Goal: Task Accomplishment & Management: Use online tool/utility

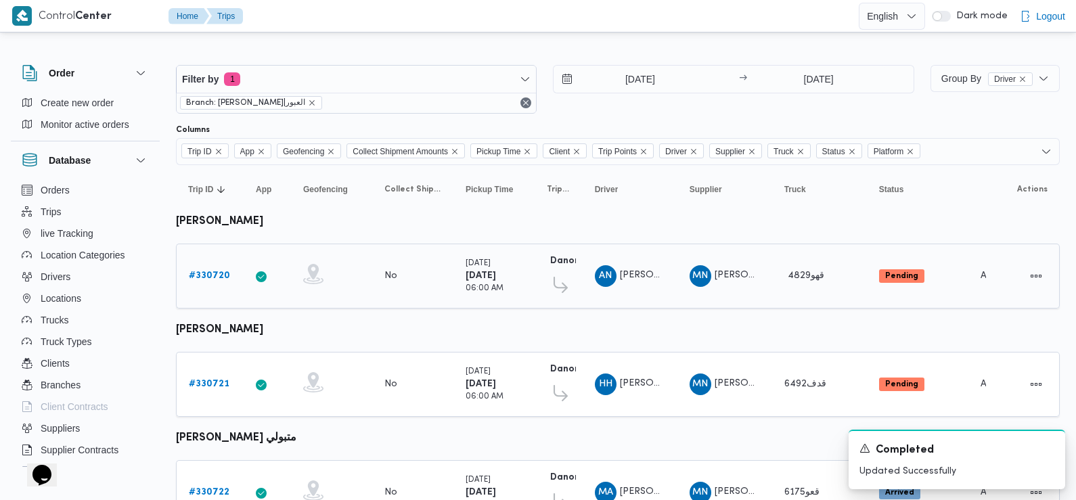
click at [205, 271] on b "# 330720" at bounding box center [209, 275] width 41 height 9
click at [218, 274] on b "# 330720" at bounding box center [209, 275] width 41 height 9
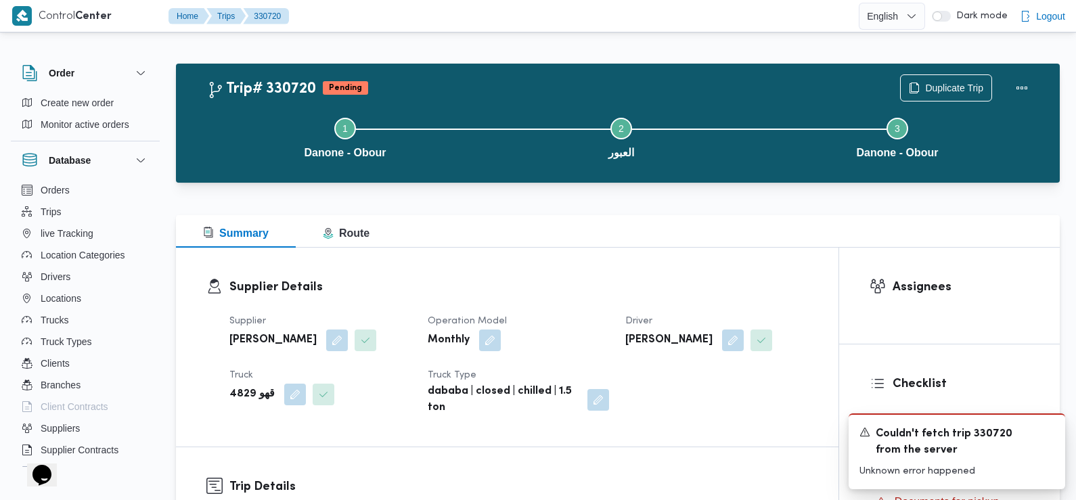
click at [729, 279] on h3 "Supplier Details" at bounding box center [518, 287] width 578 height 18
click at [1052, 428] on icon "Dismiss toast" at bounding box center [1048, 431] width 11 height 11
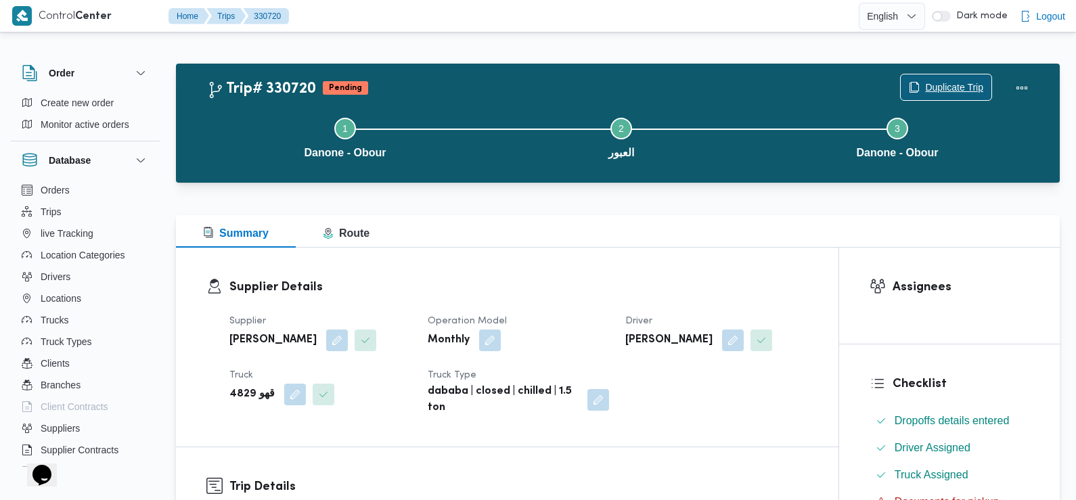
click at [953, 99] on span "Duplicate Trip" at bounding box center [946, 87] width 91 height 26
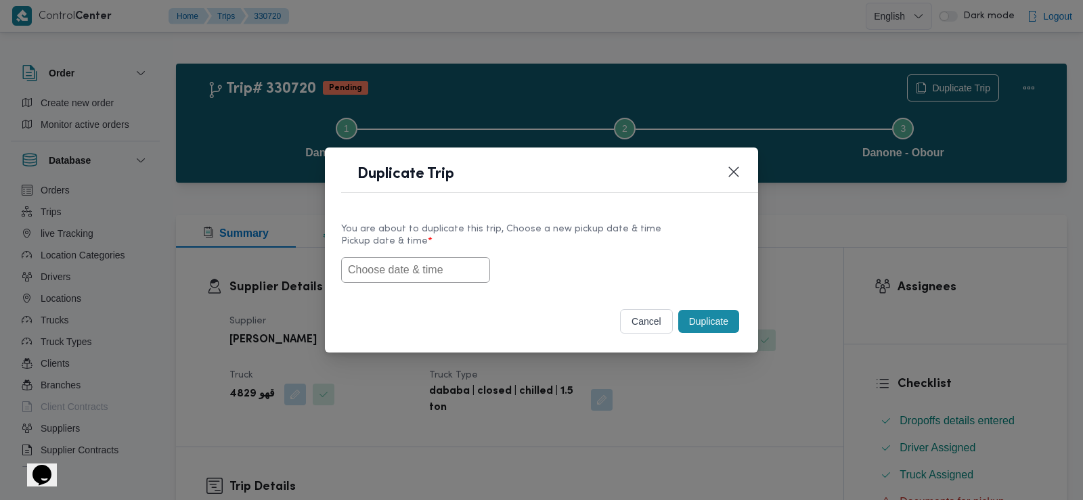
click at [430, 269] on input "text" at bounding box center [415, 270] width 149 height 26
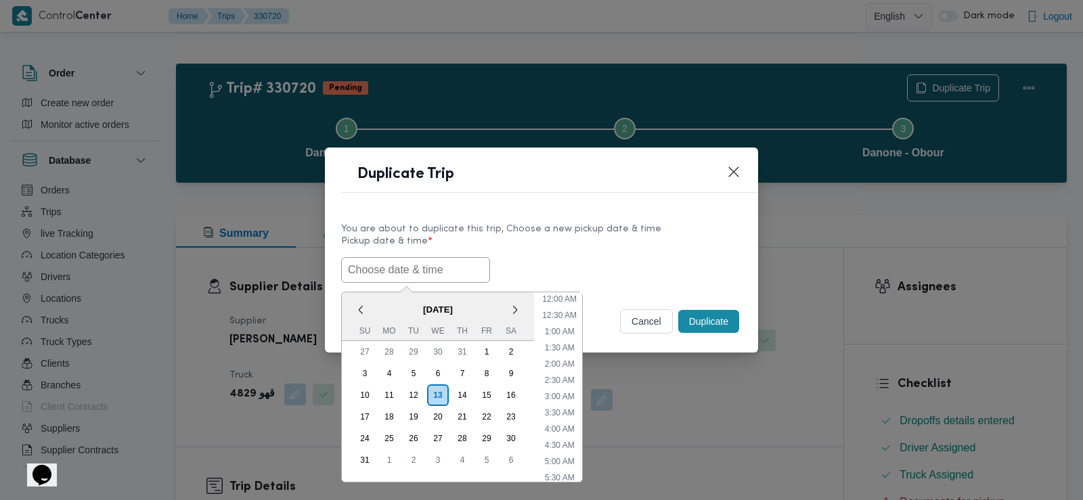
scroll to position [318, 0]
click at [380, 306] on span "[DATE]" at bounding box center [438, 310] width 192 height 24
click at [460, 392] on div "14" at bounding box center [462, 395] width 26 height 26
click at [557, 432] on li "6:00 AM" at bounding box center [559, 433] width 41 height 14
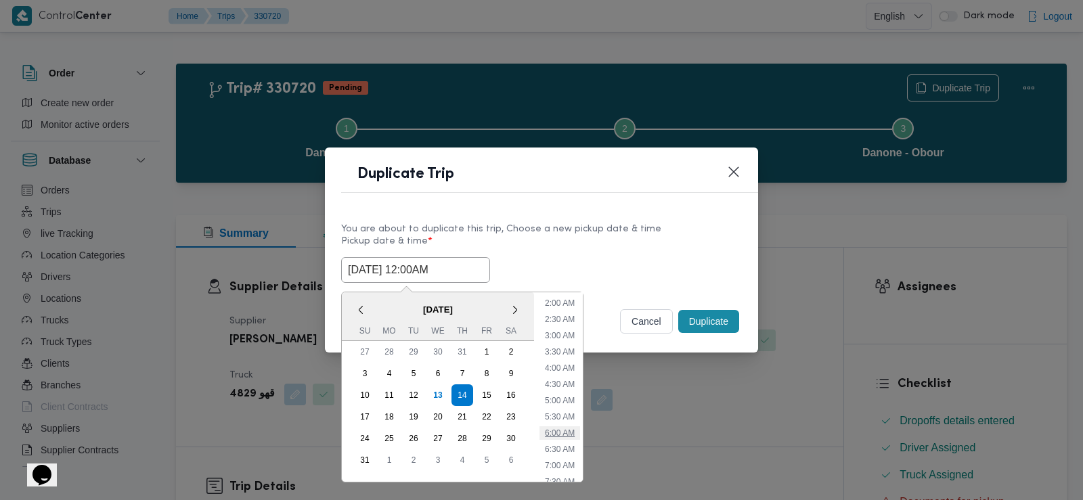
type input "[DATE] 6:00AM"
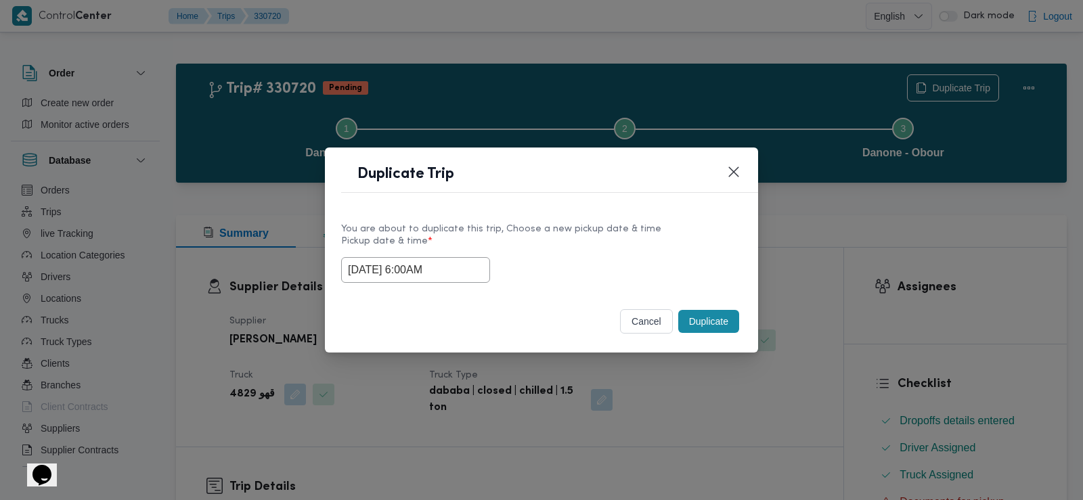
click at [412, 273] on input "[DATE] 6:00AM" at bounding box center [415, 270] width 149 height 26
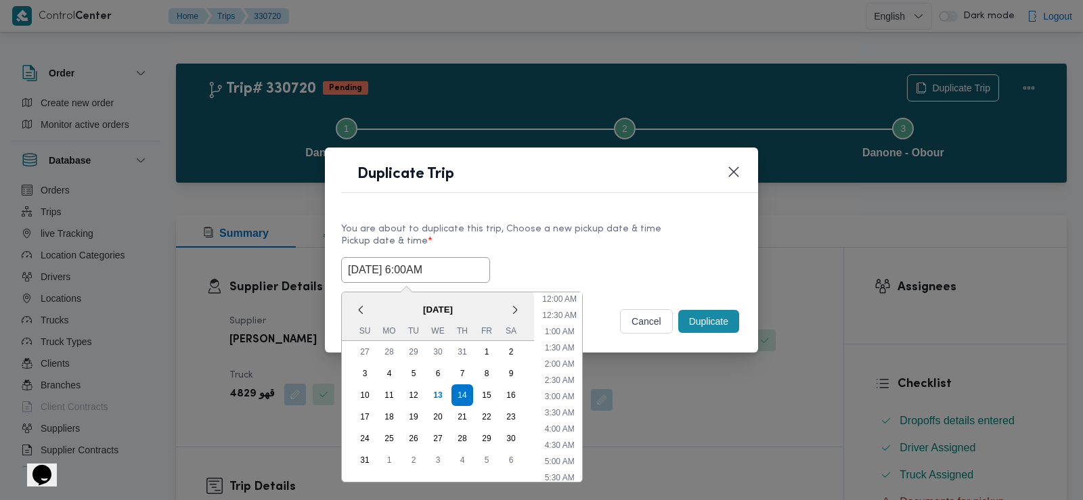
click at [412, 273] on input "[DATE] 6:00AM" at bounding box center [415, 270] width 149 height 26
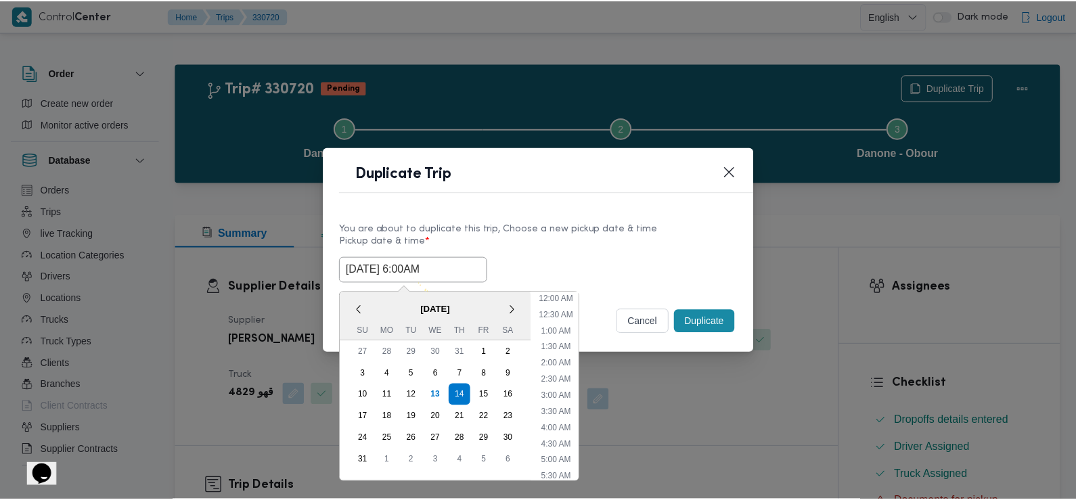
scroll to position [107, 0]
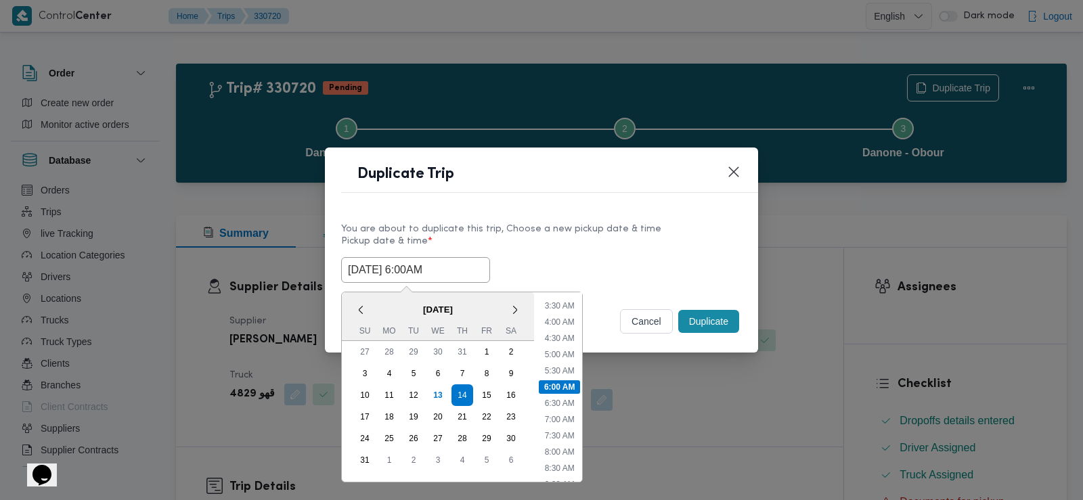
click at [412, 273] on input "[DATE] 6:00AM" at bounding box center [415, 270] width 149 height 26
click at [541, 272] on div "Selected date: [DATE] 6:00 AM [DATE] 6:00AM < [DATE] > Su Mo Tu We Th Fr Sa 27 …" at bounding box center [541, 270] width 401 height 26
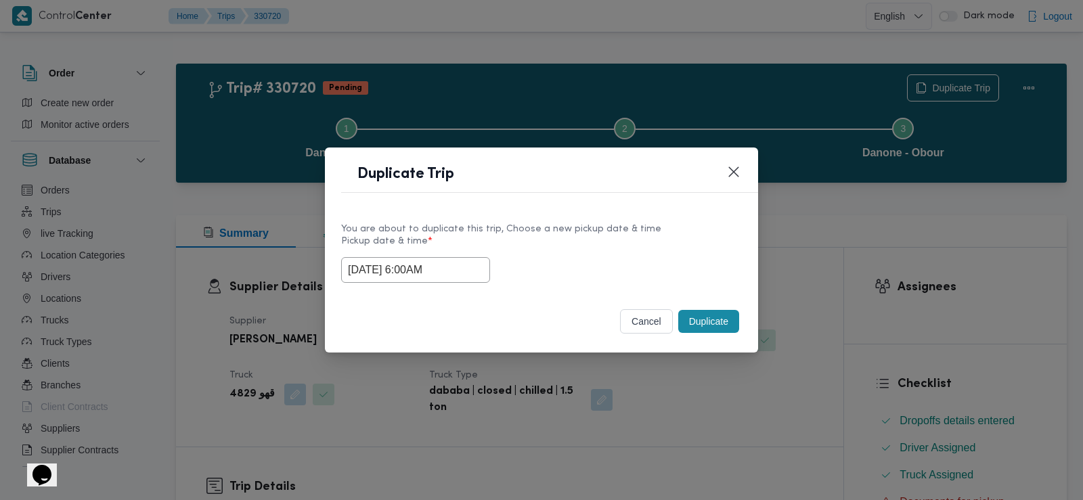
click at [697, 319] on button "Duplicate" at bounding box center [708, 321] width 61 height 23
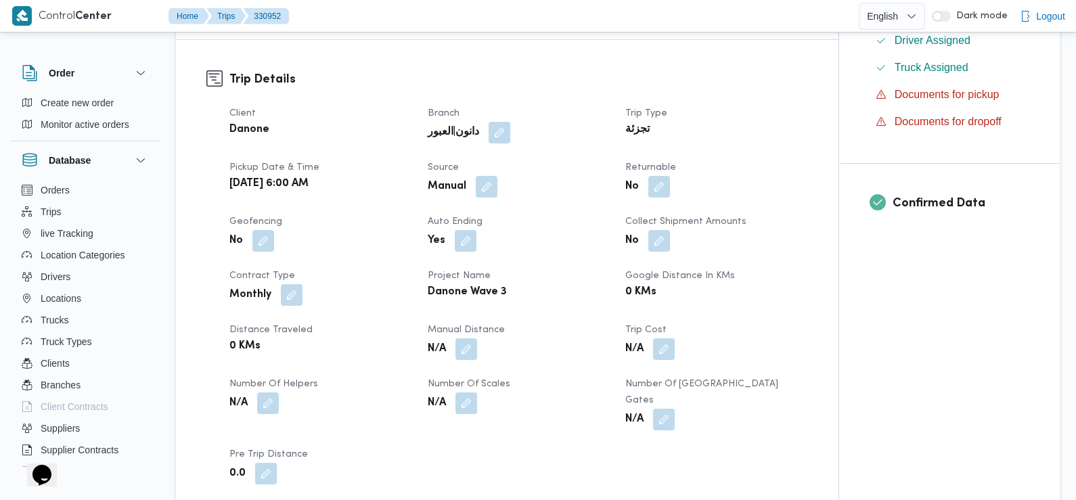
scroll to position [411, 0]
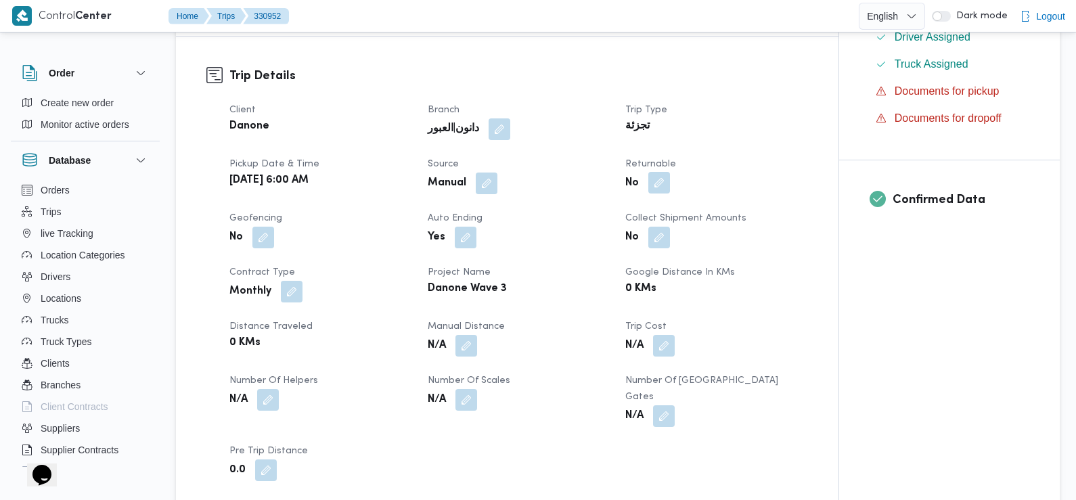
click at [654, 182] on button "button" at bounding box center [659, 183] width 22 height 22
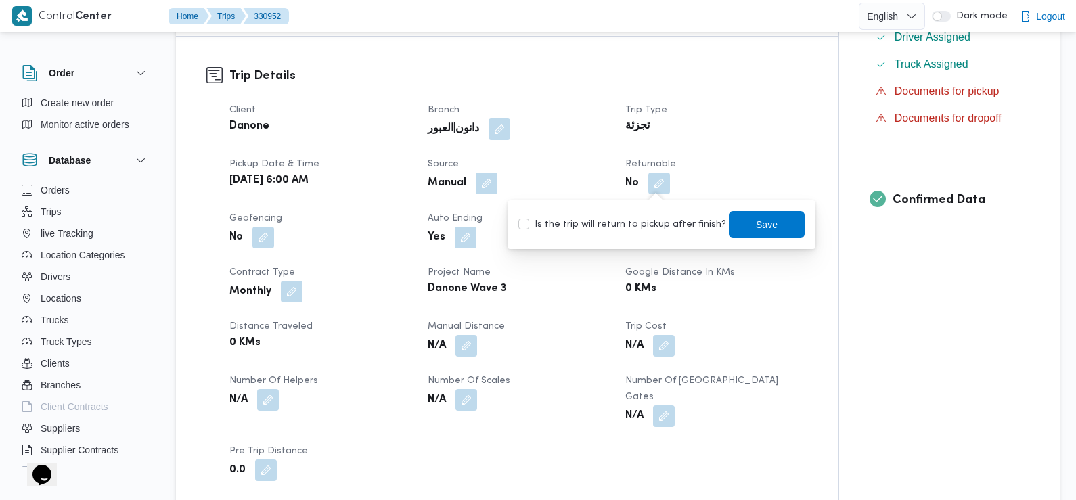
click at [654, 219] on label "Is the trip will return to pickup after finish?" at bounding box center [622, 225] width 208 height 16
checkbox input "true"
click at [760, 216] on span "Save" at bounding box center [767, 223] width 76 height 27
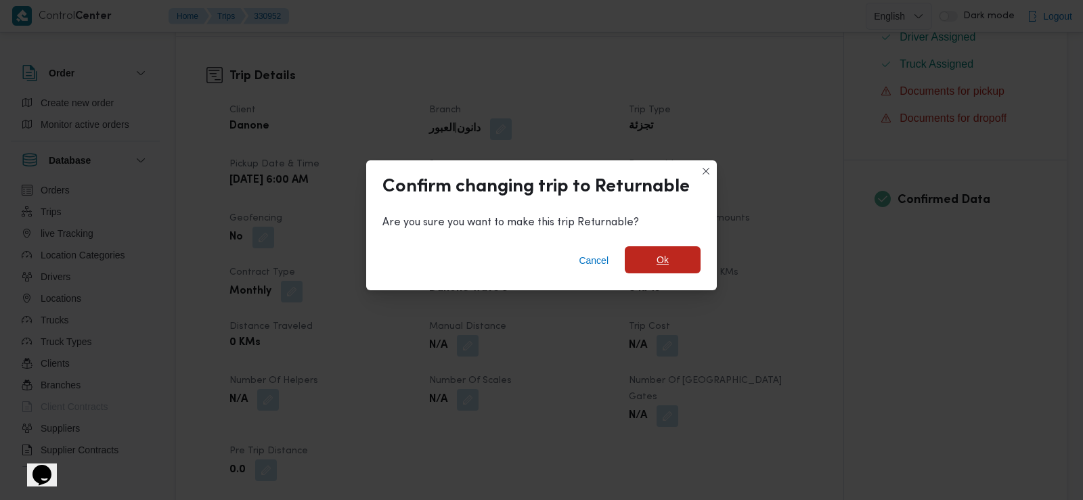
click at [673, 260] on span "Ok" at bounding box center [663, 259] width 76 height 27
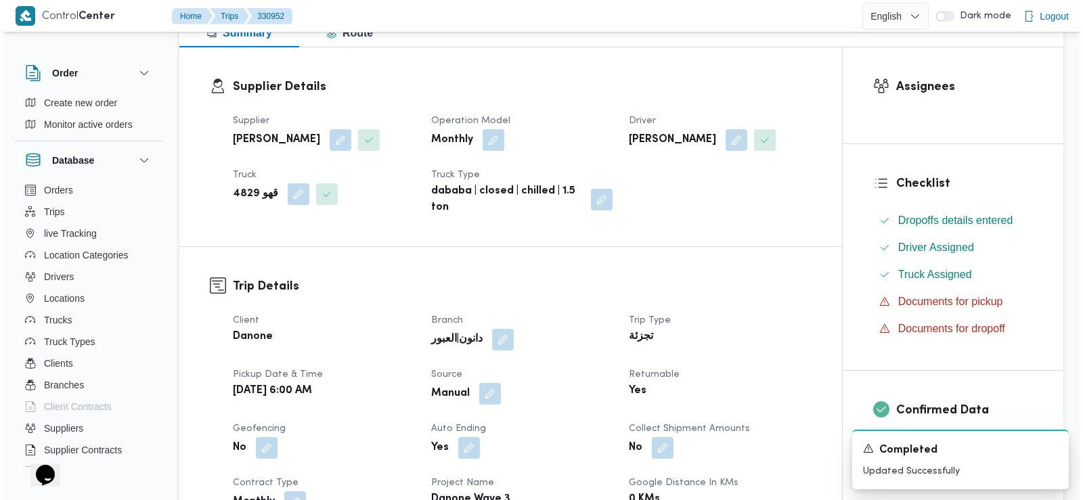
scroll to position [0, 0]
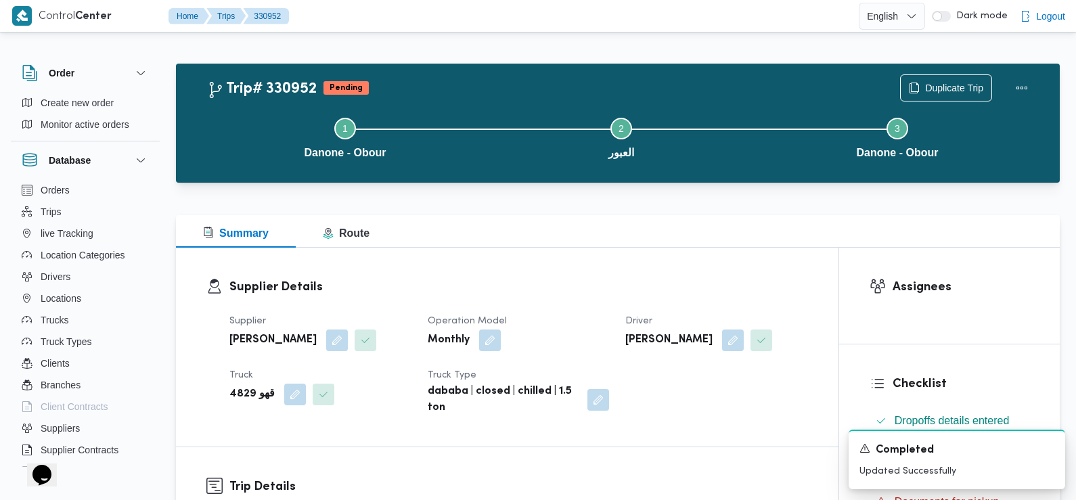
click at [945, 93] on div "Step 1 is incomplete 1 Danone - Obour Step 2 is incomplete 2 العبور Step 3 is i…" at bounding box center [621, 136] width 844 height 87
click at [943, 84] on span "Duplicate Trip" at bounding box center [954, 87] width 58 height 16
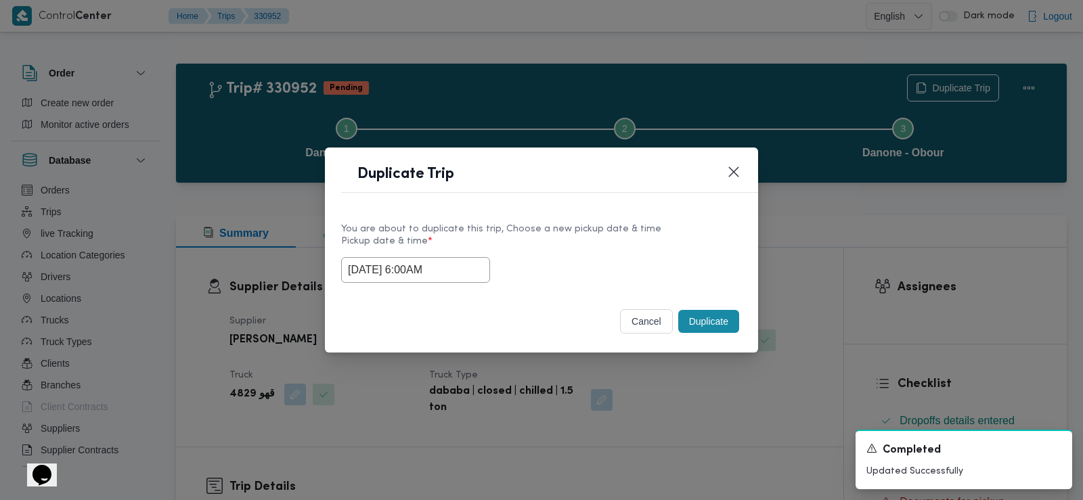
click at [447, 270] on input "[DATE] 6:00AM" at bounding box center [415, 270] width 149 height 26
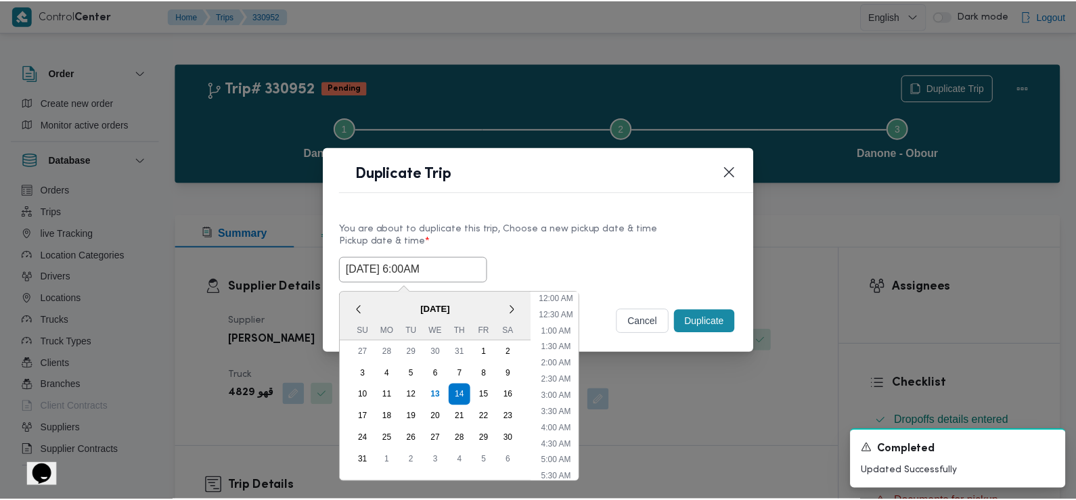
scroll to position [107, 0]
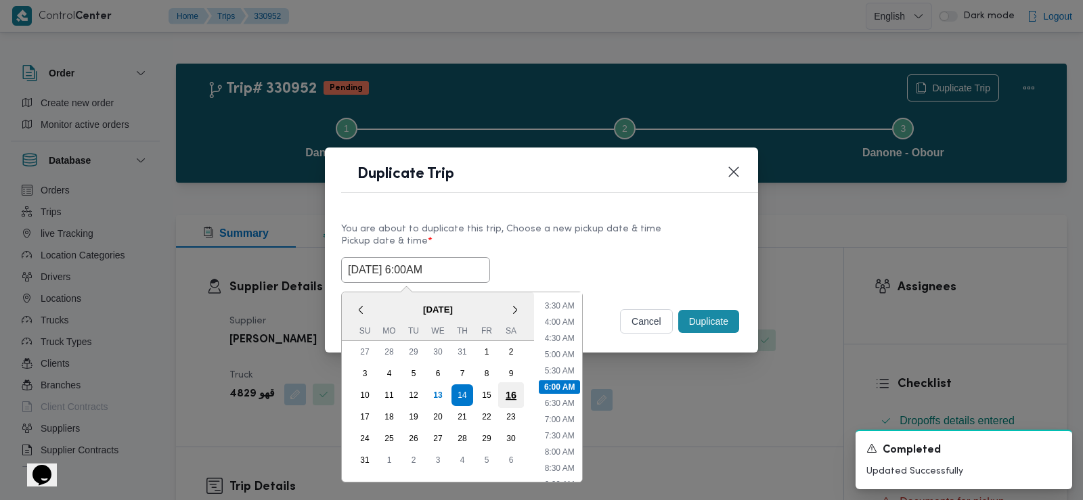
click at [505, 399] on div "16" at bounding box center [511, 395] width 26 height 26
type input "[DATE] 6:00AM"
click at [640, 238] on label "Pickup date & time *" at bounding box center [541, 246] width 401 height 21
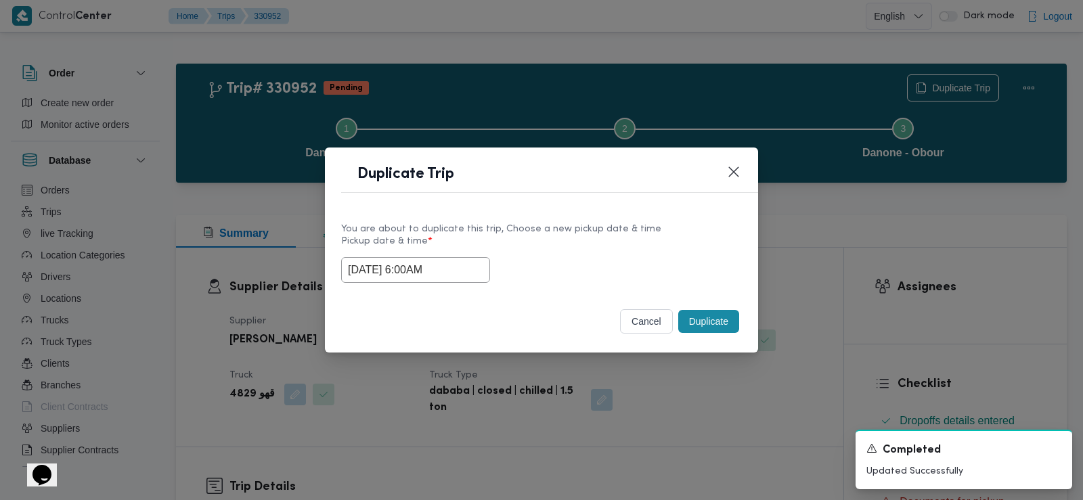
click at [704, 321] on button "Duplicate" at bounding box center [708, 321] width 61 height 23
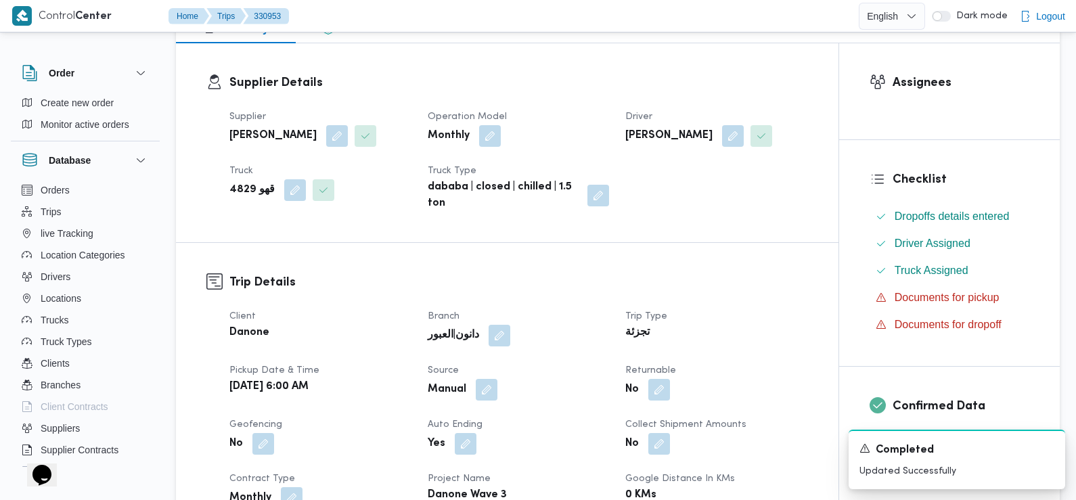
scroll to position [379, 0]
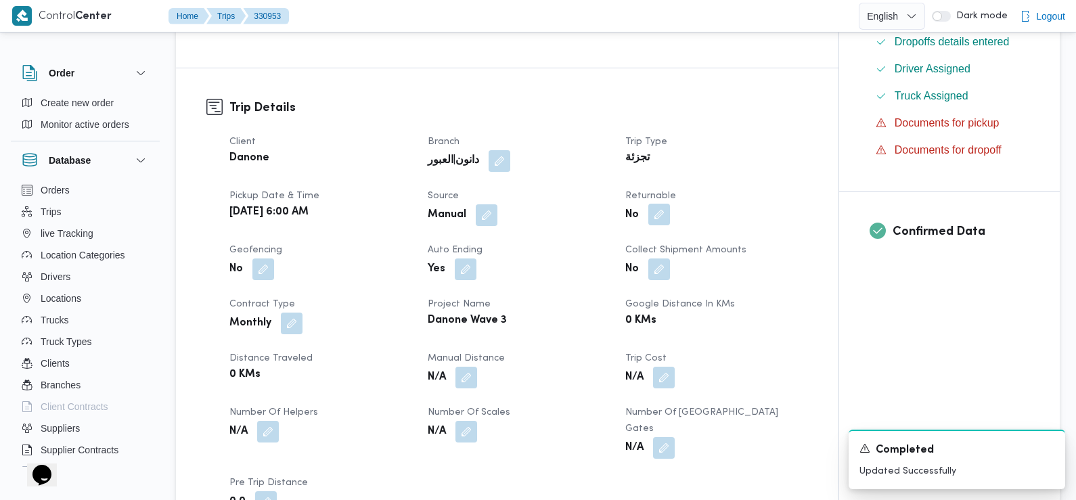
click at [664, 214] on button "button" at bounding box center [659, 215] width 22 height 22
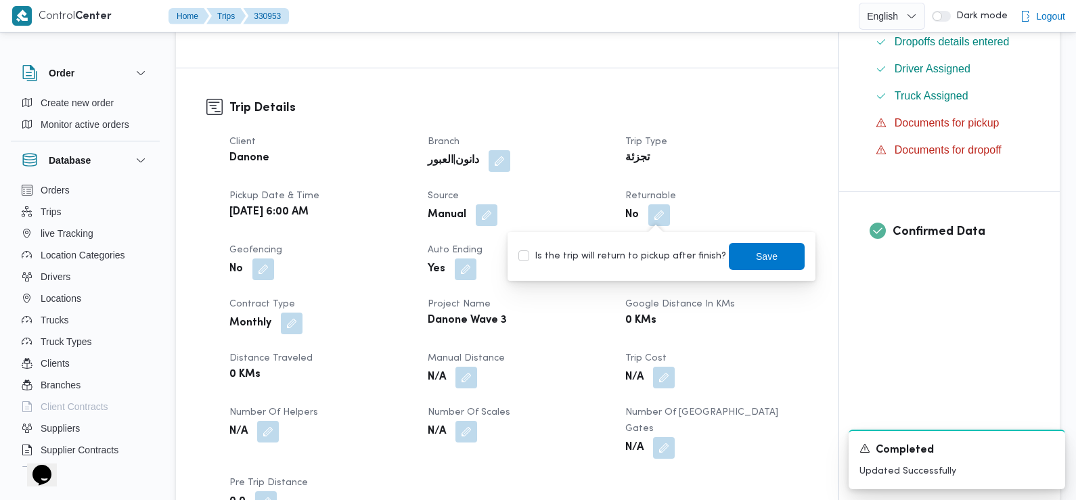
click at [666, 259] on label "Is the trip will return to pickup after finish?" at bounding box center [622, 256] width 208 height 16
checkbox input "true"
click at [740, 260] on span "Save" at bounding box center [767, 255] width 76 height 27
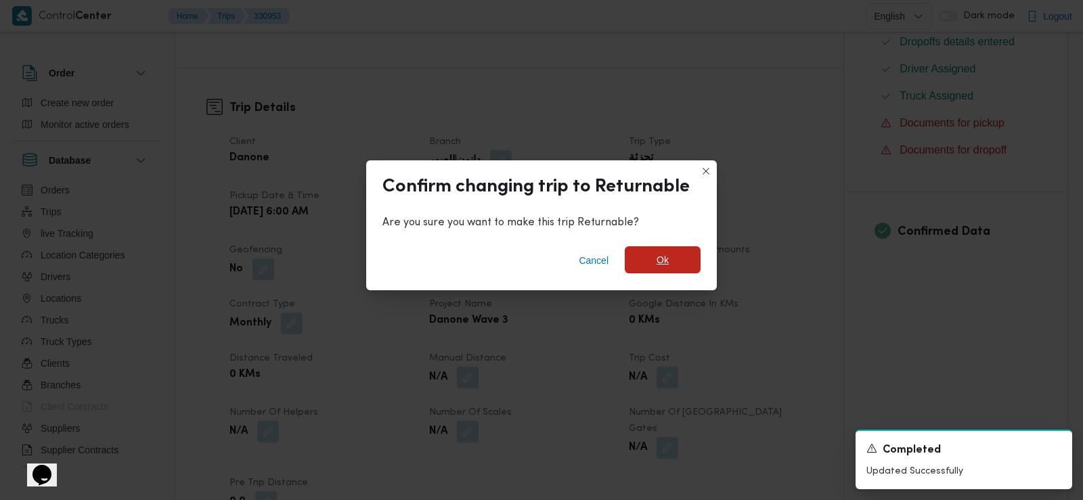
click at [664, 250] on span "Ok" at bounding box center [663, 259] width 76 height 27
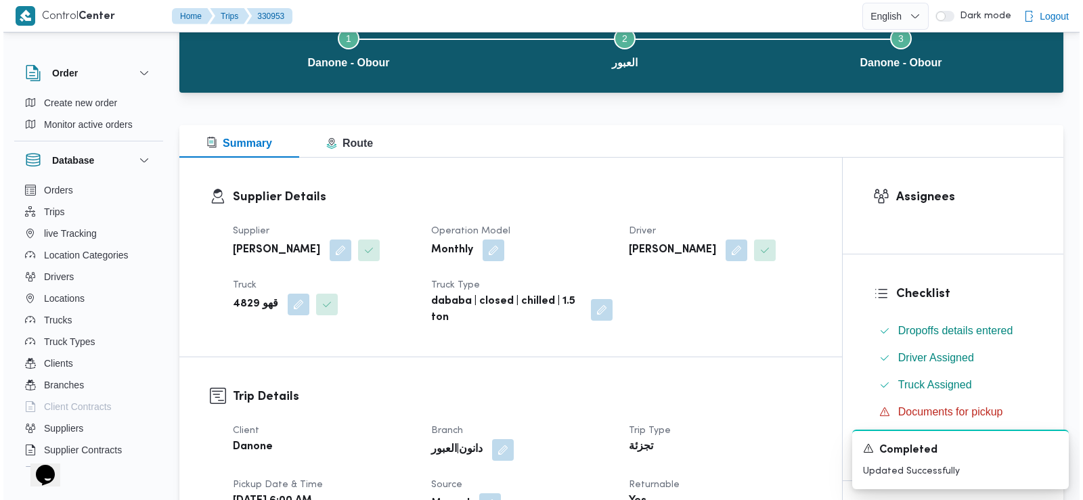
scroll to position [0, 0]
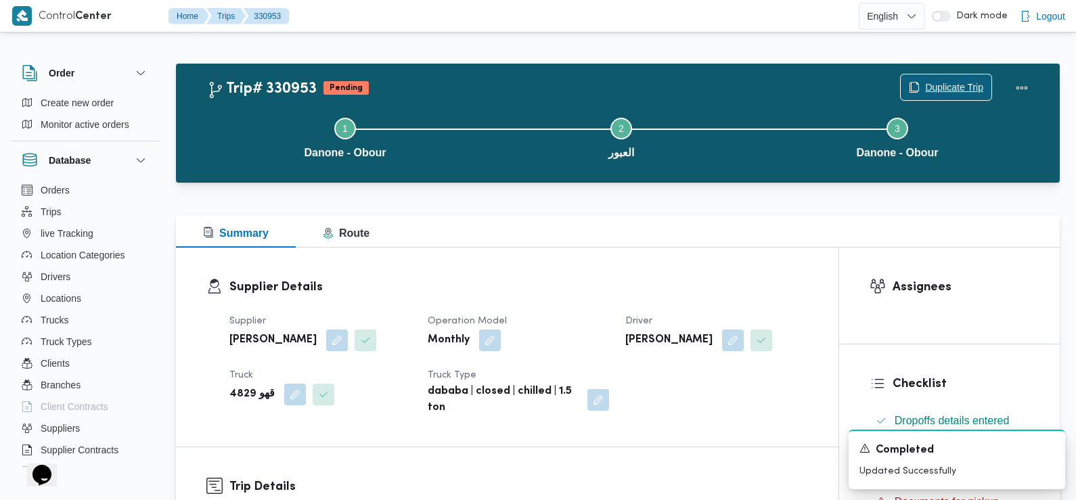
click at [973, 88] on span "Duplicate Trip" at bounding box center [954, 87] width 58 height 16
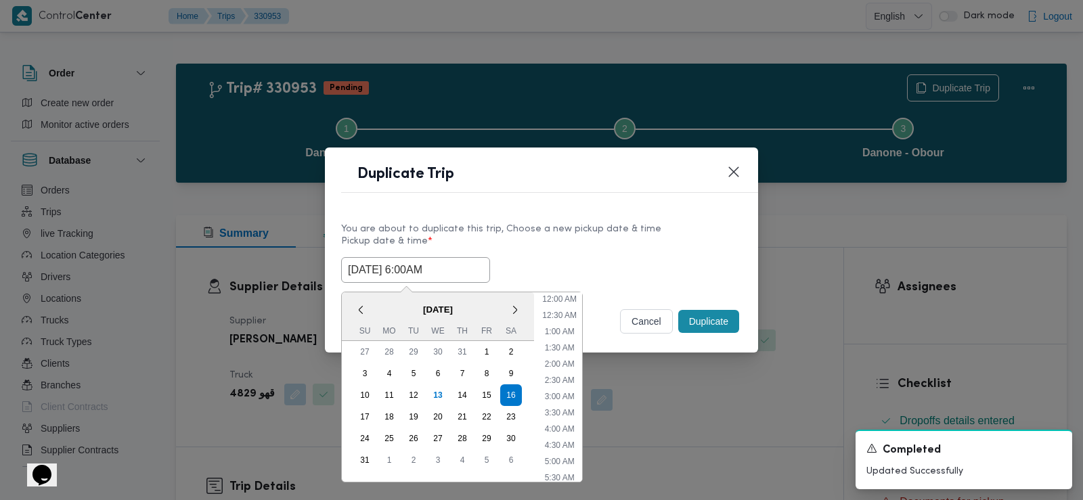
click at [424, 274] on input "[DATE] 6:00AM" at bounding box center [415, 270] width 149 height 26
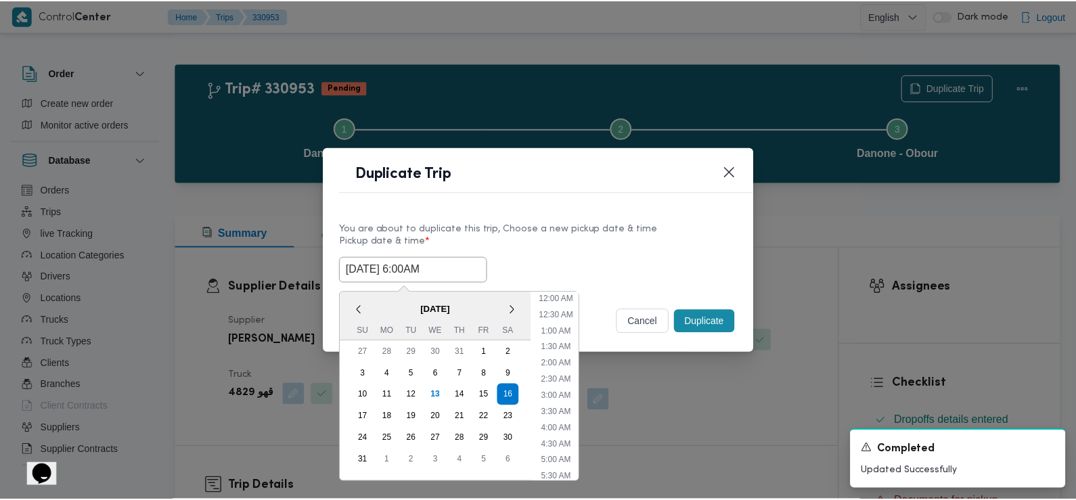
scroll to position [107, 0]
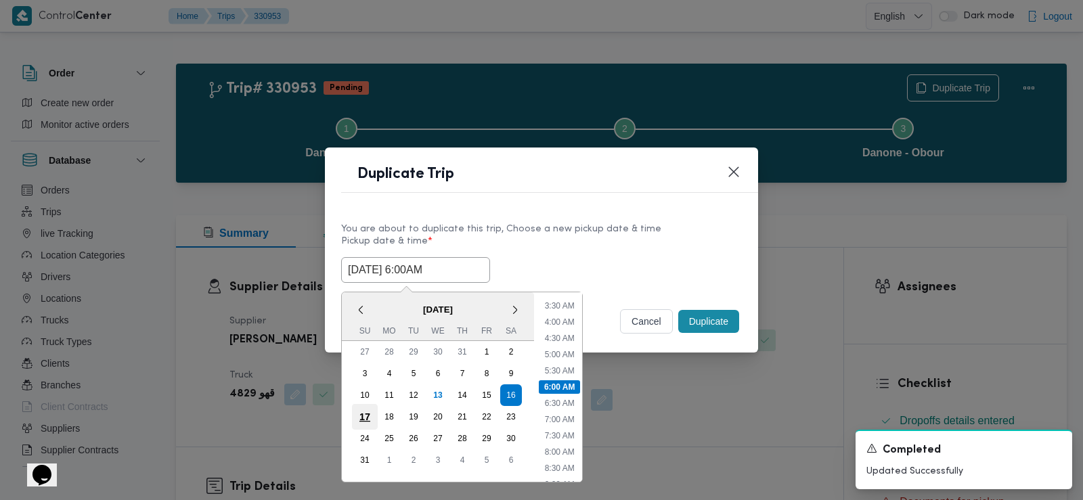
click at [367, 413] on div "17" at bounding box center [365, 417] width 26 height 26
type input "[DATE] 6:00AM"
click at [606, 281] on div "[DATE] 6:00AM < [DATE] > Su Mo Tu We Th Fr Sa 27 28 29 30 31 1 2 3 4 5 6 7 8 9 …" at bounding box center [541, 270] width 401 height 26
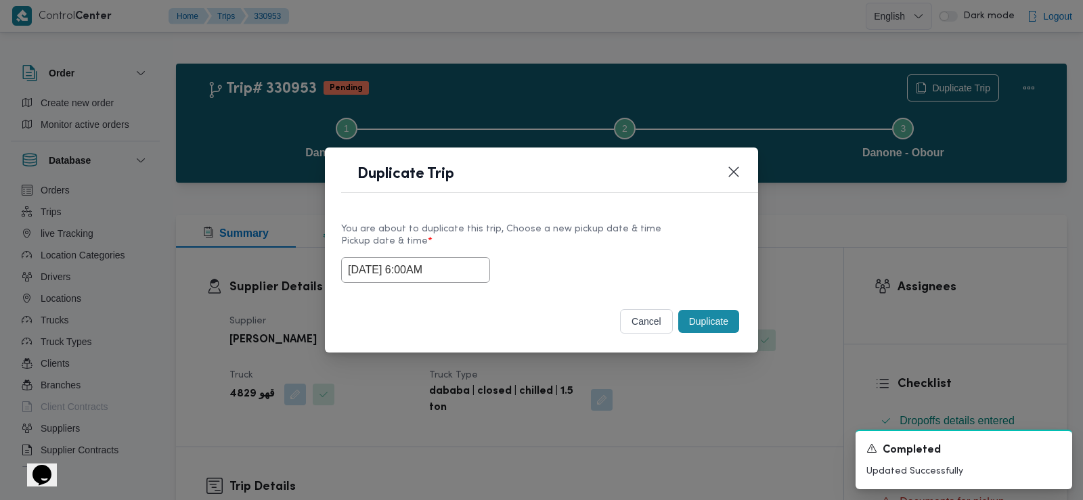
click at [691, 318] on button "Duplicate" at bounding box center [708, 321] width 61 height 23
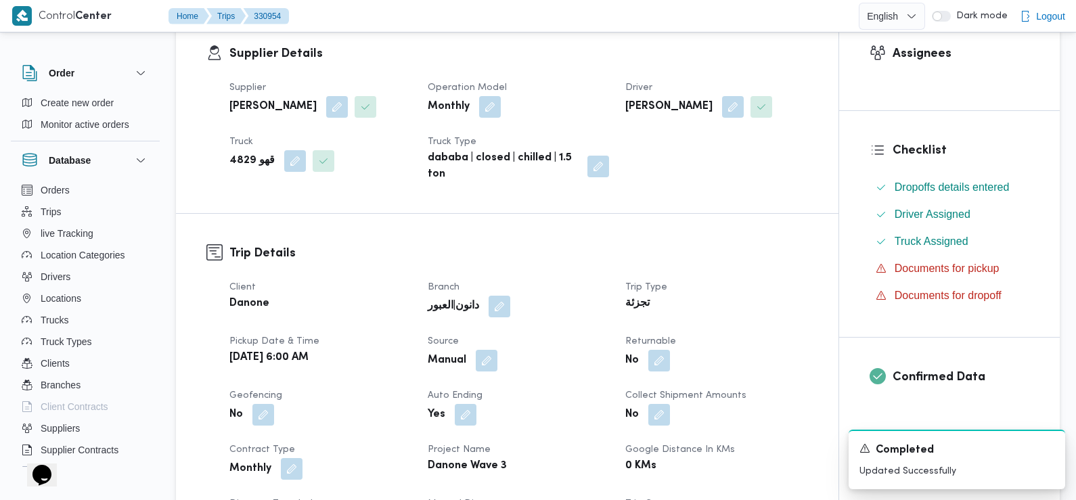
scroll to position [397, 0]
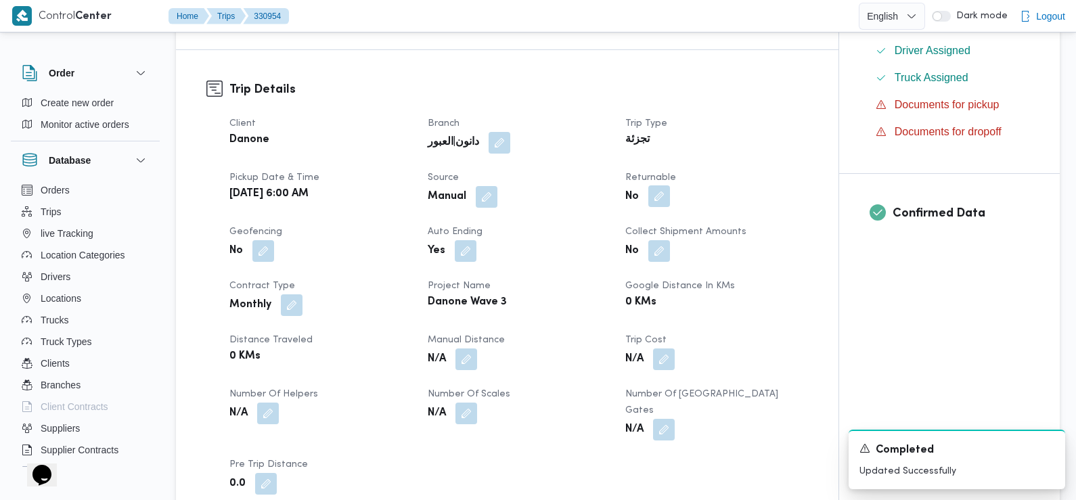
click at [659, 204] on button "button" at bounding box center [659, 196] width 22 height 22
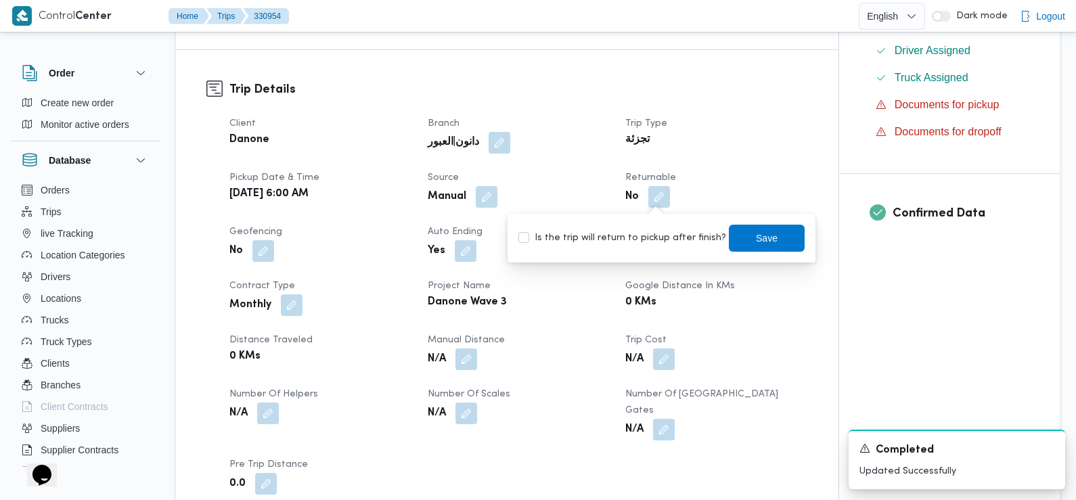
click at [654, 250] on div "Is the trip will return to pickup after finish? Save" at bounding box center [661, 238] width 289 height 30
click at [656, 233] on label "Is the trip will return to pickup after finish?" at bounding box center [622, 238] width 208 height 16
checkbox input "true"
click at [765, 233] on span "Save" at bounding box center [767, 237] width 76 height 27
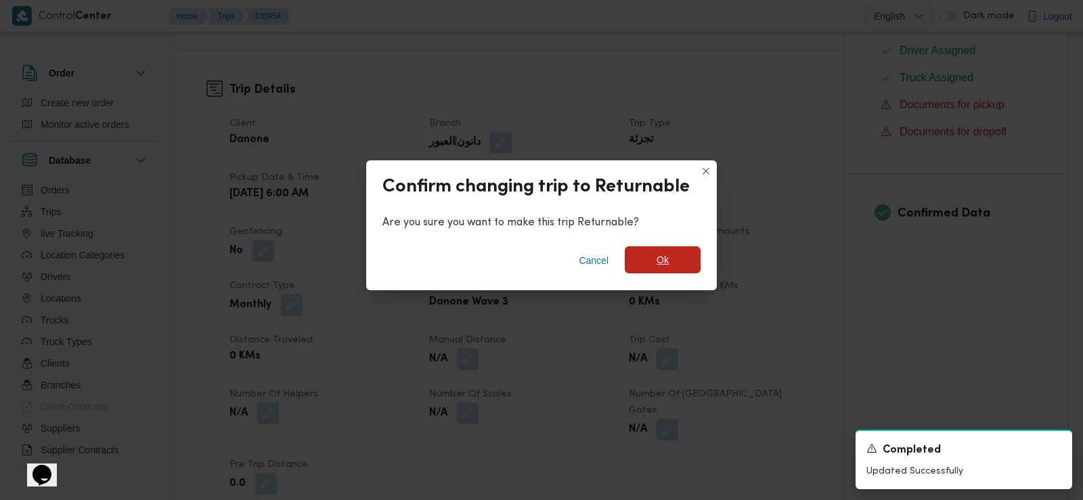
click at [683, 252] on span "Ok" at bounding box center [663, 259] width 76 height 27
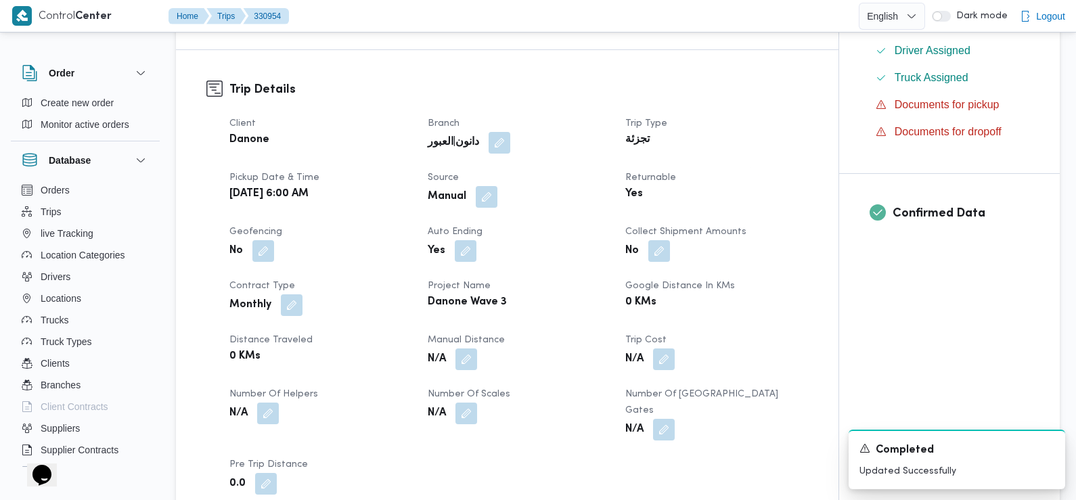
click at [746, 162] on div "Client Danone Branch دانون|العبور Trip Type تجزئة Pickup date & time [DATE] 6:0…" at bounding box center [518, 305] width 595 height 395
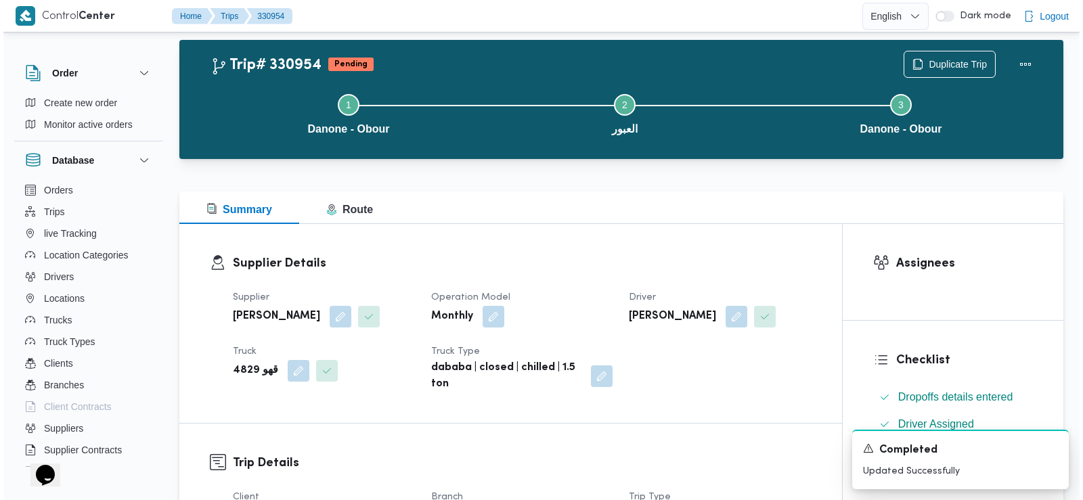
scroll to position [0, 0]
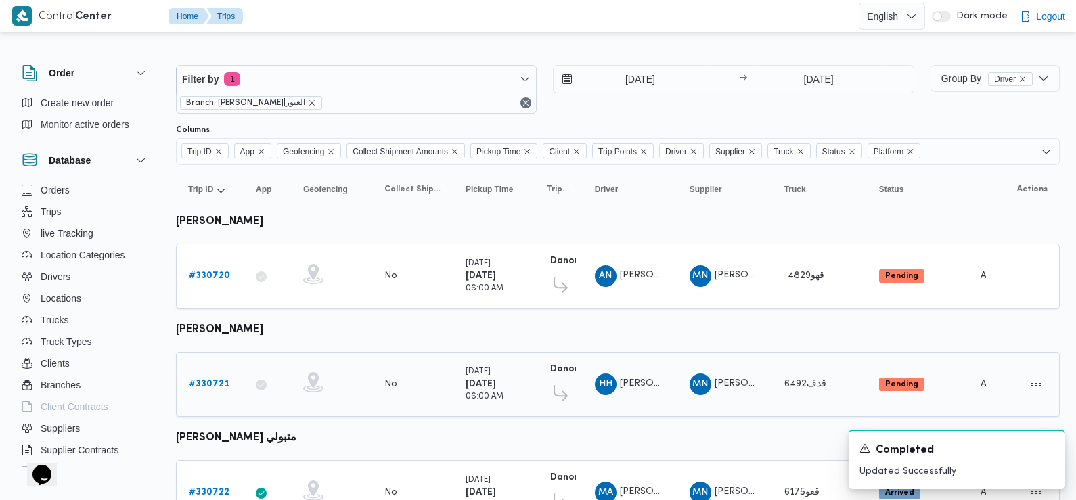
click at [204, 380] on b "# 330721" at bounding box center [209, 384] width 41 height 9
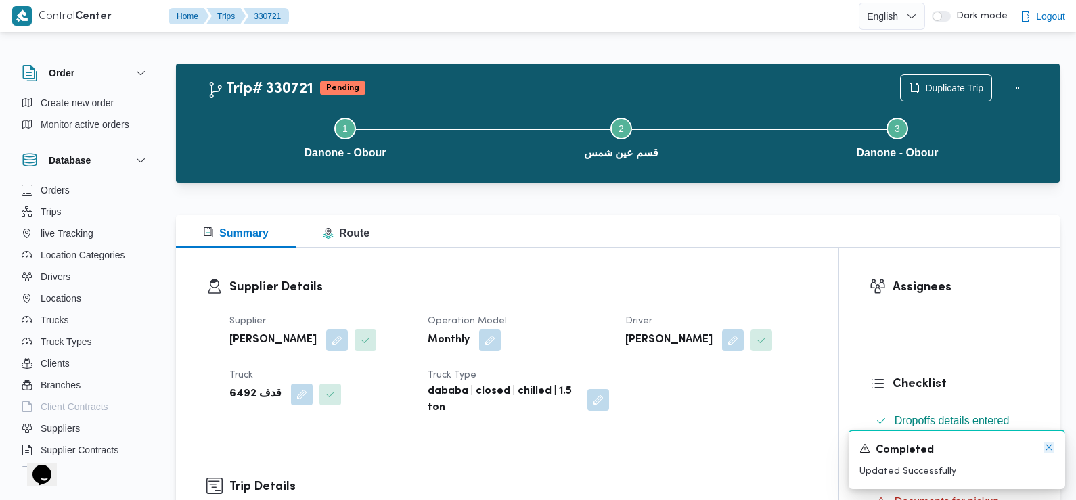
click at [1052, 445] on icon "Dismiss toast" at bounding box center [1048, 447] width 11 height 11
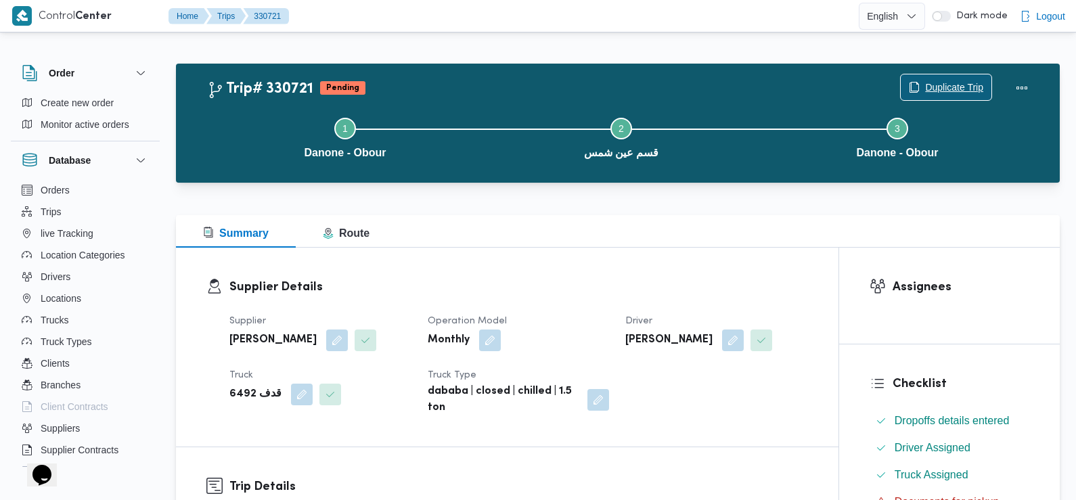
click at [956, 76] on span "Duplicate Trip" at bounding box center [946, 87] width 91 height 26
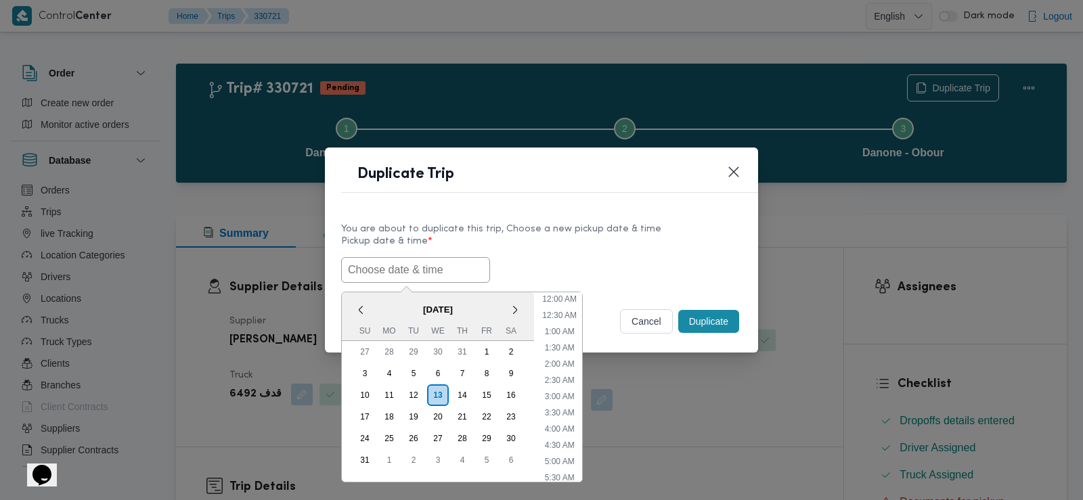
click at [437, 258] on input "text" at bounding box center [415, 270] width 149 height 26
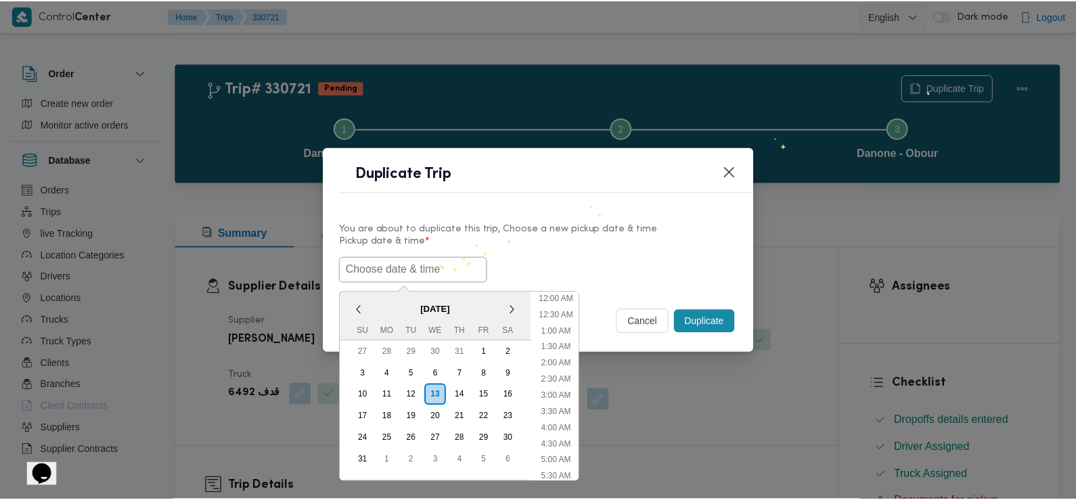
scroll to position [318, 0]
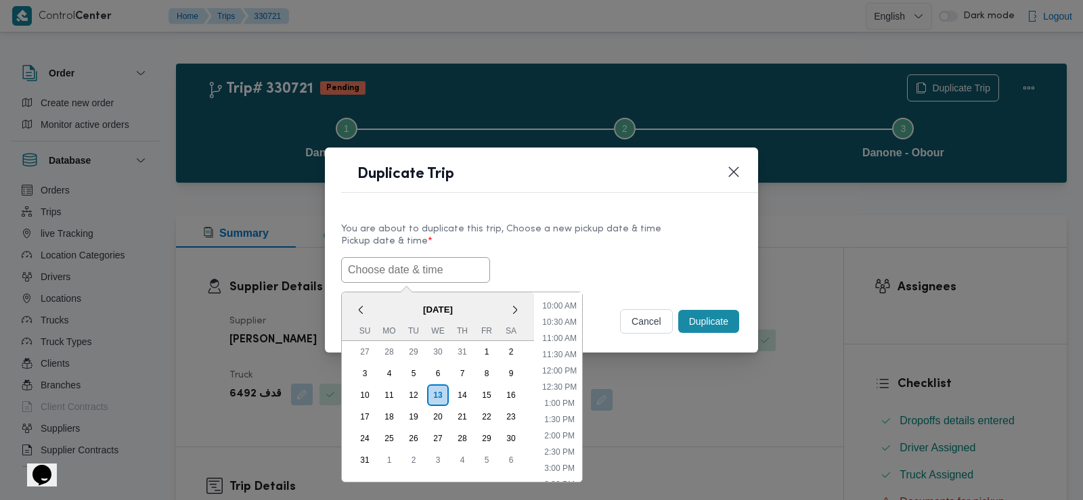
click at [384, 303] on span "[DATE]" at bounding box center [438, 310] width 192 height 24
click at [423, 258] on input "text" at bounding box center [415, 270] width 149 height 26
paste input "[DATE] 6:00AM"
type input "[DATE] 6:00AM"
click at [536, 258] on div "[DATE] 6:00AM < [DATE] > Su Mo Tu We Th Fr Sa 27 28 29 30 31 1 2 3 4 5 6 7 8 9 …" at bounding box center [541, 270] width 401 height 26
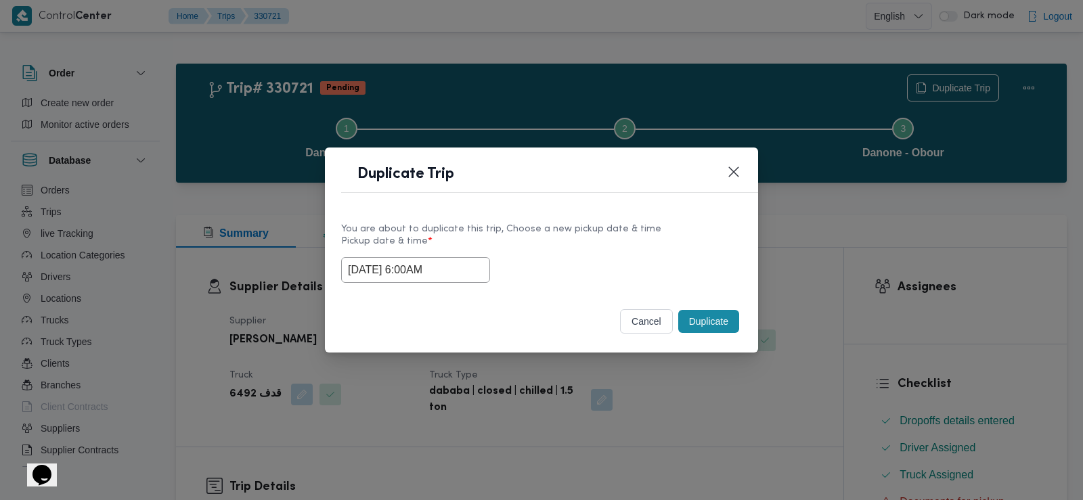
click at [704, 317] on button "Duplicate" at bounding box center [708, 321] width 61 height 23
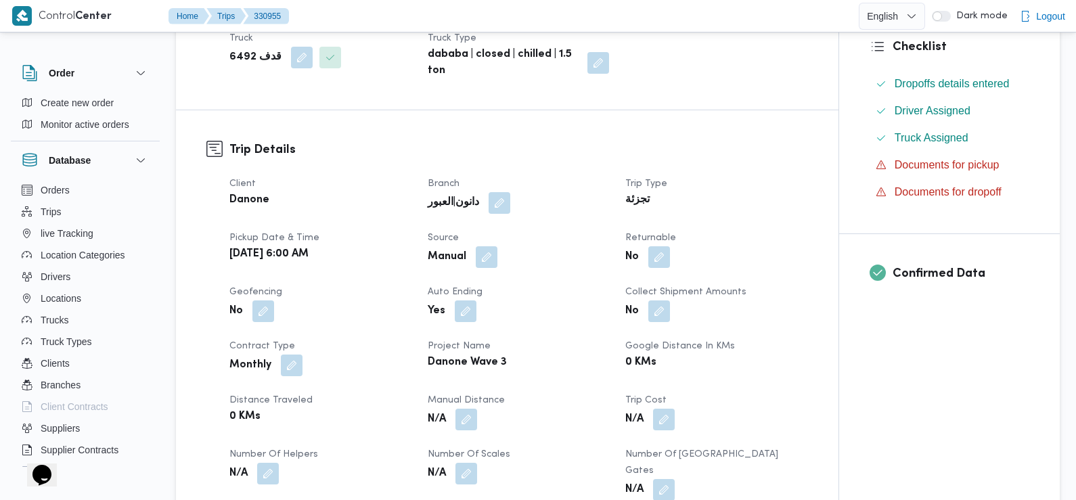
scroll to position [357, 0]
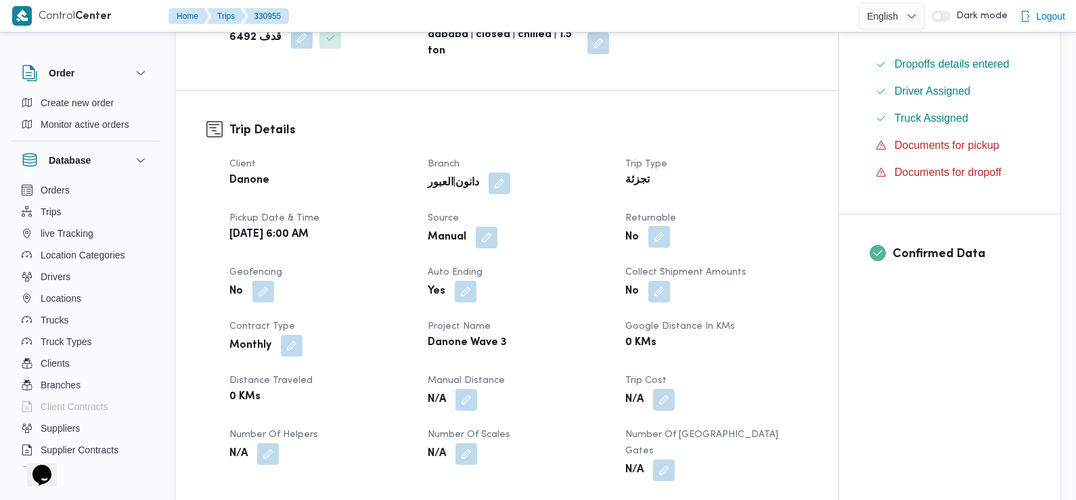
click at [657, 239] on button "button" at bounding box center [659, 237] width 22 height 22
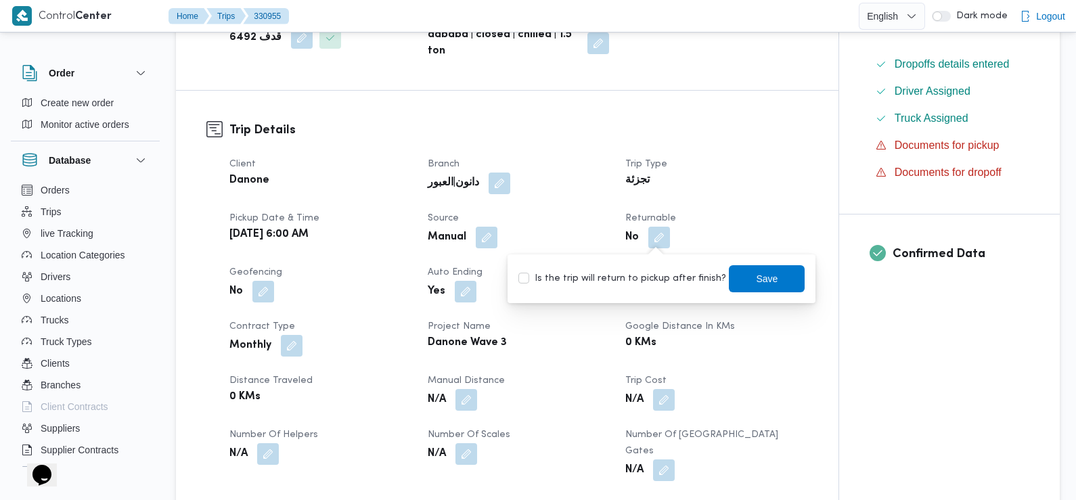
click at [656, 279] on label "Is the trip will return to pickup after finish?" at bounding box center [622, 279] width 208 height 16
checkbox input "true"
click at [756, 269] on span "Save" at bounding box center [767, 278] width 76 height 27
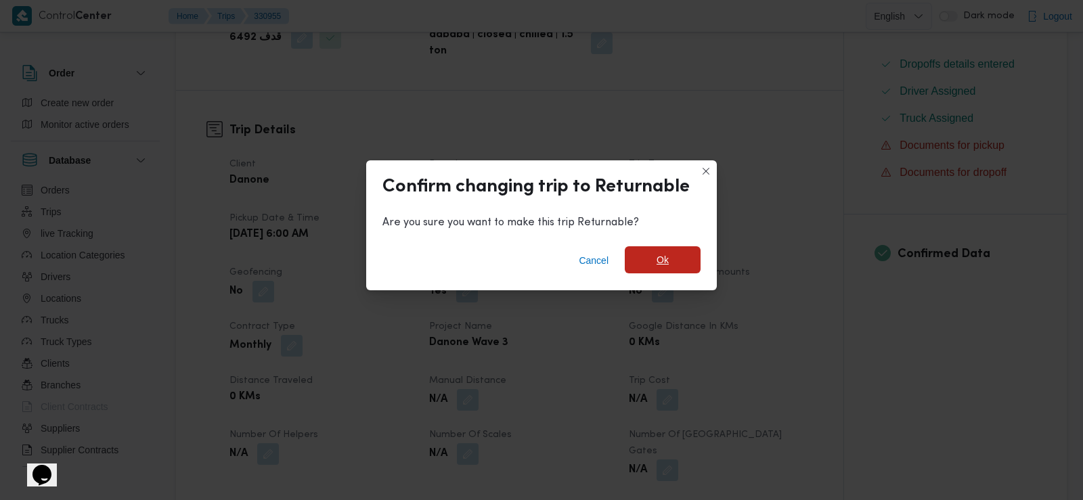
click at [664, 260] on span "Ok" at bounding box center [662, 260] width 12 height 16
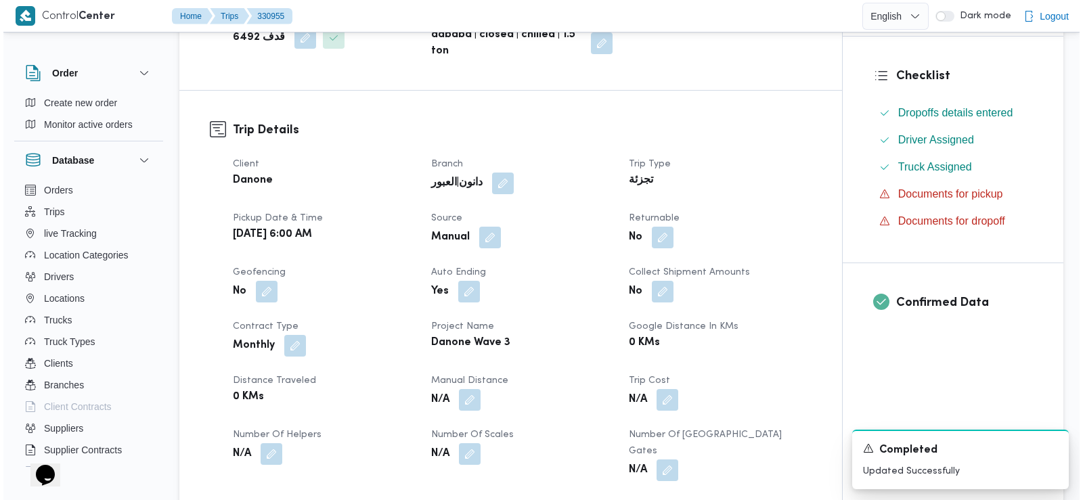
scroll to position [0, 0]
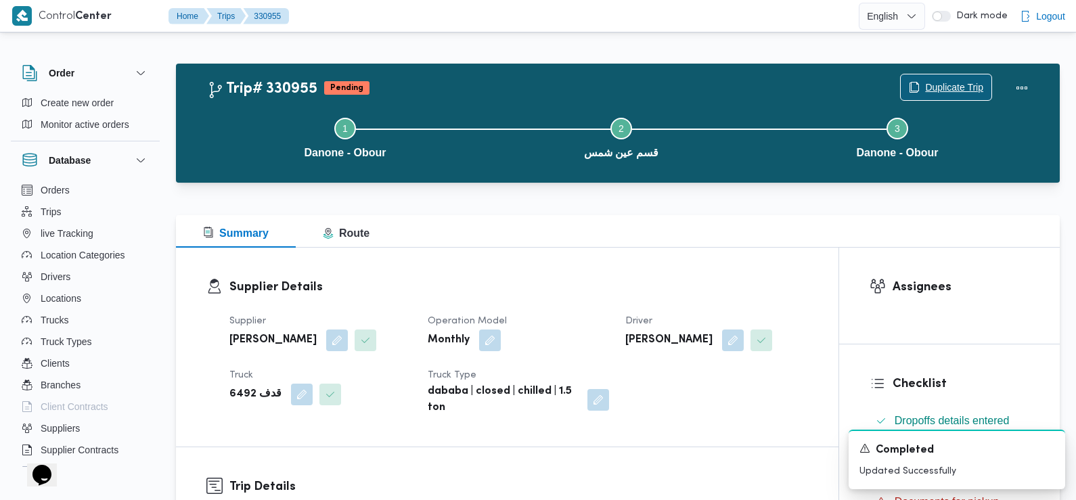
click at [933, 91] on span "Duplicate Trip" at bounding box center [954, 87] width 58 height 16
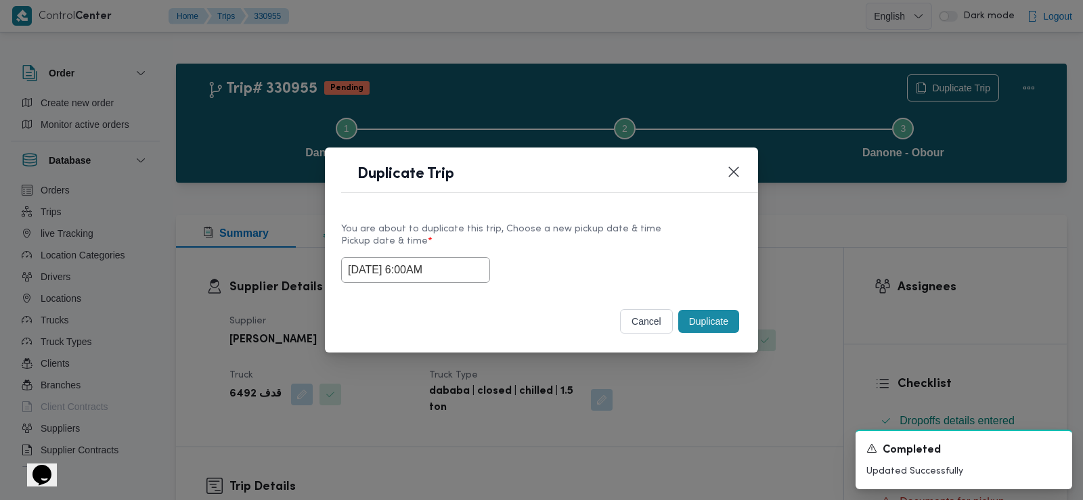
click at [412, 265] on input "[DATE] 6:00AM" at bounding box center [415, 270] width 149 height 26
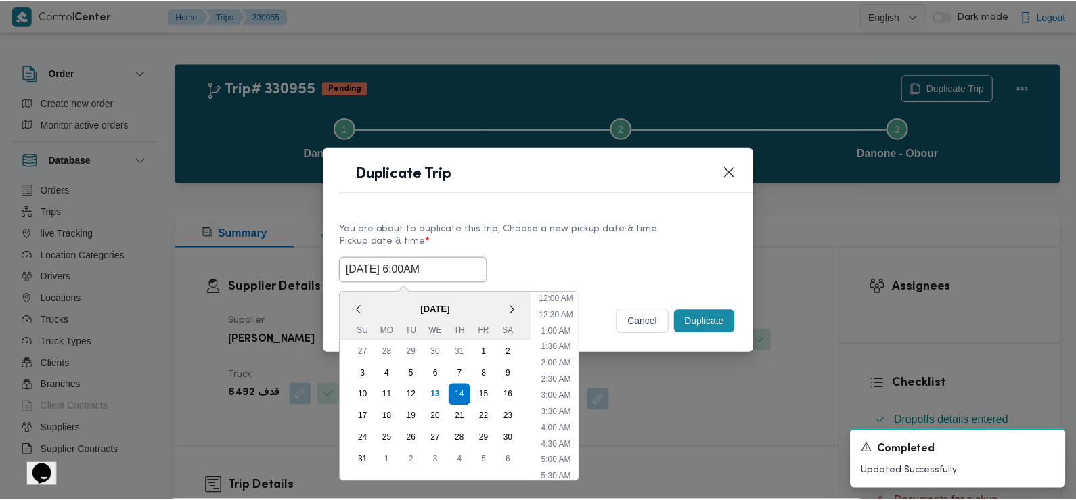
scroll to position [107, 0]
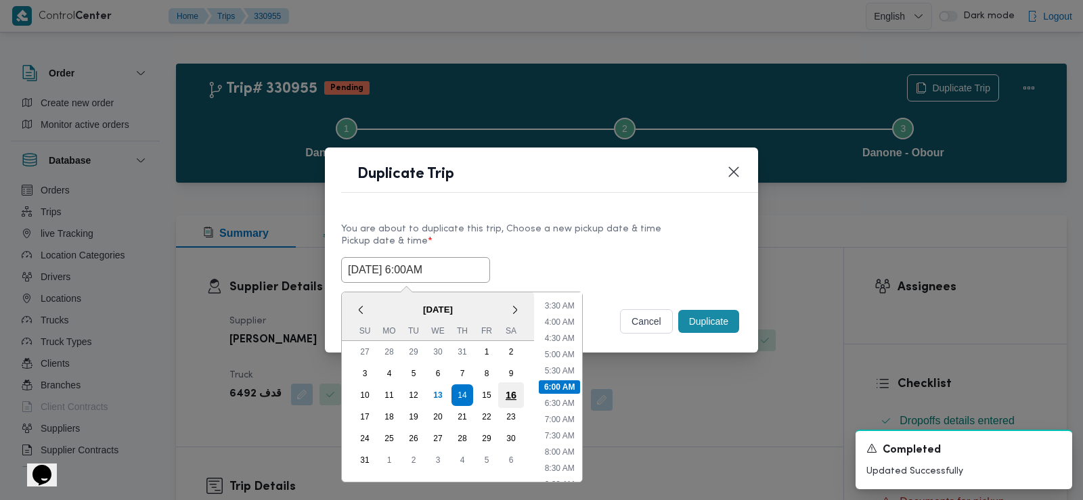
click at [513, 387] on div "16" at bounding box center [511, 395] width 26 height 26
type input "[DATE] 6:00AM"
click at [677, 236] on label "Pickup date & time *" at bounding box center [541, 246] width 401 height 21
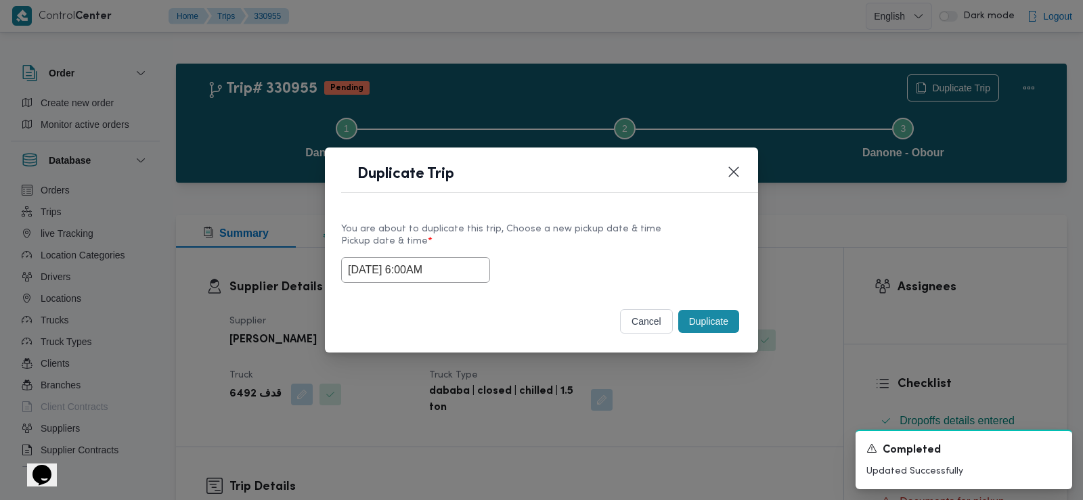
click at [692, 311] on button "Duplicate" at bounding box center [708, 321] width 61 height 23
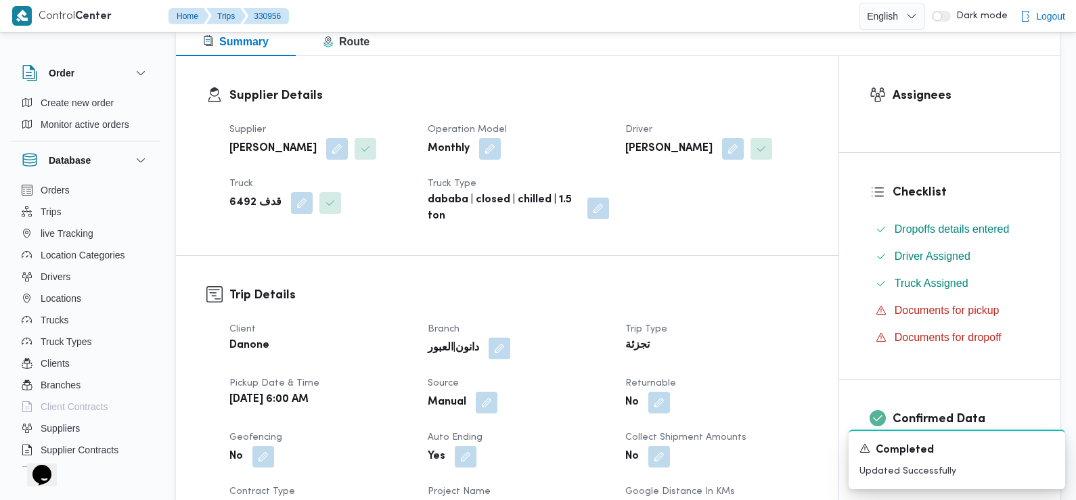
scroll to position [244, 0]
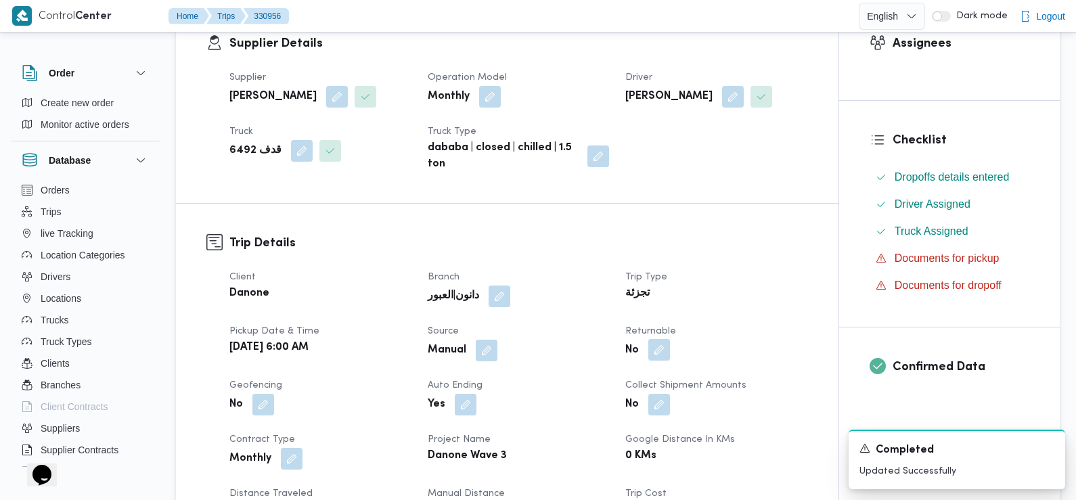
click at [650, 342] on button "button" at bounding box center [659, 350] width 22 height 22
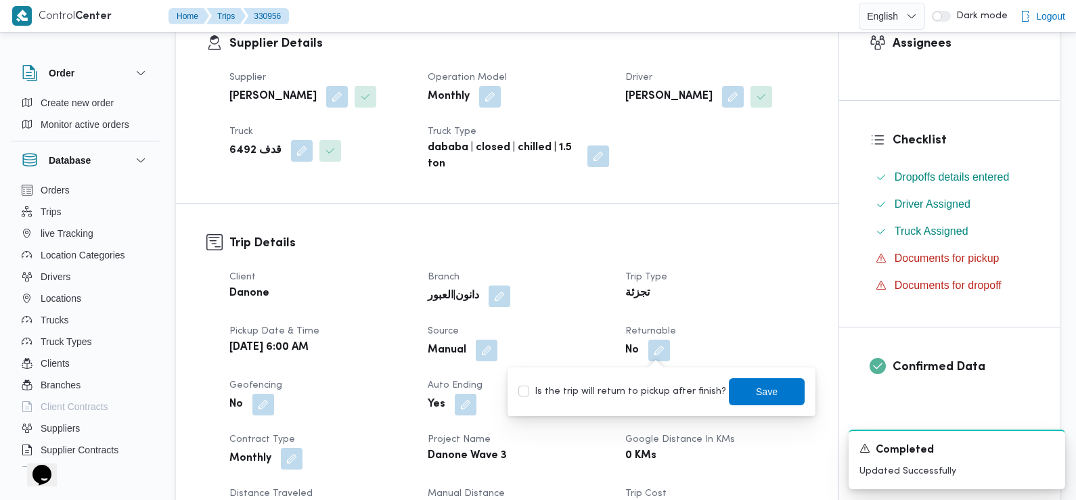
click at [656, 389] on label "Is the trip will return to pickup after finish?" at bounding box center [622, 392] width 208 height 16
checkbox input "true"
click at [766, 388] on span "Save" at bounding box center [767, 391] width 76 height 27
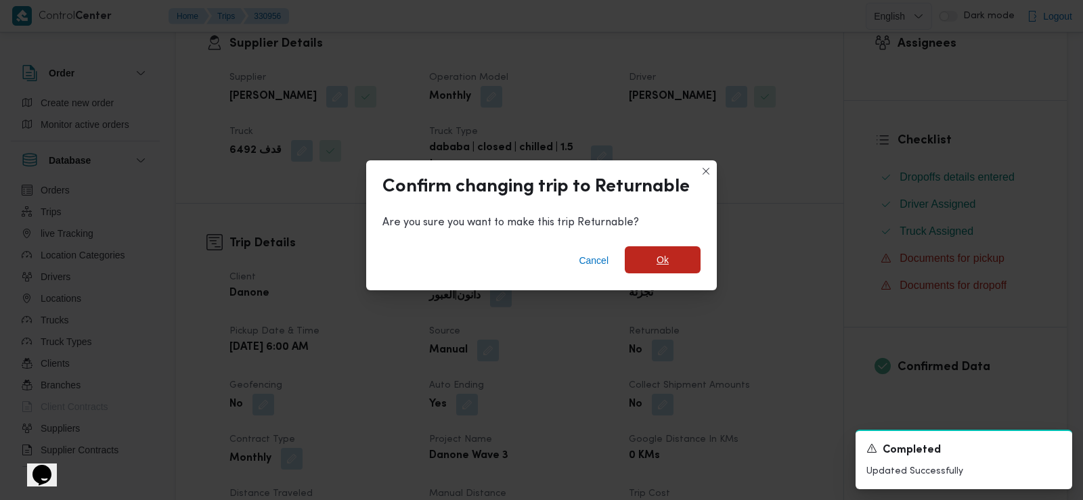
click at [689, 260] on span "Ok" at bounding box center [663, 259] width 76 height 27
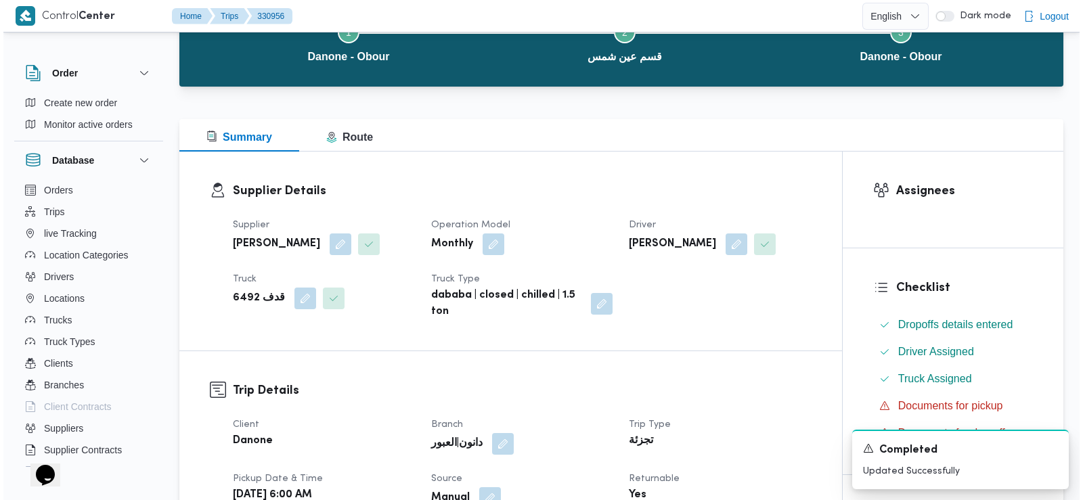
scroll to position [0, 0]
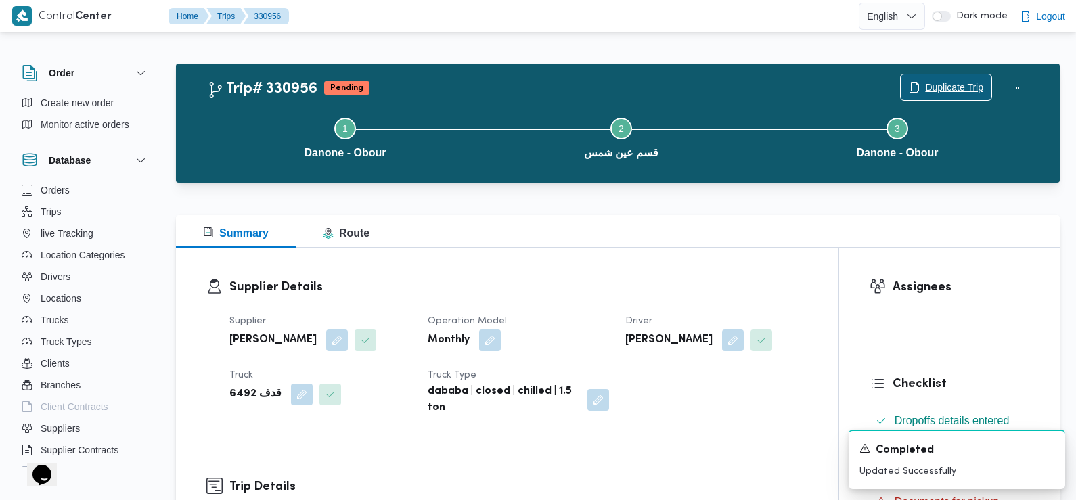
click at [937, 83] on span "Duplicate Trip" at bounding box center [954, 87] width 58 height 16
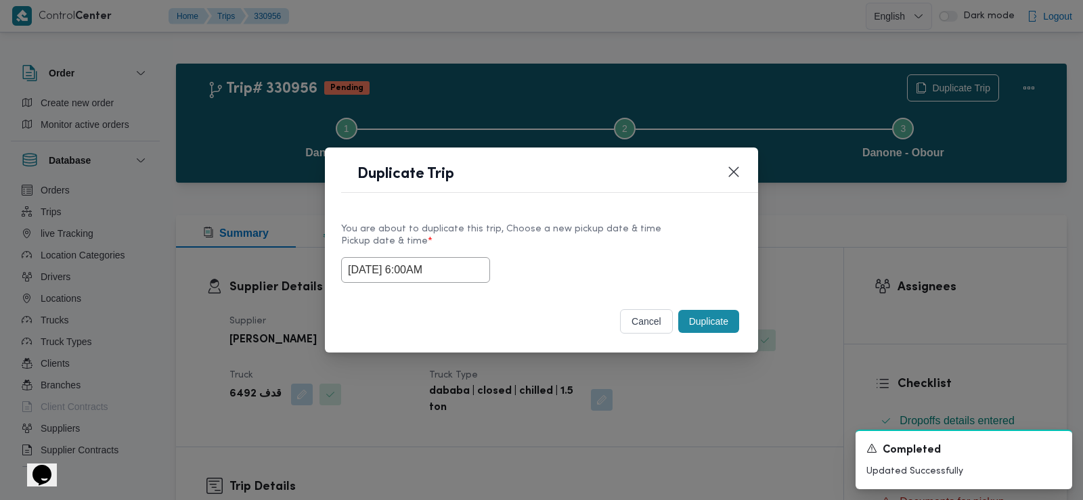
click at [423, 275] on input "[DATE] 6:00AM" at bounding box center [415, 270] width 149 height 26
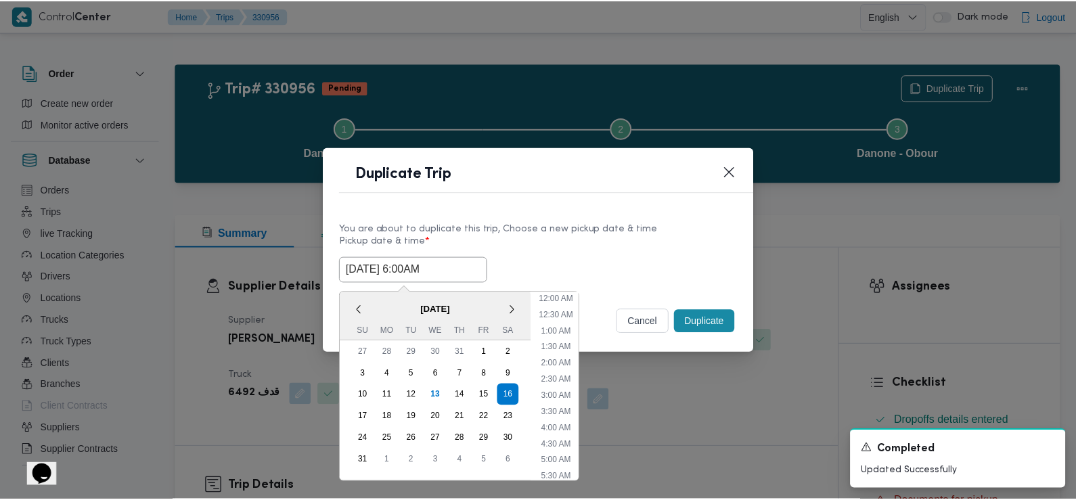
scroll to position [107, 0]
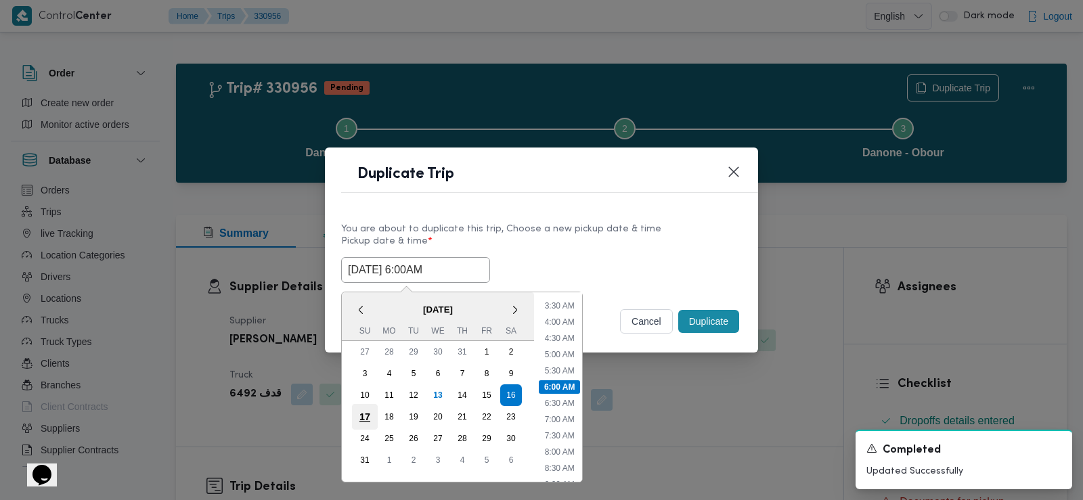
click at [365, 410] on div "17" at bounding box center [365, 417] width 26 height 26
type input "[DATE] 6:00AM"
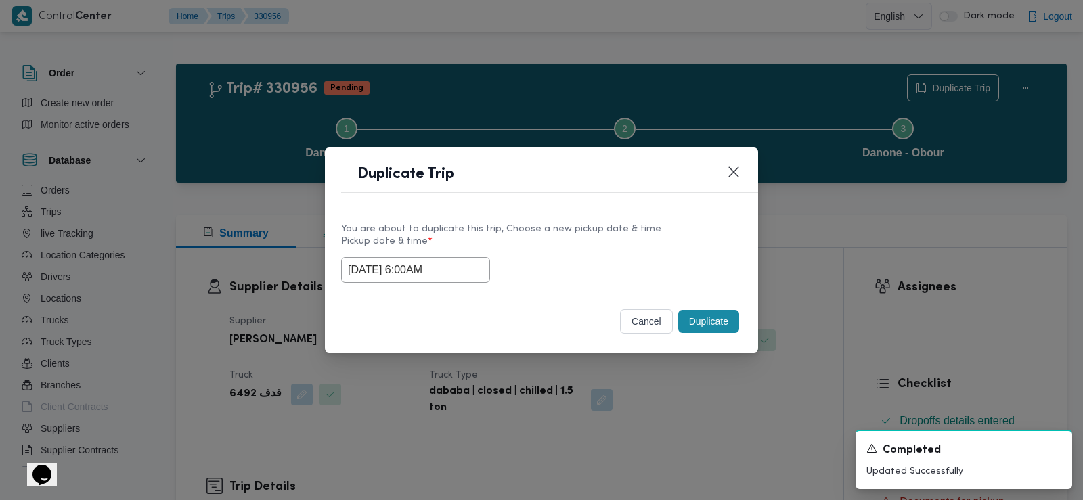
click at [650, 252] on label "Pickup date & time *" at bounding box center [541, 246] width 401 height 21
click at [696, 318] on button "Duplicate" at bounding box center [708, 321] width 61 height 23
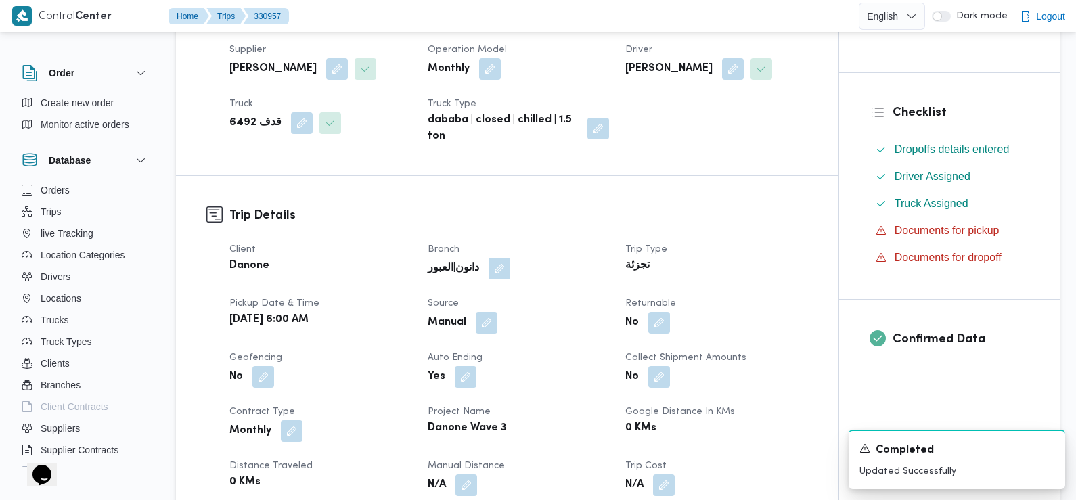
scroll to position [330, 0]
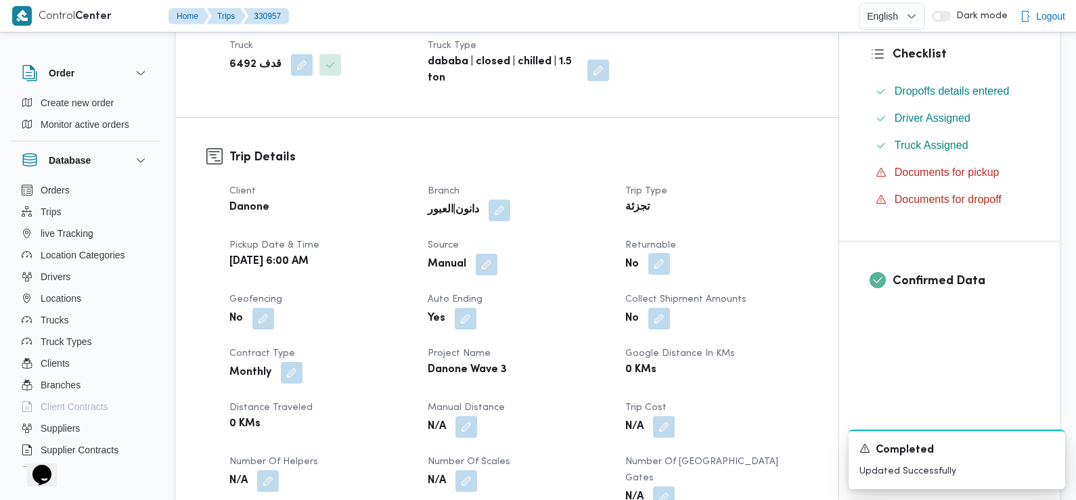
click at [666, 269] on button "button" at bounding box center [659, 264] width 22 height 22
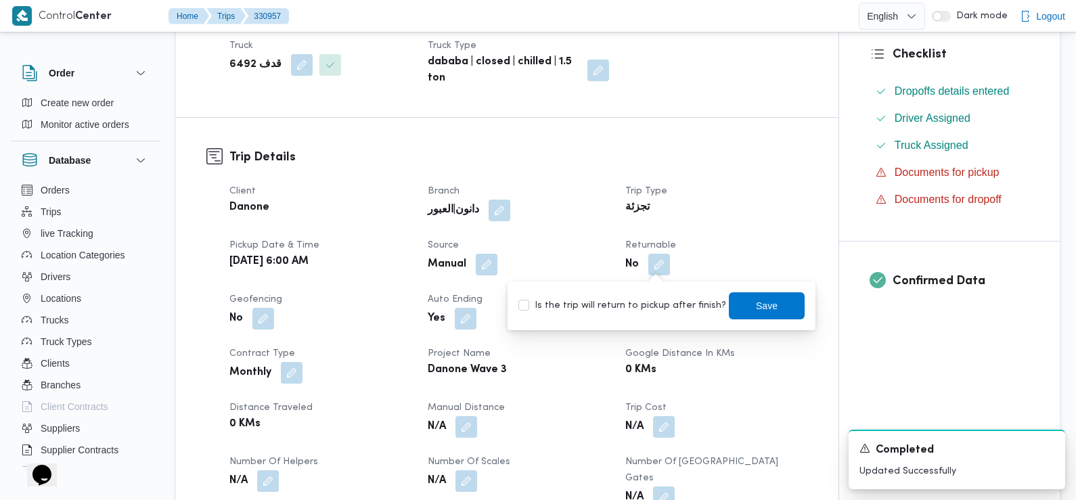
click at [675, 313] on label "Is the trip will return to pickup after finish?" at bounding box center [622, 306] width 208 height 16
checkbox input "true"
click at [731, 308] on span "Save" at bounding box center [767, 305] width 76 height 27
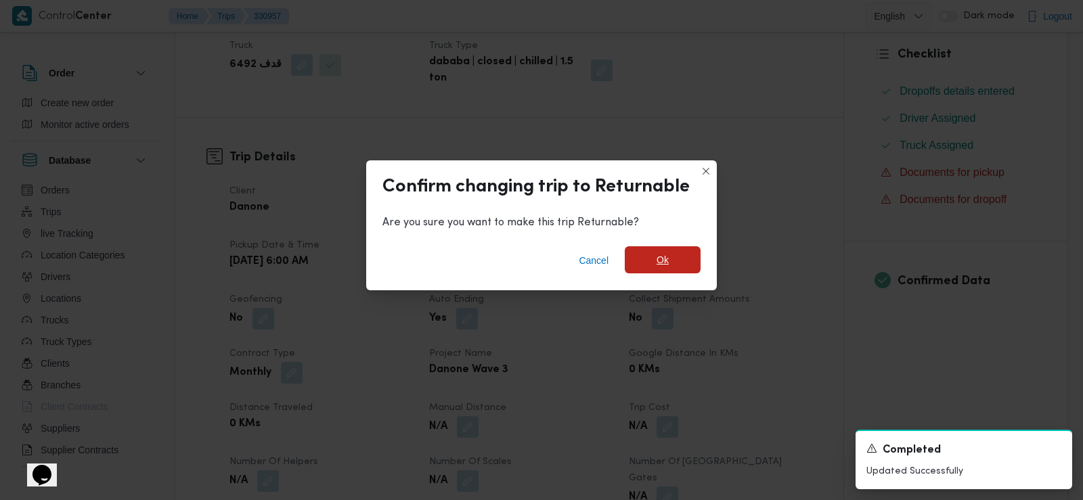
click at [656, 246] on div "Cancel Ok" at bounding box center [541, 263] width 350 height 54
click at [675, 256] on span "Ok" at bounding box center [663, 260] width 76 height 27
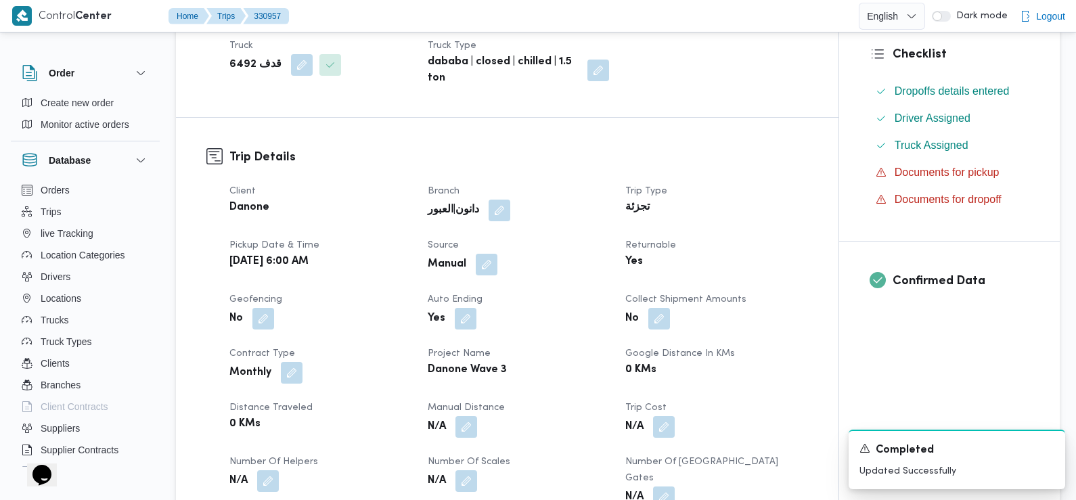
click at [380, 223] on div "Client Danone Branch دانون|العبور Trip Type تجزئة Pickup date & time [DATE] 6:0…" at bounding box center [518, 372] width 595 height 395
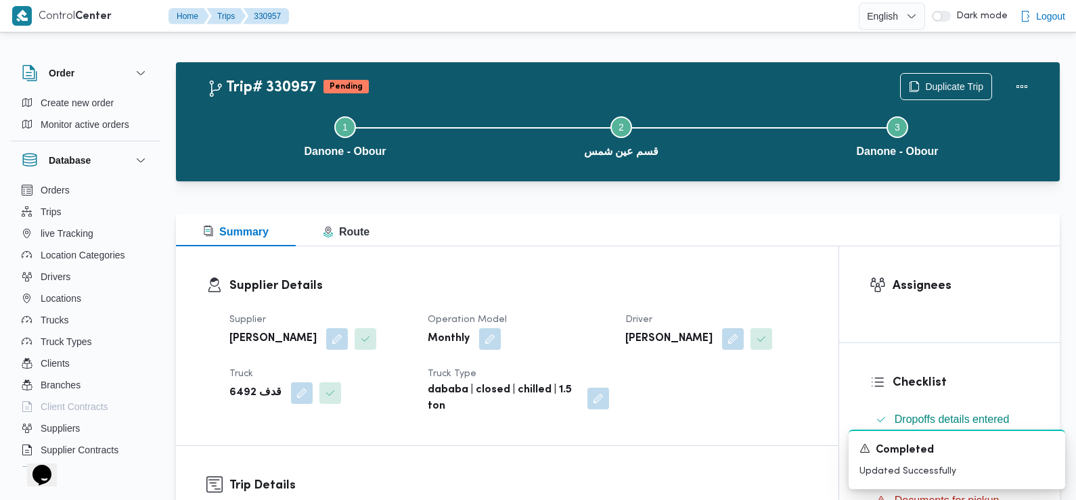
scroll to position [0, 0]
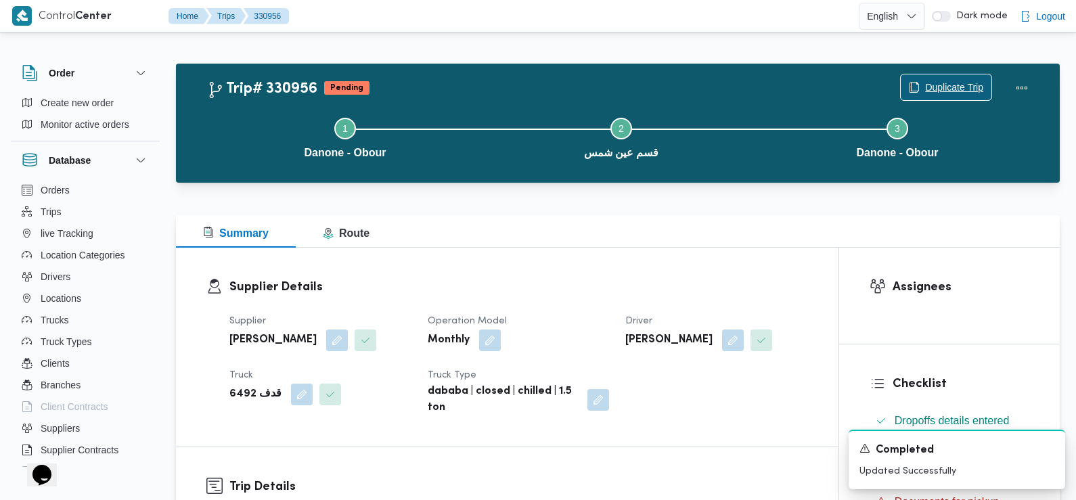
click at [932, 89] on span "Duplicate Trip" at bounding box center [954, 87] width 58 height 16
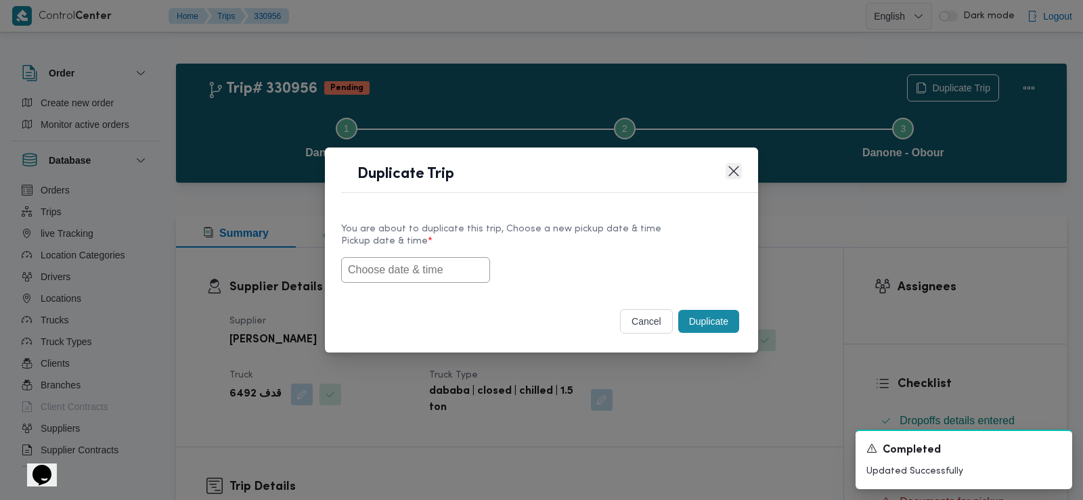
click at [730, 169] on button "Closes this modal window" at bounding box center [733, 171] width 16 height 16
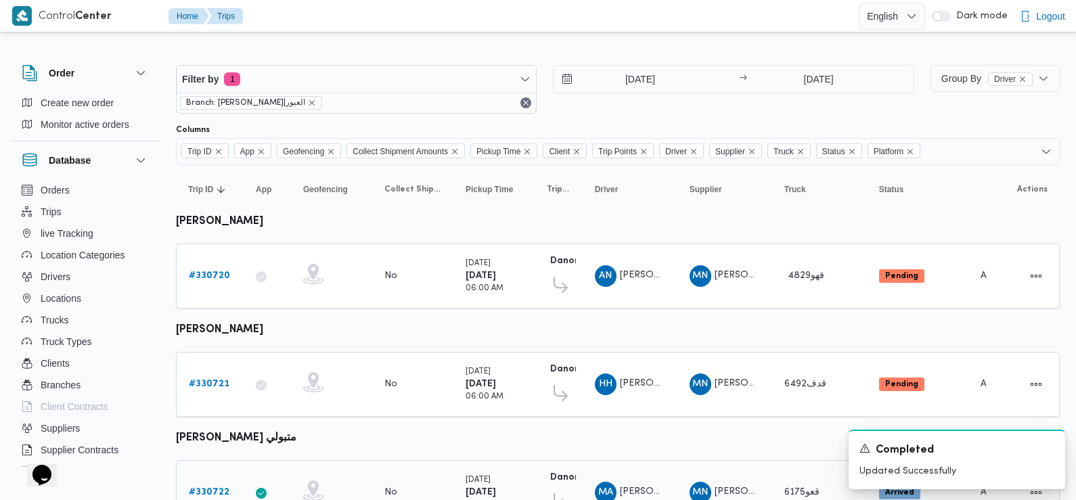
click at [200, 488] on b "# 330722" at bounding box center [209, 492] width 41 height 9
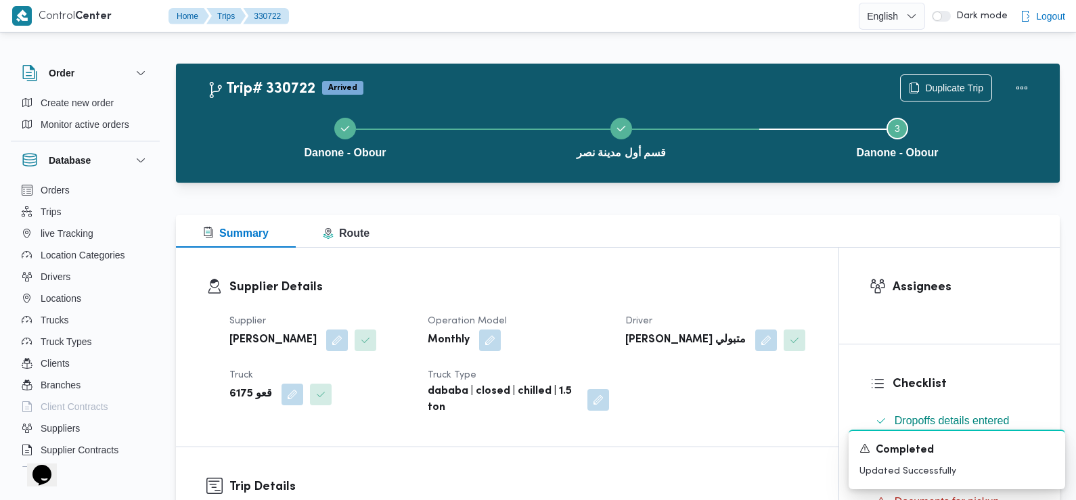
click at [960, 68] on div "Duplicate Trip" at bounding box center [968, 87] width 152 height 43
click at [954, 84] on span "Duplicate Trip" at bounding box center [954, 87] width 58 height 16
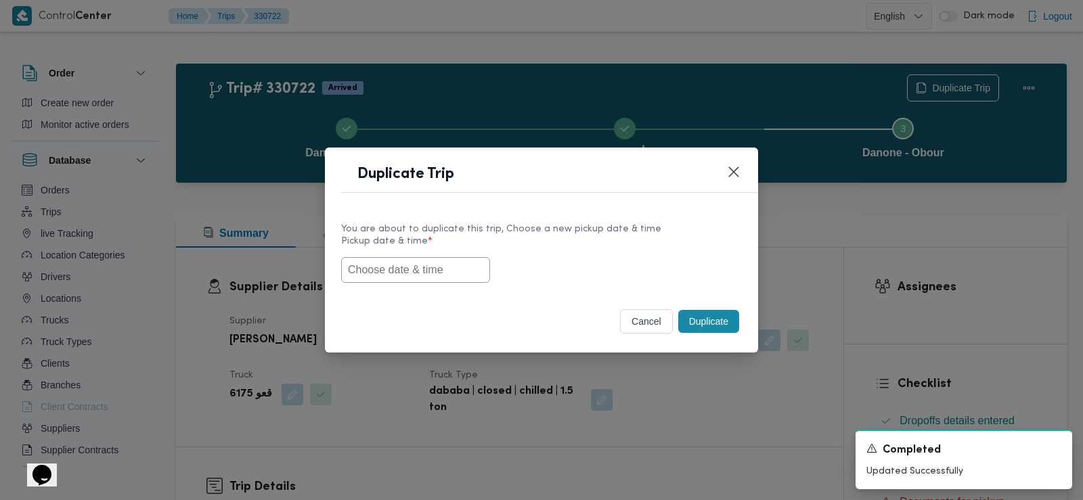
click at [435, 274] on input "text" at bounding box center [415, 270] width 149 height 26
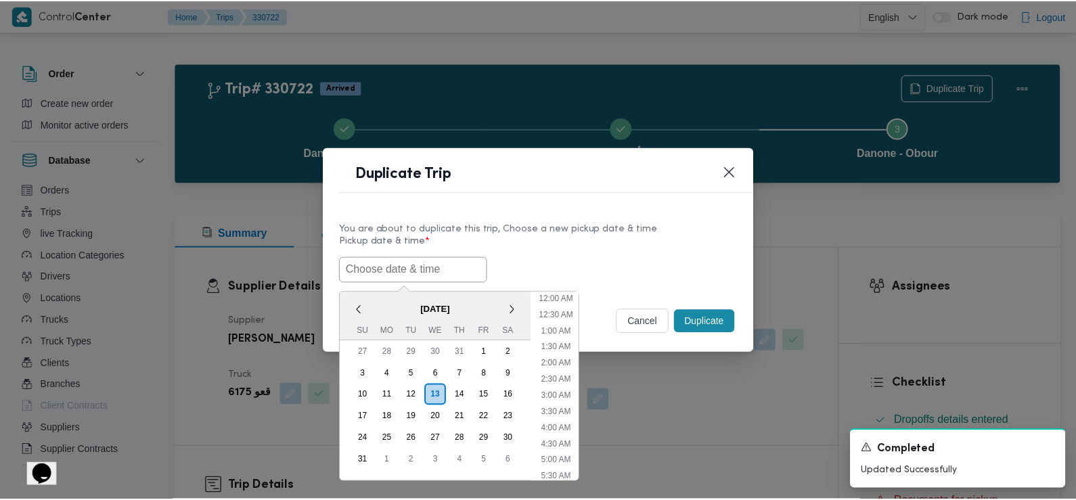
scroll to position [318, 0]
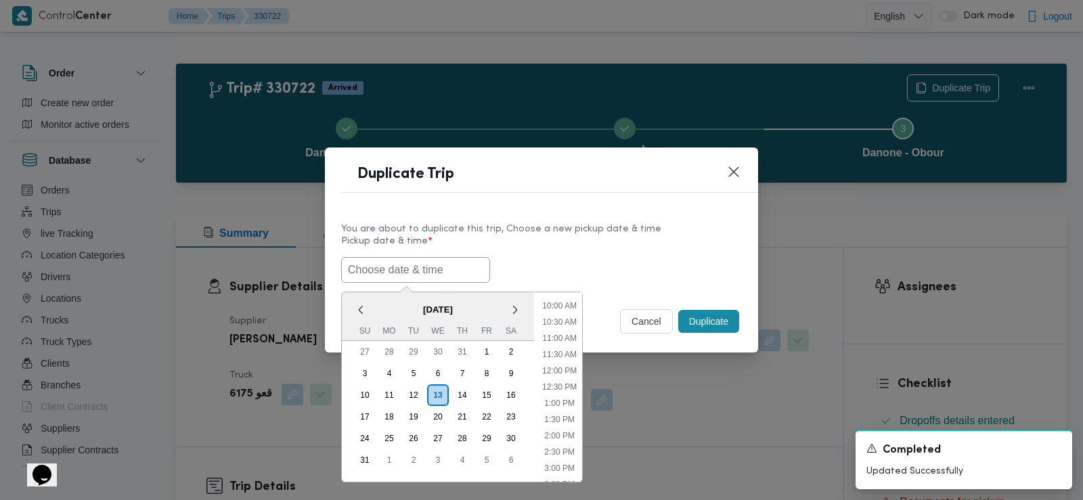
paste input "[DATE] 6:00AM"
type input "[DATE] 6:00AM"
click at [597, 252] on label "Pickup date & time *" at bounding box center [541, 246] width 401 height 21
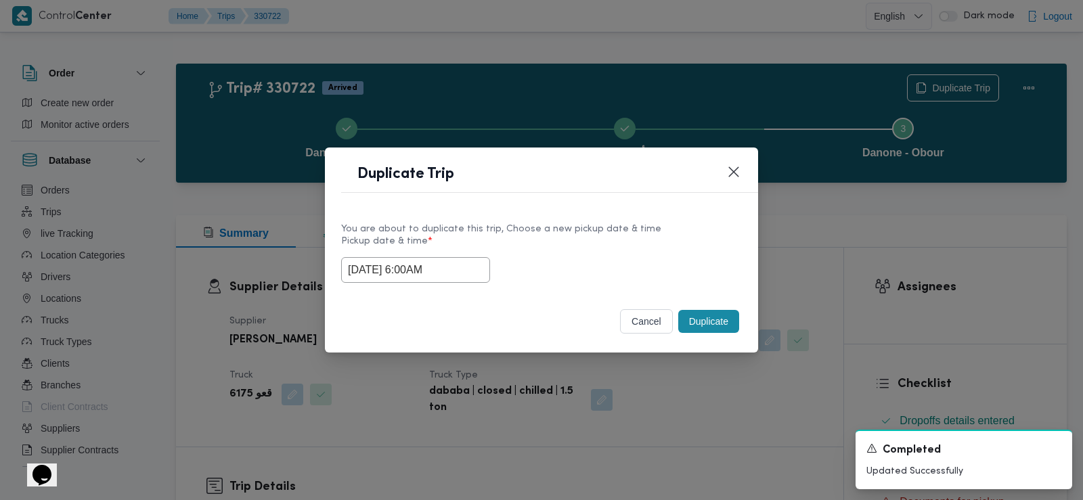
click at [696, 325] on button "Duplicate" at bounding box center [708, 321] width 61 height 23
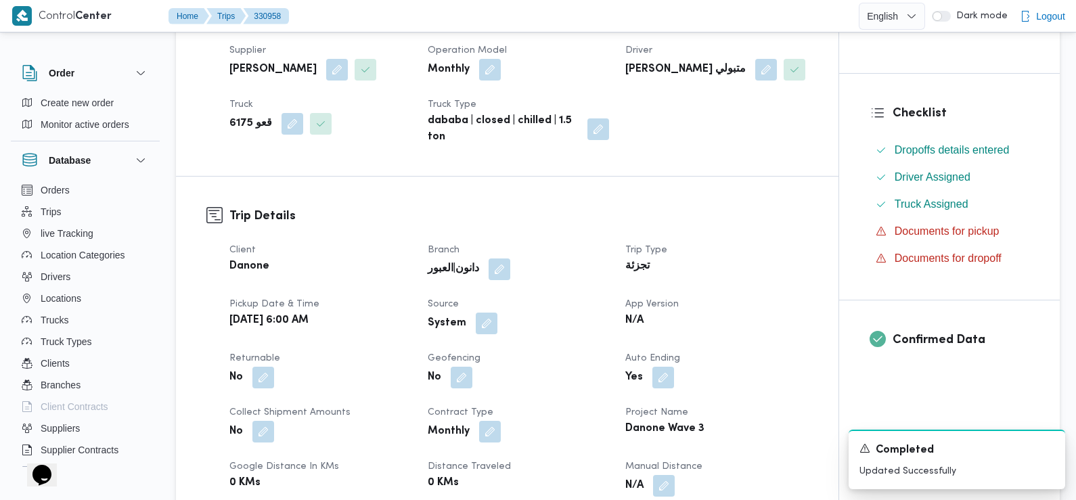
scroll to position [275, 0]
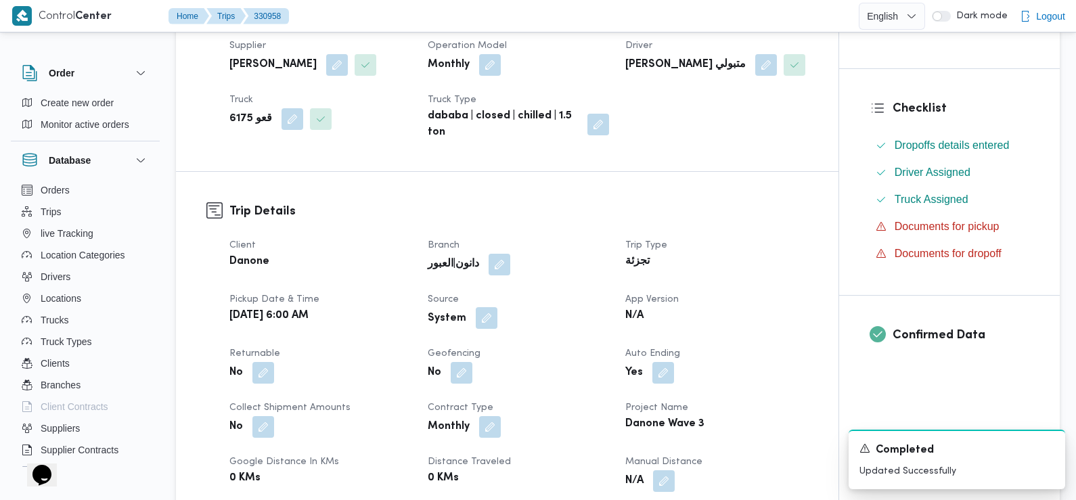
click at [490, 321] on button "button" at bounding box center [487, 318] width 22 height 22
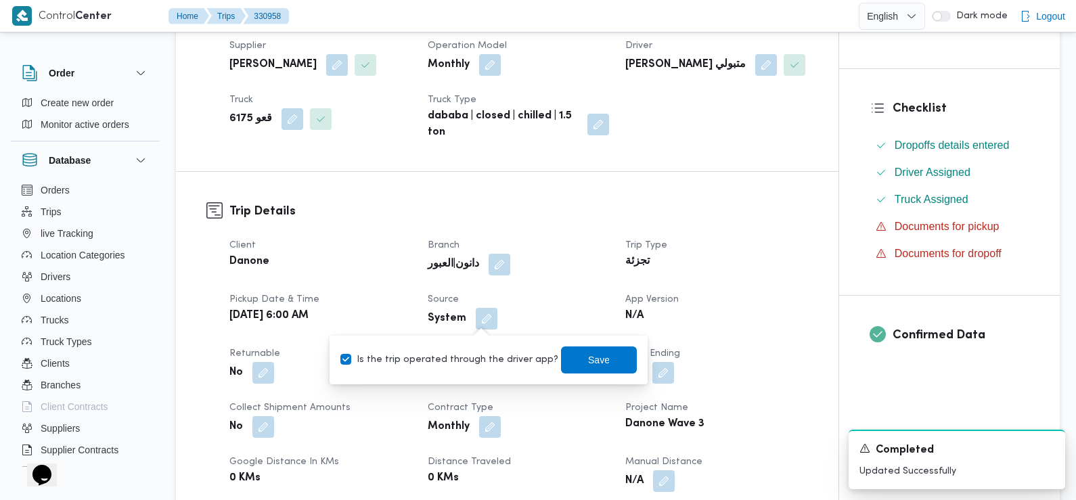
click at [472, 357] on label "Is the trip operated through the driver app?" at bounding box center [449, 360] width 218 height 16
checkbox input "false"
click at [588, 365] on span "Save" at bounding box center [599, 359] width 22 height 16
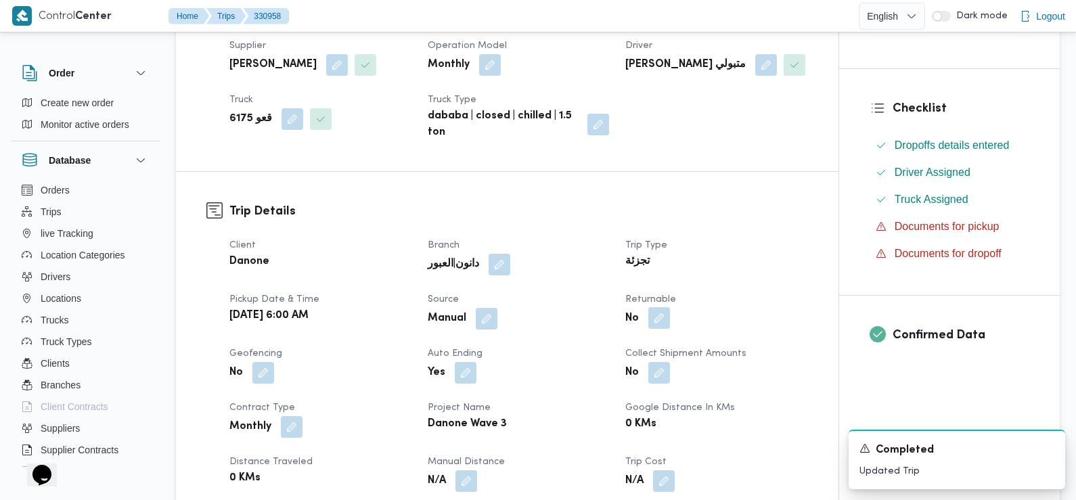
click at [654, 323] on button "button" at bounding box center [659, 318] width 22 height 22
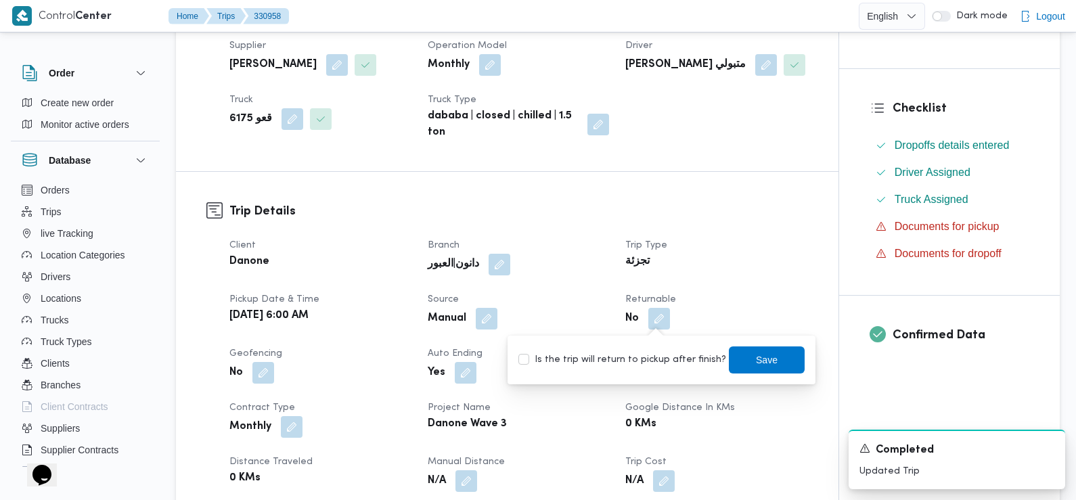
click at [645, 355] on label "Is the trip will return to pickup after finish?" at bounding box center [622, 360] width 208 height 16
checkbox input "true"
click at [756, 364] on span "Save" at bounding box center [767, 359] width 22 height 16
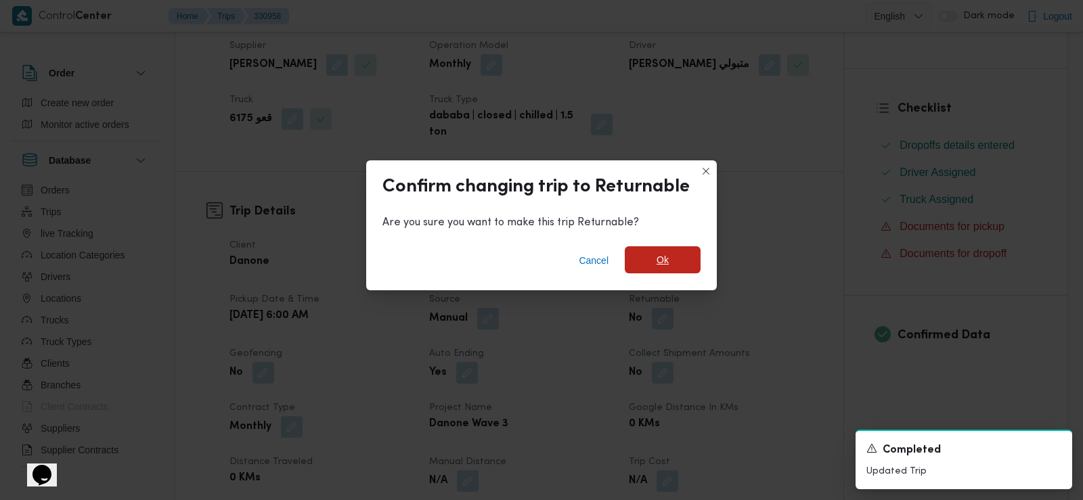
click at [679, 256] on span "Ok" at bounding box center [663, 259] width 76 height 27
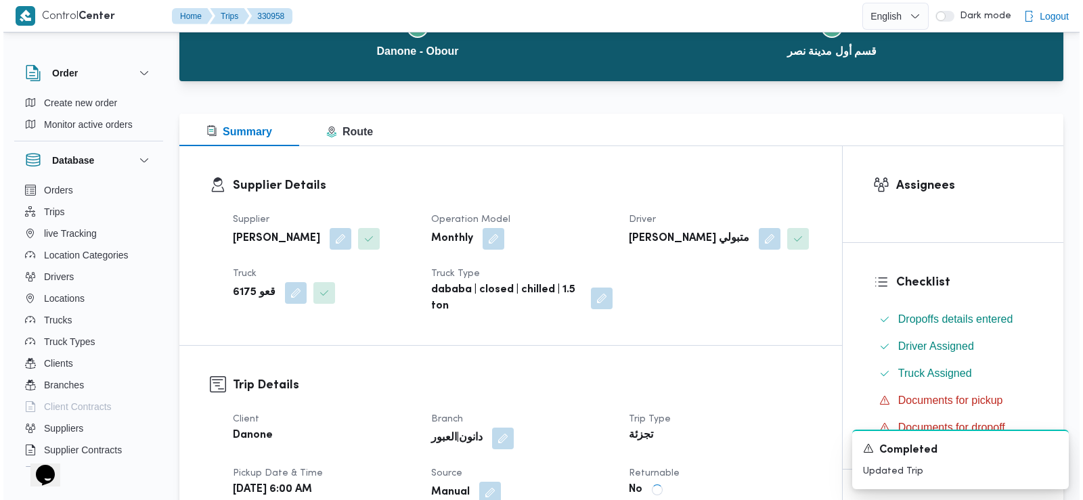
scroll to position [0, 0]
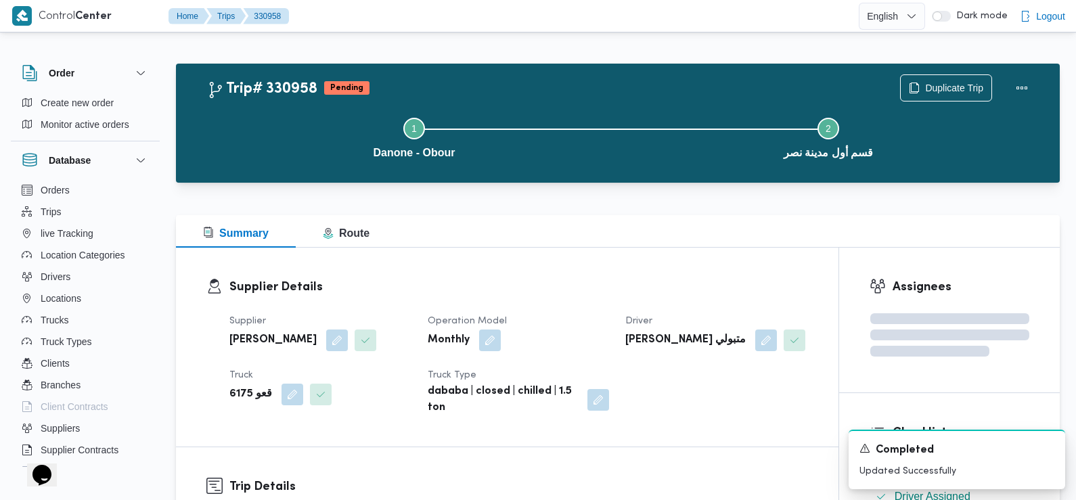
click at [936, 97] on div "Step 1 is incomplete 1 Danone - Obour Step 2 is incomplete 2 قسم أول مدينة نصر" at bounding box center [621, 136] width 844 height 87
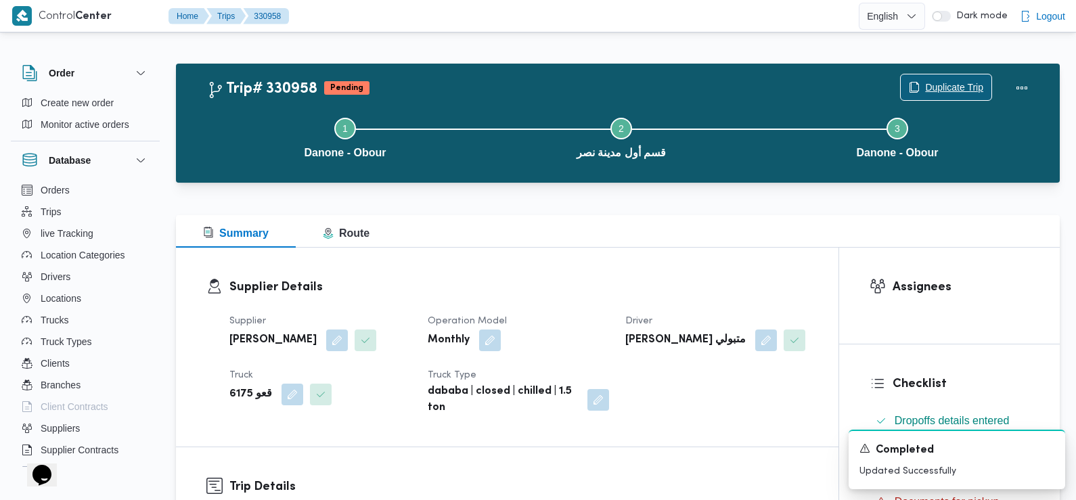
click at [924, 80] on span "Duplicate Trip" at bounding box center [946, 87] width 91 height 26
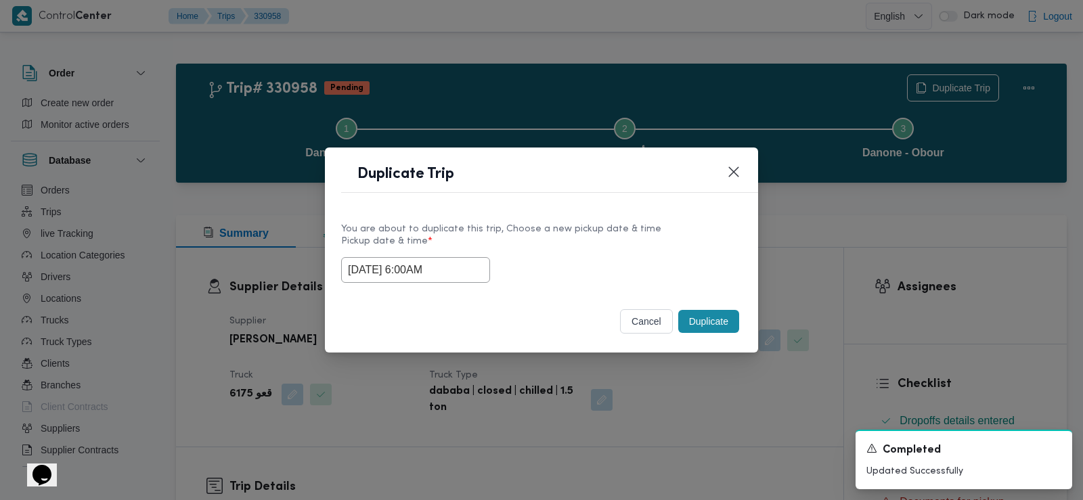
click at [429, 272] on input "[DATE] 6:00AM" at bounding box center [415, 270] width 149 height 26
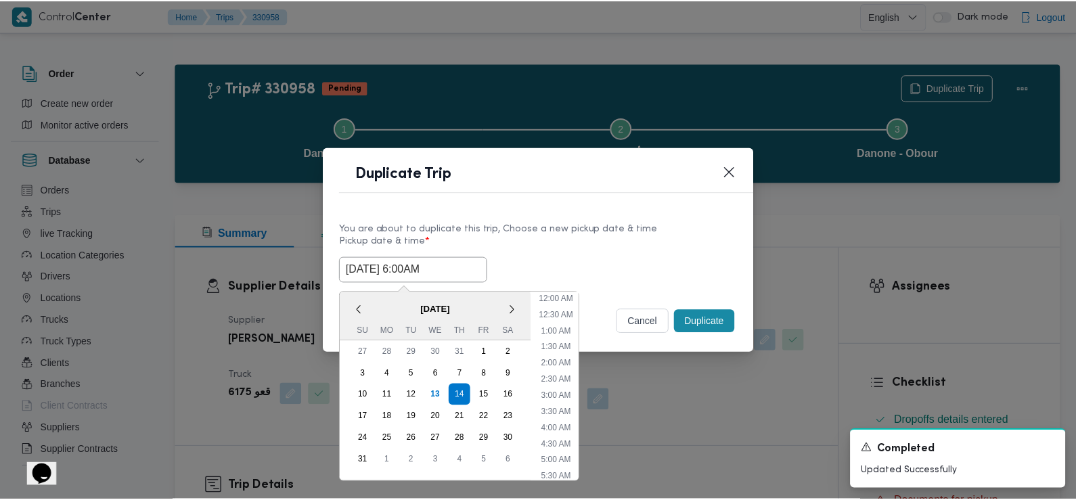
scroll to position [107, 0]
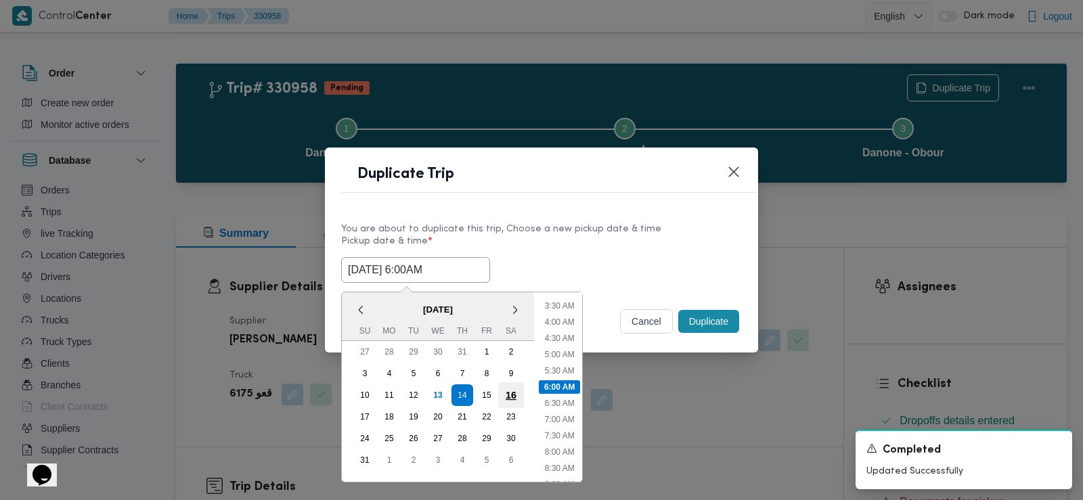
click at [514, 398] on div "16" at bounding box center [511, 395] width 26 height 26
type input "[DATE] 6:00AM"
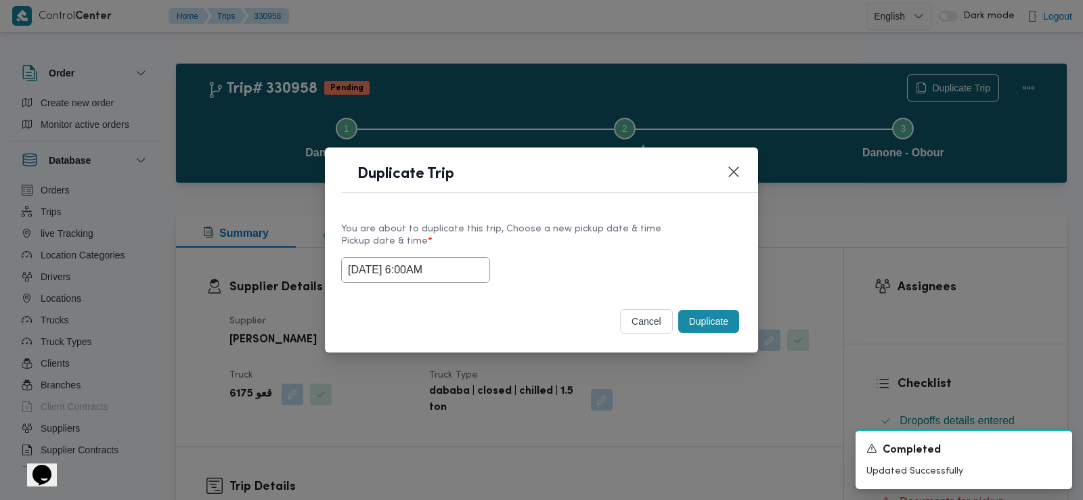
click at [654, 294] on div "You are about to duplicate this trip, Choose a new pickup date & time Pickup da…" at bounding box center [541, 252] width 433 height 87
click at [719, 320] on button "Duplicate" at bounding box center [708, 321] width 61 height 23
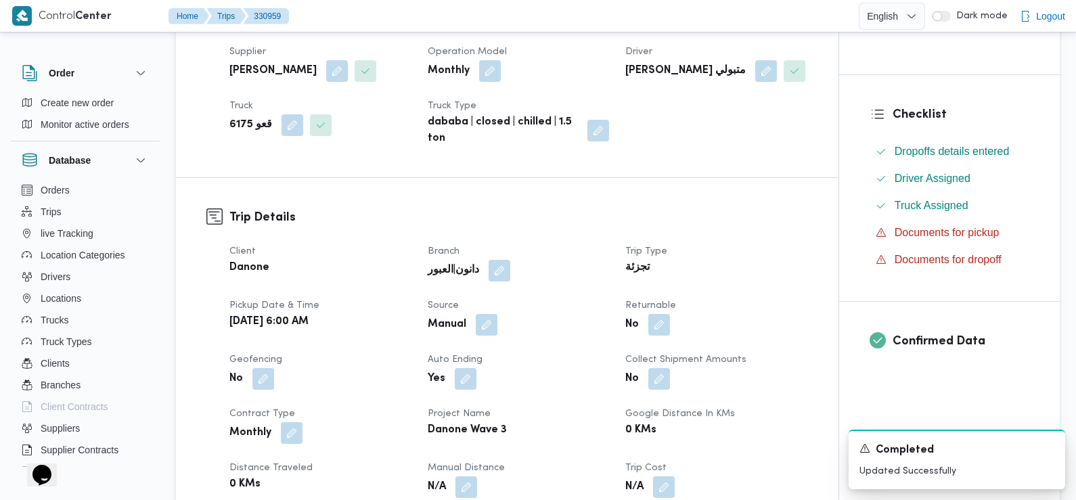
scroll to position [271, 0]
click at [656, 319] on button "button" at bounding box center [659, 323] width 22 height 22
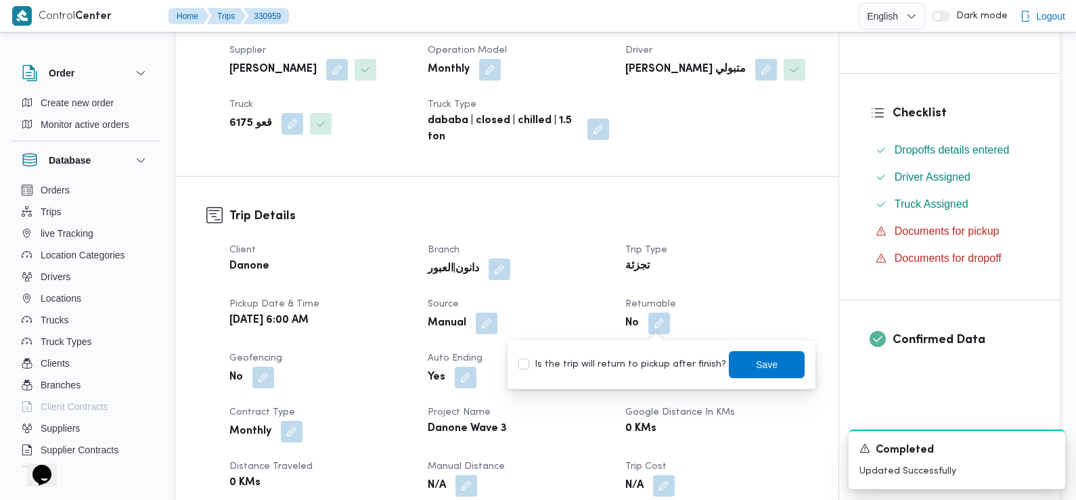
click at [645, 378] on div "Is the trip will return to pickup after finish? Save" at bounding box center [661, 365] width 289 height 30
click at [643, 367] on label "Is the trip will return to pickup after finish?" at bounding box center [622, 365] width 208 height 16
checkbox input "true"
click at [756, 365] on span "Save" at bounding box center [767, 364] width 22 height 16
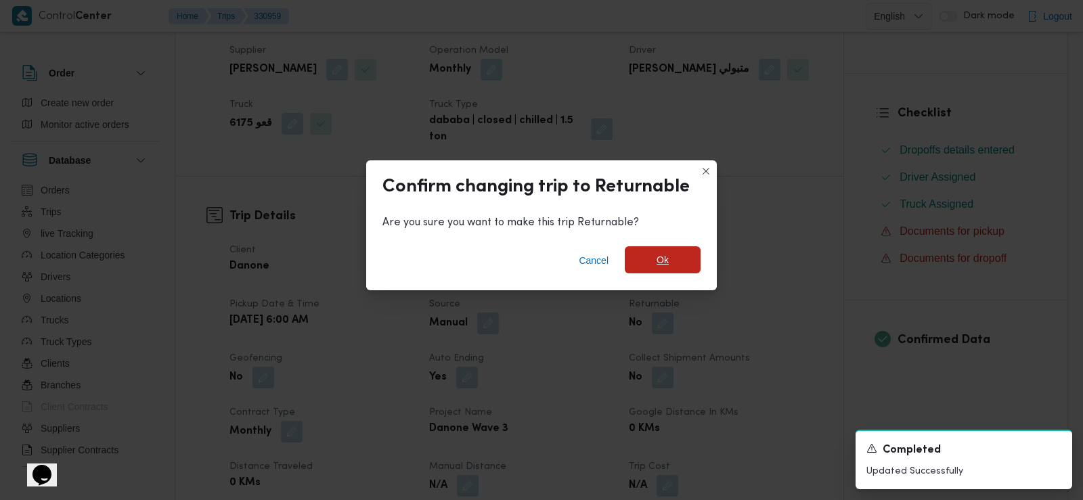
click at [671, 260] on span "Ok" at bounding box center [663, 259] width 76 height 27
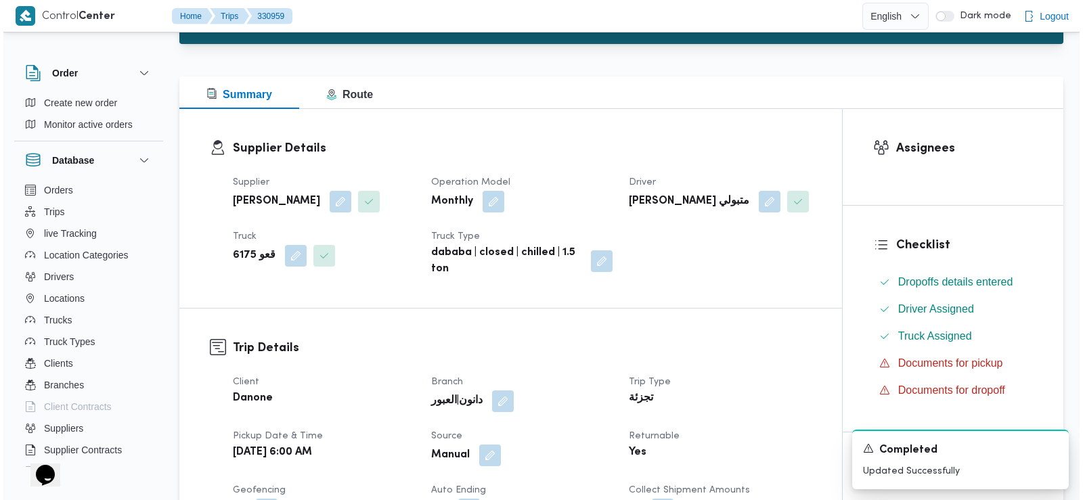
scroll to position [0, 0]
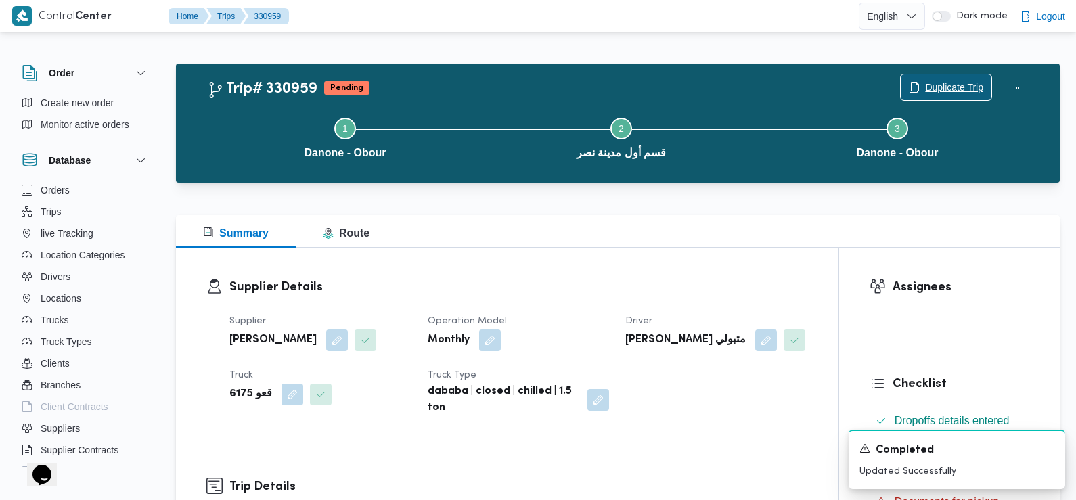
click at [938, 91] on span "Duplicate Trip" at bounding box center [954, 87] width 58 height 16
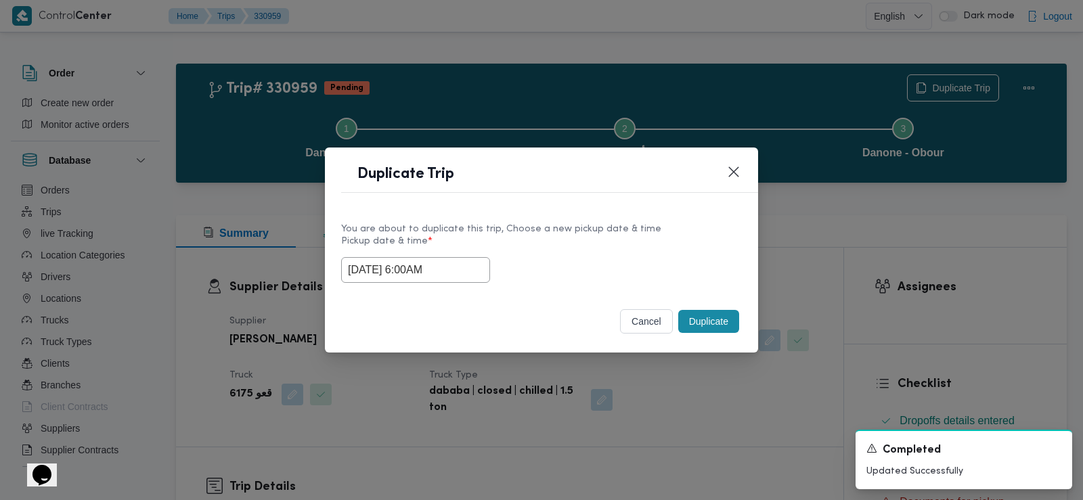
click at [442, 258] on input "[DATE] 6:00AM" at bounding box center [415, 270] width 149 height 26
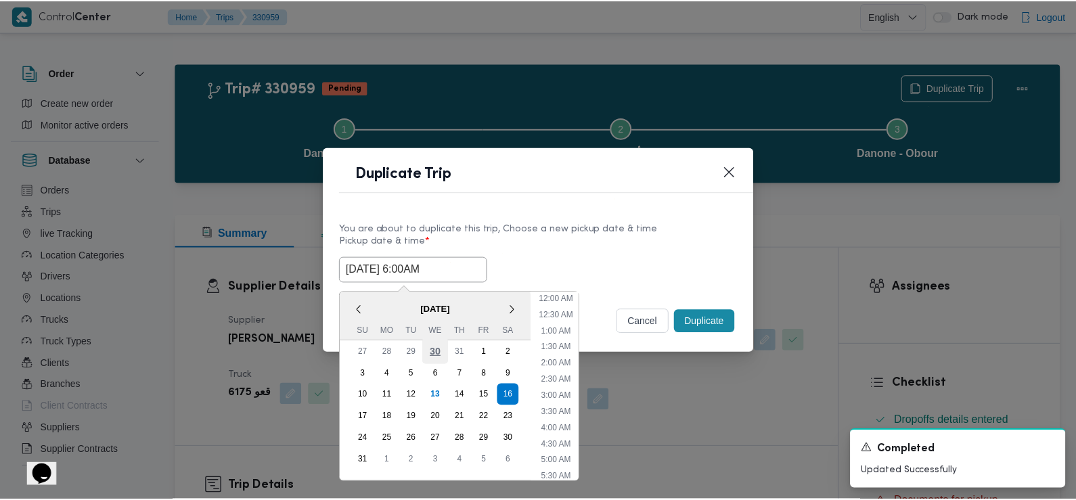
scroll to position [107, 0]
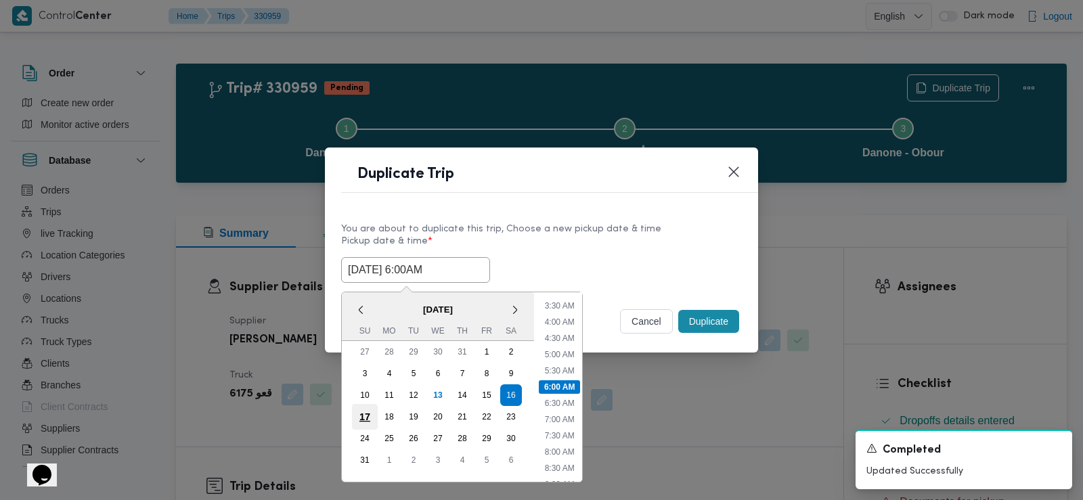
click at [365, 410] on div "17" at bounding box center [365, 417] width 26 height 26
type input "[DATE] 6:00AM"
click at [621, 267] on div "[DATE] 6:00AM < [DATE] > Su Mo Tu We Th Fr Sa 27 28 29 30 31 1 2 3 4 5 6 7 8 9 …" at bounding box center [541, 270] width 401 height 26
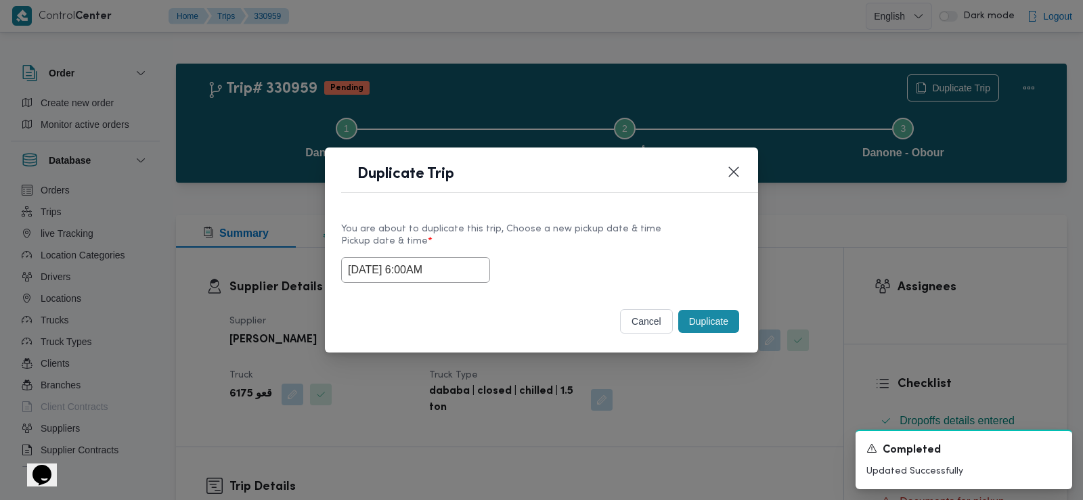
click at [696, 325] on button "Duplicate" at bounding box center [708, 321] width 61 height 23
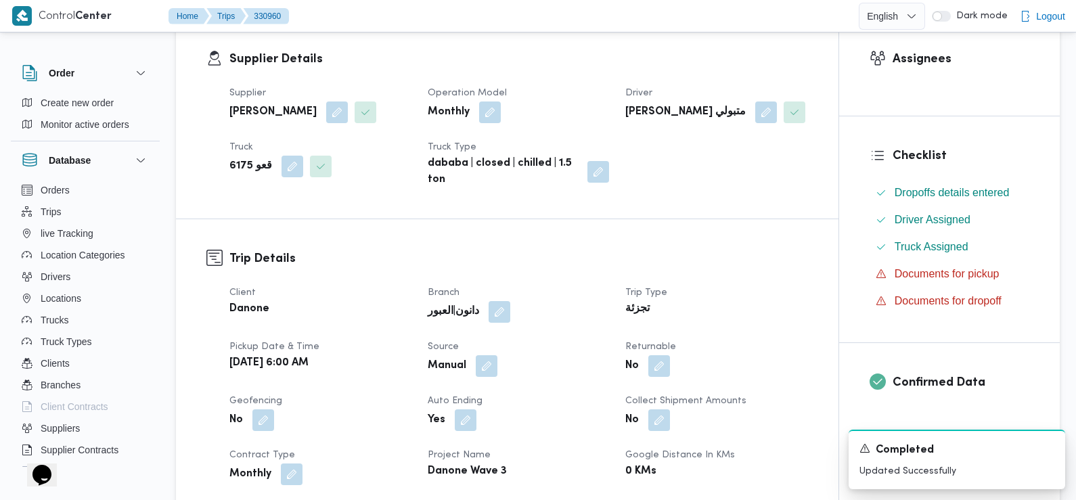
scroll to position [284, 0]
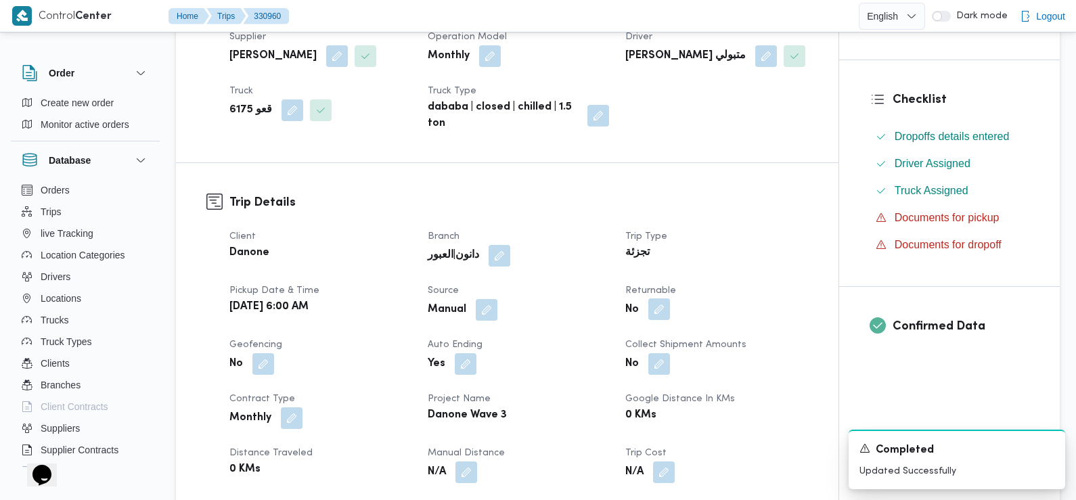
click at [658, 309] on button "button" at bounding box center [659, 309] width 22 height 22
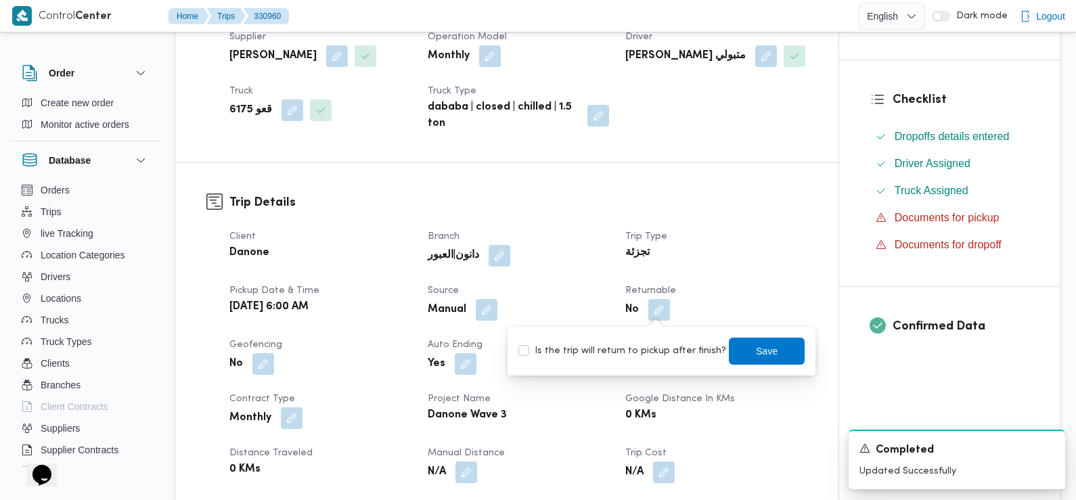
click at [647, 368] on div "You are in a dialog. To close this dialog, hit escape. Is the trip will return …" at bounding box center [661, 351] width 308 height 49
click at [635, 350] on label "Is the trip will return to pickup after finish?" at bounding box center [622, 351] width 208 height 16
checkbox input "true"
click at [756, 351] on span "Save" at bounding box center [767, 350] width 22 height 16
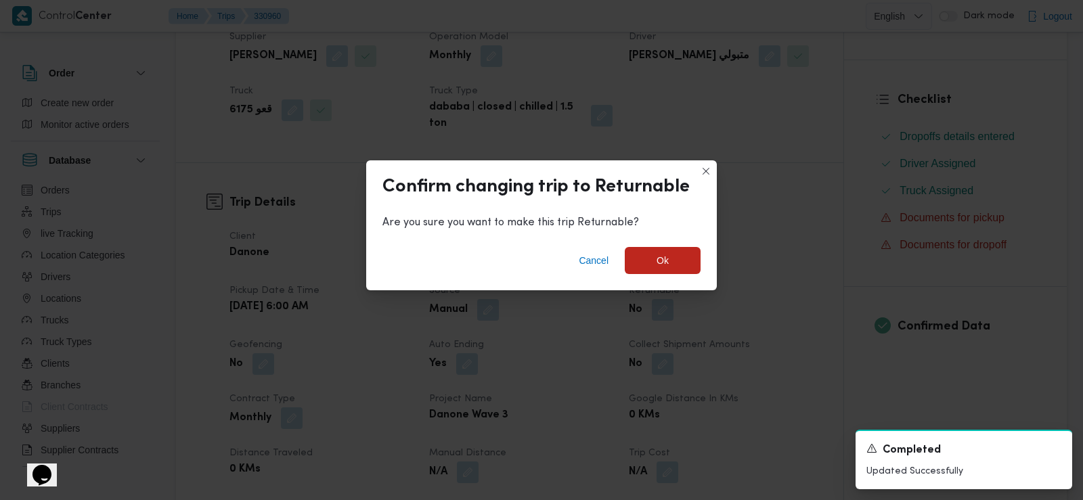
click at [651, 241] on div "Cancel Ok" at bounding box center [541, 263] width 350 height 54
click at [665, 267] on span "Ok" at bounding box center [662, 260] width 12 height 16
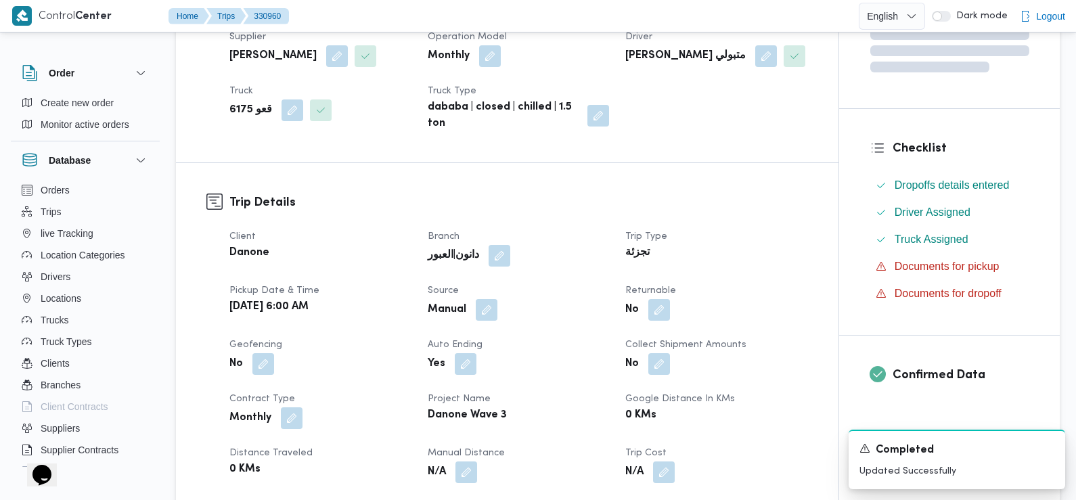
scroll to position [0, 0]
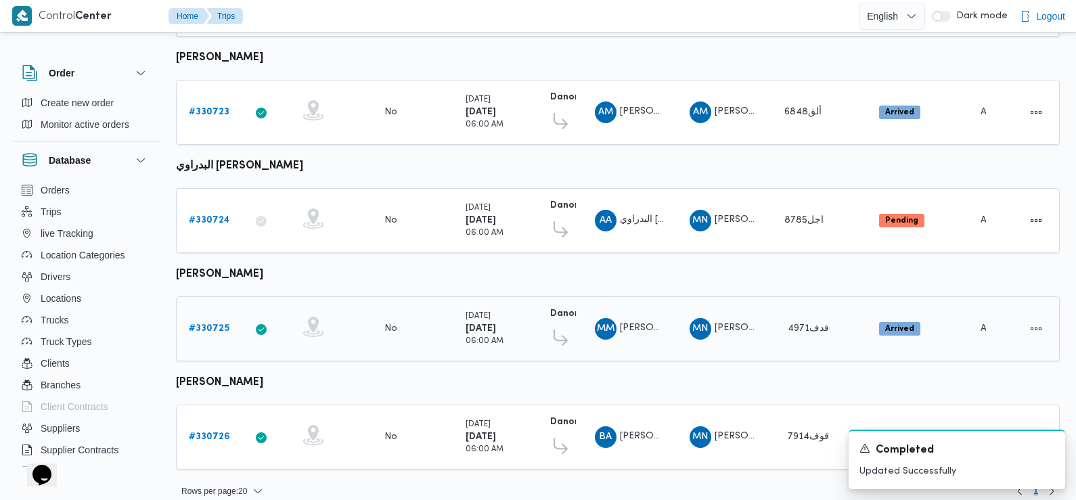
scroll to position [492, 0]
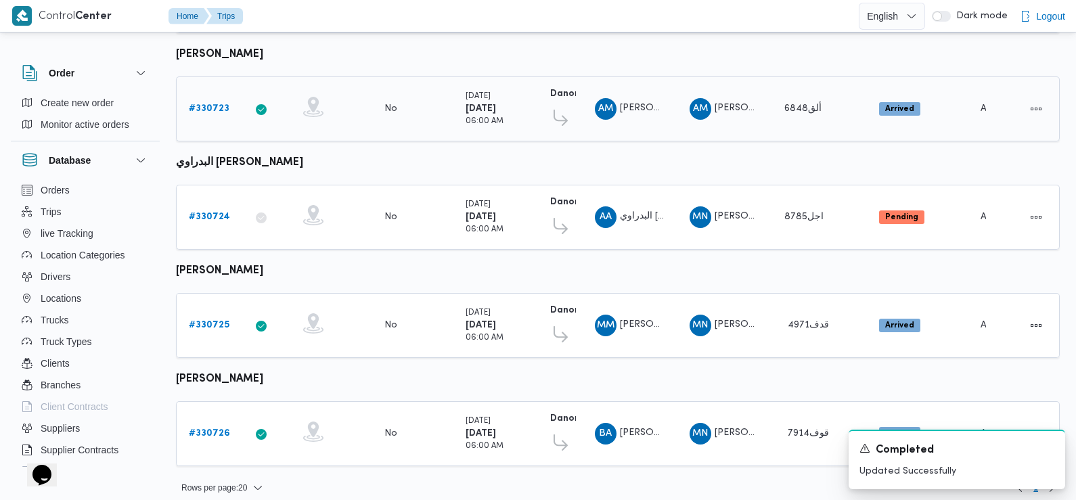
click at [223, 104] on b "# 330723" at bounding box center [209, 108] width 41 height 9
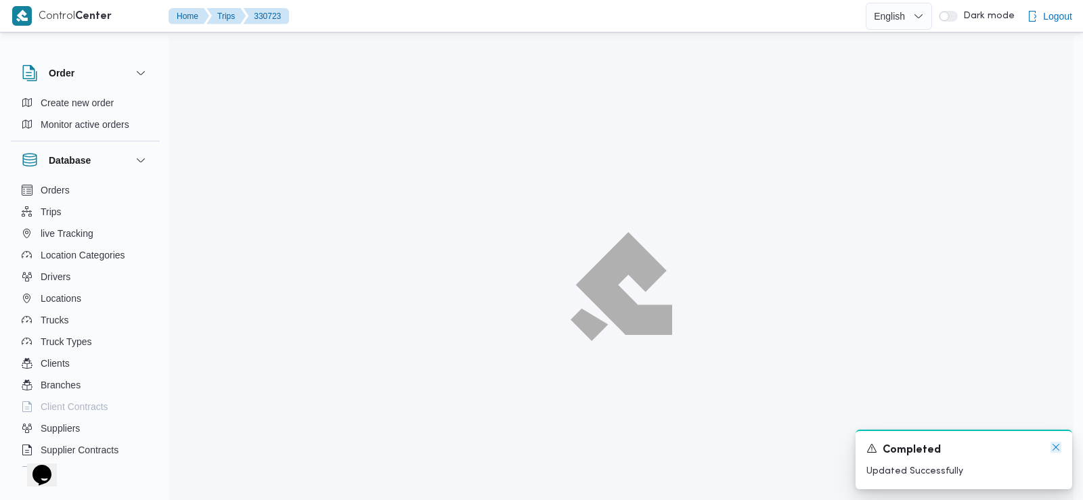
click at [1055, 449] on icon "Dismiss toast" at bounding box center [1055, 447] width 11 height 11
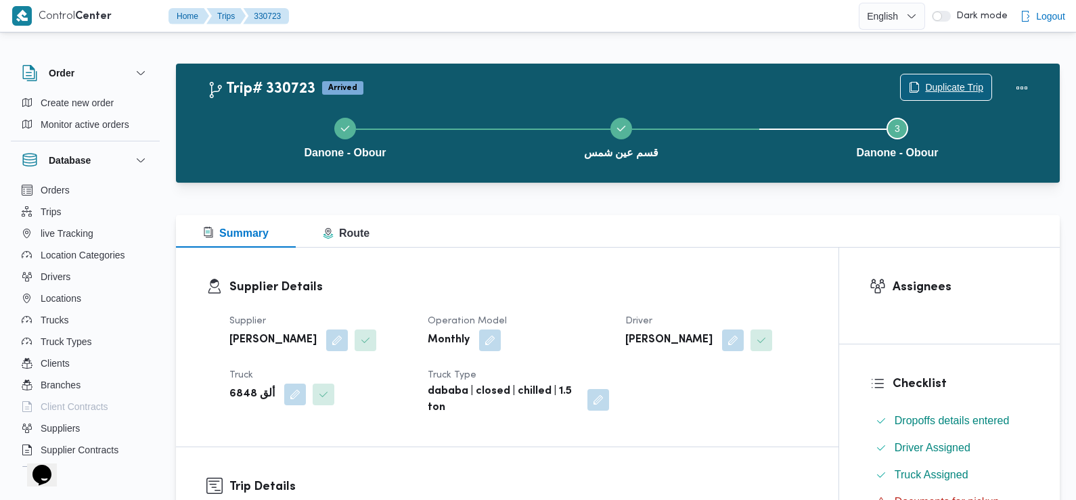
click at [937, 91] on span "Duplicate Trip" at bounding box center [954, 87] width 58 height 16
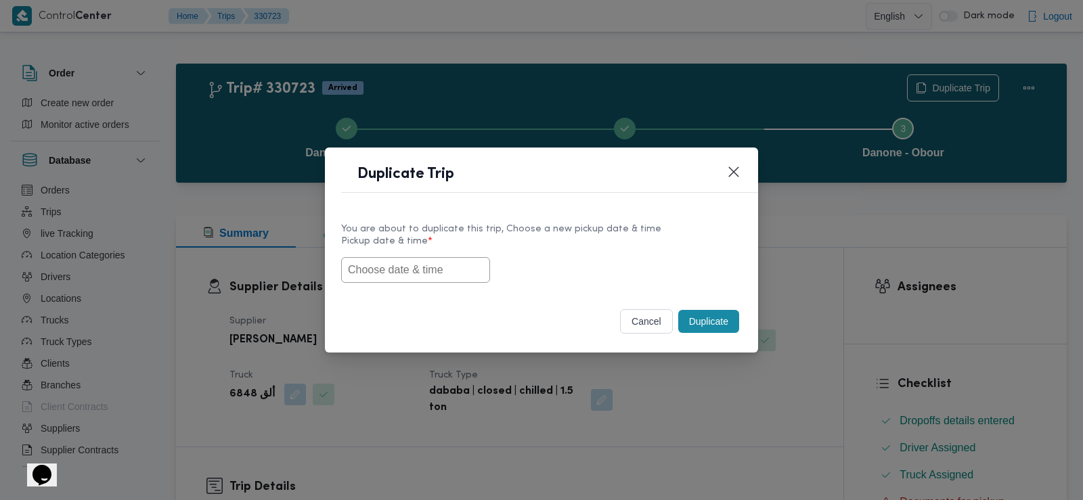
click at [449, 265] on input "text" at bounding box center [415, 270] width 149 height 26
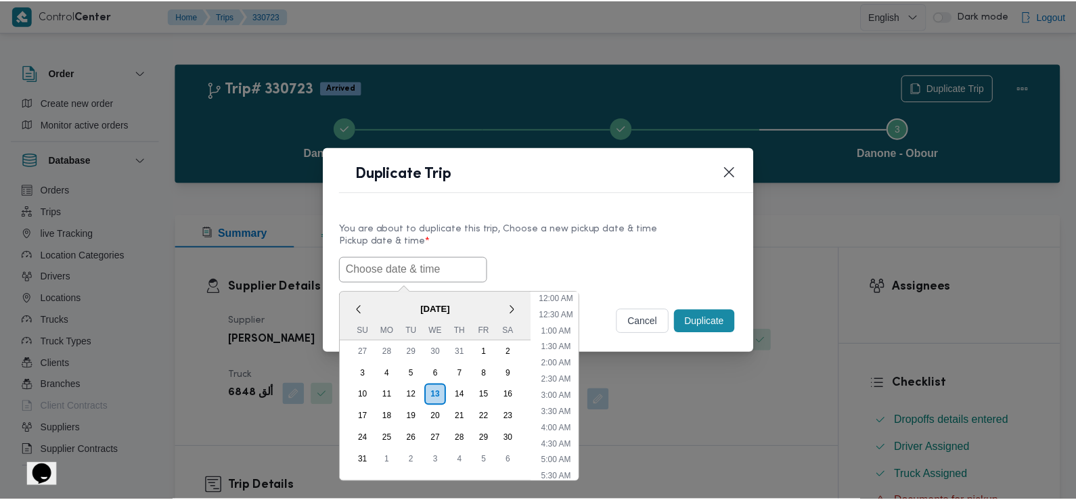
scroll to position [318, 0]
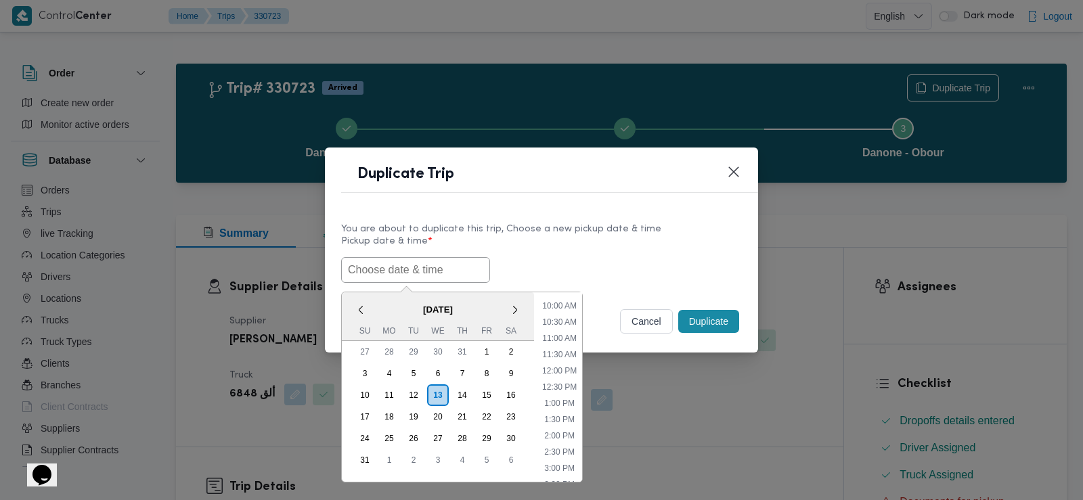
paste input "[DATE] 6:00AM"
type input "[DATE] 6:00AM"
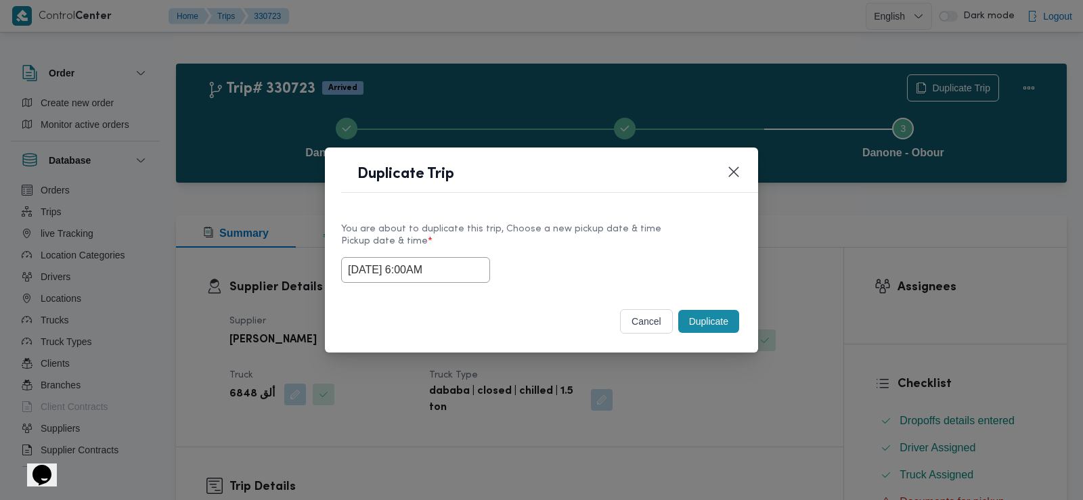
click at [528, 261] on div "[DATE] 6:00AM" at bounding box center [541, 270] width 401 height 26
click at [688, 323] on button "Duplicate" at bounding box center [708, 321] width 61 height 23
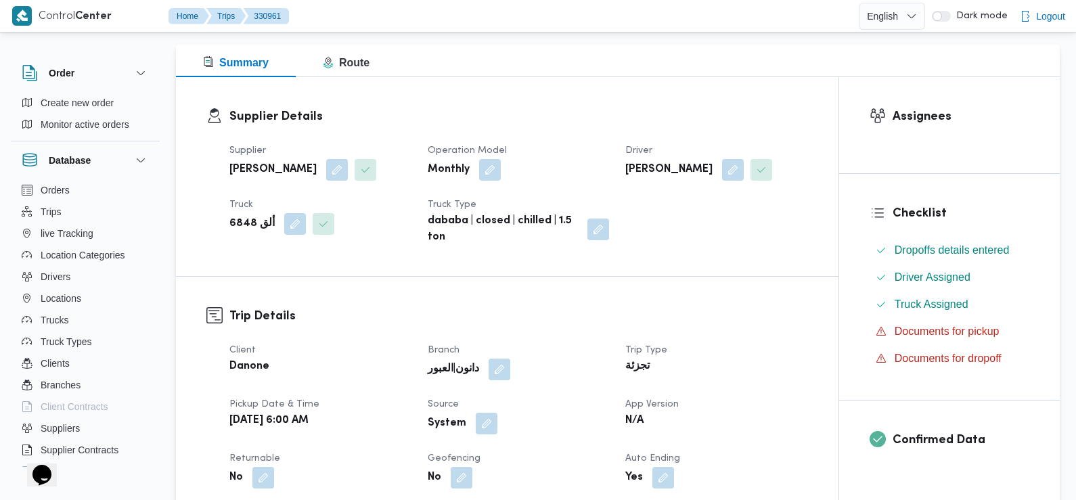
scroll to position [189, 0]
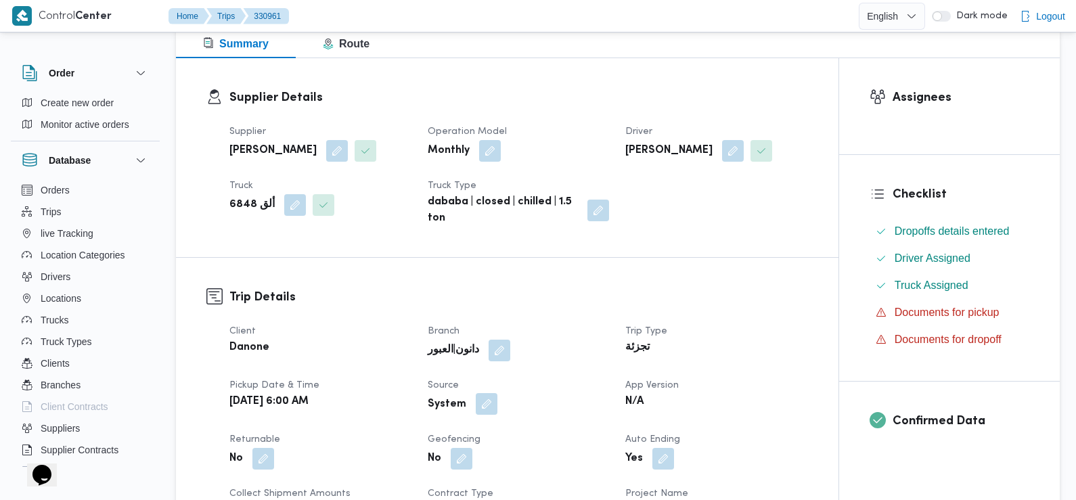
click at [487, 409] on button "button" at bounding box center [487, 404] width 22 height 22
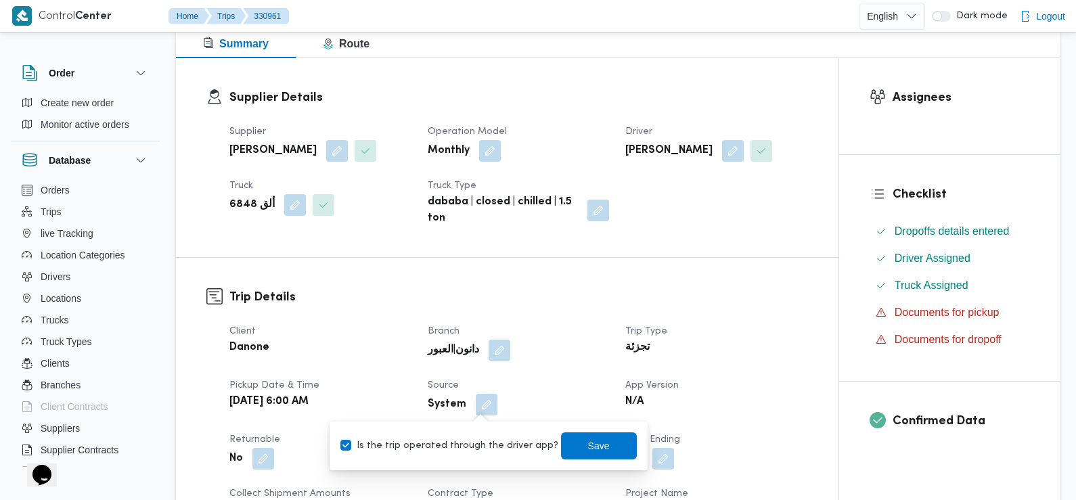
click at [497, 444] on label "Is the trip operated through the driver app?" at bounding box center [449, 446] width 218 height 16
checkbox input "false"
click at [572, 444] on span "Save" at bounding box center [599, 445] width 76 height 27
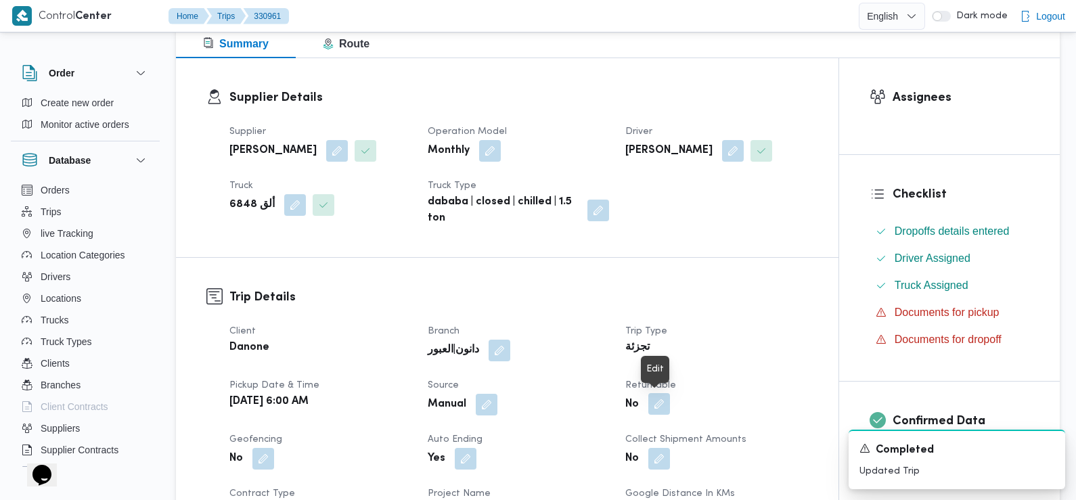
click at [656, 407] on button "button" at bounding box center [659, 404] width 22 height 22
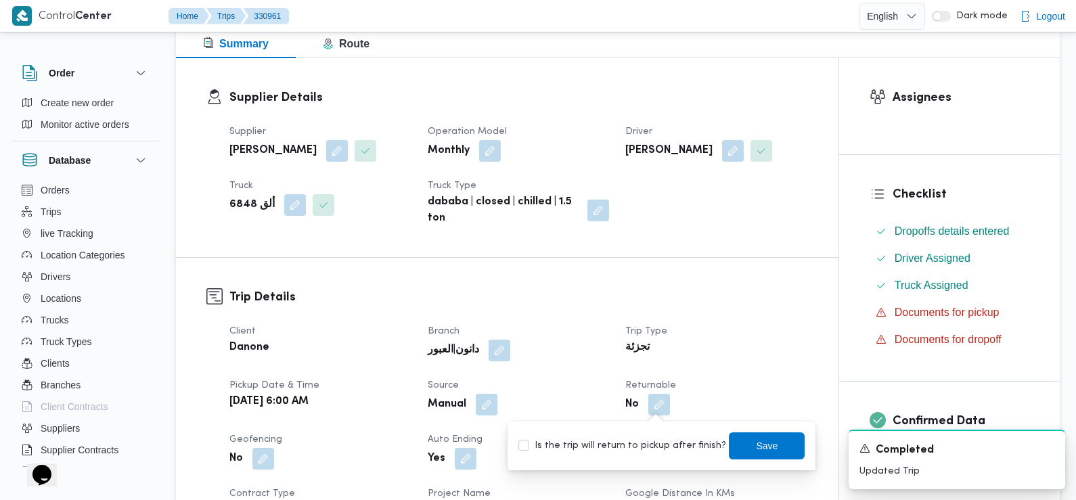
click at [661, 442] on label "Is the trip will return to pickup after finish?" at bounding box center [622, 446] width 208 height 16
checkbox input "true"
click at [731, 439] on span "Save" at bounding box center [767, 445] width 76 height 27
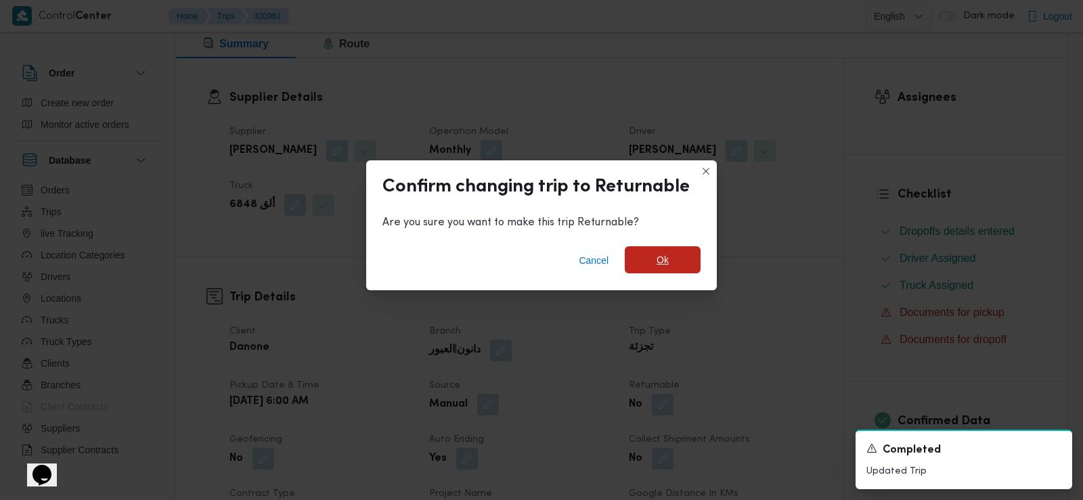
click at [681, 264] on span "Ok" at bounding box center [663, 259] width 76 height 27
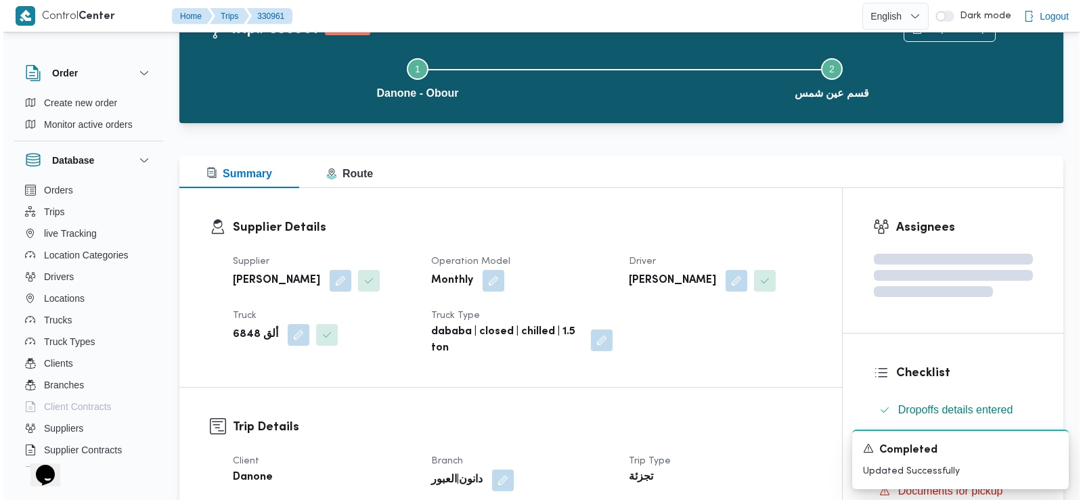
scroll to position [0, 0]
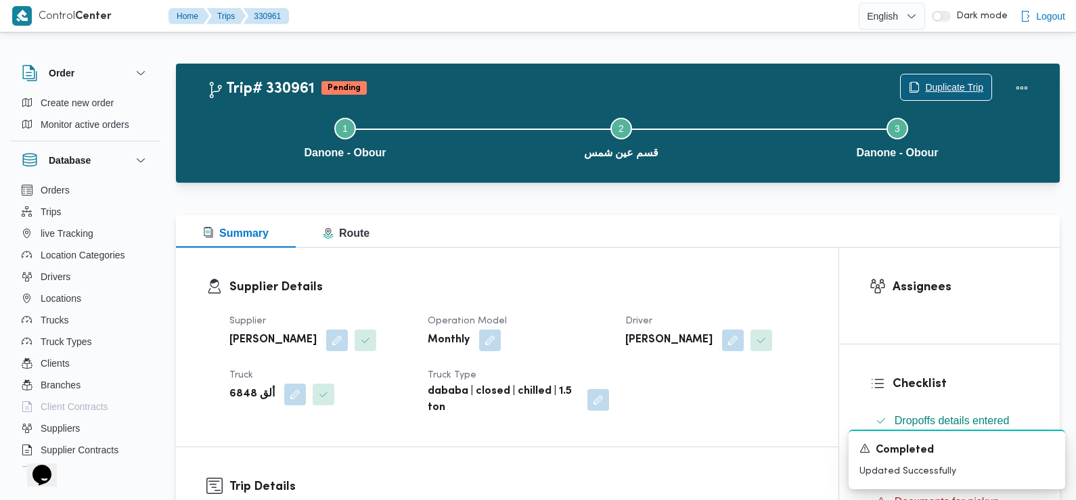
click at [954, 76] on span "Duplicate Trip" at bounding box center [946, 87] width 91 height 26
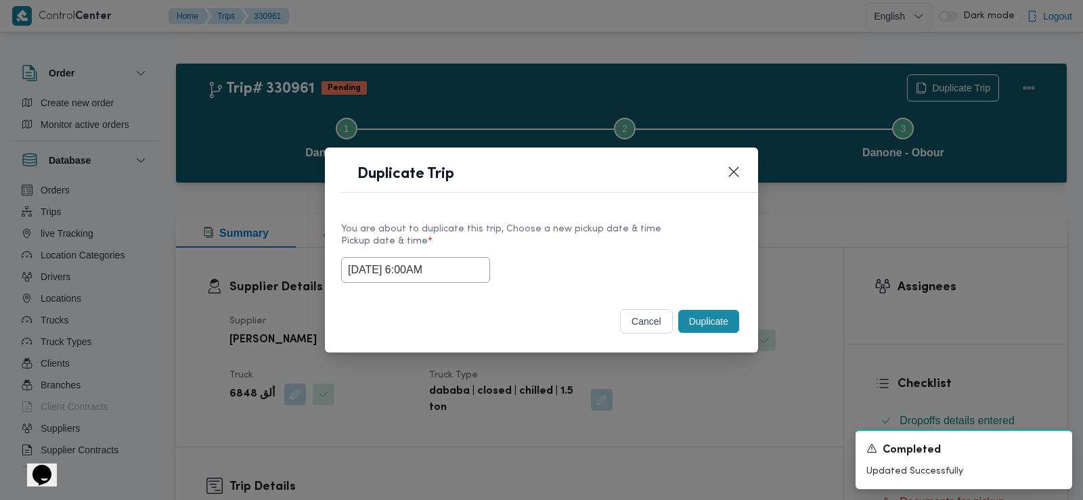
click at [430, 275] on input "[DATE] 6:00AM" at bounding box center [415, 270] width 149 height 26
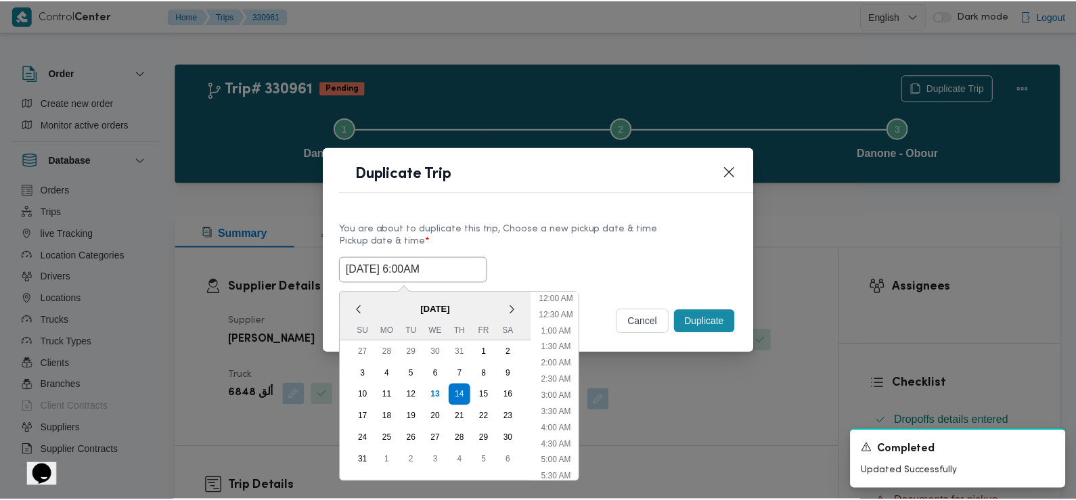
scroll to position [107, 0]
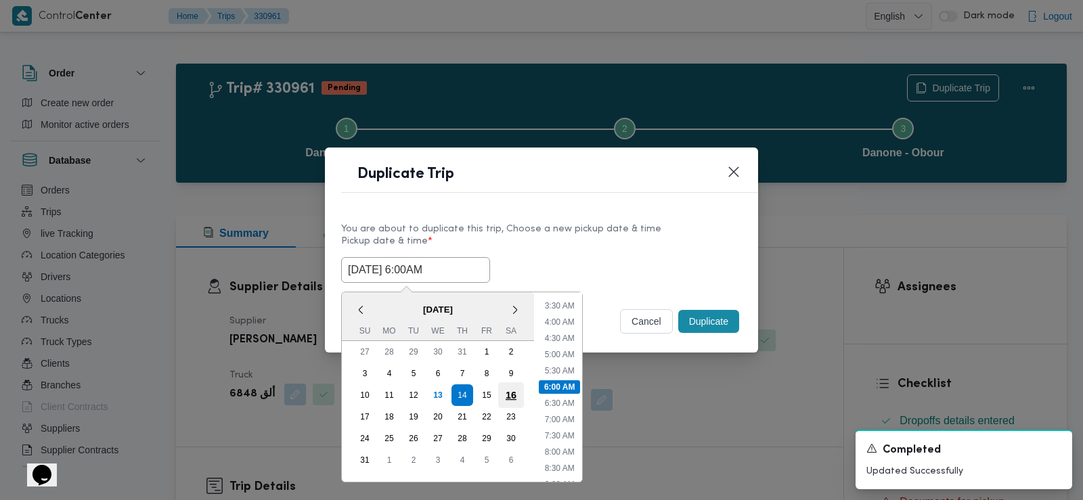
click at [511, 393] on div "16" at bounding box center [511, 395] width 26 height 26
type input "[DATE] 6:00AM"
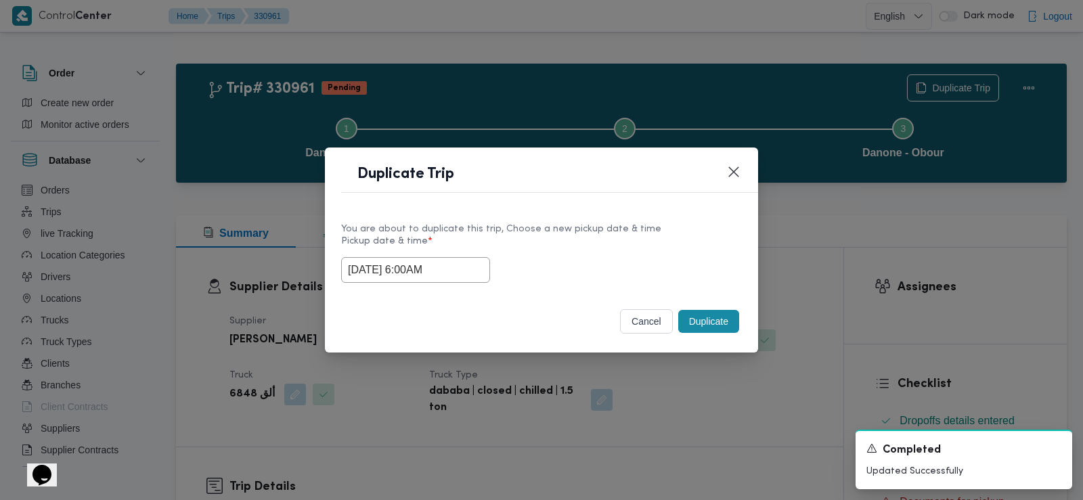
click at [679, 242] on label "Pickup date & time *" at bounding box center [541, 246] width 401 height 21
click at [722, 315] on button "Duplicate" at bounding box center [708, 321] width 61 height 23
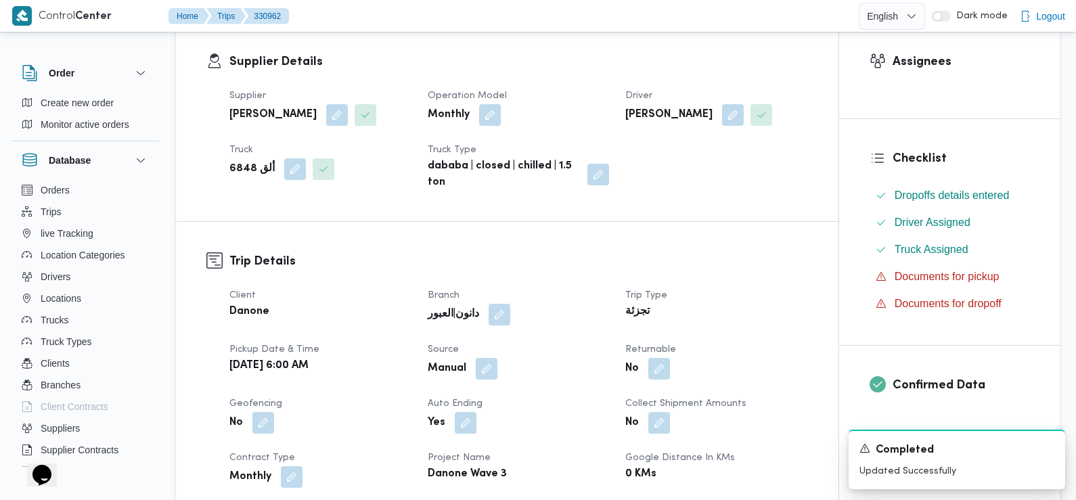
scroll to position [248, 0]
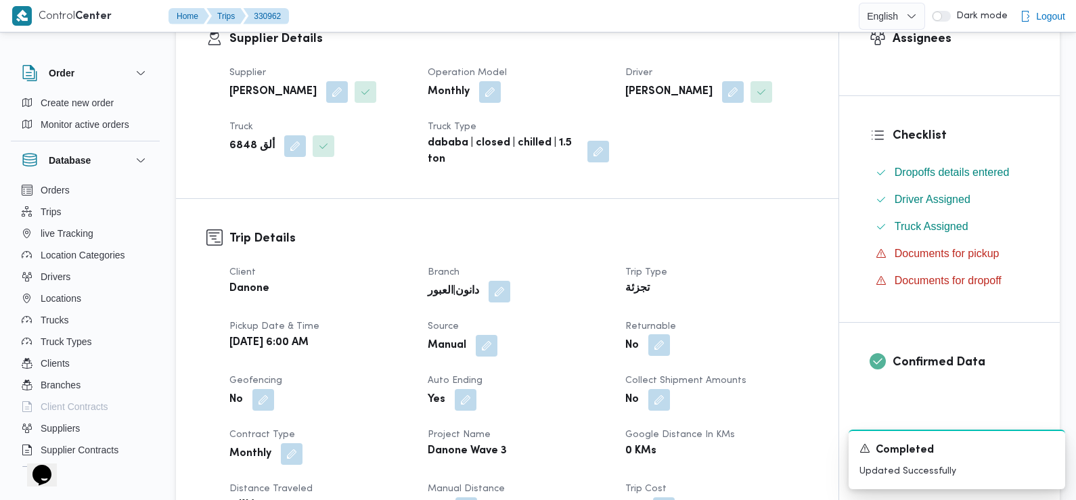
click at [660, 343] on button "button" at bounding box center [659, 345] width 22 height 22
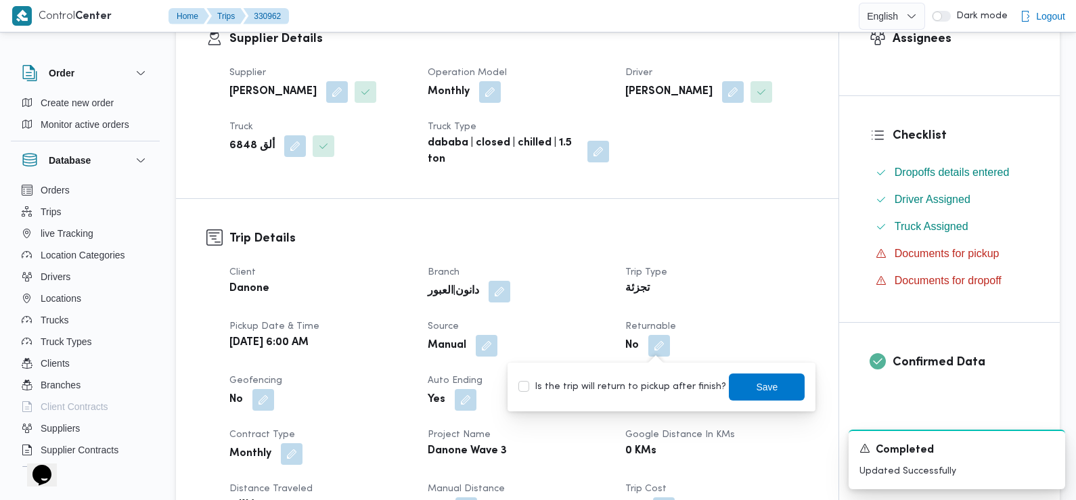
click at [656, 390] on label "Is the trip will return to pickup after finish?" at bounding box center [622, 387] width 208 height 16
checkbox input "true"
click at [759, 386] on span "Save" at bounding box center [767, 386] width 22 height 16
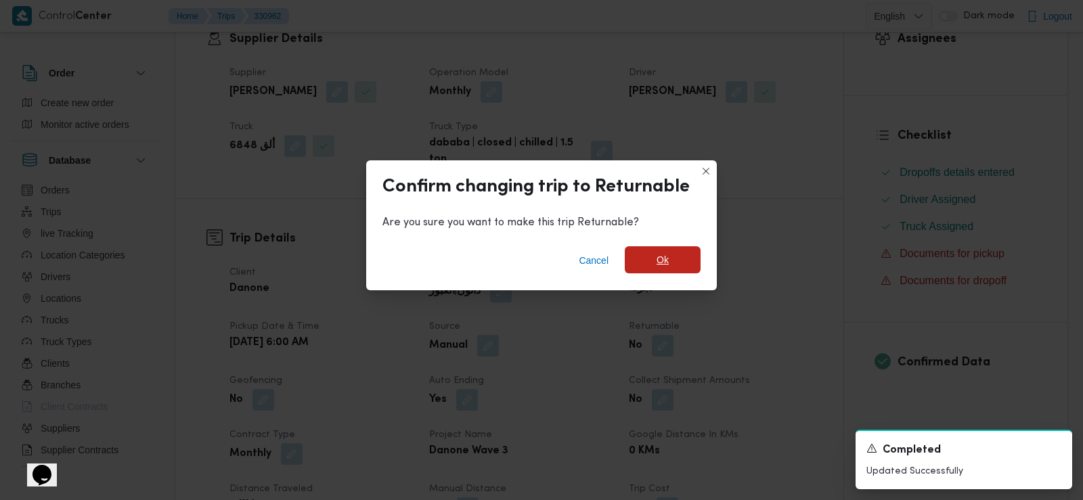
click at [676, 257] on span "Ok" at bounding box center [663, 259] width 76 height 27
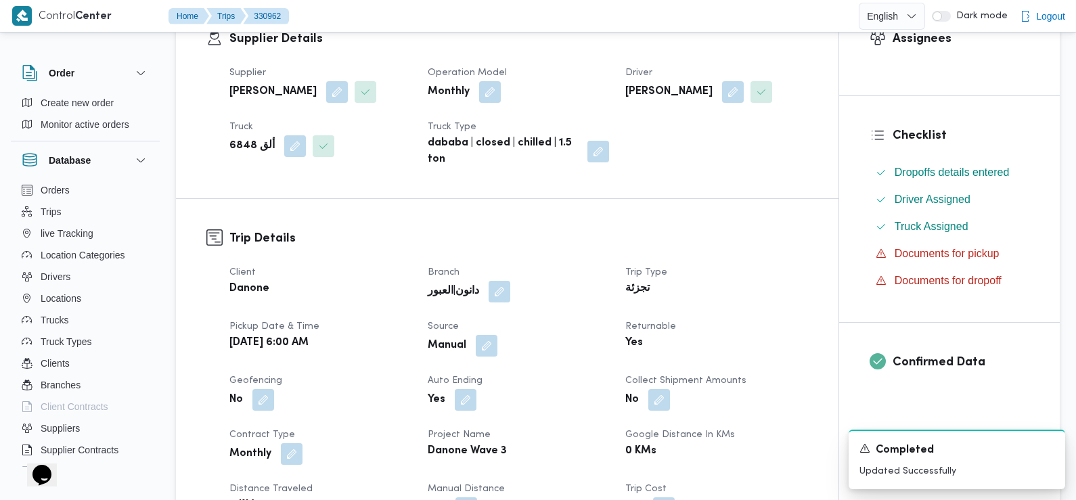
click at [765, 237] on h3 "Trip Details" at bounding box center [518, 238] width 578 height 18
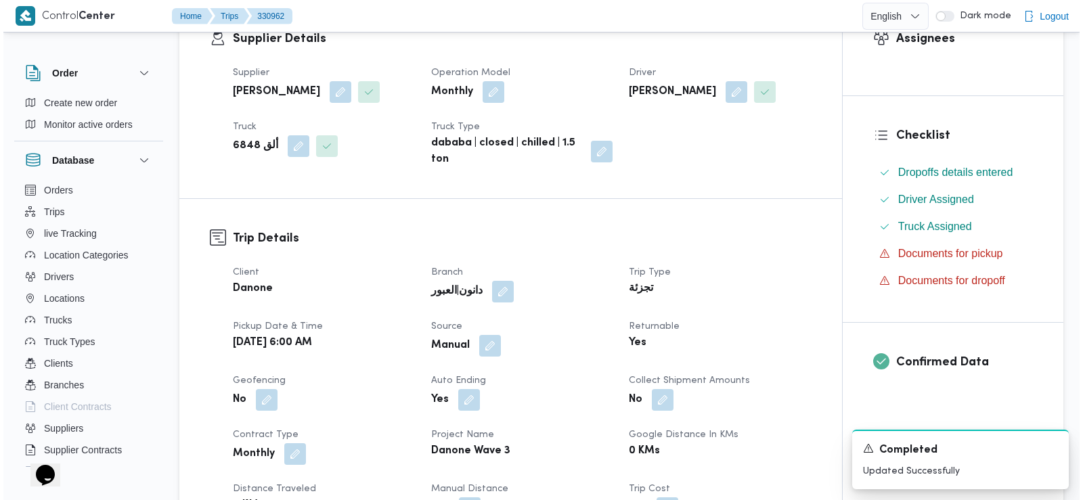
scroll to position [0, 0]
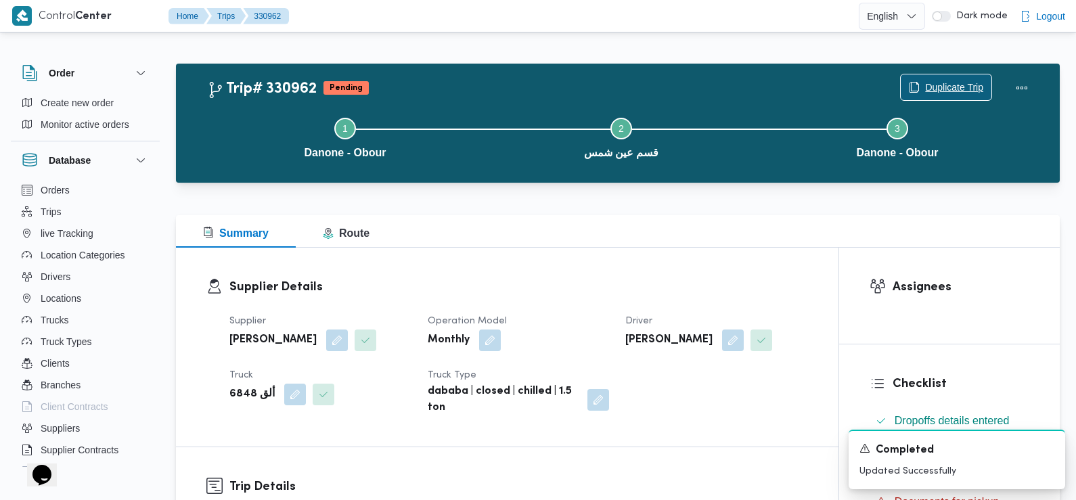
click at [945, 80] on span "Duplicate Trip" at bounding box center [946, 87] width 91 height 26
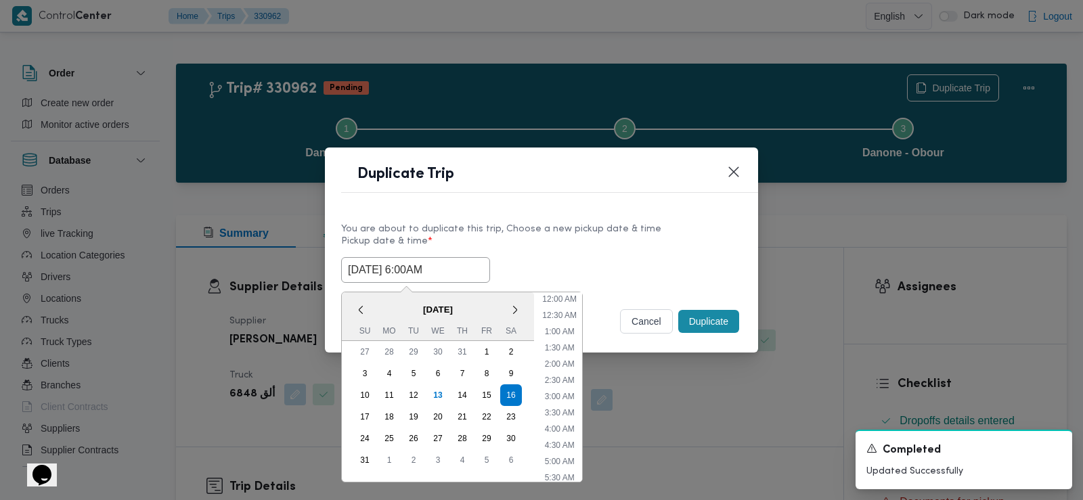
click at [455, 265] on input "[DATE] 6:00AM" at bounding box center [415, 270] width 149 height 26
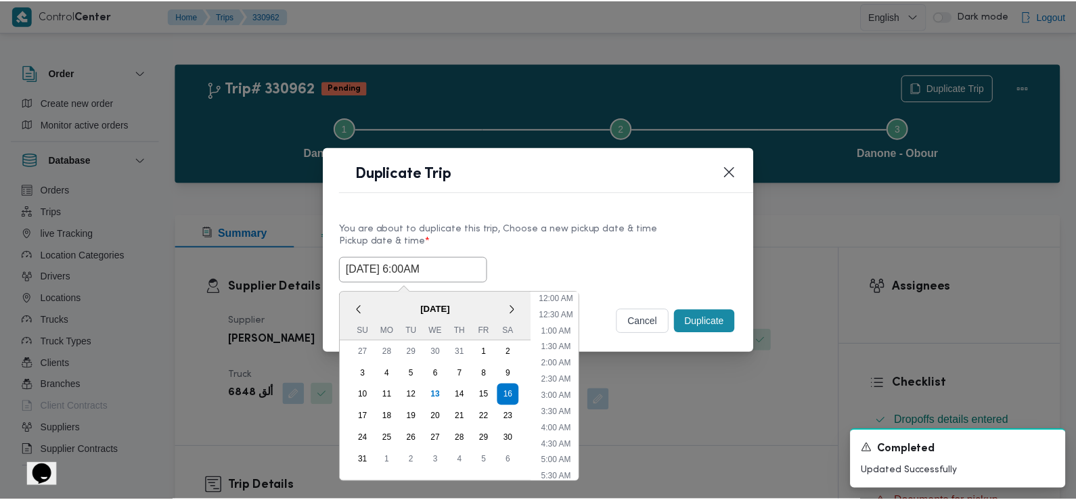
scroll to position [107, 0]
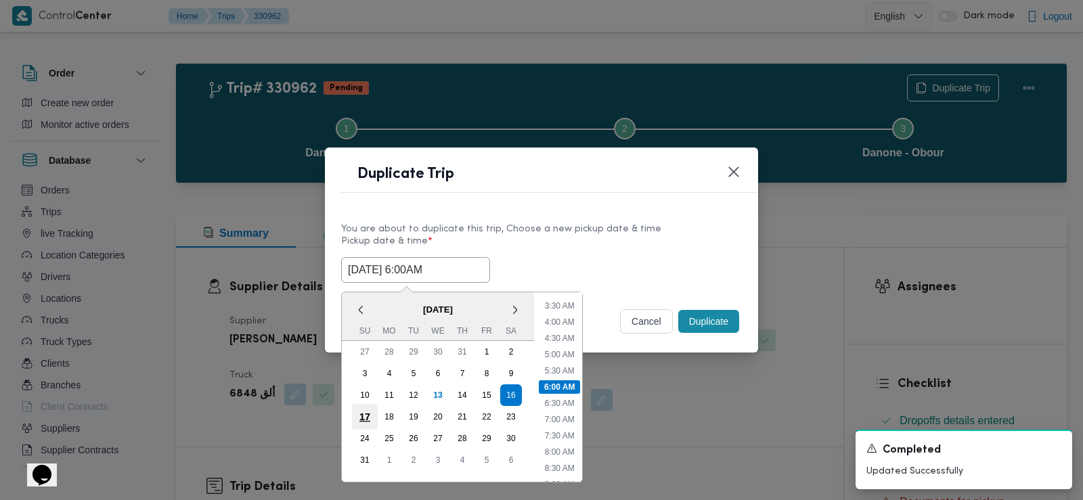
click at [356, 415] on div "17" at bounding box center [365, 417] width 26 height 26
type input "[DATE] 6:00AM"
click at [638, 281] on div "[DATE] 6:00AM < [DATE] > Su Mo Tu We Th Fr Sa 27 28 29 30 31 1 2 3 4 5 6 7 8 9 …" at bounding box center [541, 270] width 401 height 26
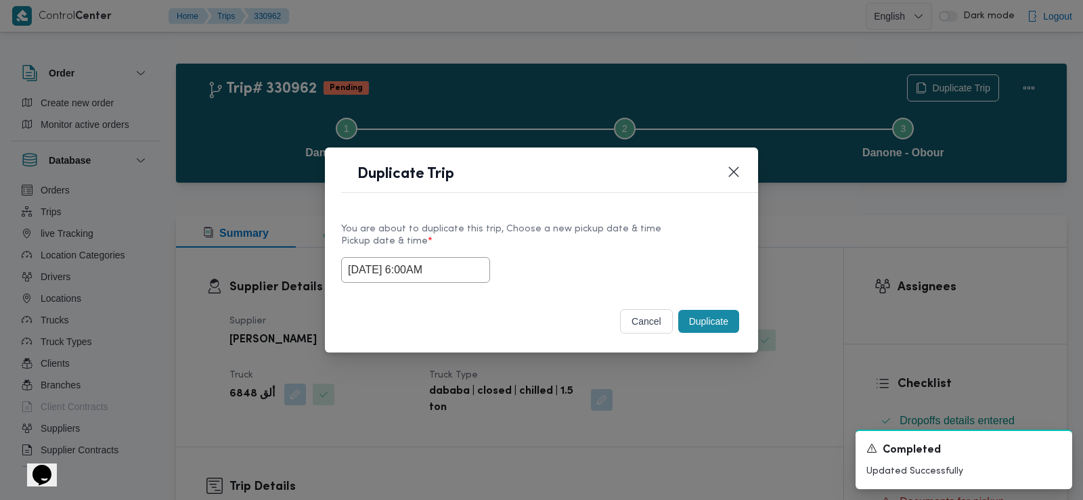
click at [702, 319] on button "Duplicate" at bounding box center [708, 321] width 61 height 23
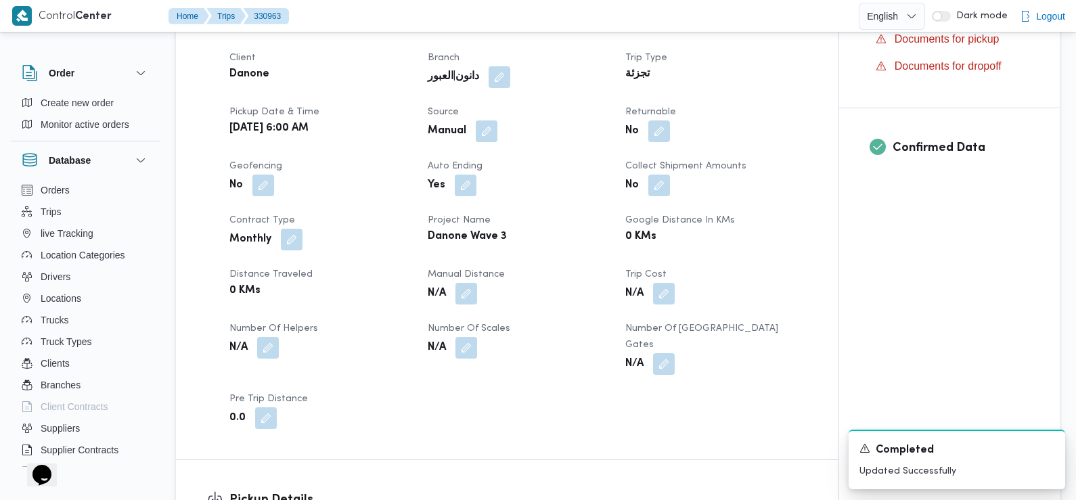
scroll to position [478, 0]
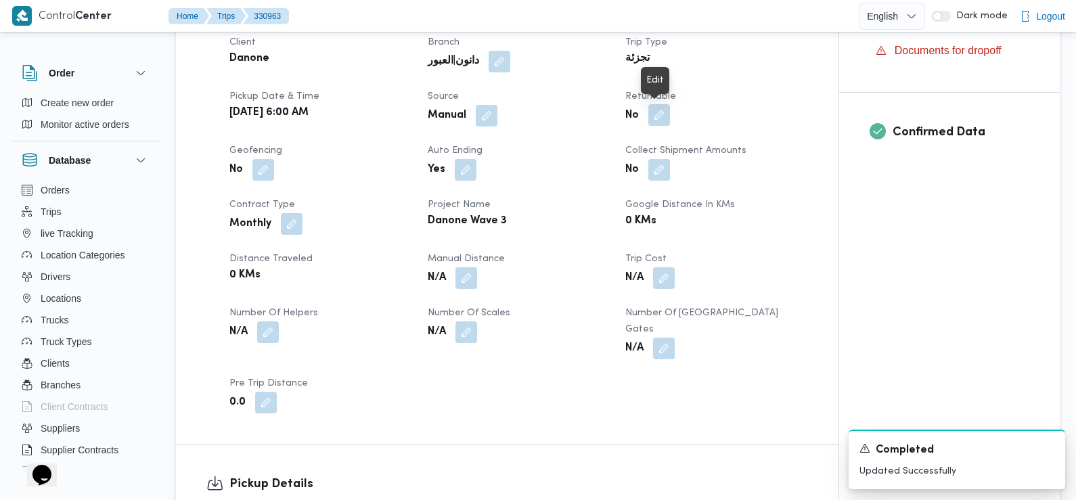
click at [654, 118] on button "button" at bounding box center [659, 115] width 22 height 22
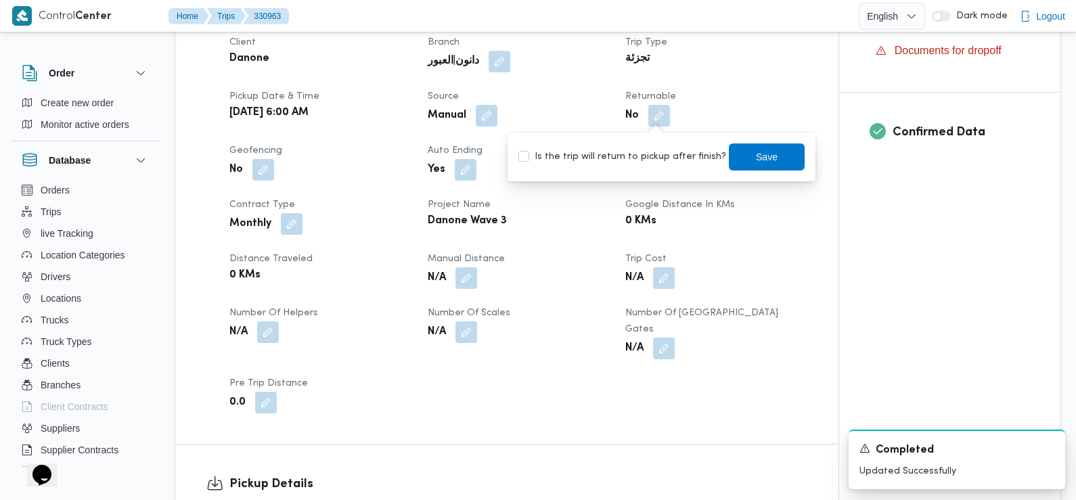
click at [652, 171] on div "Is the trip will return to pickup after finish? Save" at bounding box center [661, 157] width 289 height 30
click at [649, 166] on div "Is the trip will return to pickup after finish? Save" at bounding box center [661, 157] width 289 height 30
click at [654, 154] on label "Is the trip will return to pickup after finish?" at bounding box center [622, 157] width 208 height 16
checkbox input "true"
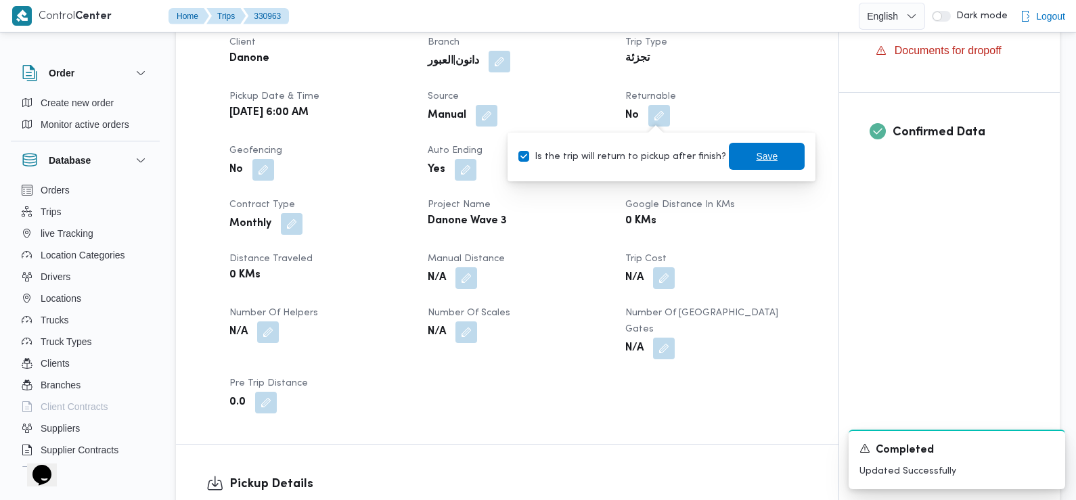
click at [756, 156] on span "Save" at bounding box center [767, 156] width 22 height 16
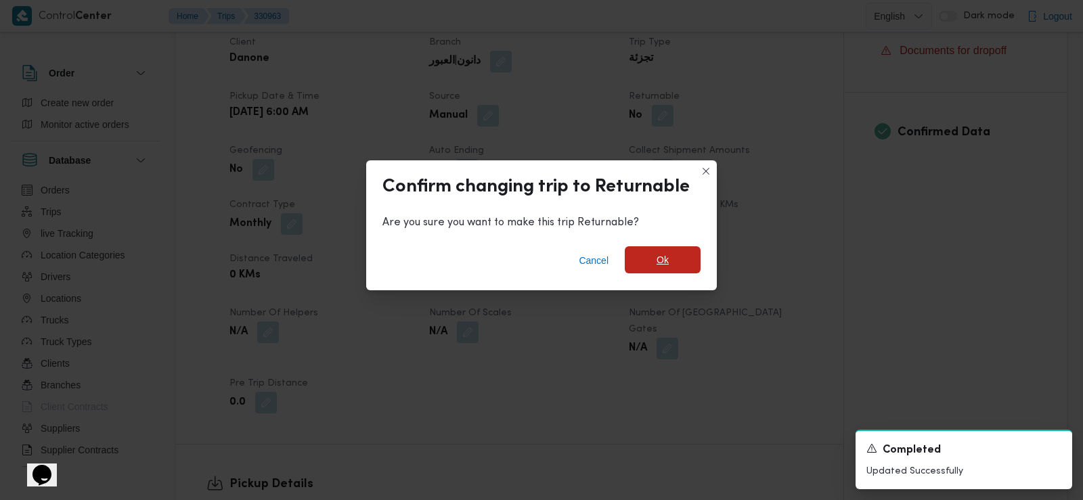
click at [656, 263] on span "Ok" at bounding box center [662, 260] width 12 height 16
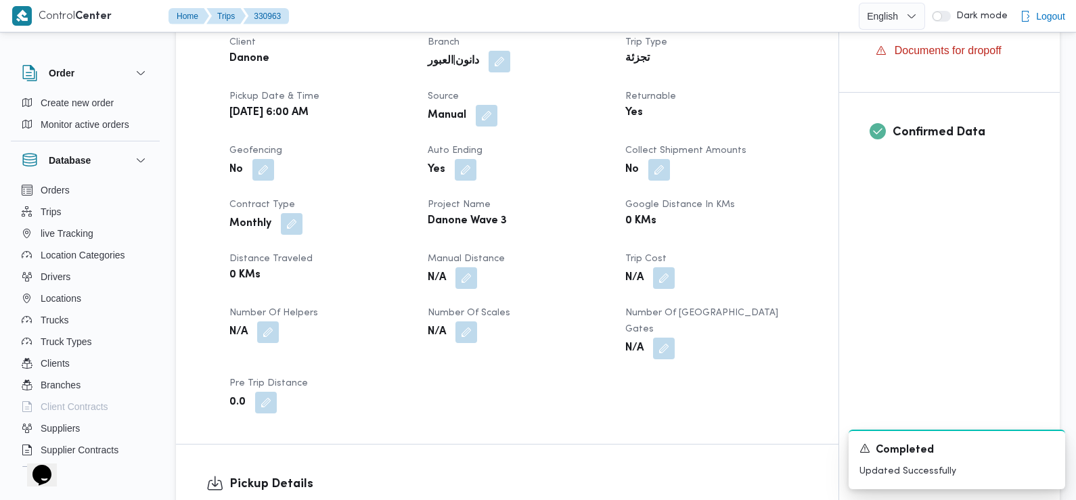
click at [415, 213] on div "Client Danone Branch دانون|العبور Trip Type تجزئة Pickup date & time [DATE] 6:0…" at bounding box center [518, 223] width 595 height 395
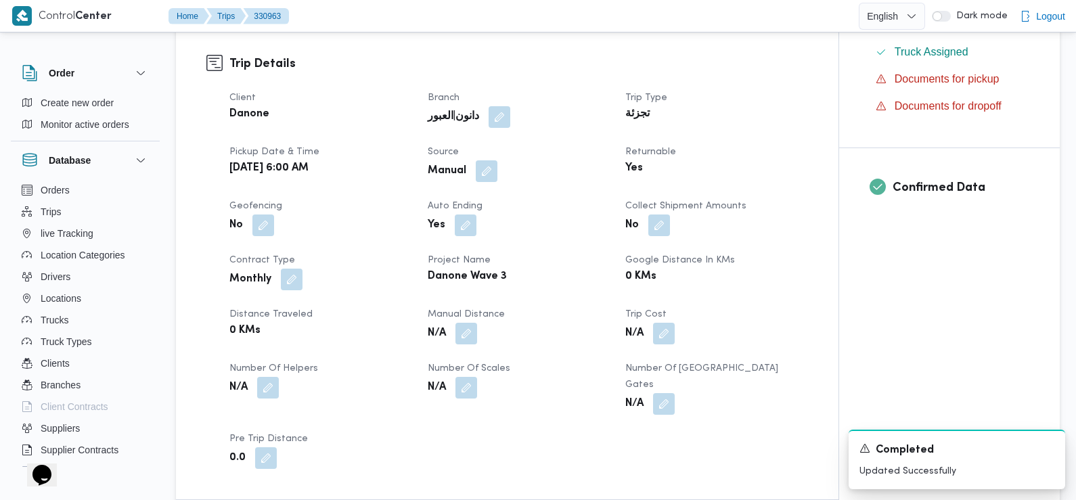
scroll to position [0, 0]
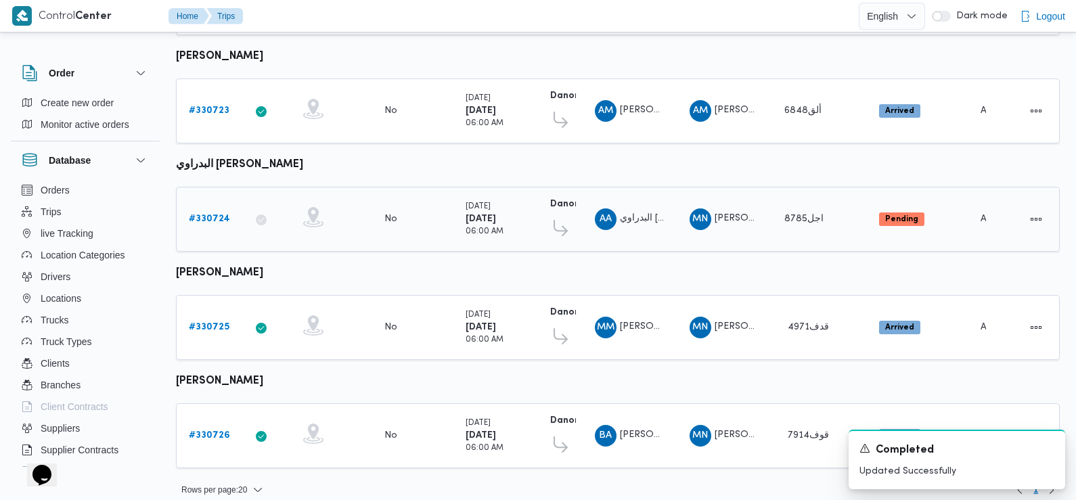
scroll to position [495, 0]
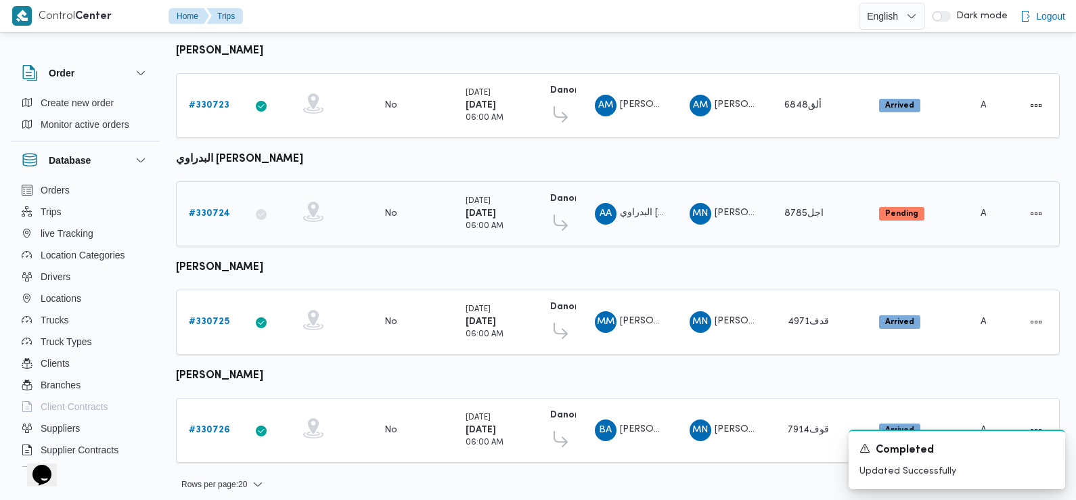
click at [223, 209] on b "# 330724" at bounding box center [209, 213] width 41 height 9
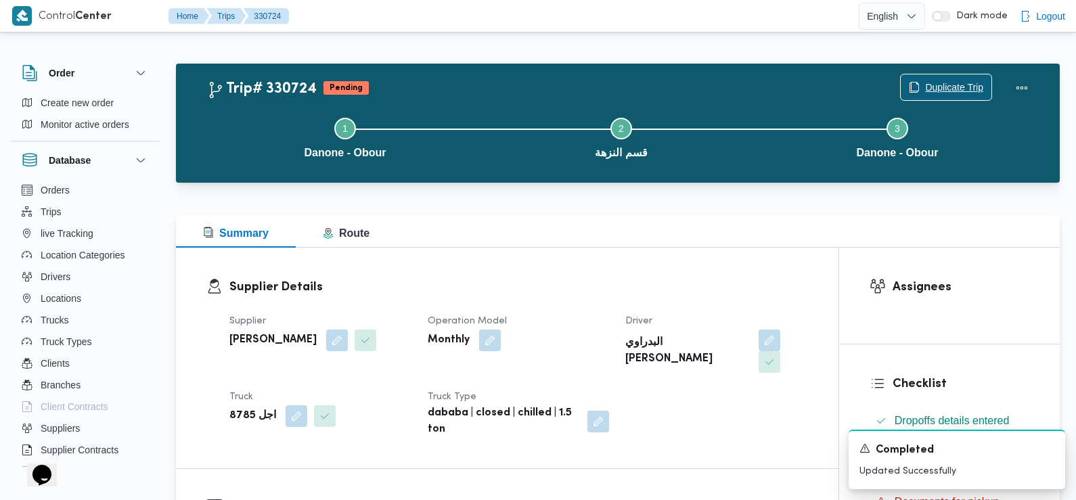
click at [954, 74] on div "Duplicate Trip" at bounding box center [946, 87] width 92 height 27
click at [948, 91] on span "Duplicate Trip" at bounding box center [954, 87] width 58 height 16
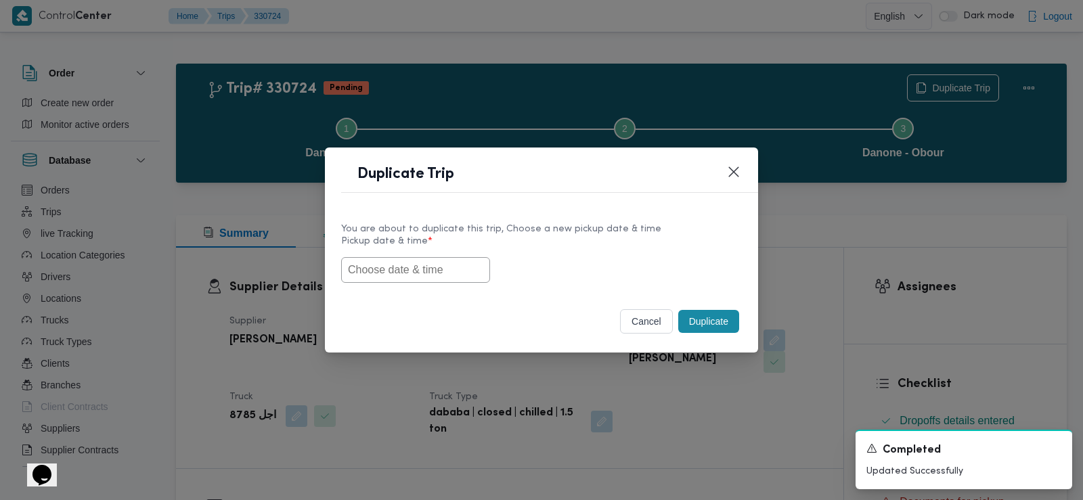
click at [410, 273] on input "text" at bounding box center [415, 270] width 149 height 26
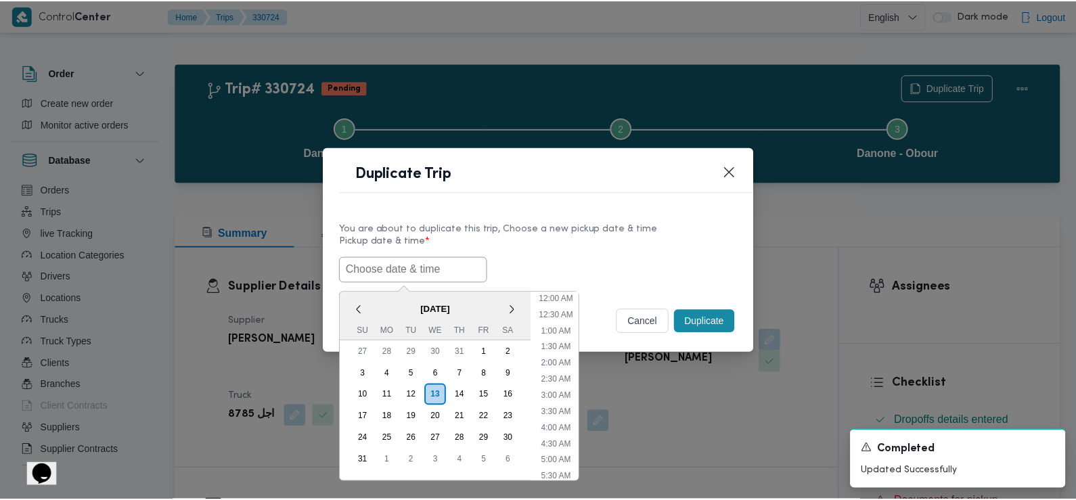
scroll to position [318, 0]
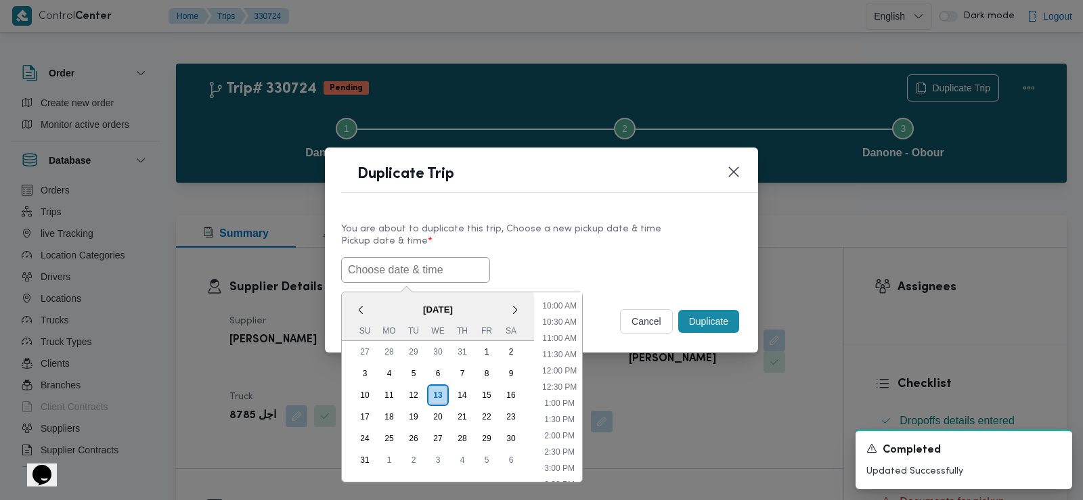
paste input "[DATE] 6:00AM"
type input "[DATE] 6:00AM"
click at [524, 263] on div "[DATE] 6:00AM < [DATE] > Su Mo Tu We Th Fr Sa 27 28 29 30 31 1 2 3 4 5 6 7 8 9 …" at bounding box center [541, 270] width 401 height 26
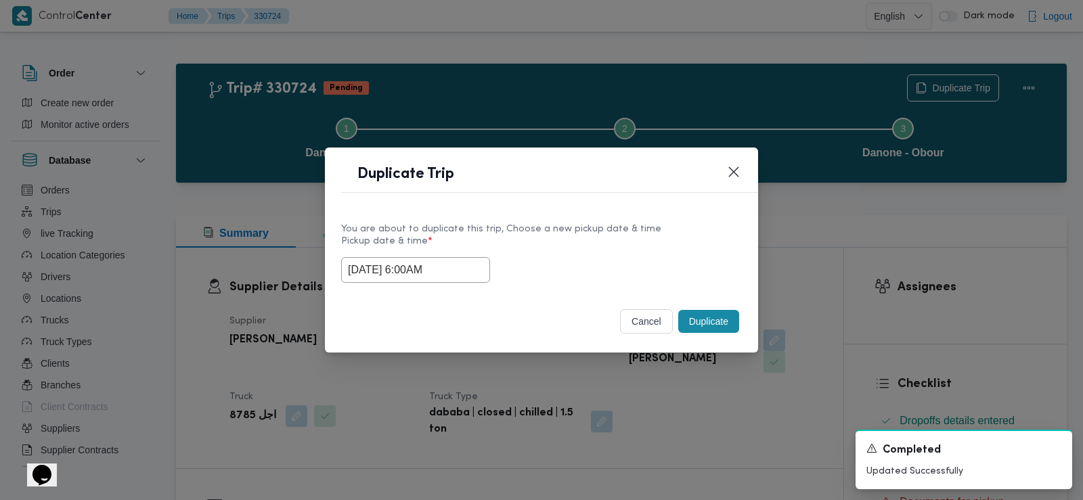
click at [705, 313] on button "Duplicate" at bounding box center [708, 321] width 61 height 23
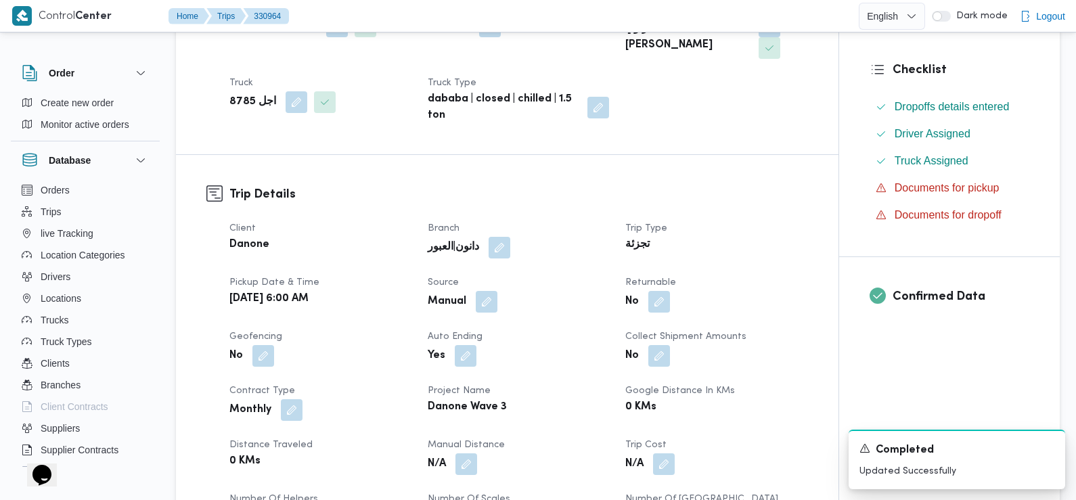
scroll to position [428, 0]
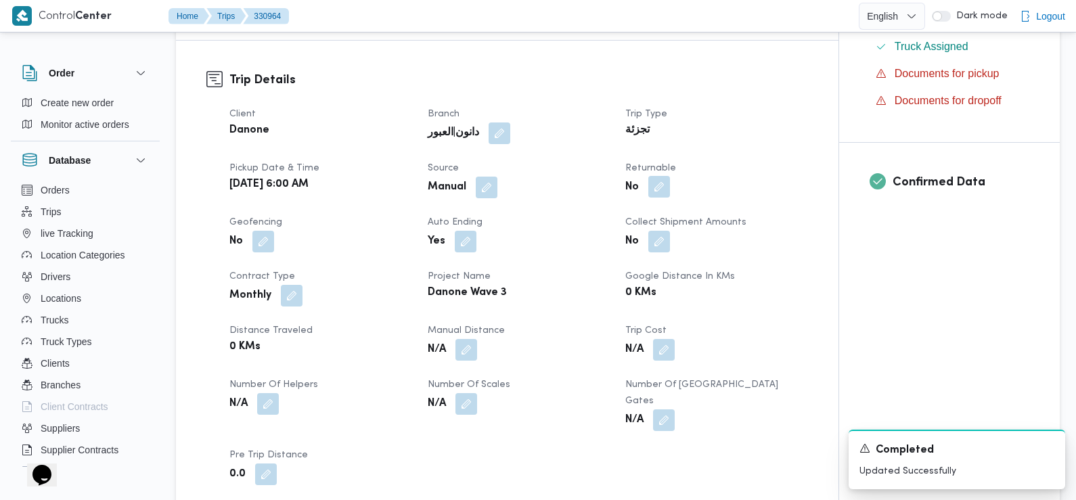
click at [665, 176] on button "button" at bounding box center [659, 187] width 22 height 22
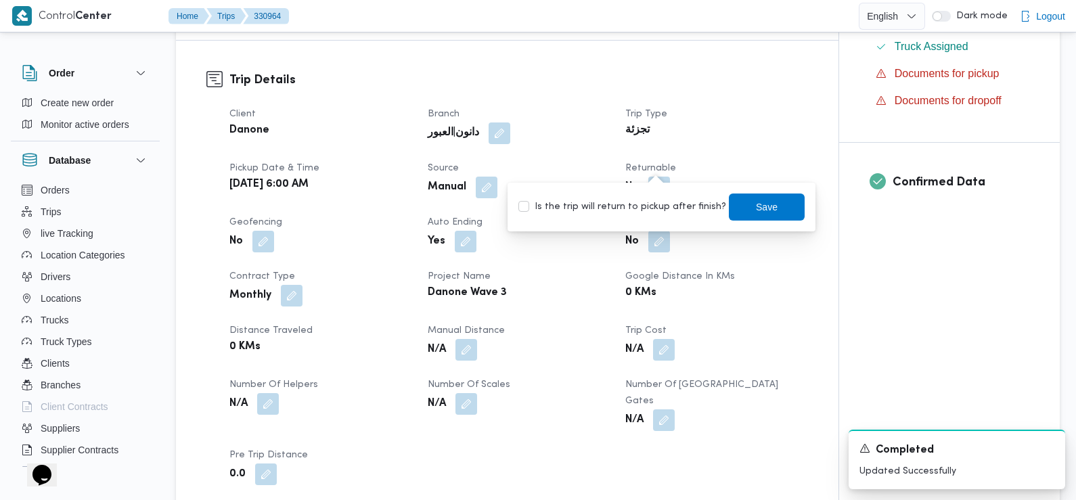
click at [664, 199] on label "Is the trip will return to pickup after finish?" at bounding box center [622, 207] width 208 height 16
checkbox input "true"
click at [735, 204] on span "Save" at bounding box center [767, 206] width 76 height 27
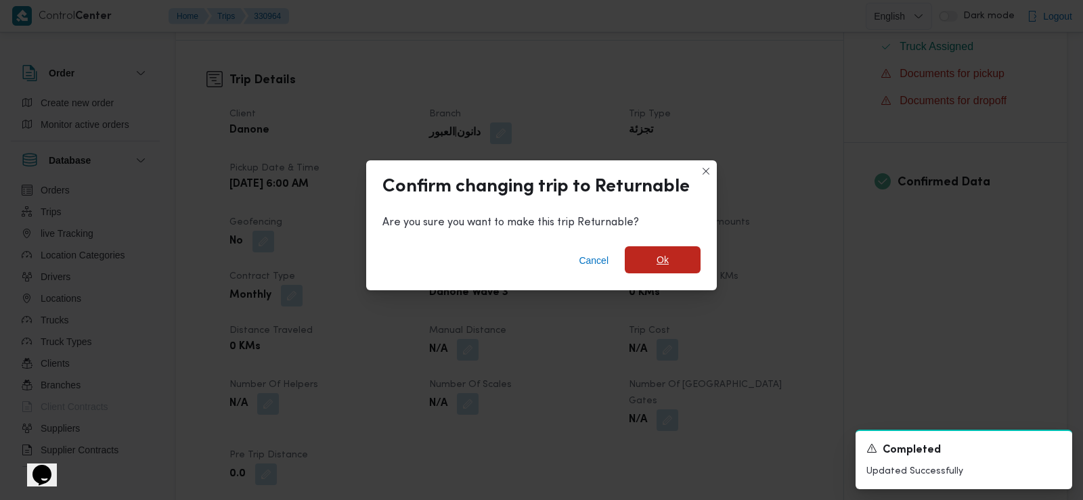
click at [671, 252] on span "Ok" at bounding box center [663, 259] width 76 height 27
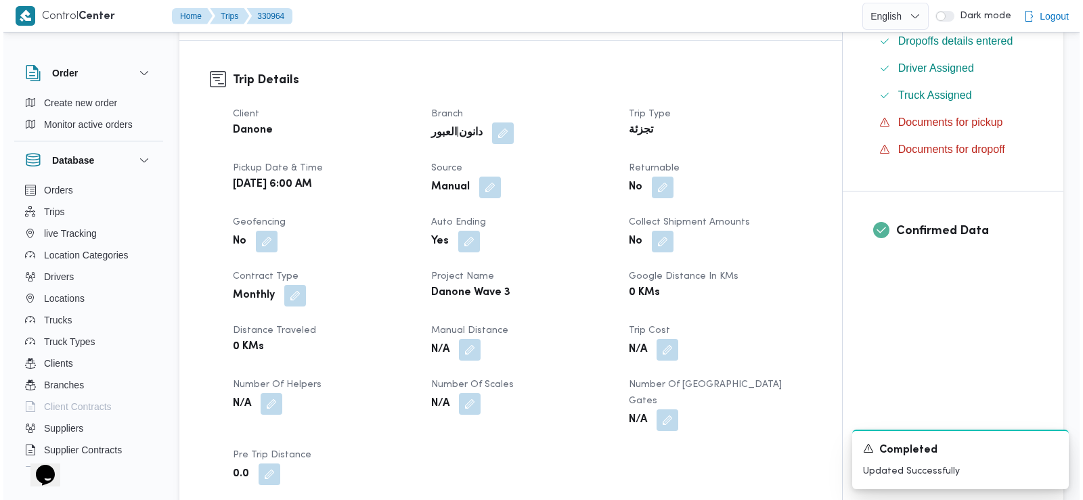
scroll to position [0, 0]
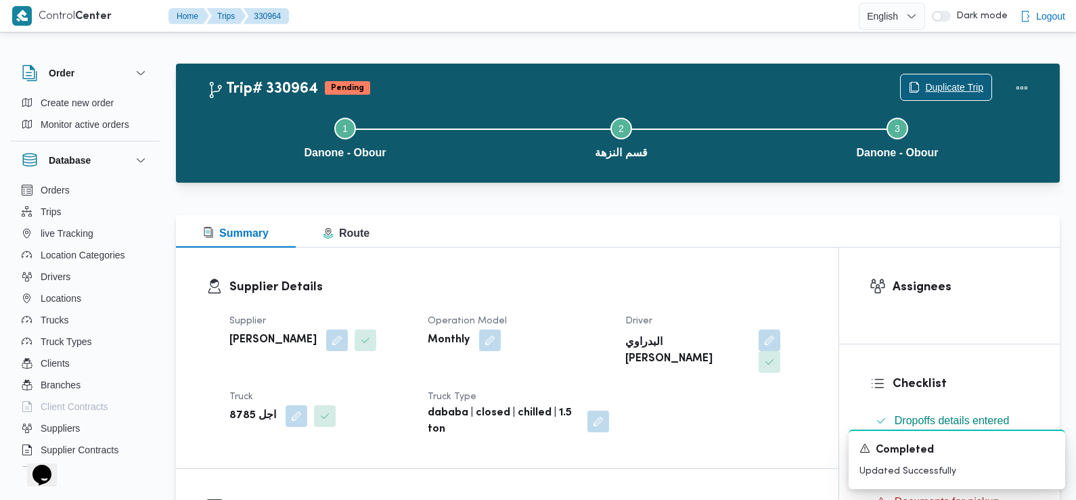
click at [943, 83] on span "Duplicate Trip" at bounding box center [954, 87] width 58 height 16
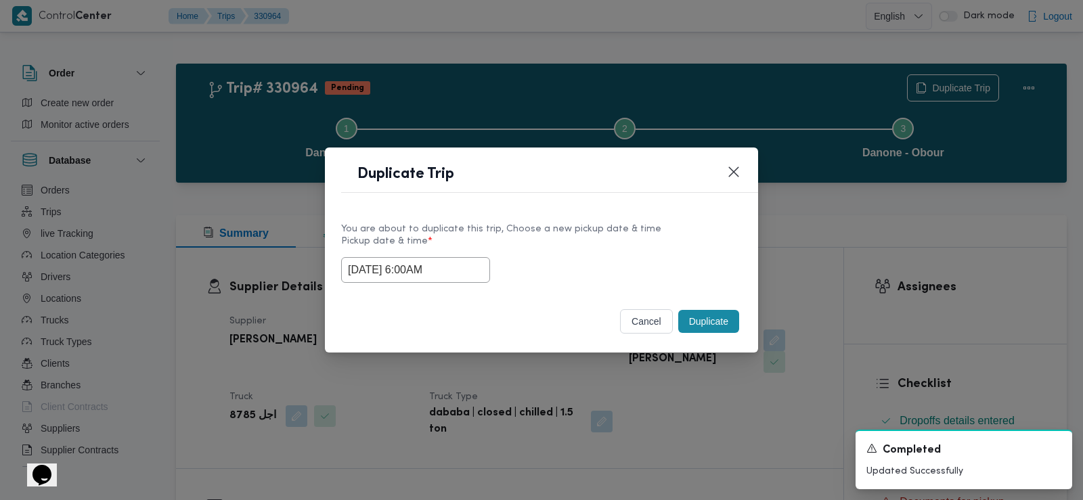
click at [438, 273] on input "[DATE] 6:00AM" at bounding box center [415, 270] width 149 height 26
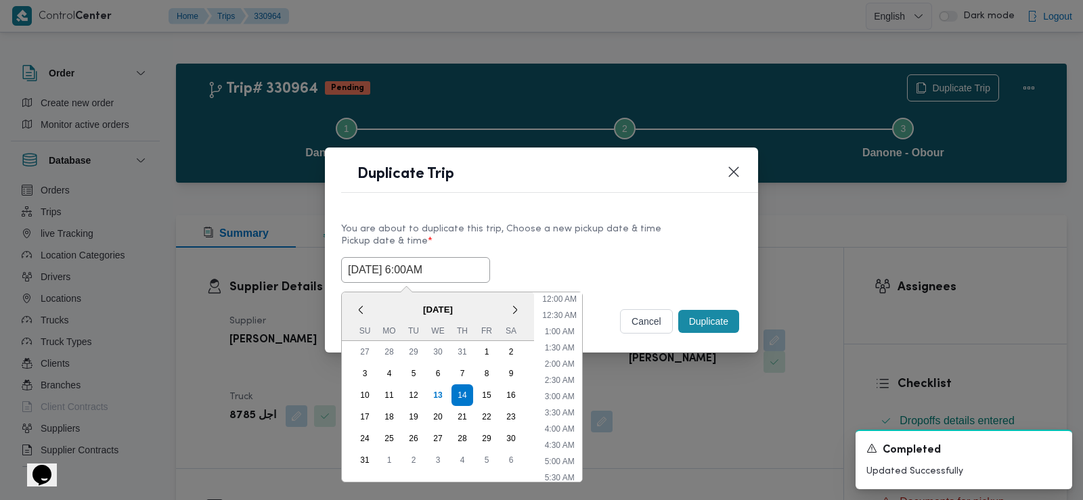
scroll to position [107, 0]
click at [512, 394] on div "16" at bounding box center [511, 395] width 26 height 26
type input "[DATE] 6:00AM"
click at [652, 289] on div "You are about to duplicate this trip, Choose a new pickup date & time Pickup da…" at bounding box center [541, 252] width 433 height 87
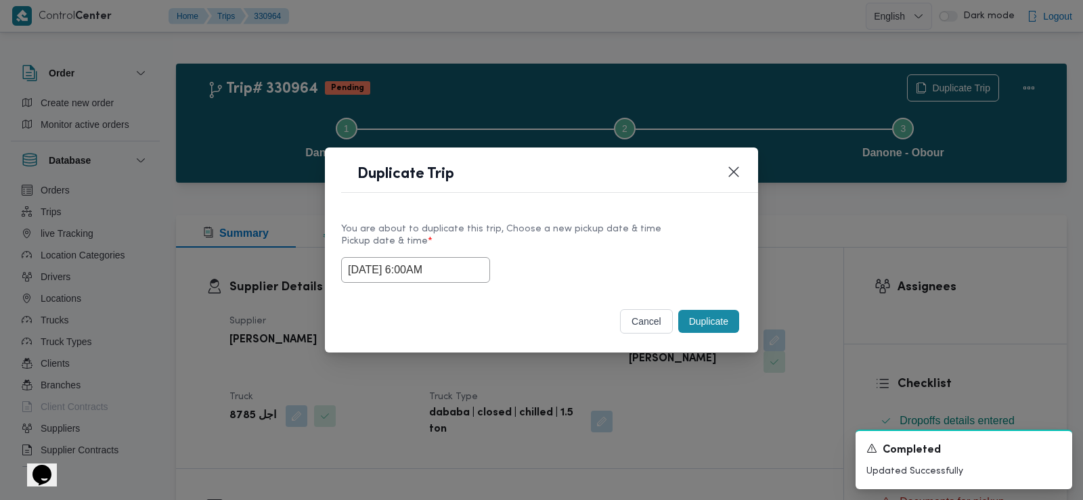
click at [688, 319] on button "Duplicate" at bounding box center [708, 321] width 61 height 23
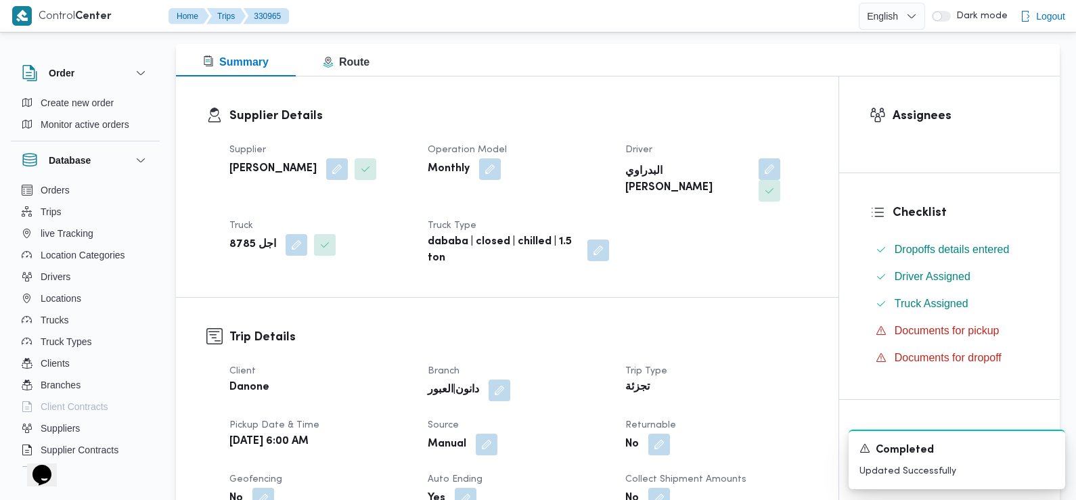
scroll to position [198, 0]
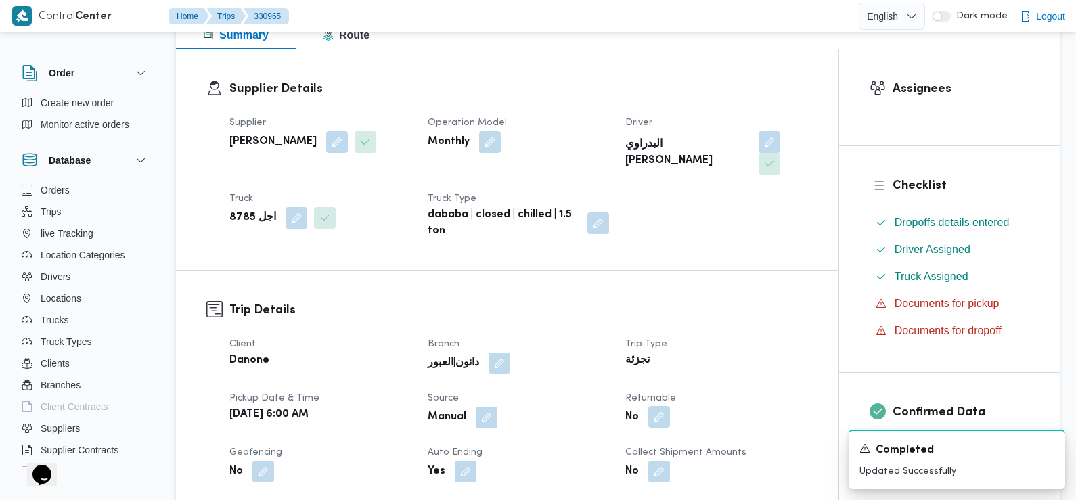
click at [650, 406] on button "button" at bounding box center [659, 417] width 22 height 22
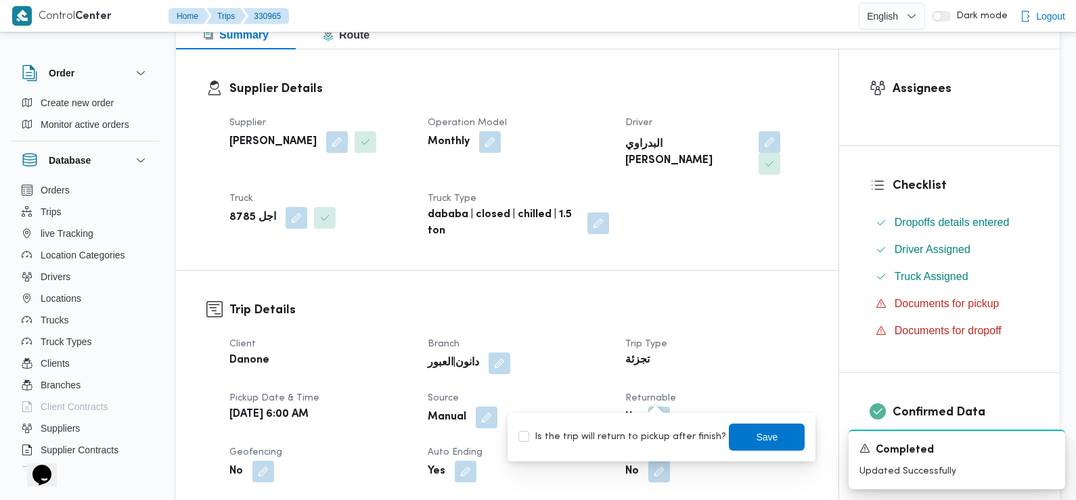
click at [666, 426] on div "Is the trip will return to pickup after finish? Save" at bounding box center [661, 437] width 289 height 30
click at [669, 432] on label "Is the trip will return to pickup after finish?" at bounding box center [622, 437] width 208 height 16
checkbox input "true"
click at [746, 427] on span "Save" at bounding box center [767, 436] width 76 height 27
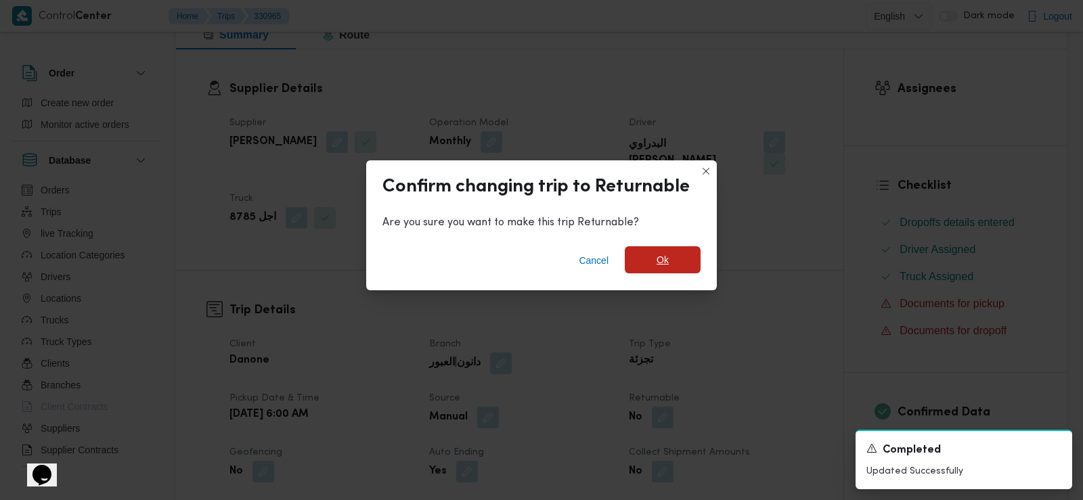
click at [675, 268] on span "Ok" at bounding box center [663, 259] width 76 height 27
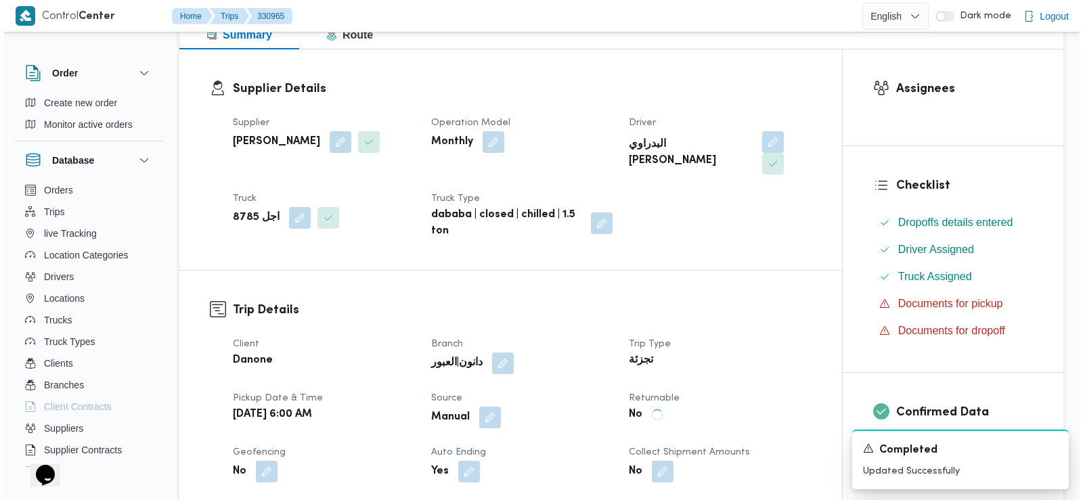
scroll to position [0, 0]
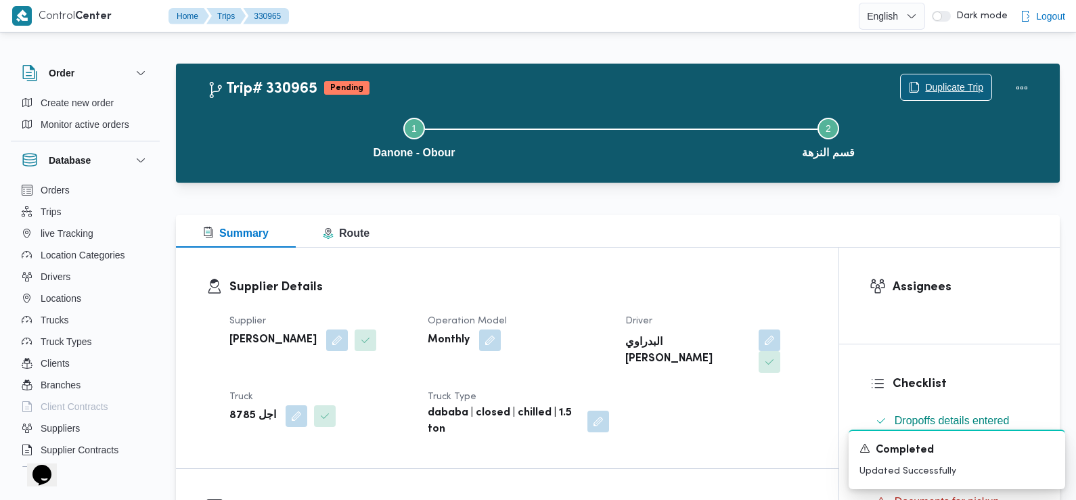
click at [904, 96] on span "Duplicate Trip" at bounding box center [946, 87] width 91 height 26
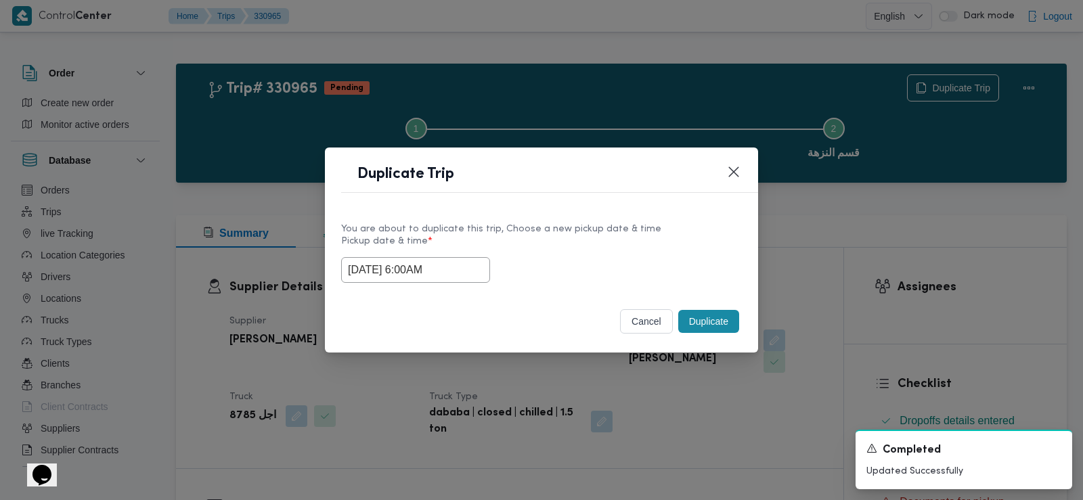
click at [470, 258] on input "[DATE] 6:00AM" at bounding box center [415, 270] width 149 height 26
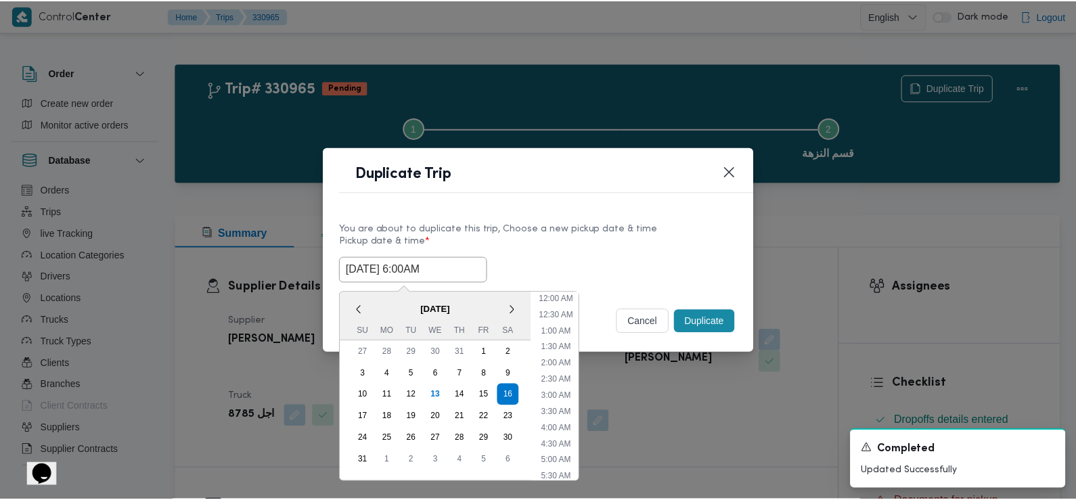
scroll to position [107, 0]
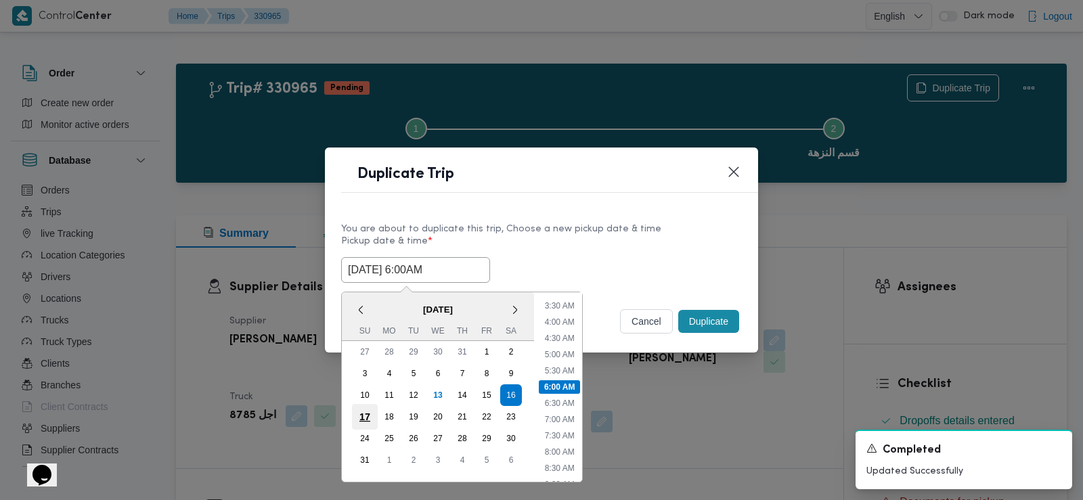
click at [361, 422] on div "17" at bounding box center [365, 417] width 26 height 26
type input "[DATE] 6:00AM"
click at [619, 251] on label "Pickup date & time *" at bounding box center [541, 246] width 401 height 21
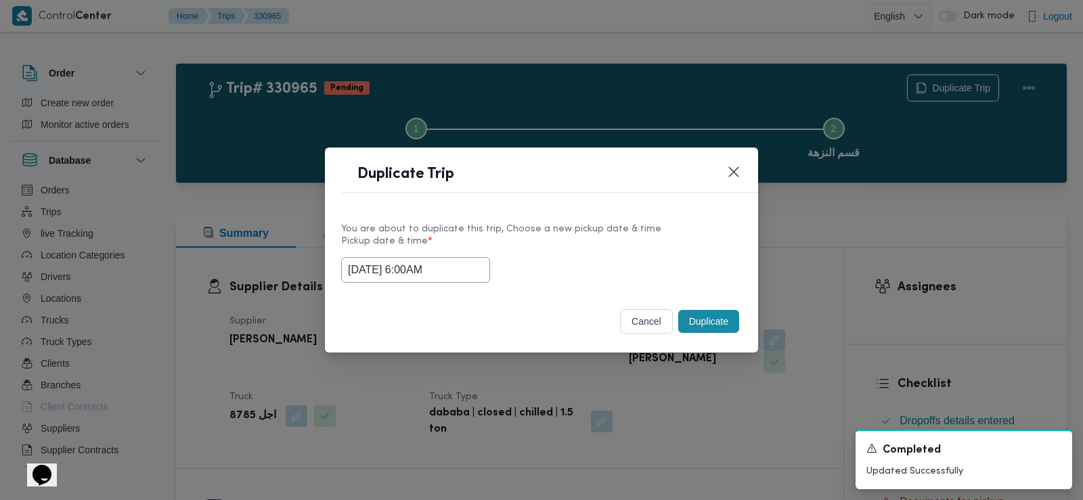
click at [692, 319] on button "Duplicate" at bounding box center [708, 321] width 61 height 23
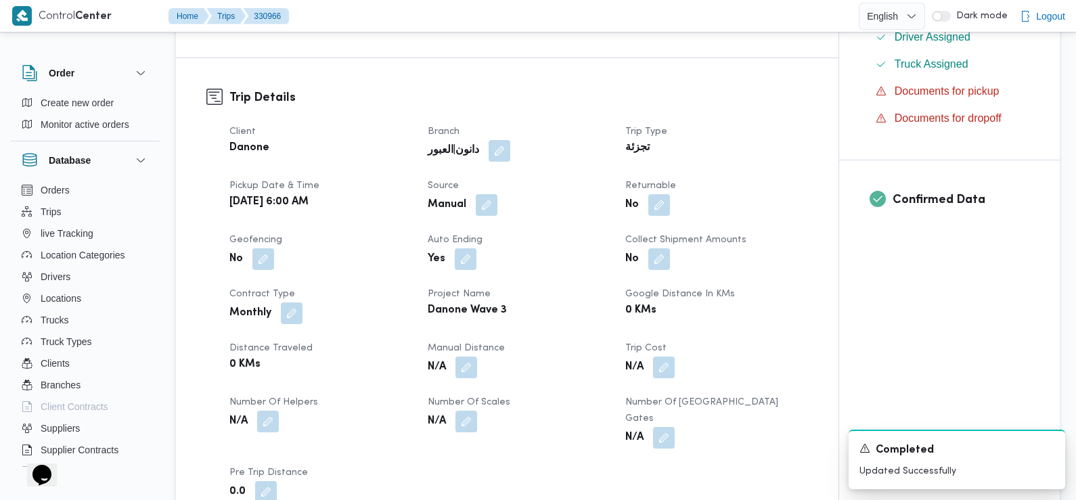
scroll to position [474, 0]
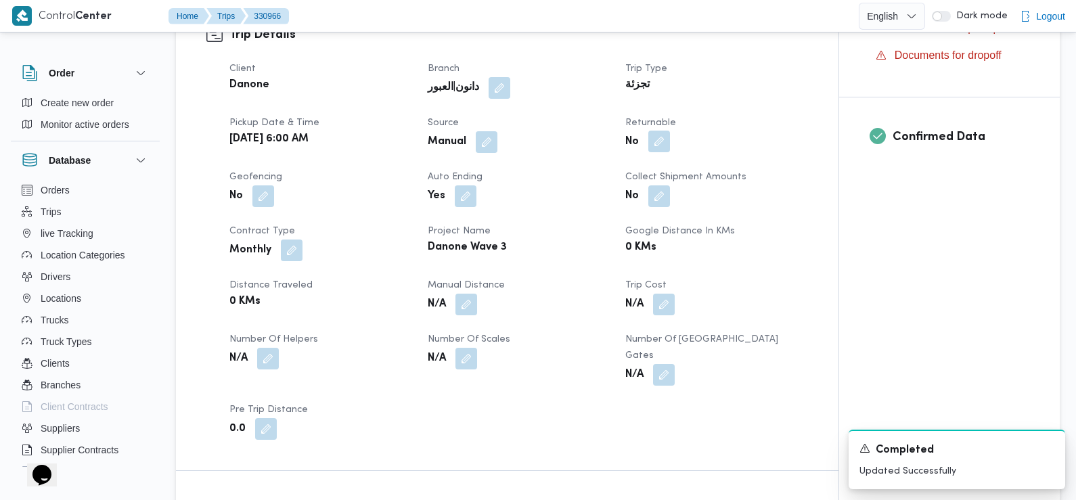
click at [657, 131] on button "button" at bounding box center [659, 142] width 22 height 22
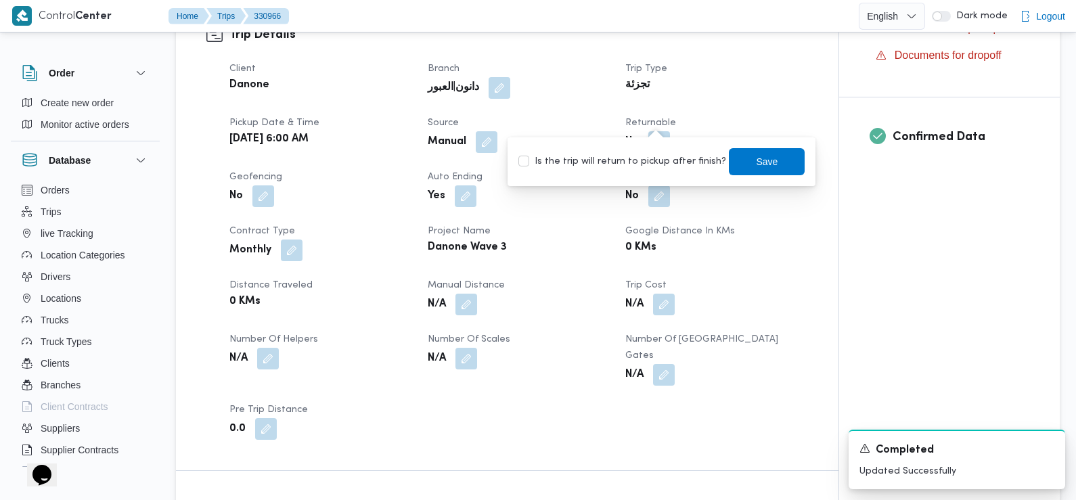
click at [661, 160] on label "Is the trip will return to pickup after finish?" at bounding box center [622, 162] width 208 height 16
checkbox input "true"
click at [756, 157] on span "Save" at bounding box center [767, 161] width 22 height 16
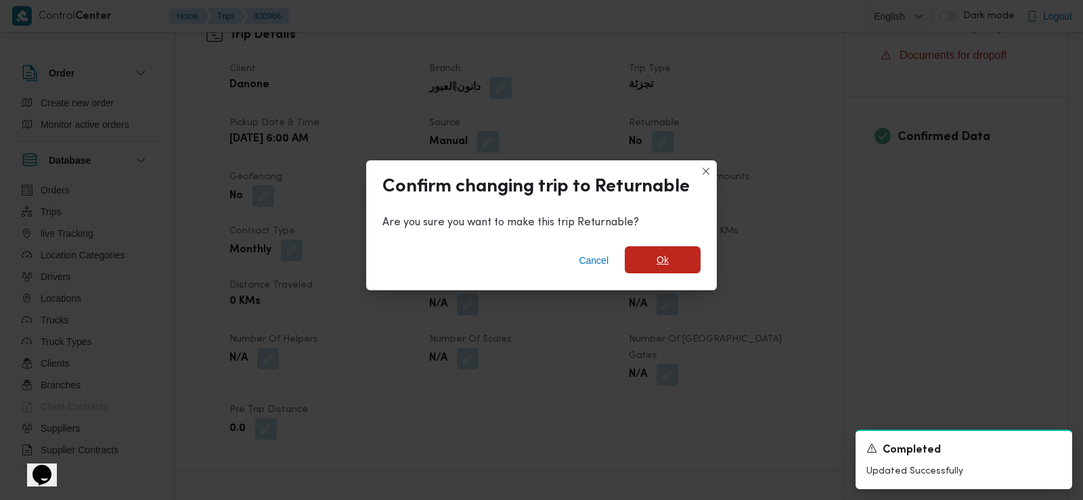
click at [651, 258] on span "Ok" at bounding box center [663, 259] width 76 height 27
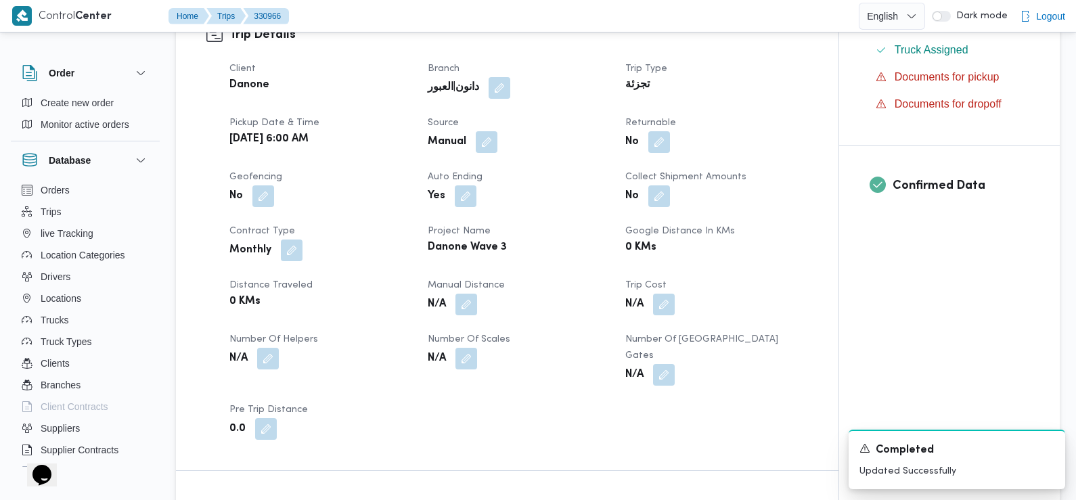
click at [392, 238] on div "Monthly" at bounding box center [320, 250] width 185 height 24
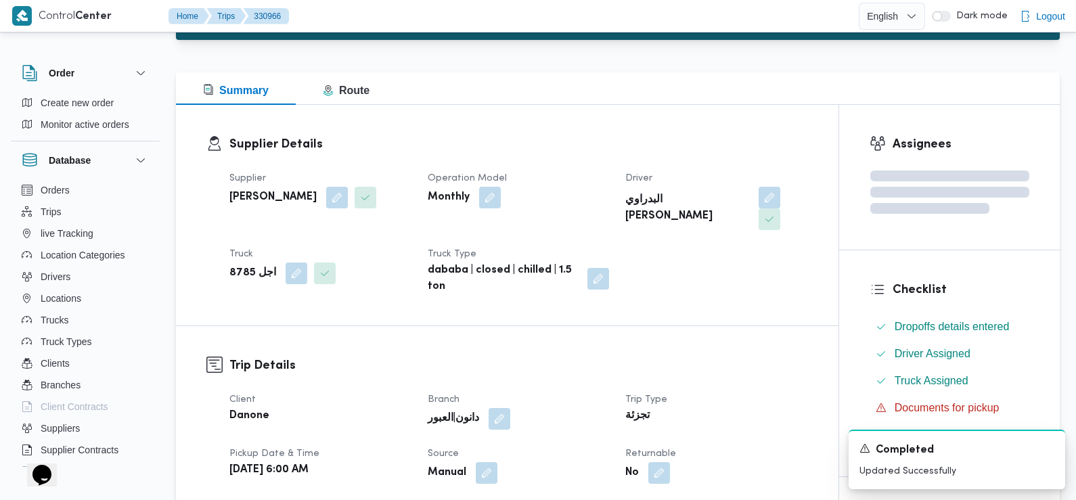
scroll to position [0, 0]
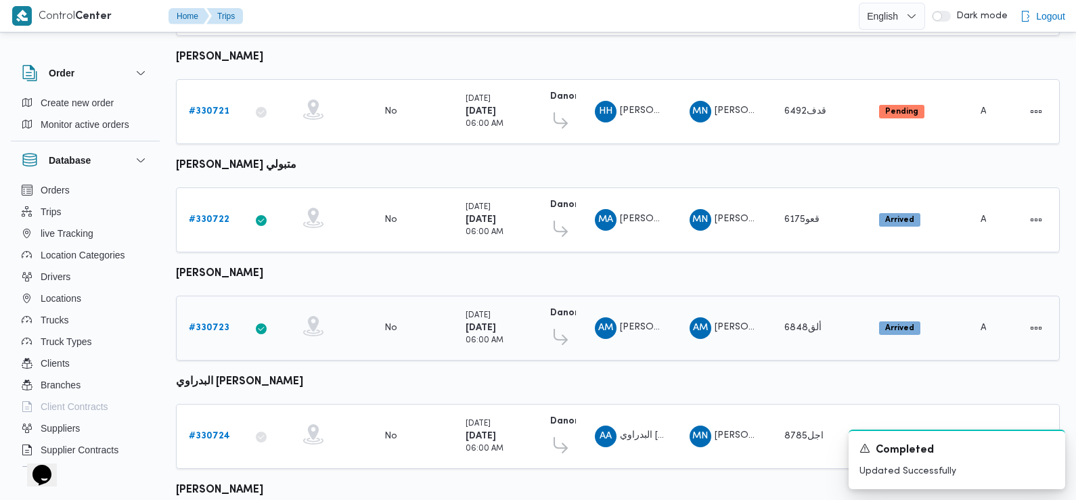
scroll to position [495, 0]
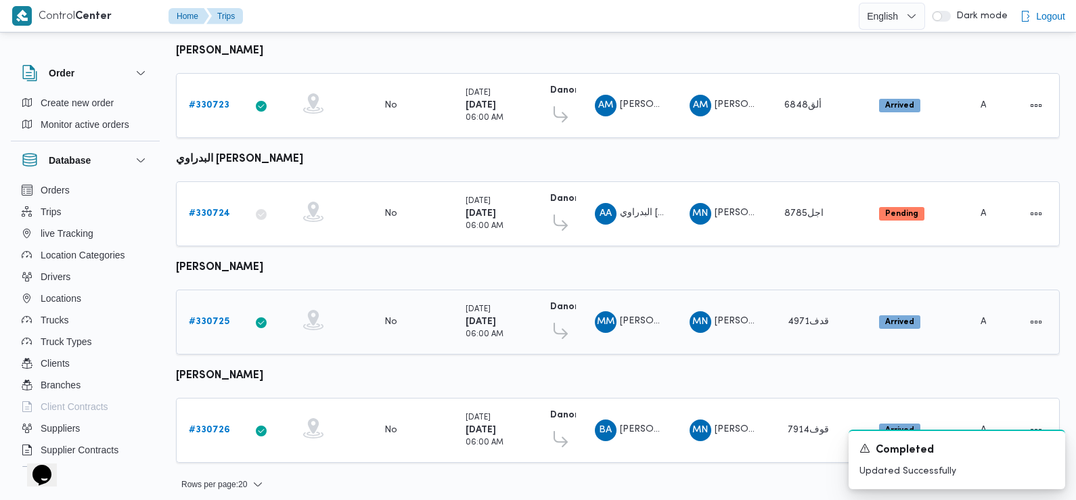
click at [210, 323] on div "# 330725" at bounding box center [209, 322] width 53 height 27
click at [207, 317] on b "# 330725" at bounding box center [209, 321] width 41 height 9
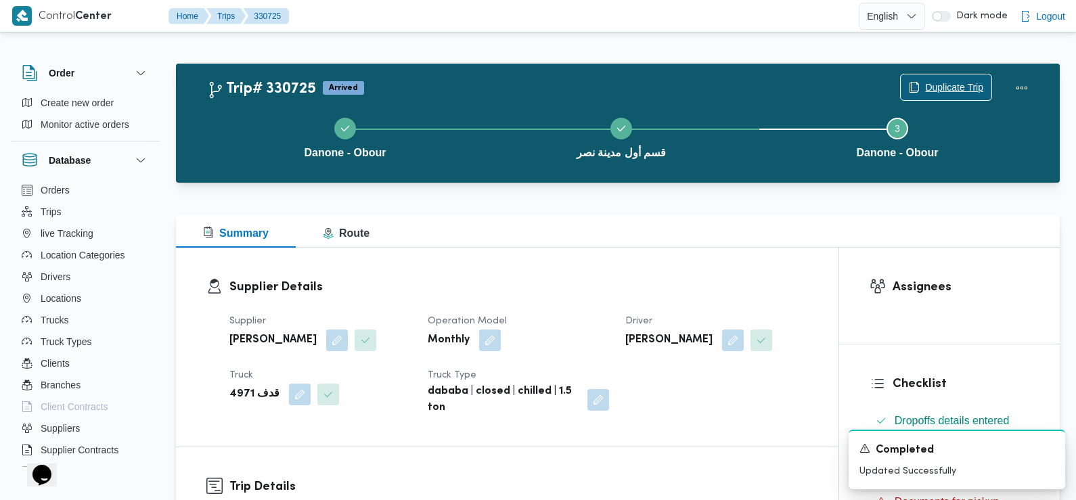
click at [949, 75] on button "Duplicate Trip" at bounding box center [946, 87] width 92 height 27
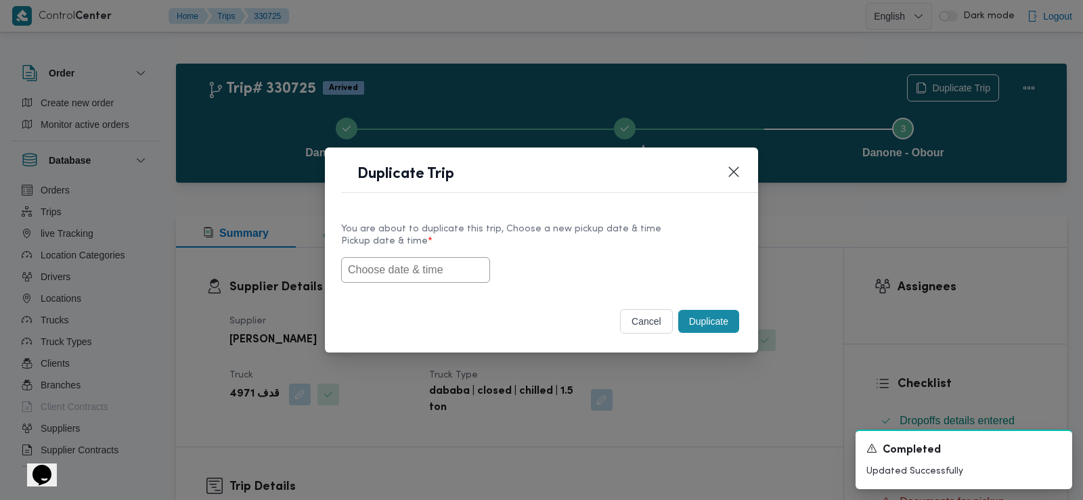
click at [427, 273] on input "text" at bounding box center [415, 270] width 149 height 26
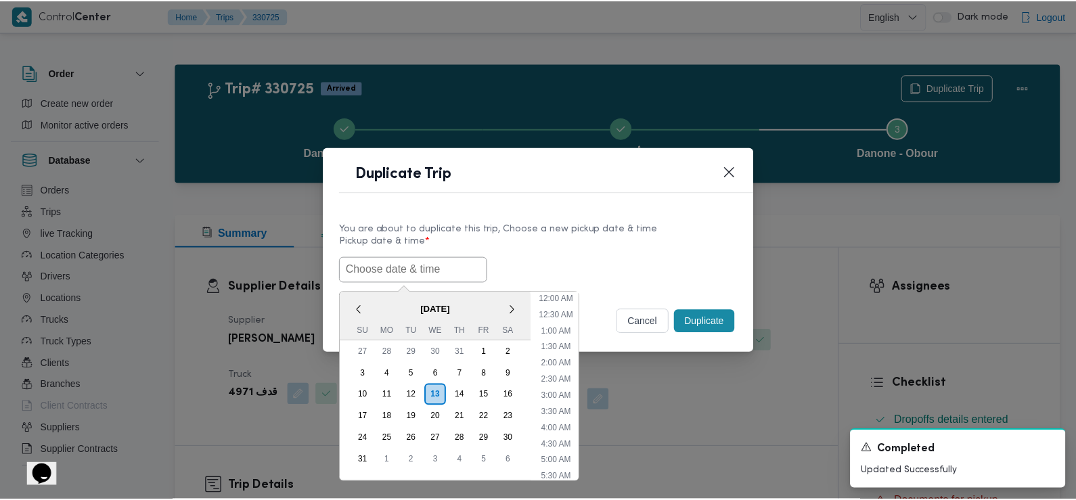
scroll to position [318, 0]
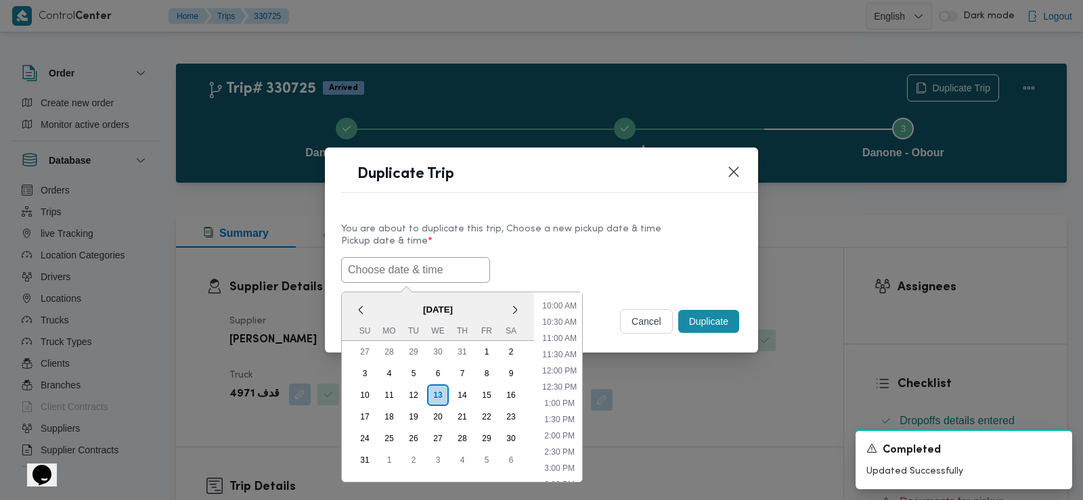
paste input "[DATE] 6:00AM"
click at [472, 262] on input "[DATE] 6:00AM" at bounding box center [415, 270] width 149 height 26
type input "[DATE] 6:00AM"
click at [533, 254] on label "Pickup date & time *" at bounding box center [541, 246] width 401 height 21
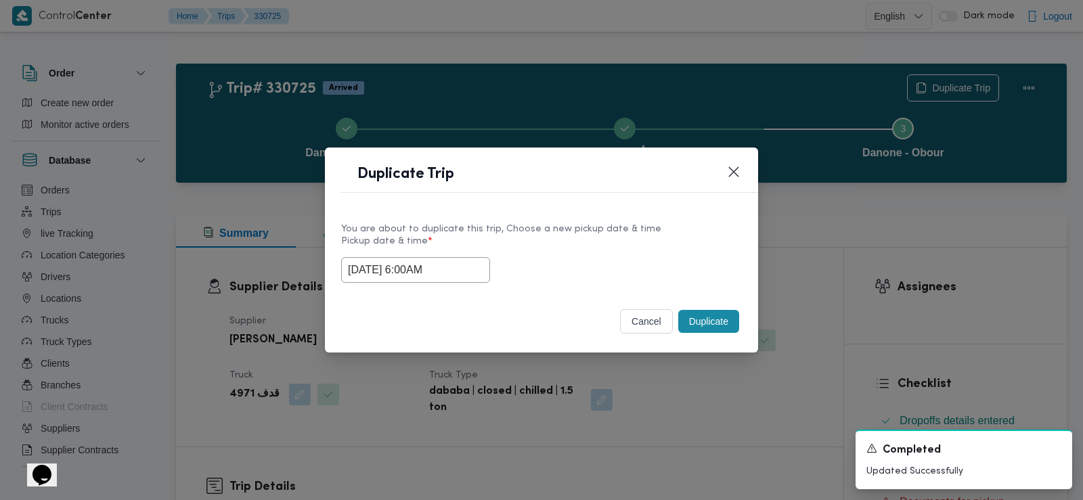
click at [714, 320] on button "Duplicate" at bounding box center [708, 321] width 61 height 23
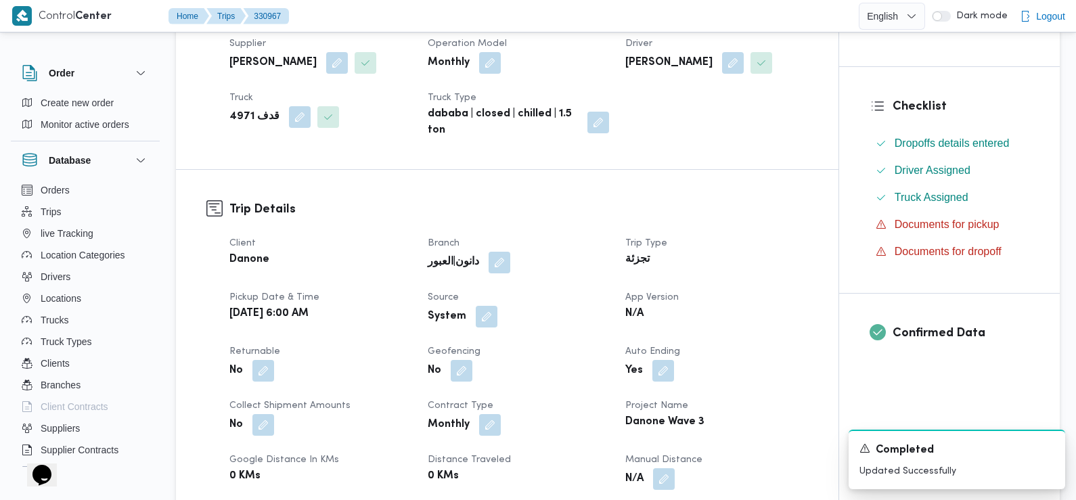
scroll to position [374, 0]
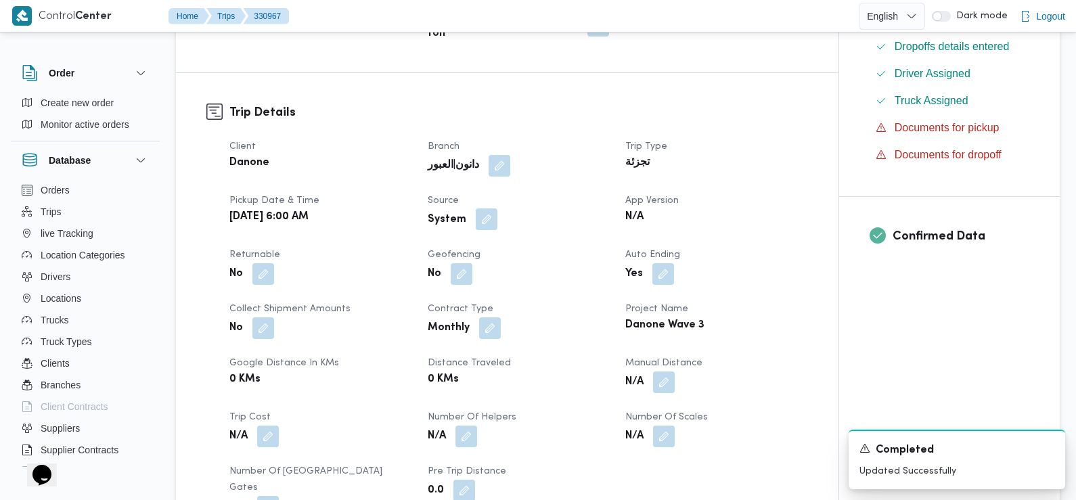
click at [488, 225] on button "button" at bounding box center [487, 219] width 22 height 22
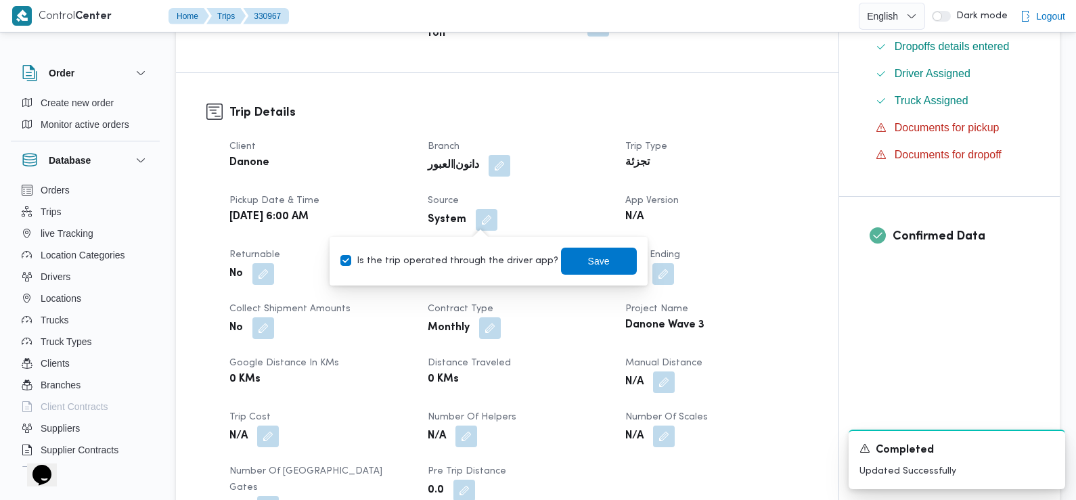
click at [499, 250] on div "Is the trip operated through the driver app? Save" at bounding box center [488, 261] width 299 height 30
click at [500, 250] on div "Is the trip operated through the driver app? Save" at bounding box center [488, 261] width 299 height 30
click at [530, 260] on label "Is the trip operated through the driver app?" at bounding box center [449, 261] width 218 height 16
checkbox input "false"
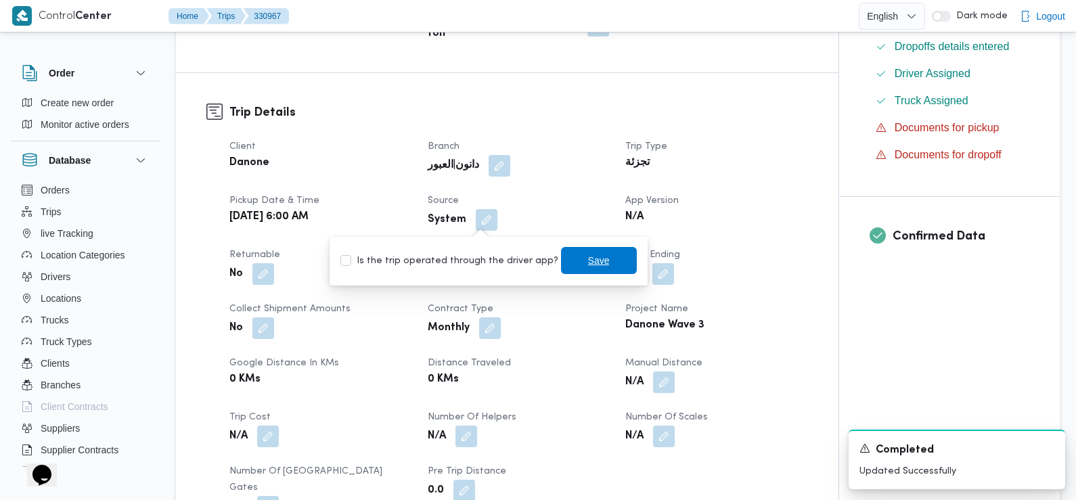
click at [588, 258] on span "Save" at bounding box center [599, 260] width 22 height 16
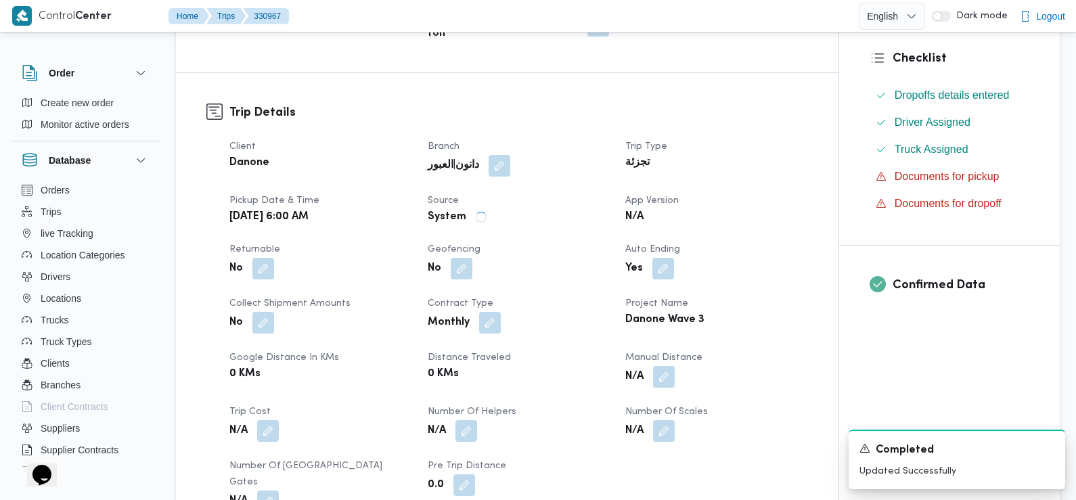
click at [654, 216] on div "N/A" at bounding box center [716, 217] width 185 height 19
click at [1047, 445] on icon "Dismiss toast" at bounding box center [1048, 447] width 11 height 11
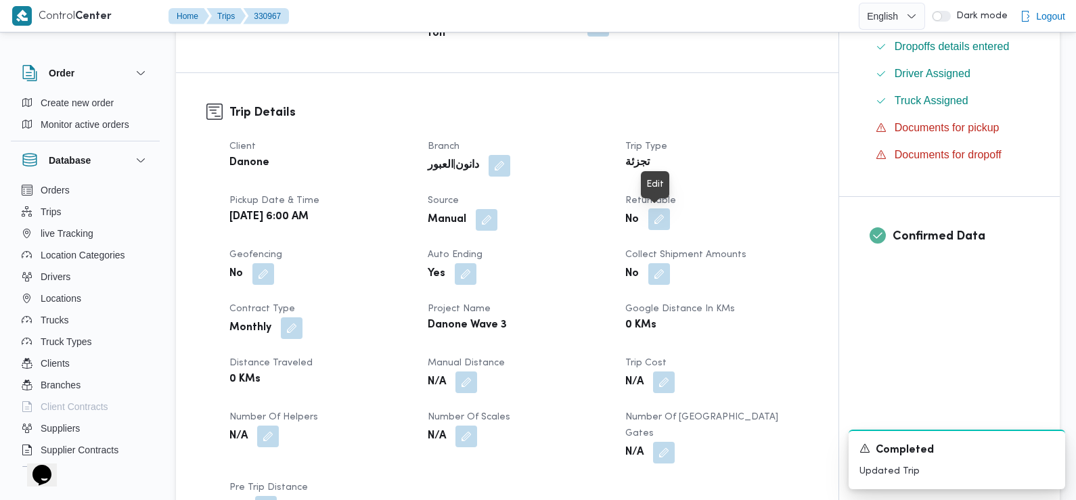
click at [658, 217] on button "button" at bounding box center [659, 219] width 22 height 22
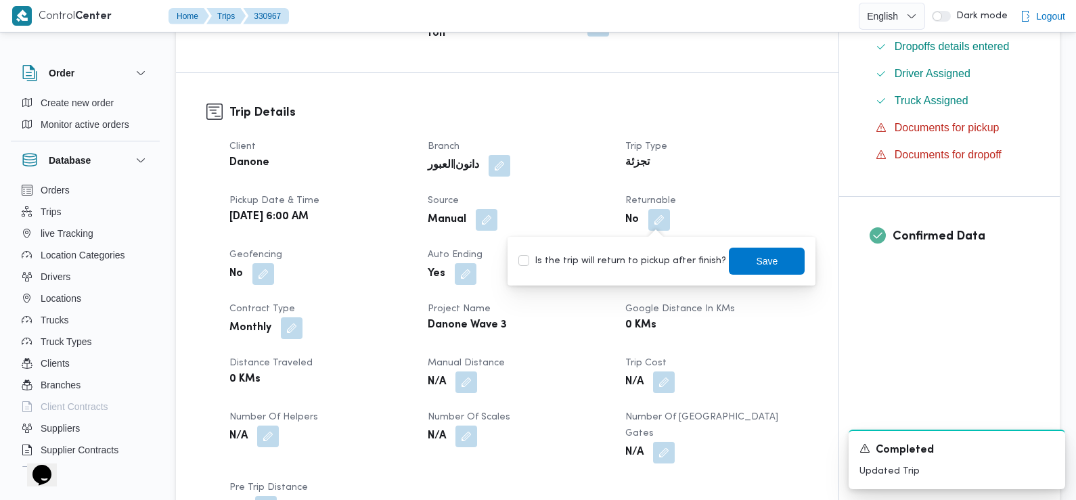
click at [656, 254] on label "Is the trip will return to pickup after finish?" at bounding box center [622, 261] width 208 height 16
checkbox input "true"
click at [729, 256] on span "Save" at bounding box center [767, 260] width 76 height 27
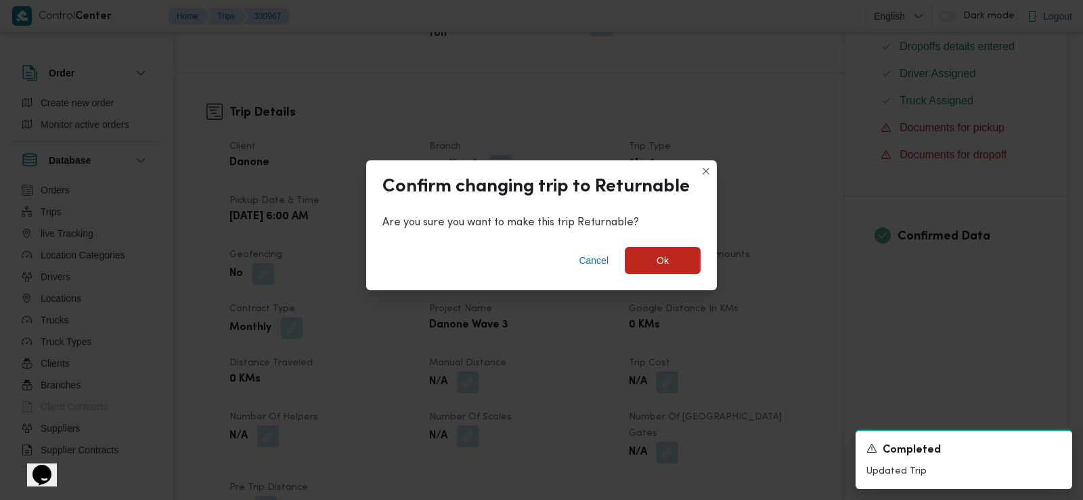
click at [683, 233] on div "Are you sure you want to make this trip Returnable?" at bounding box center [541, 222] width 350 height 27
click at [682, 253] on span "Ok" at bounding box center [663, 259] width 76 height 27
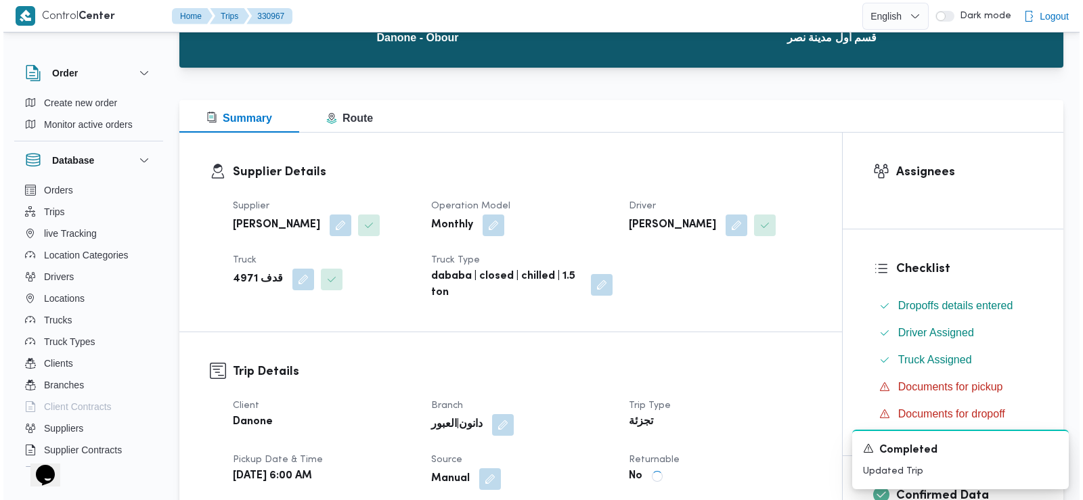
scroll to position [0, 0]
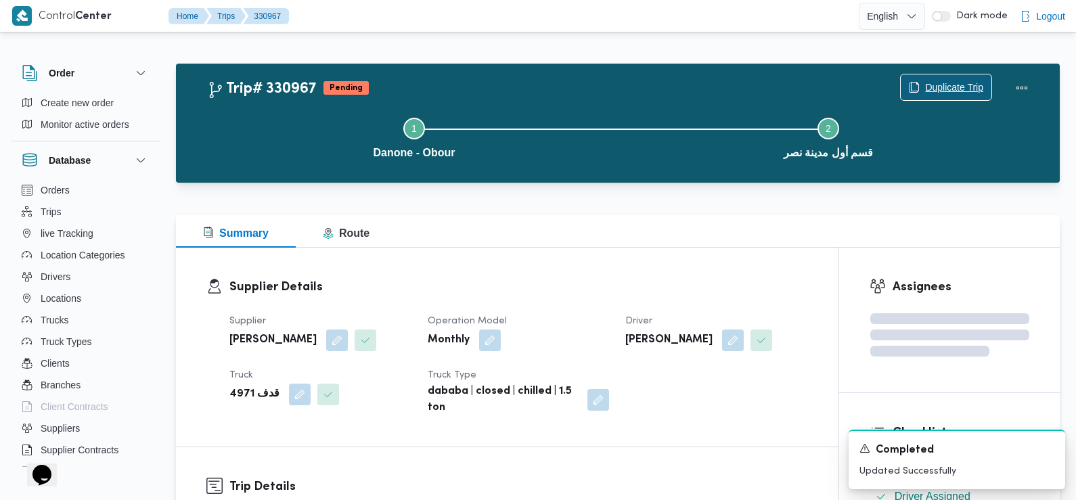
click at [936, 79] on span "Duplicate Trip" at bounding box center [946, 87] width 91 height 26
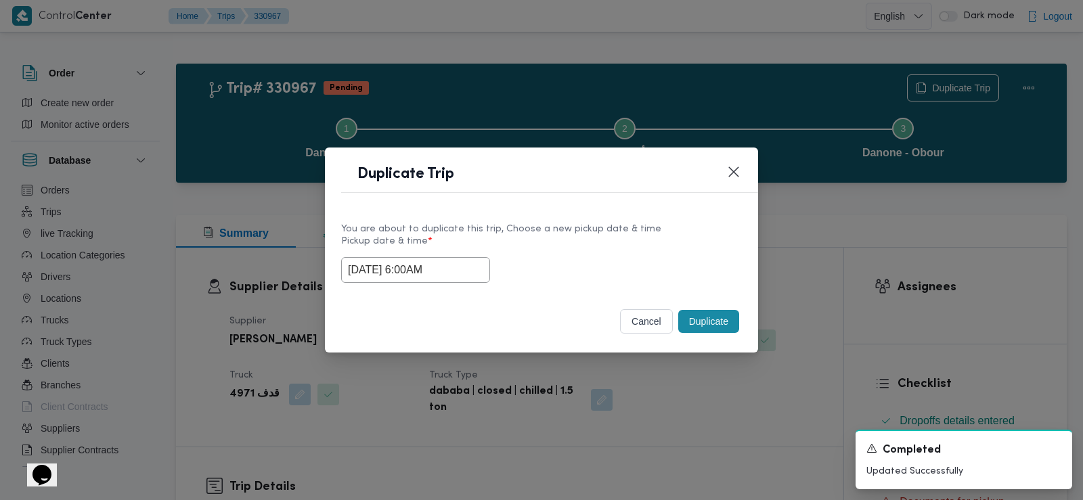
click at [432, 271] on input "[DATE] 6:00AM" at bounding box center [415, 270] width 149 height 26
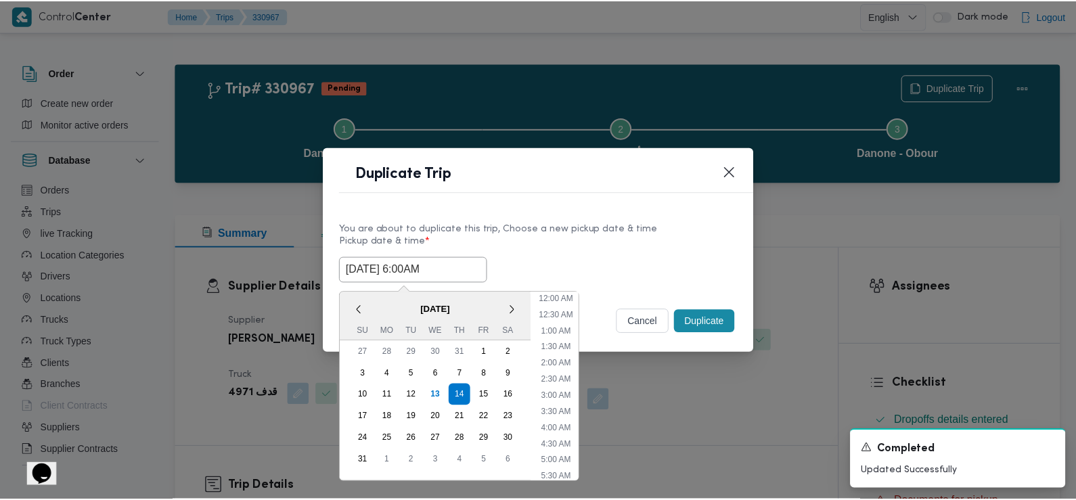
scroll to position [107, 0]
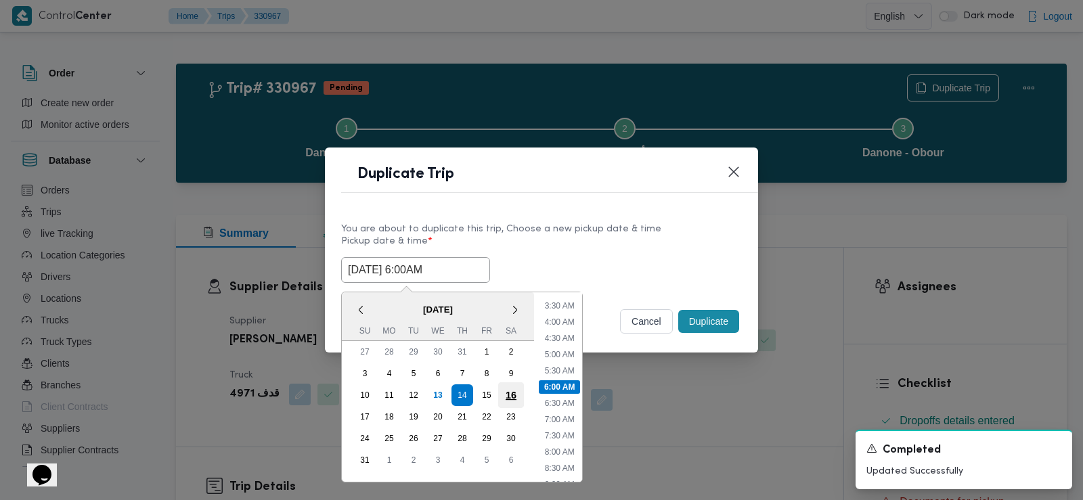
click at [505, 390] on div "16" at bounding box center [511, 395] width 26 height 26
type input "[DATE] 6:00AM"
click at [640, 286] on div "You are about to duplicate this trip, Choose a new pickup date & time Pickup da…" at bounding box center [541, 252] width 433 height 87
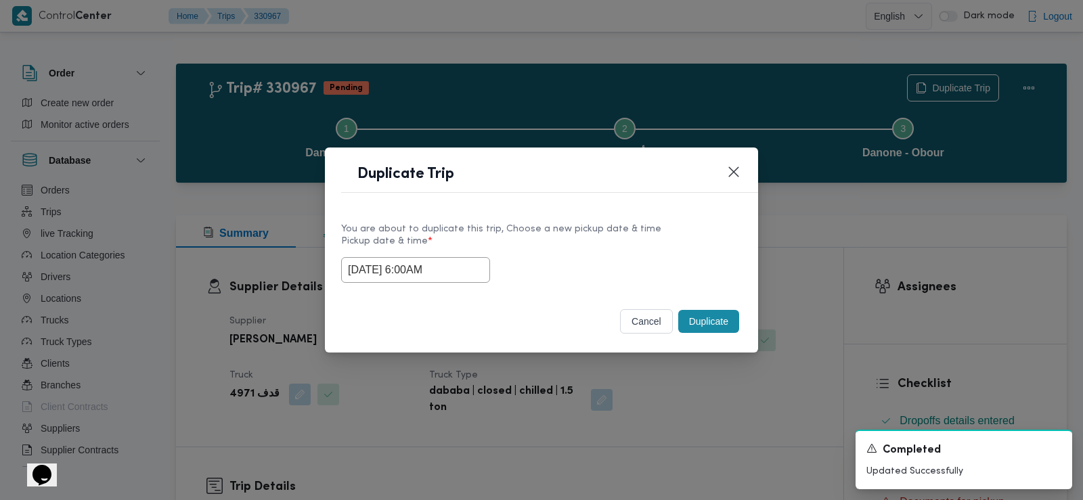
click at [693, 321] on button "Duplicate" at bounding box center [708, 321] width 61 height 23
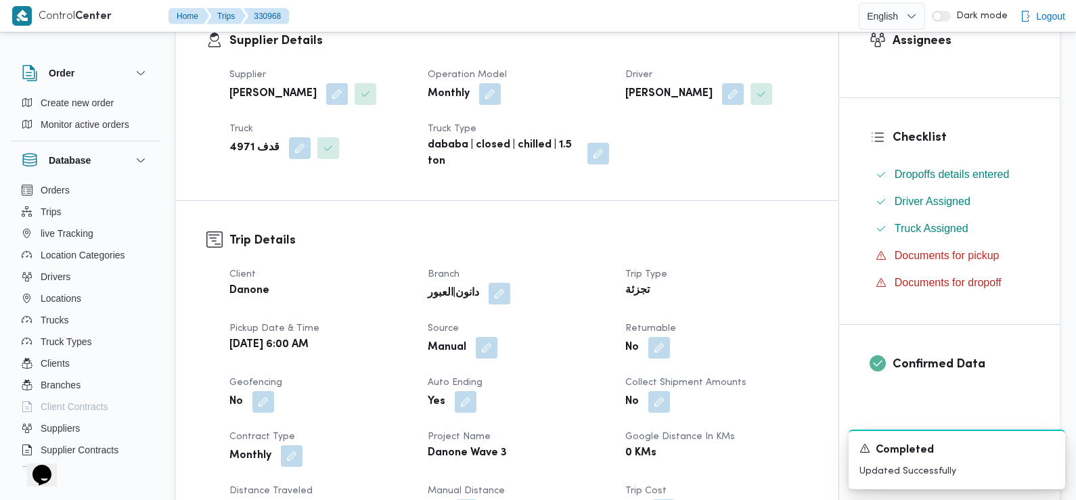
scroll to position [365, 0]
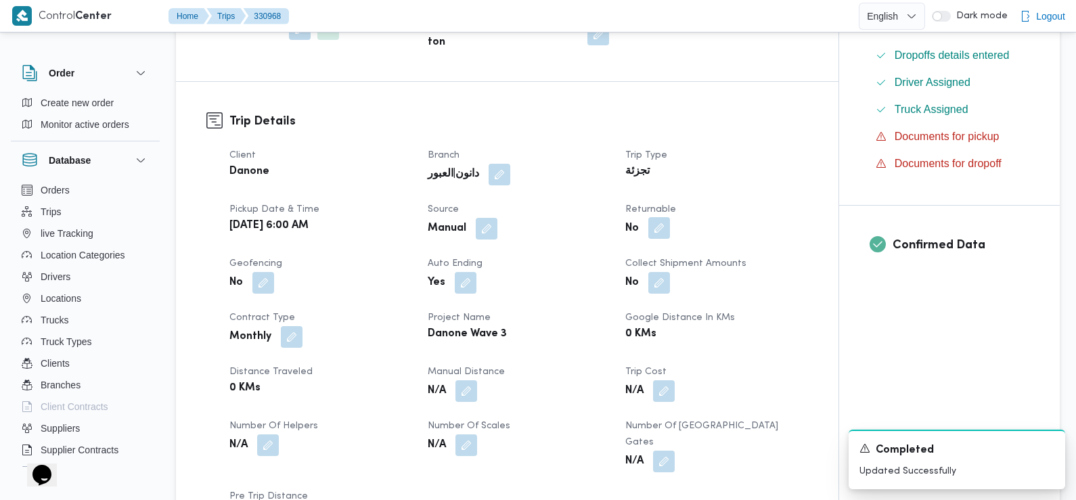
click at [659, 227] on button "button" at bounding box center [659, 228] width 22 height 22
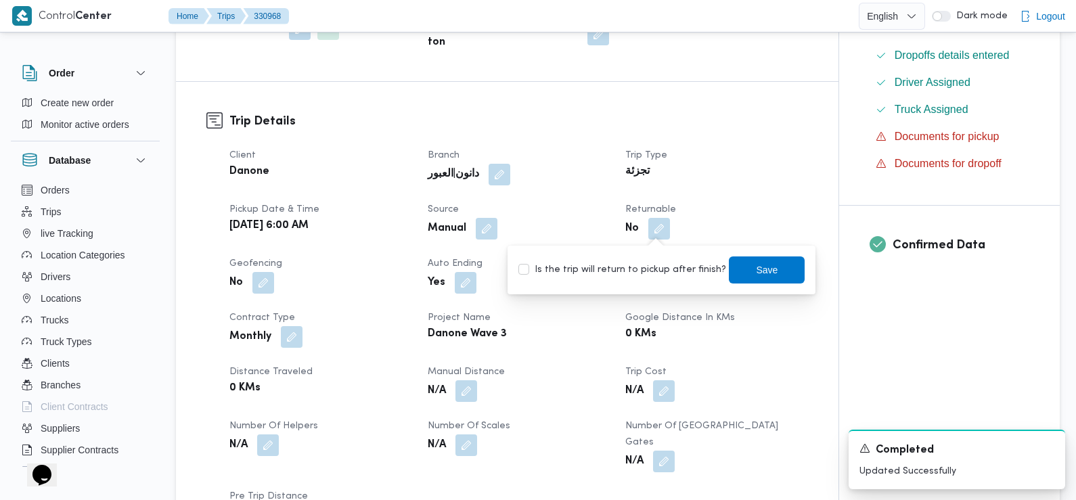
click at [660, 268] on label "Is the trip will return to pickup after finish?" at bounding box center [622, 270] width 208 height 16
checkbox input "true"
click at [756, 266] on span "Save" at bounding box center [767, 269] width 22 height 16
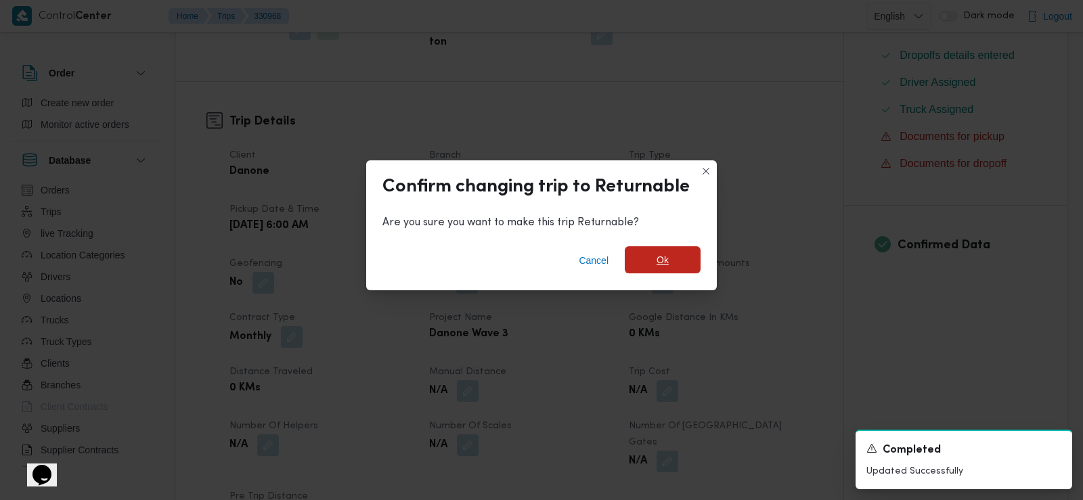
click at [665, 253] on span "Ok" at bounding box center [662, 260] width 12 height 16
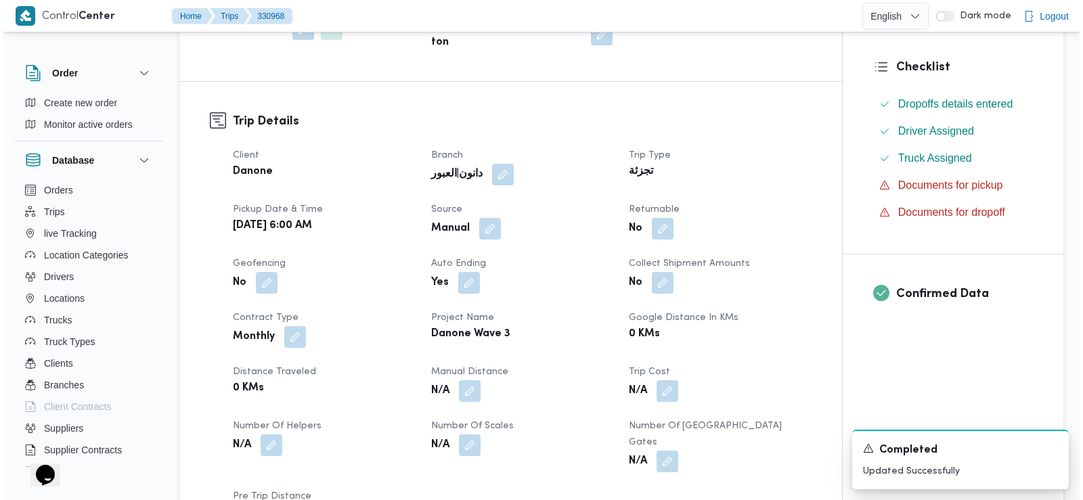
scroll to position [0, 0]
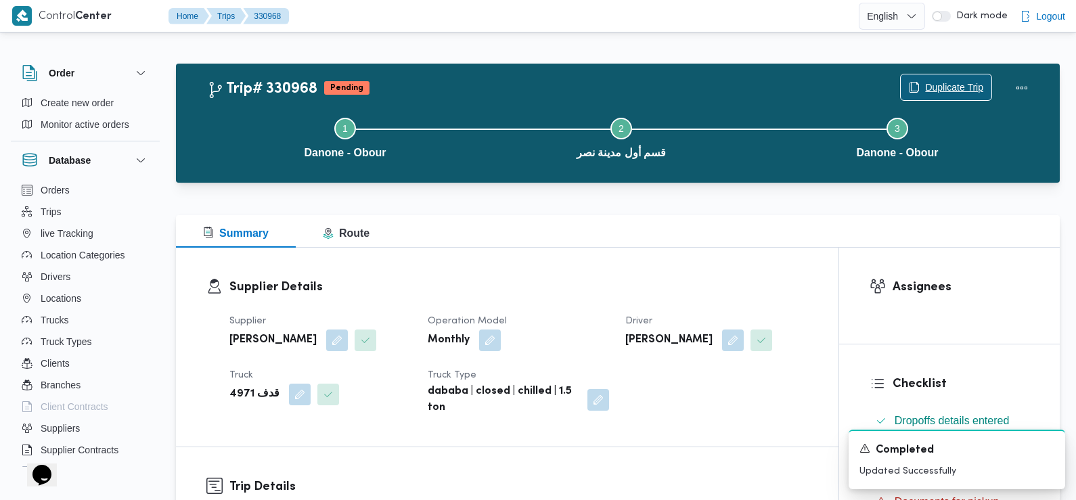
click at [935, 81] on span "Duplicate Trip" at bounding box center [954, 87] width 58 height 16
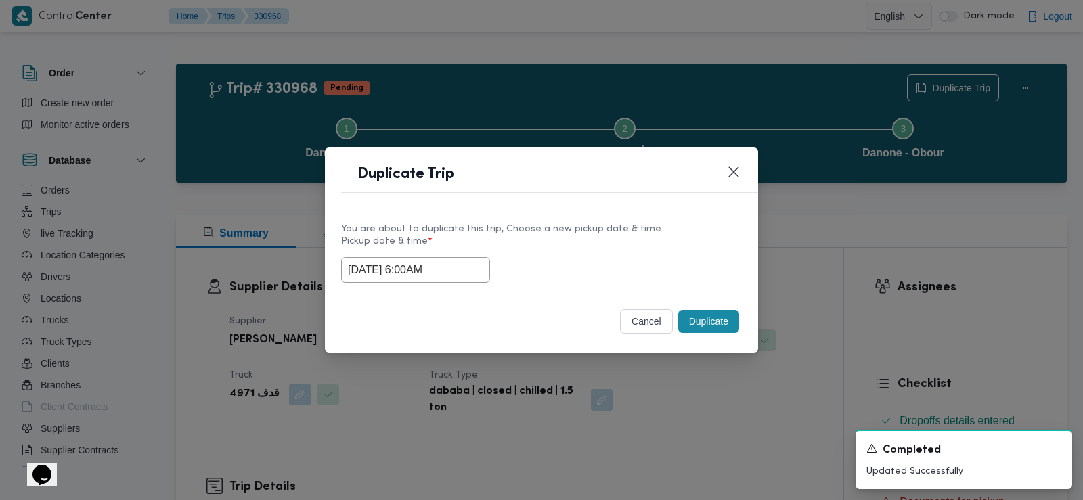
click at [436, 267] on input "[DATE] 6:00AM" at bounding box center [415, 270] width 149 height 26
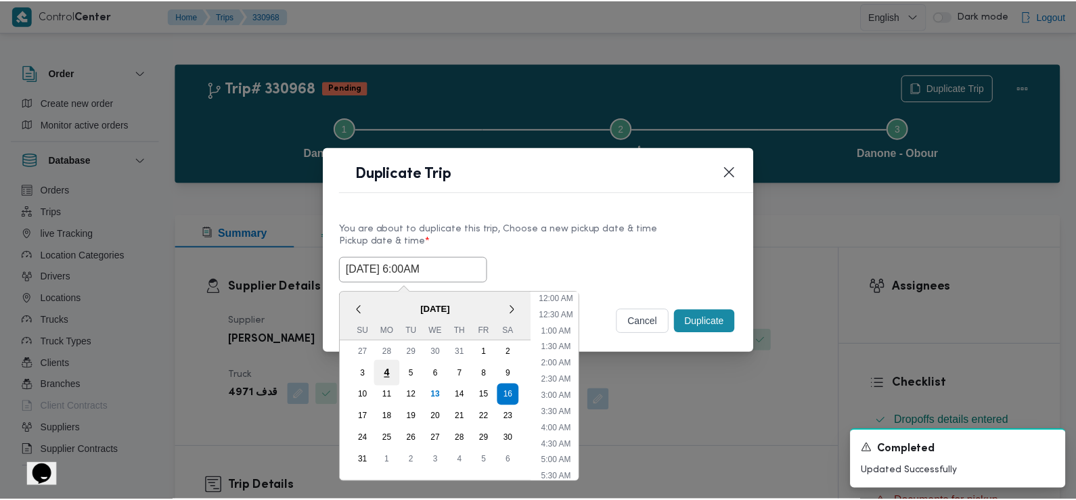
scroll to position [107, 0]
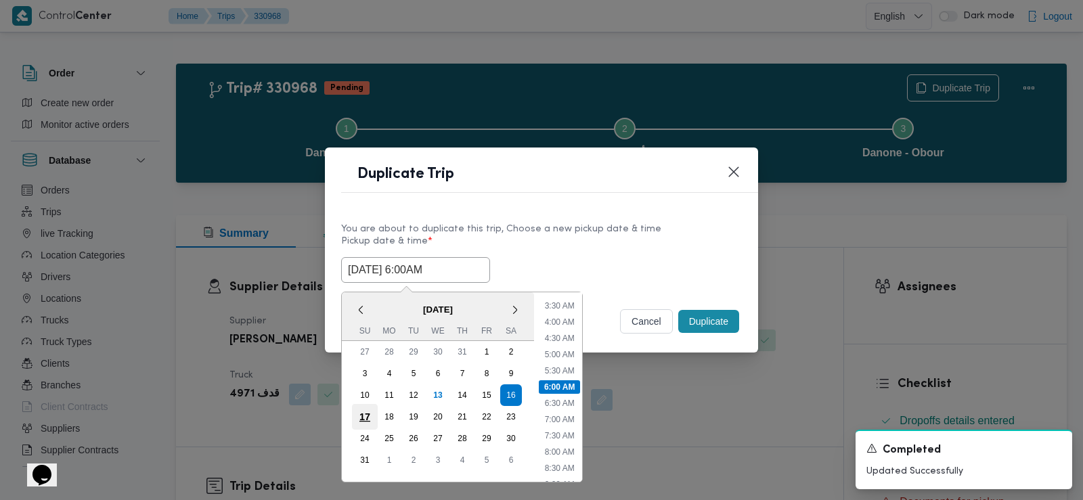
click at [366, 417] on div "17" at bounding box center [365, 417] width 26 height 26
type input "[DATE] 6:00AM"
click at [620, 242] on label "Pickup date & time *" at bounding box center [541, 246] width 401 height 21
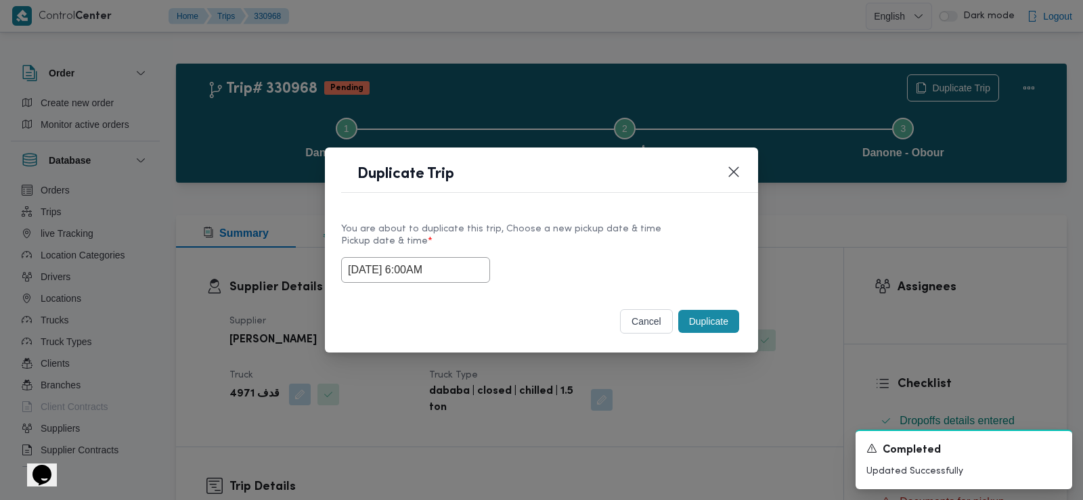
click at [704, 318] on button "Duplicate" at bounding box center [708, 321] width 61 height 23
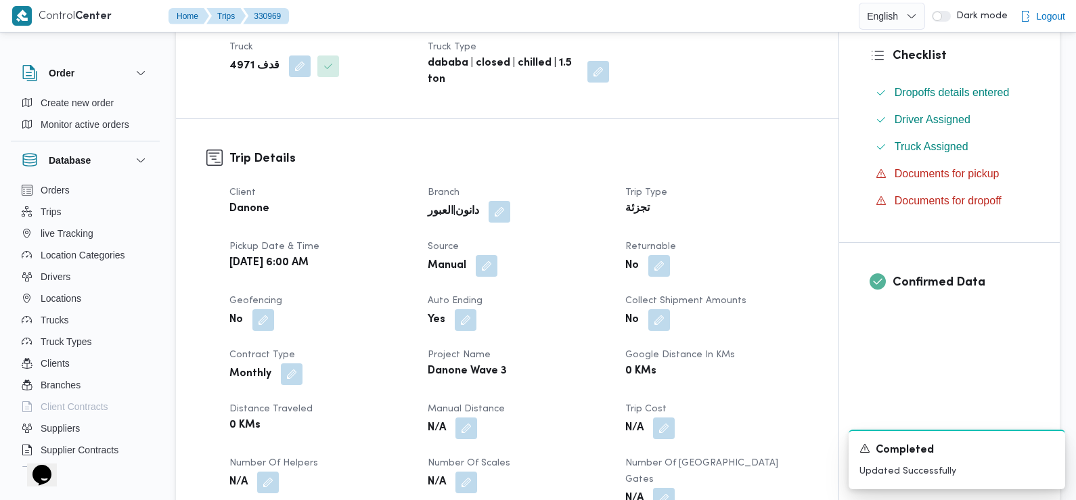
scroll to position [361, 0]
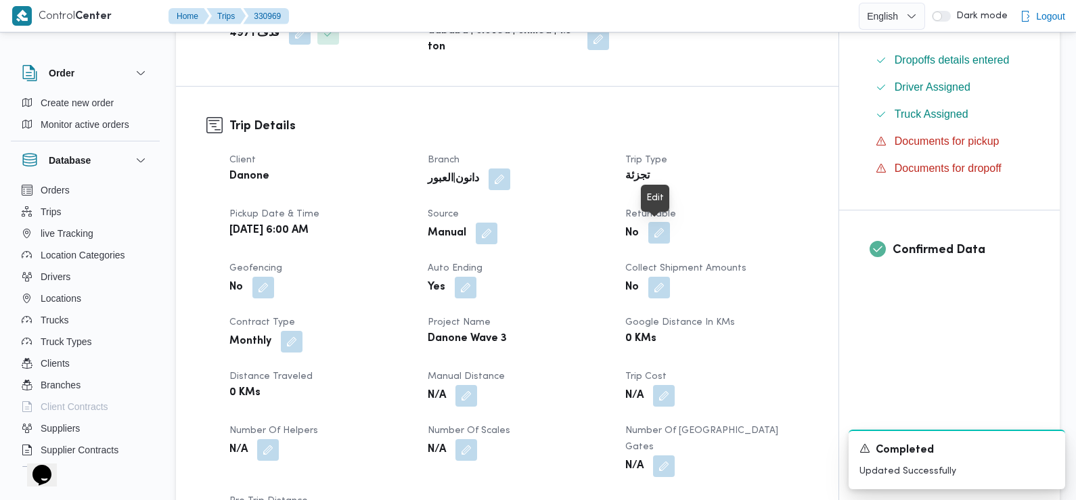
click at [665, 225] on button "button" at bounding box center [659, 233] width 22 height 22
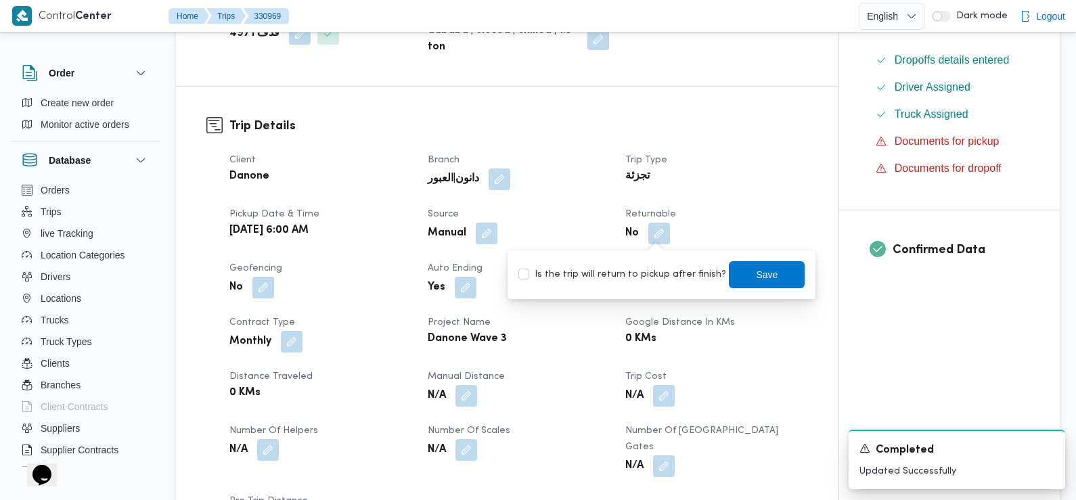
click at [650, 267] on label "Is the trip will return to pickup after finish?" at bounding box center [622, 275] width 208 height 16
checkbox input "true"
click at [745, 264] on span "Save" at bounding box center [767, 273] width 76 height 27
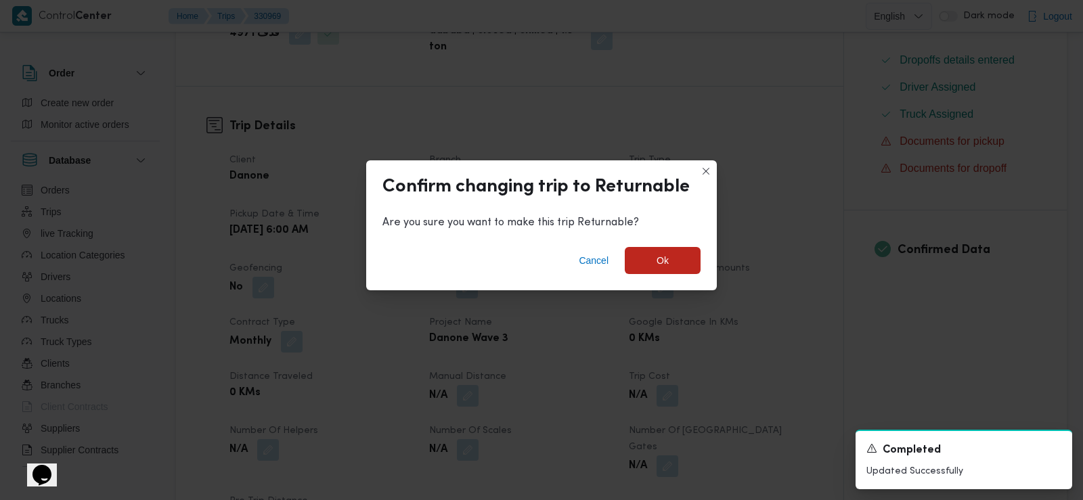
click at [668, 241] on div "Cancel Ok" at bounding box center [541, 263] width 350 height 54
click at [671, 258] on span "Ok" at bounding box center [663, 259] width 76 height 27
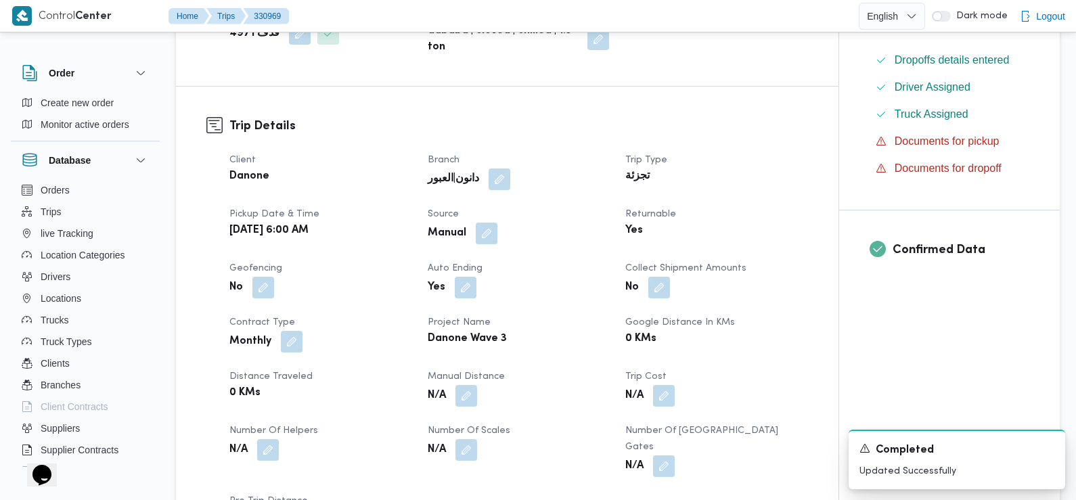
scroll to position [0, 0]
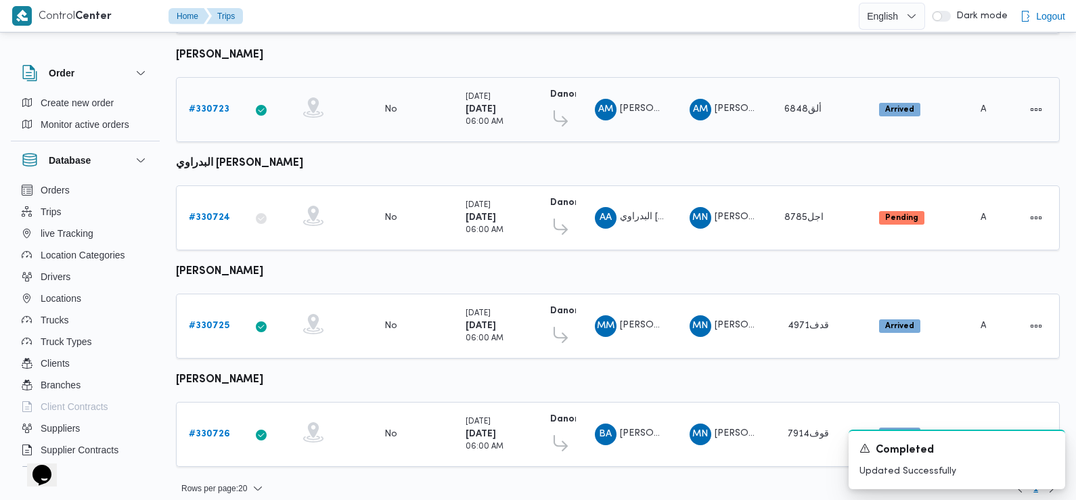
scroll to position [495, 0]
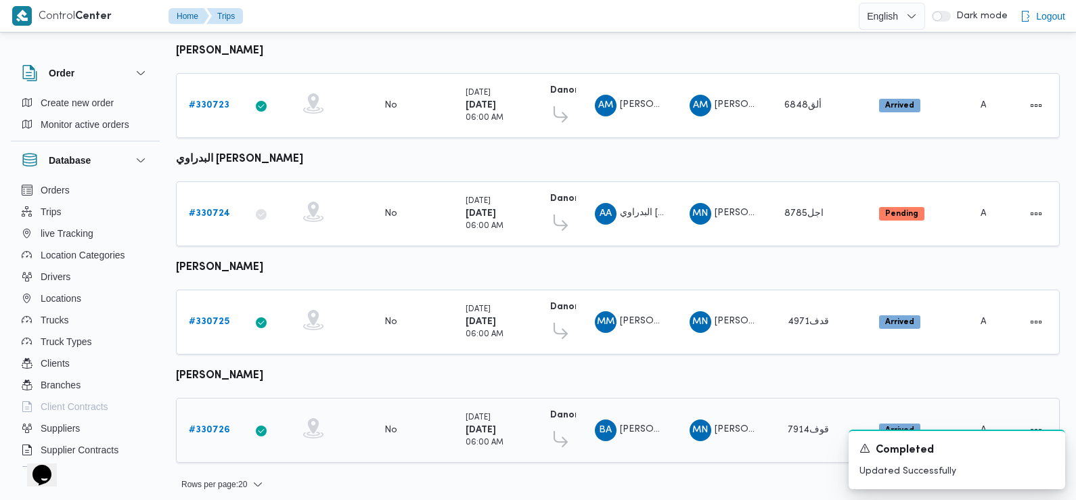
click at [213, 426] on b "# 330726" at bounding box center [209, 430] width 41 height 9
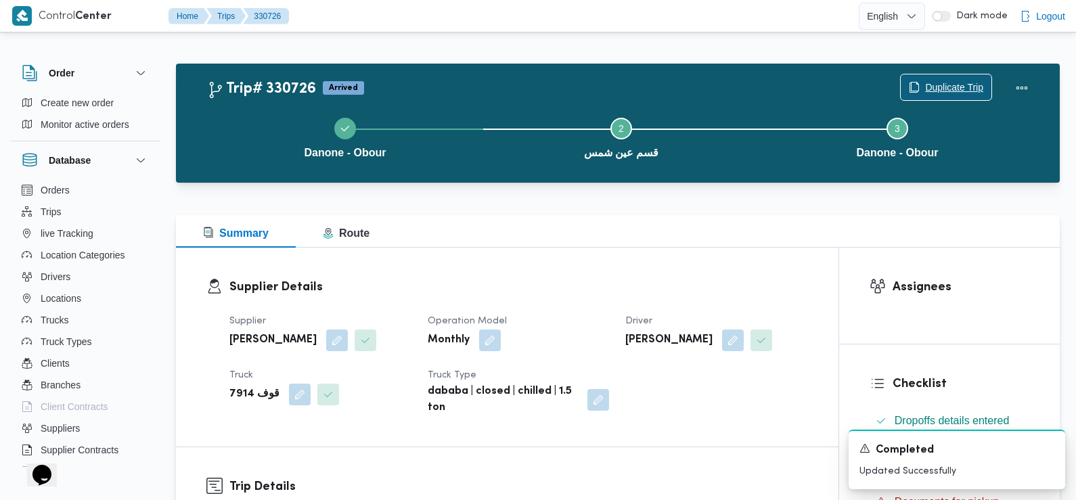
click at [957, 77] on span "Duplicate Trip" at bounding box center [946, 87] width 91 height 26
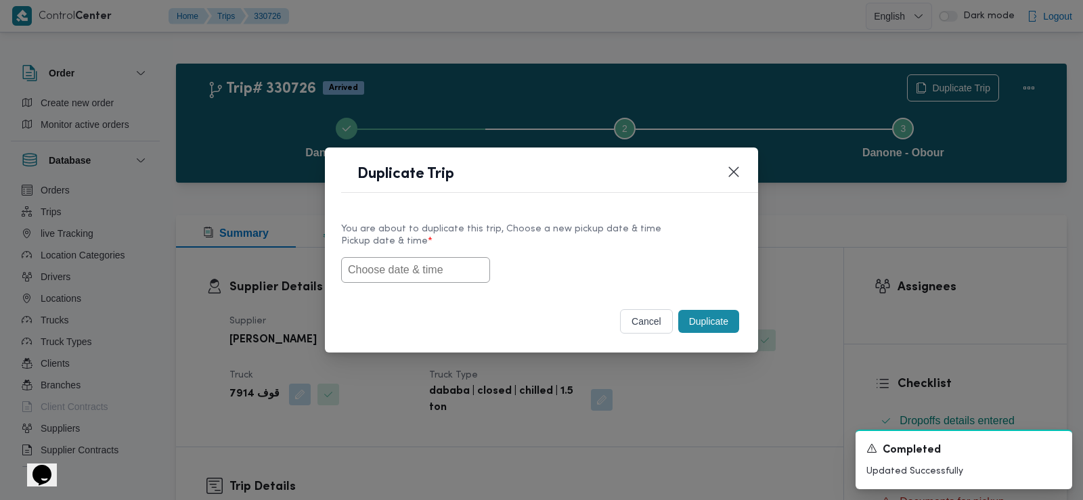
click at [456, 275] on input "text" at bounding box center [415, 270] width 149 height 26
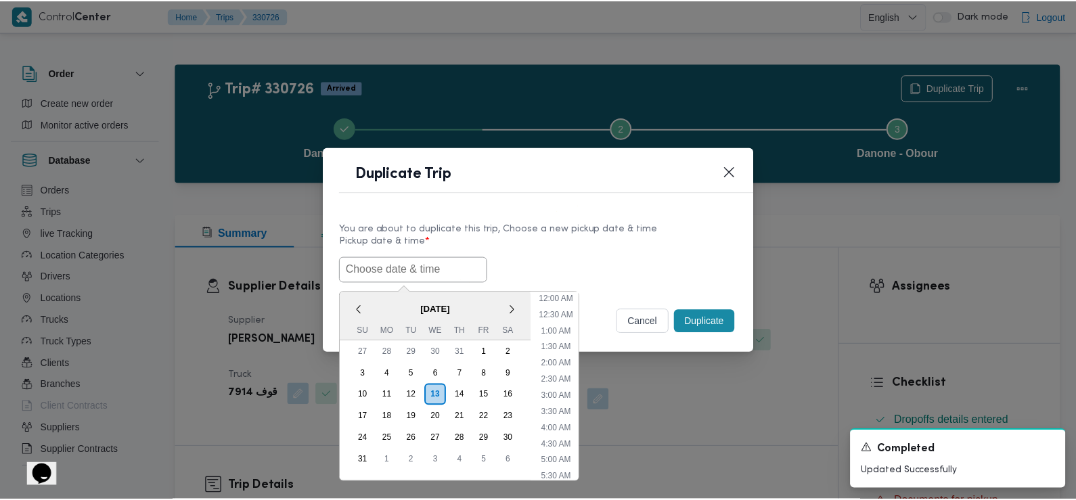
scroll to position [318, 0]
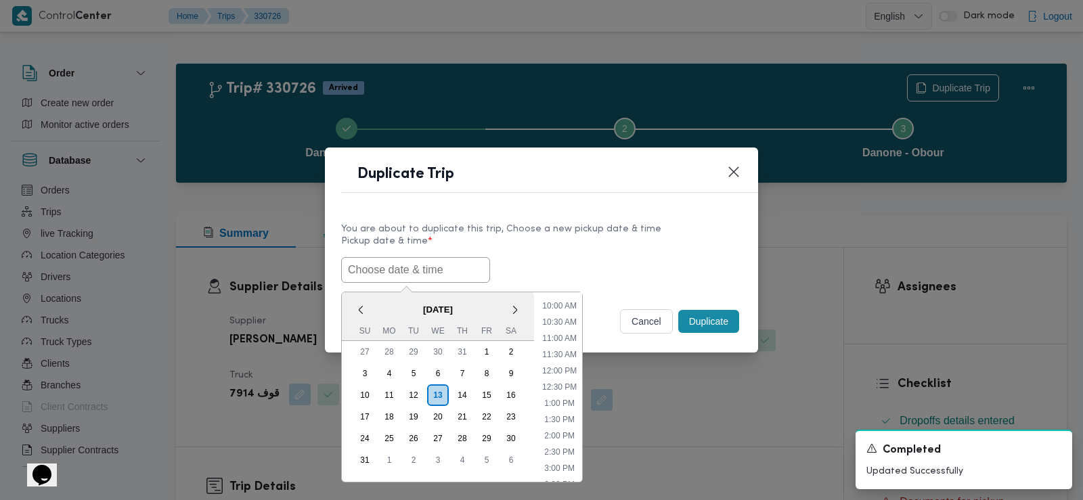
paste input "[DATE] 6:00AM"
type input "[DATE] 6:00AM"
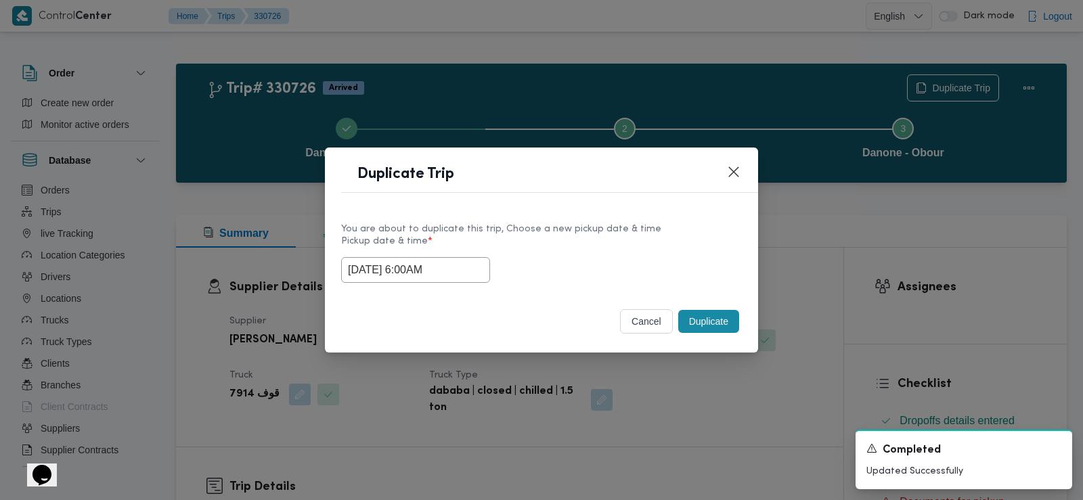
click at [491, 281] on div "[DATE] 6:00AM" at bounding box center [541, 270] width 401 height 26
click at [725, 318] on button "Duplicate" at bounding box center [708, 321] width 61 height 23
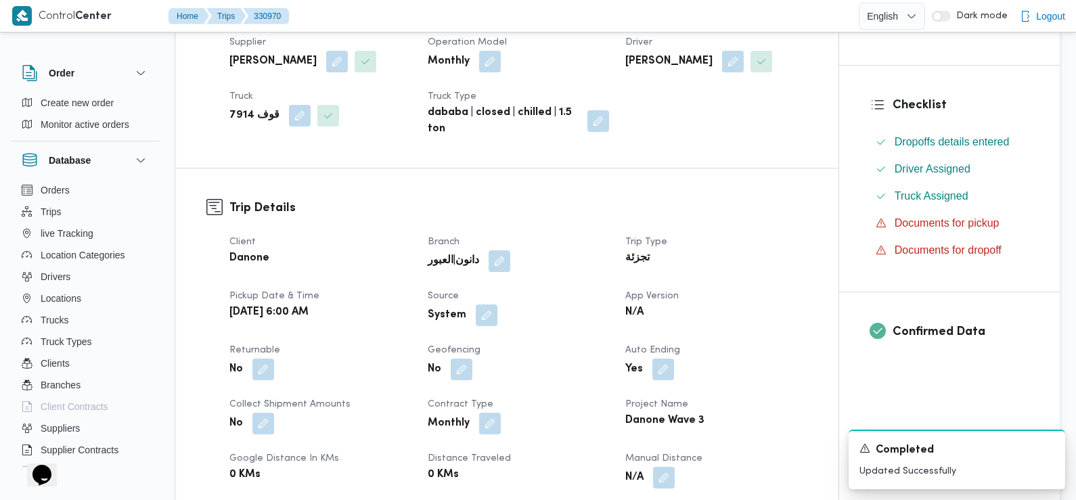
scroll to position [279, 0]
click at [495, 323] on div "System" at bounding box center [518, 314] width 185 height 24
click at [470, 319] on span at bounding box center [483, 315] width 28 height 22
click at [486, 322] on button "button" at bounding box center [487, 314] width 22 height 22
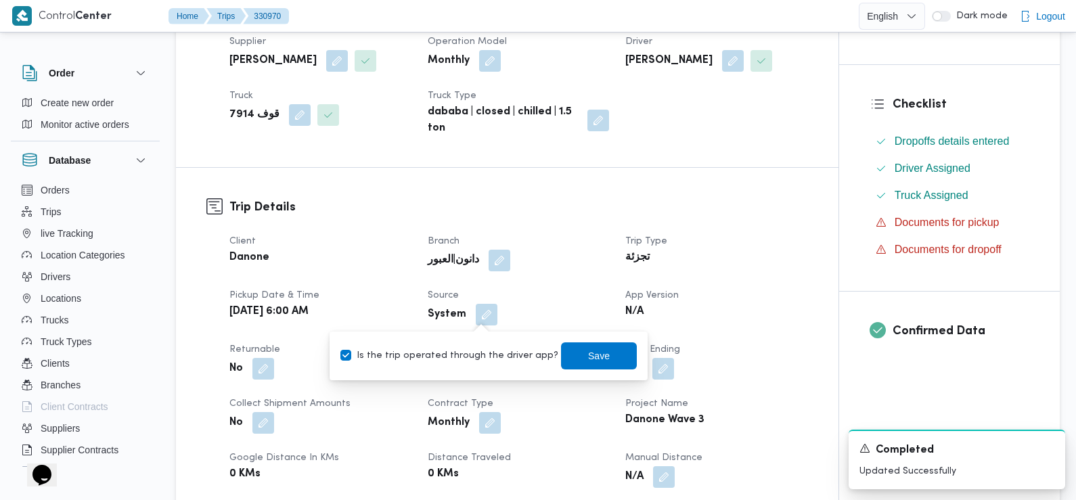
click at [484, 356] on label "Is the trip operated through the driver app?" at bounding box center [449, 356] width 218 height 16
checkbox input "false"
click at [566, 357] on span "Save" at bounding box center [599, 355] width 76 height 27
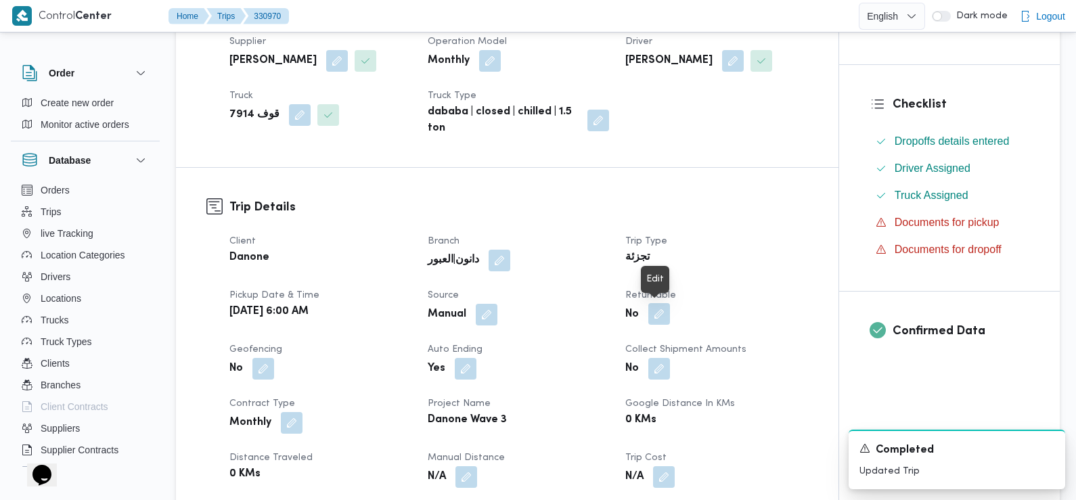
click at [654, 315] on button "button" at bounding box center [659, 314] width 22 height 22
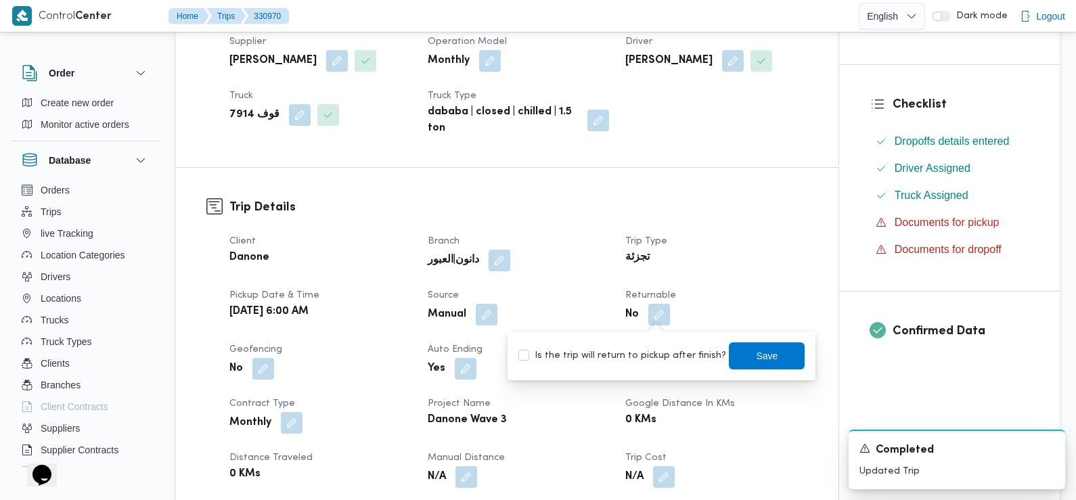
click at [655, 348] on label "Is the trip will return to pickup after finish?" at bounding box center [622, 356] width 208 height 16
checkbox input "true"
click at [714, 342] on div "Is the trip will return to pickup after finish? Save" at bounding box center [661, 356] width 289 height 30
click at [741, 354] on span "Save" at bounding box center [767, 355] width 76 height 27
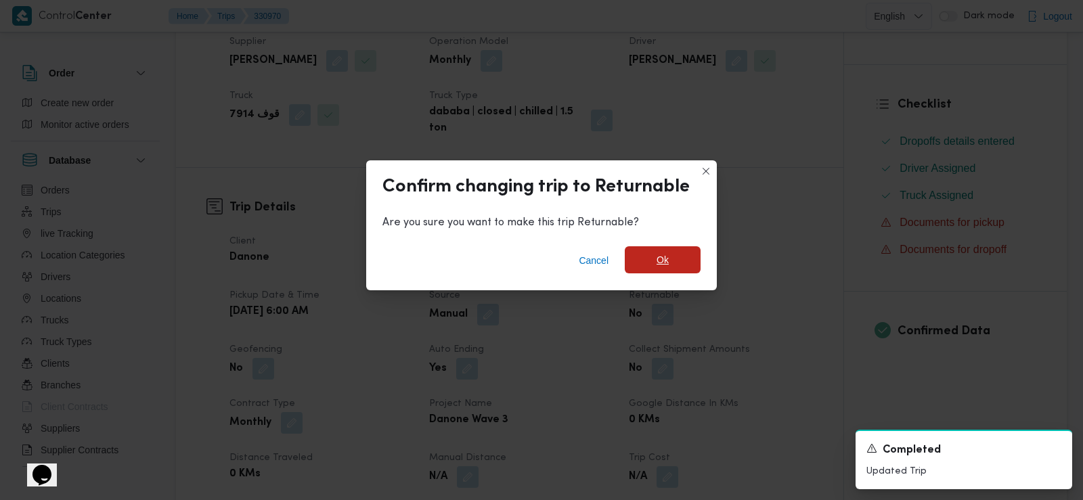
click at [668, 258] on span "Ok" at bounding box center [662, 260] width 12 height 16
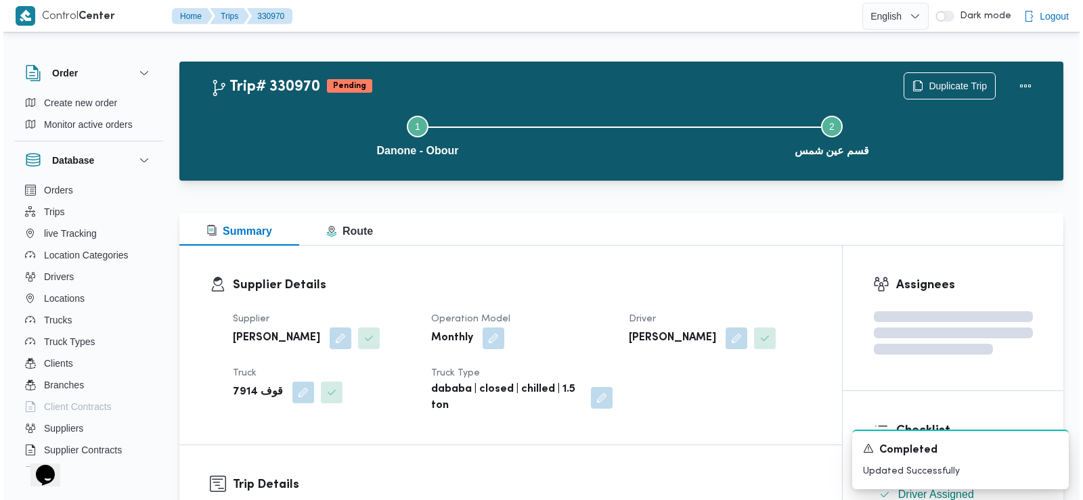
scroll to position [0, 0]
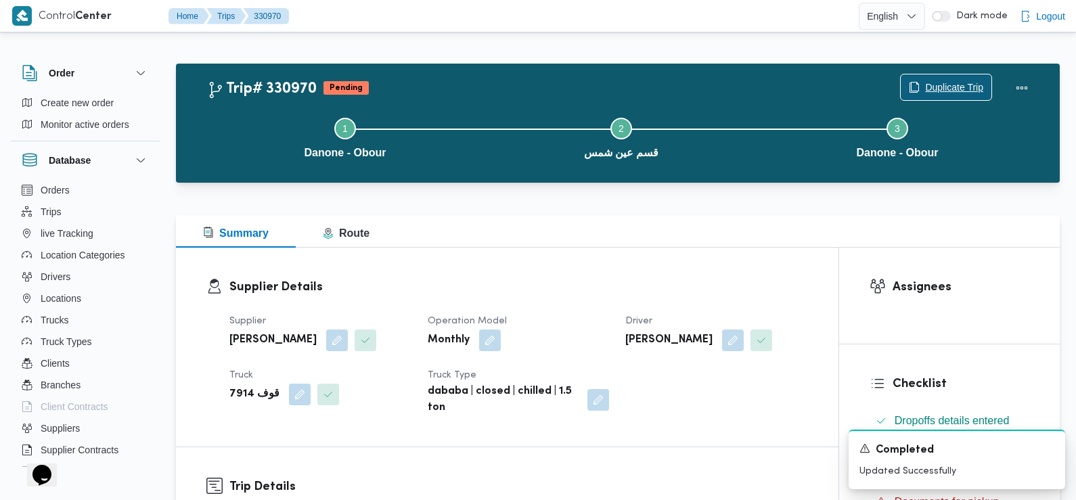
click at [950, 83] on span "Duplicate Trip" at bounding box center [954, 87] width 58 height 16
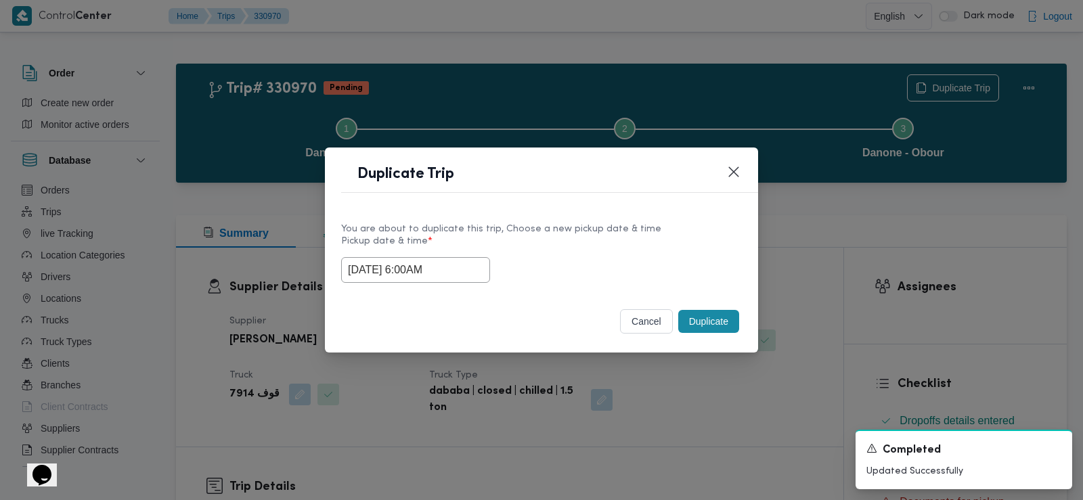
click at [441, 261] on input "[DATE] 6:00AM" at bounding box center [415, 270] width 149 height 26
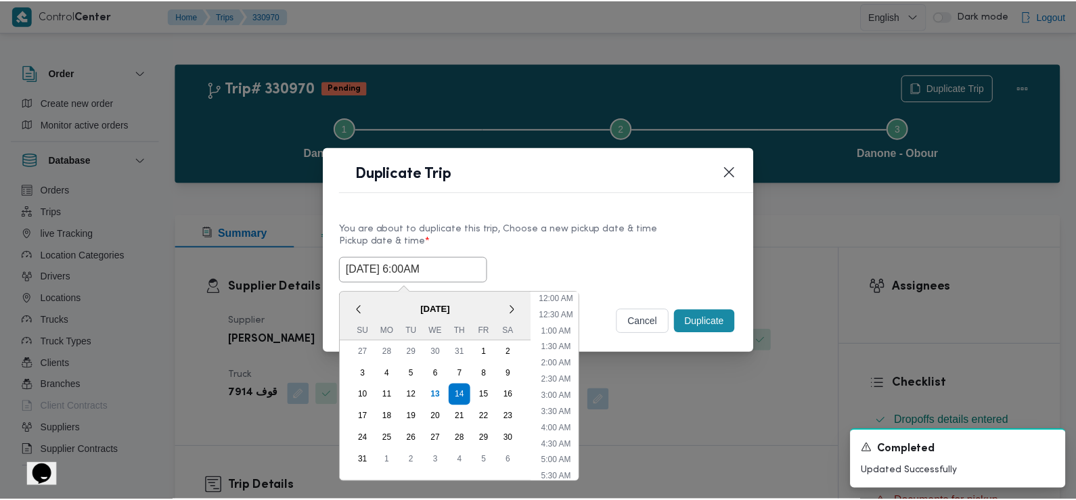
scroll to position [107, 0]
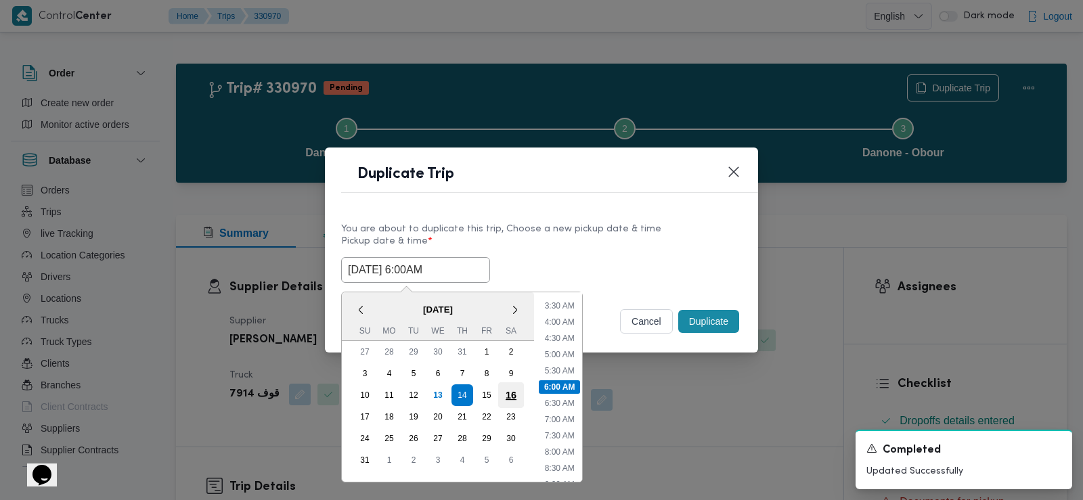
click at [506, 394] on div "16" at bounding box center [511, 395] width 26 height 26
type input "[DATE] 6:00AM"
click at [688, 257] on div "[DATE] 6:00AM < [DATE] > Su Mo Tu We Th Fr Sa 27 28 29 30 31 1 2 3 4 5 6 7 8 9 …" at bounding box center [541, 270] width 401 height 26
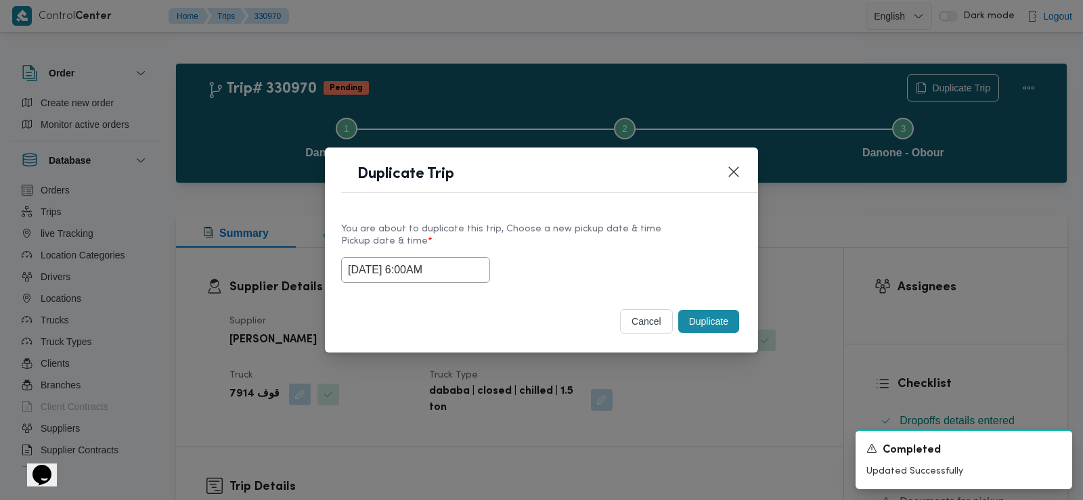
click at [706, 316] on button "Duplicate" at bounding box center [708, 321] width 61 height 23
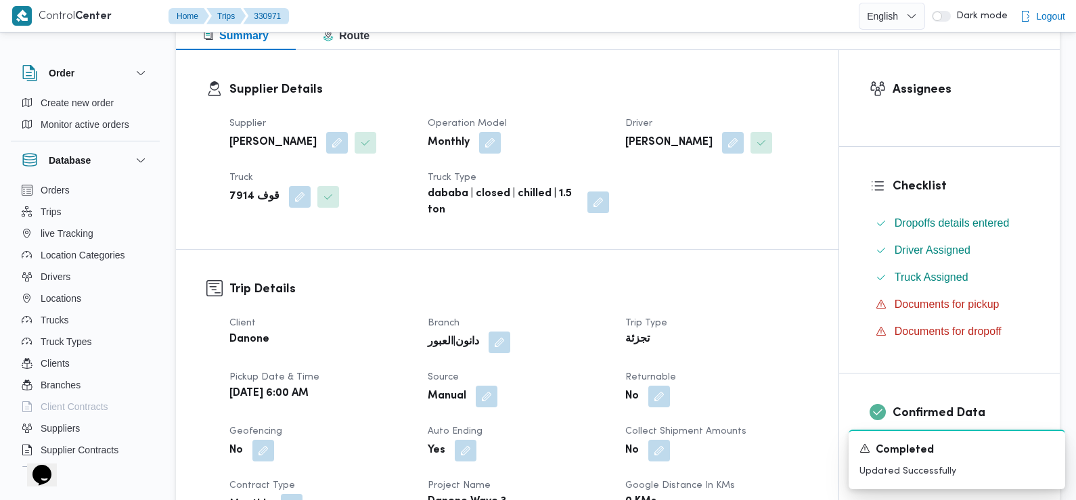
scroll to position [311, 0]
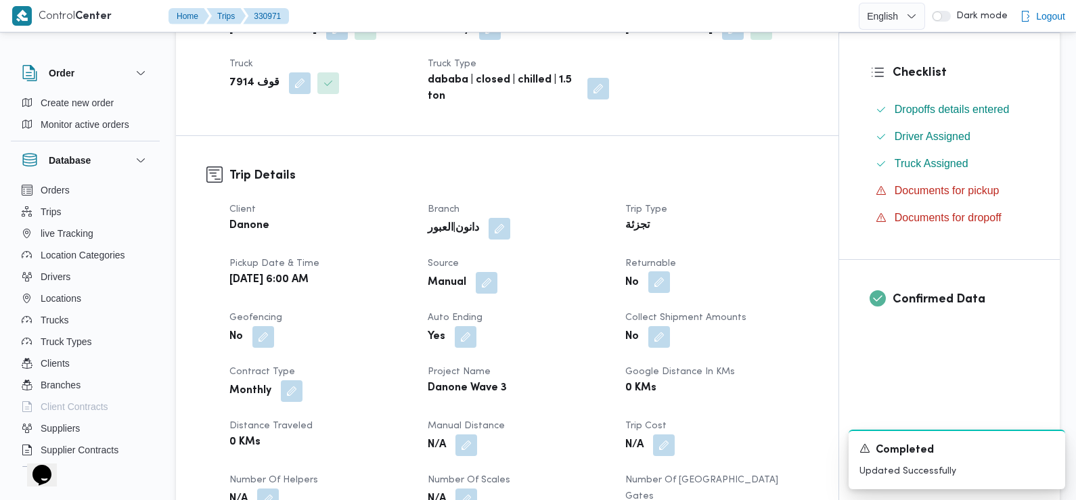
click at [655, 286] on button "button" at bounding box center [659, 282] width 22 height 22
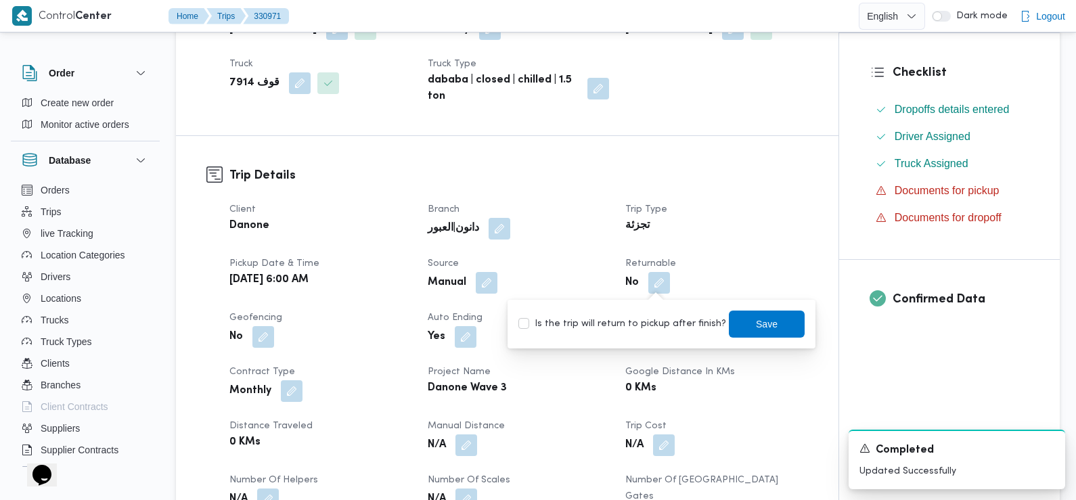
click at [663, 326] on label "Is the trip will return to pickup after finish?" at bounding box center [622, 324] width 208 height 16
checkbox input "true"
click at [756, 322] on span "Save" at bounding box center [767, 323] width 22 height 16
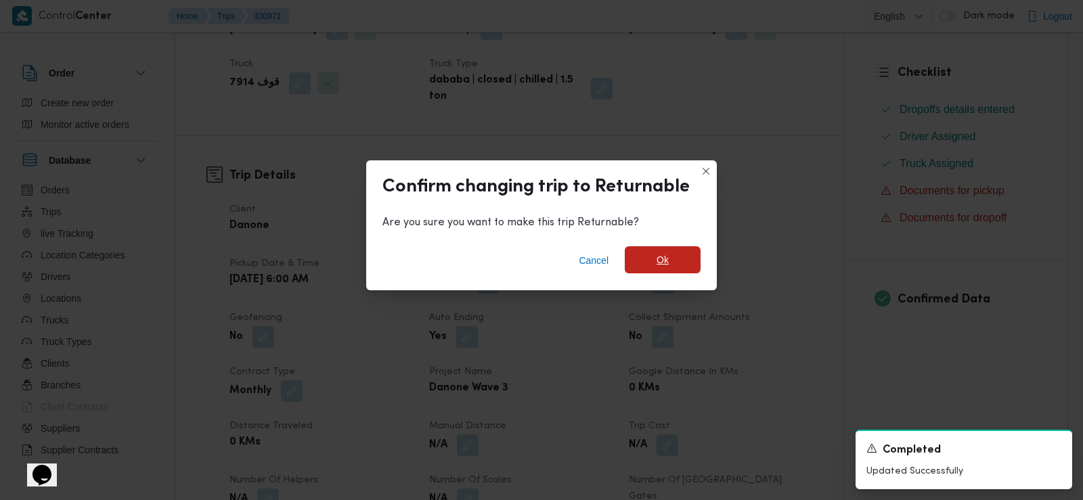
click at [679, 254] on span "Ok" at bounding box center [663, 259] width 76 height 27
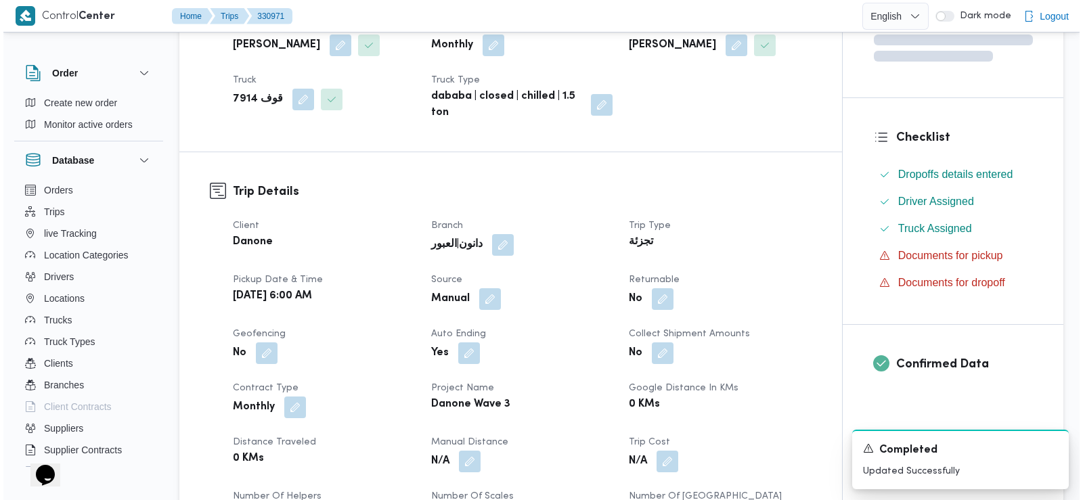
scroll to position [0, 0]
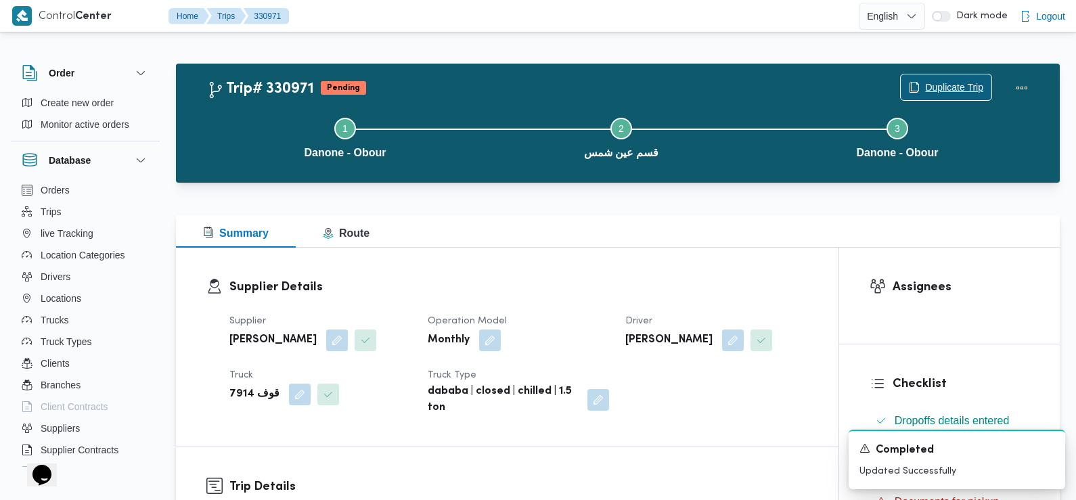
click at [952, 78] on span "Duplicate Trip" at bounding box center [946, 87] width 91 height 26
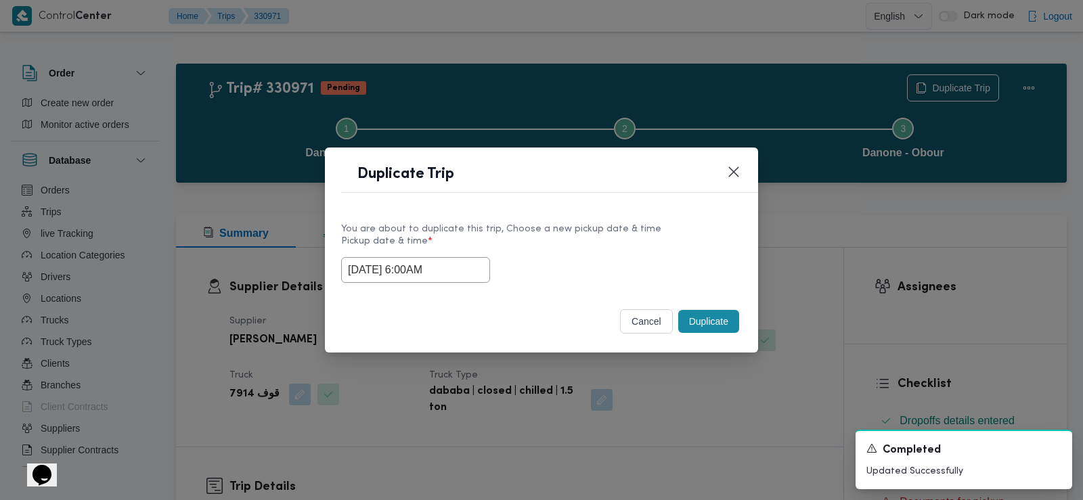
click at [446, 265] on input "[DATE] 6:00AM" at bounding box center [415, 270] width 149 height 26
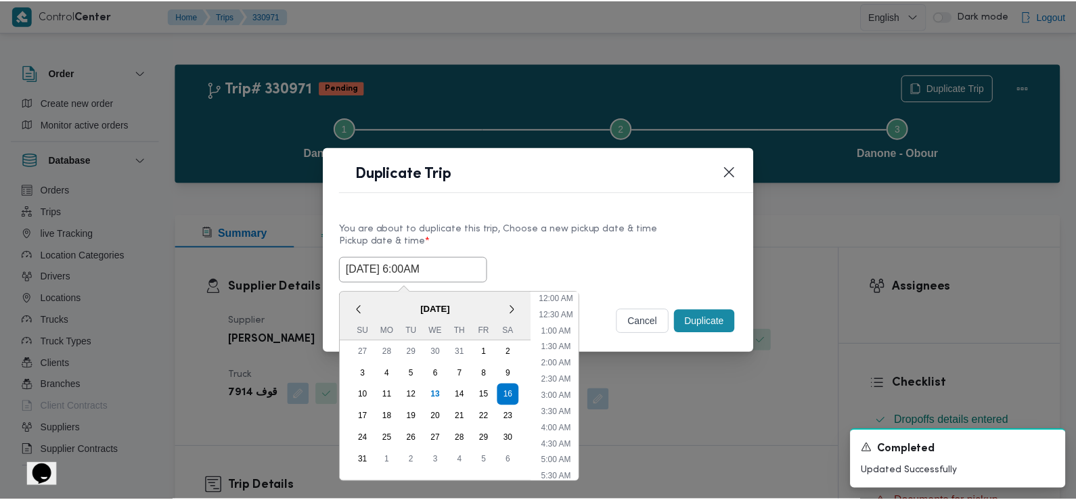
scroll to position [107, 0]
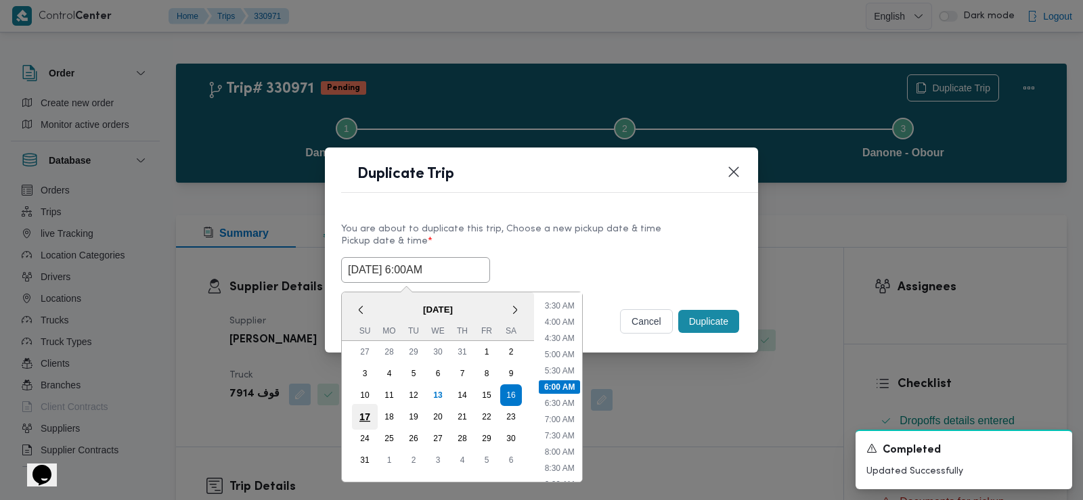
click at [364, 419] on div "17" at bounding box center [365, 417] width 26 height 26
type input "[DATE] 6:00AM"
click at [668, 253] on label "Pickup date & time *" at bounding box center [541, 246] width 401 height 21
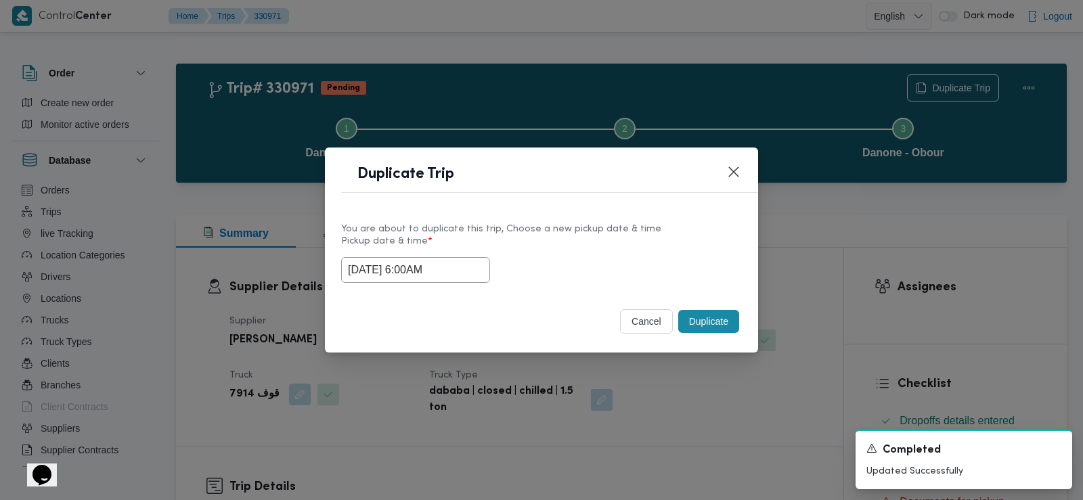
click at [706, 315] on button "Duplicate" at bounding box center [708, 321] width 61 height 23
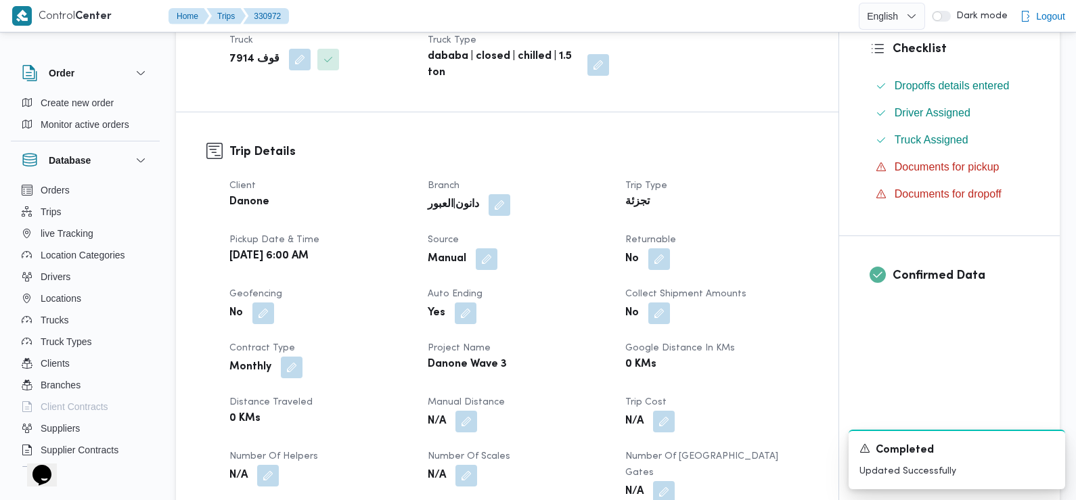
scroll to position [438, 0]
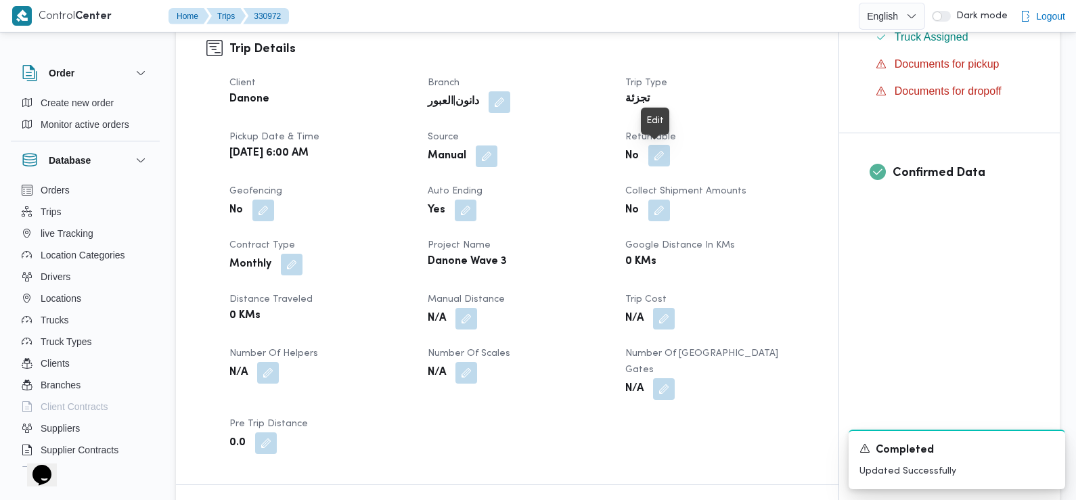
click at [652, 159] on button "button" at bounding box center [659, 156] width 22 height 22
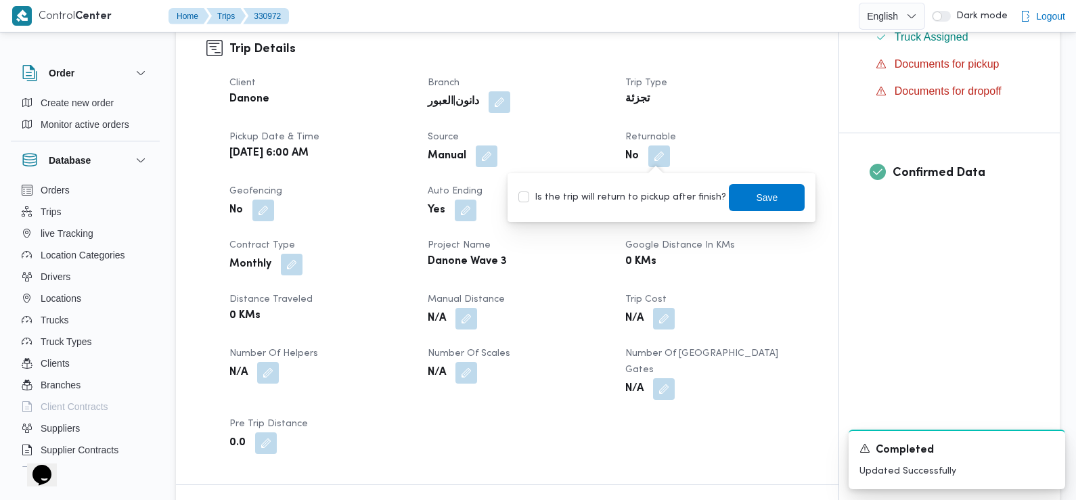
click at [655, 196] on label "Is the trip will return to pickup after finish?" at bounding box center [622, 197] width 208 height 16
checkbox input "true"
click at [756, 192] on span "Save" at bounding box center [767, 197] width 22 height 16
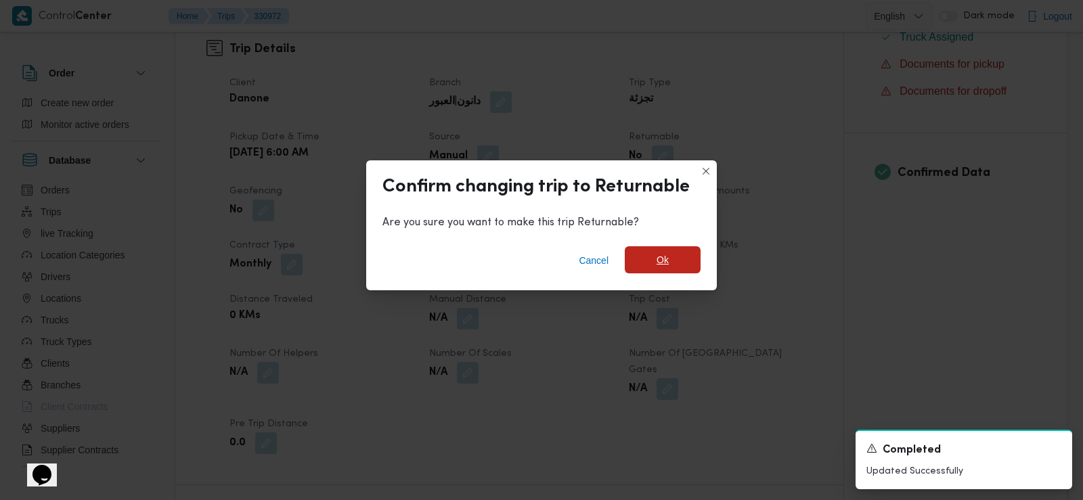
click at [662, 260] on span "Ok" at bounding box center [662, 260] width 12 height 16
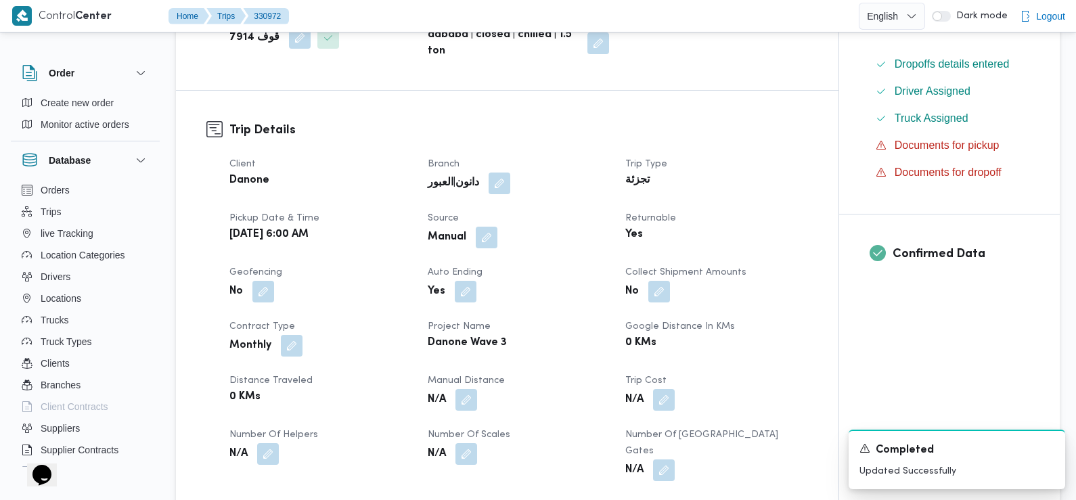
scroll to position [0, 0]
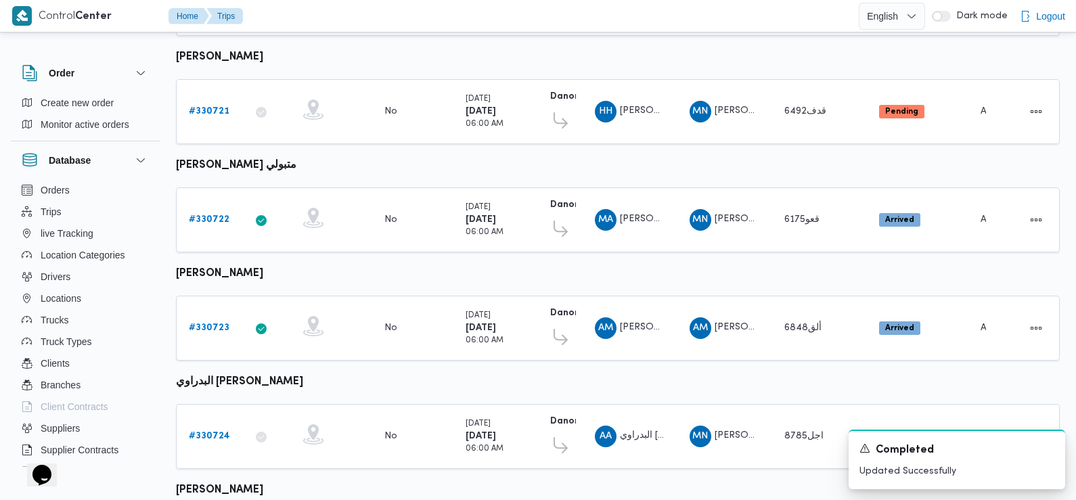
scroll to position [302, 0]
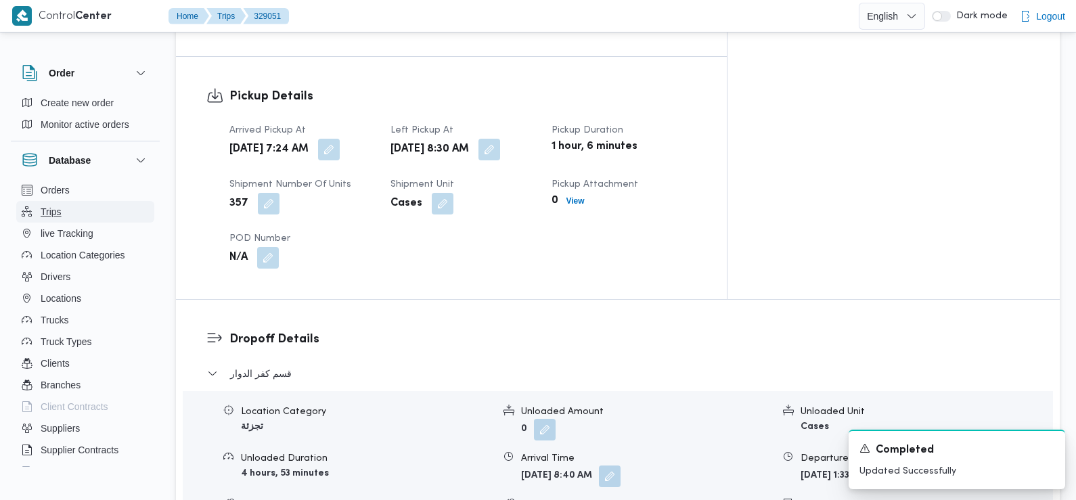
click at [85, 215] on button "Trips" at bounding box center [85, 212] width 138 height 22
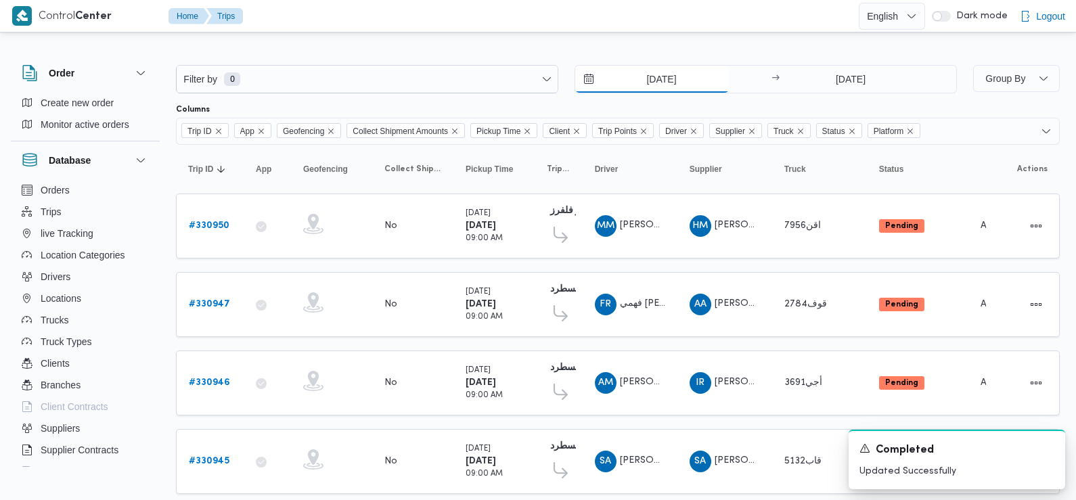
click at [670, 71] on input "6/8/2025" at bounding box center [652, 79] width 154 height 27
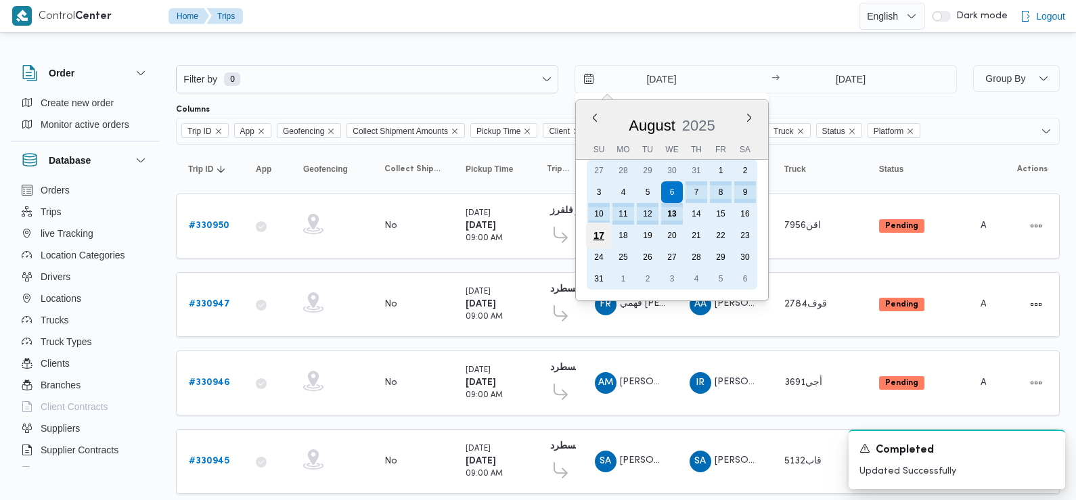
click at [600, 232] on div "17" at bounding box center [599, 236] width 26 height 26
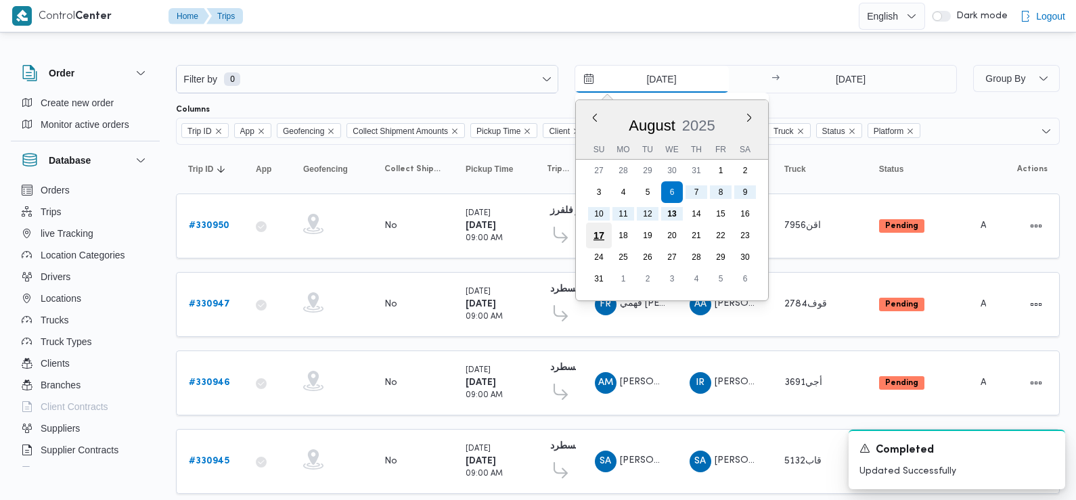
type input "17/8/2025"
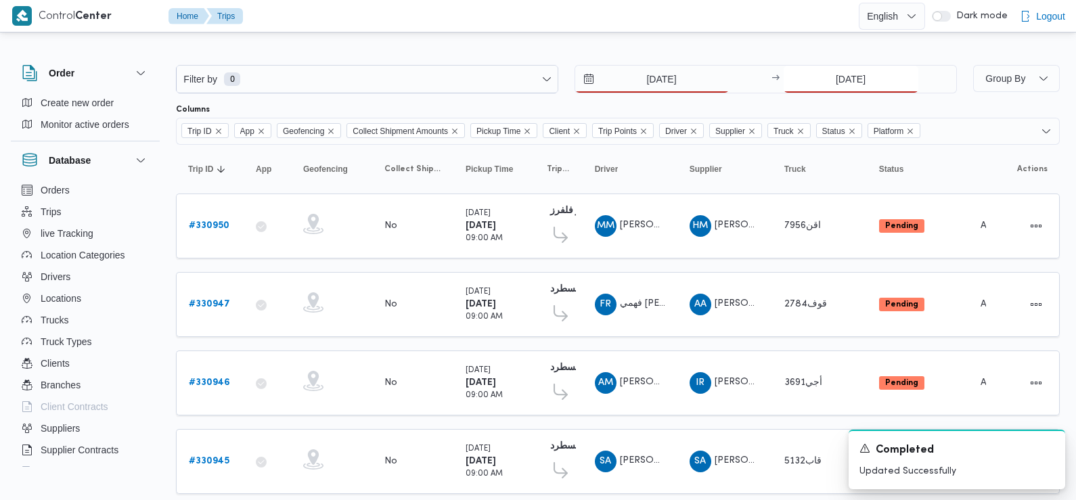
click at [865, 69] on input "[DATE]" at bounding box center [851, 79] width 135 height 27
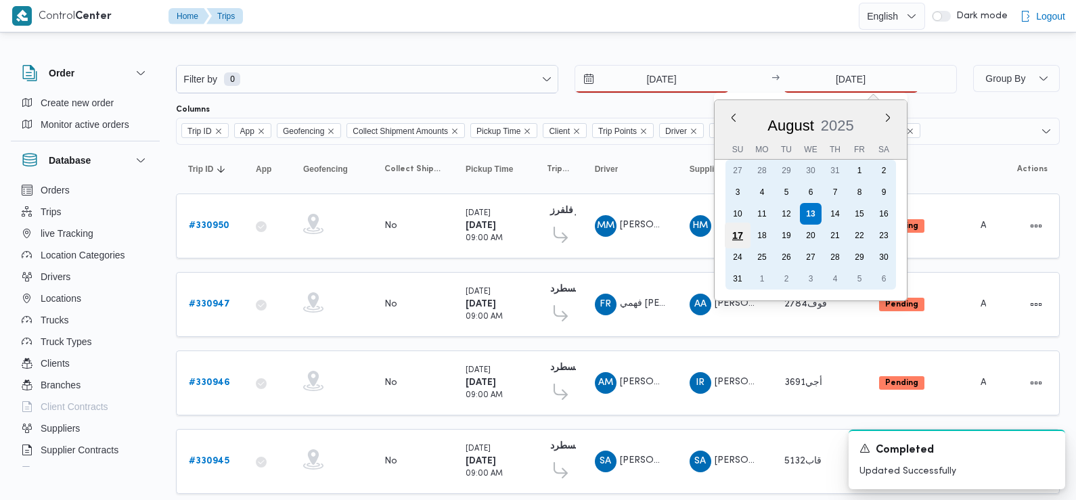
click at [738, 236] on div "17" at bounding box center [737, 236] width 26 height 26
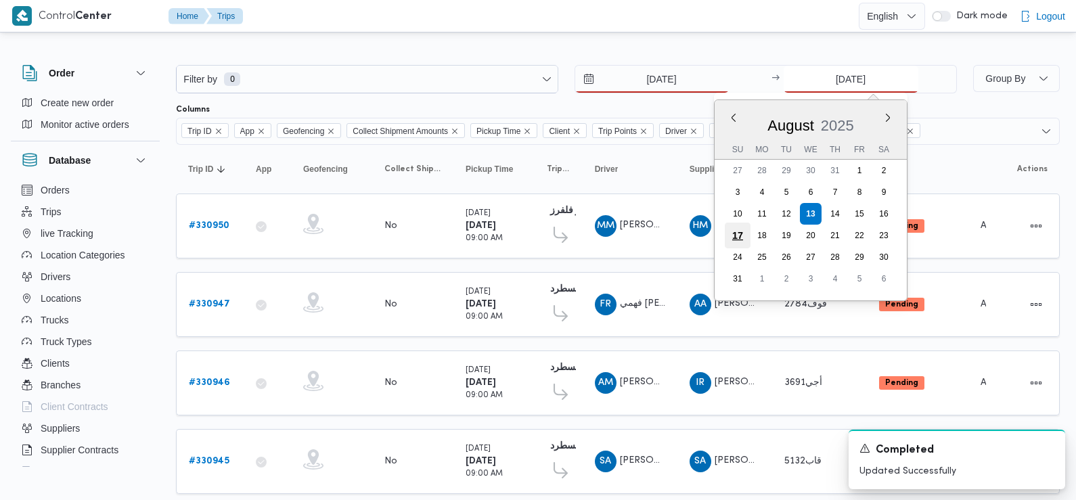
type input "17/8/2025"
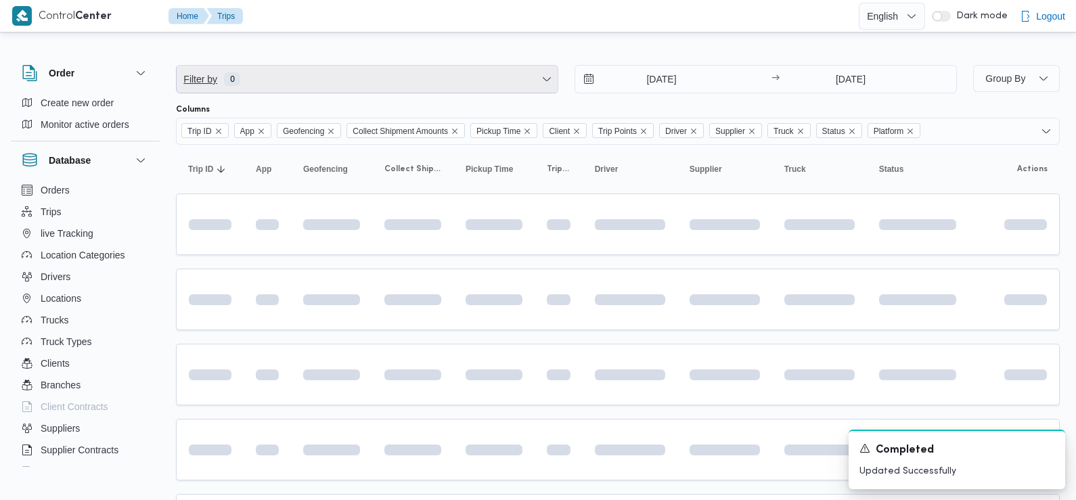
click at [392, 66] on span "Filter by 0" at bounding box center [367, 79] width 381 height 27
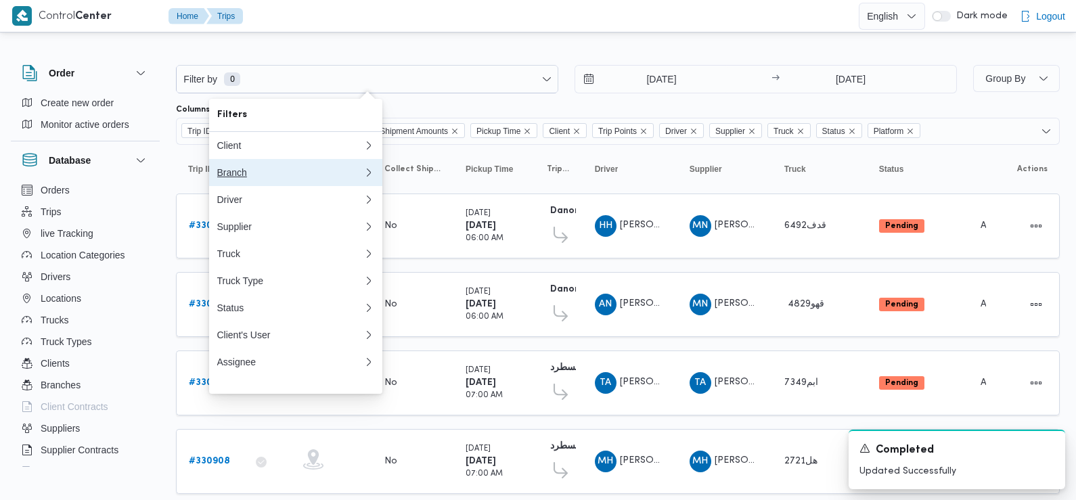
click at [267, 174] on div "Branch" at bounding box center [290, 172] width 146 height 11
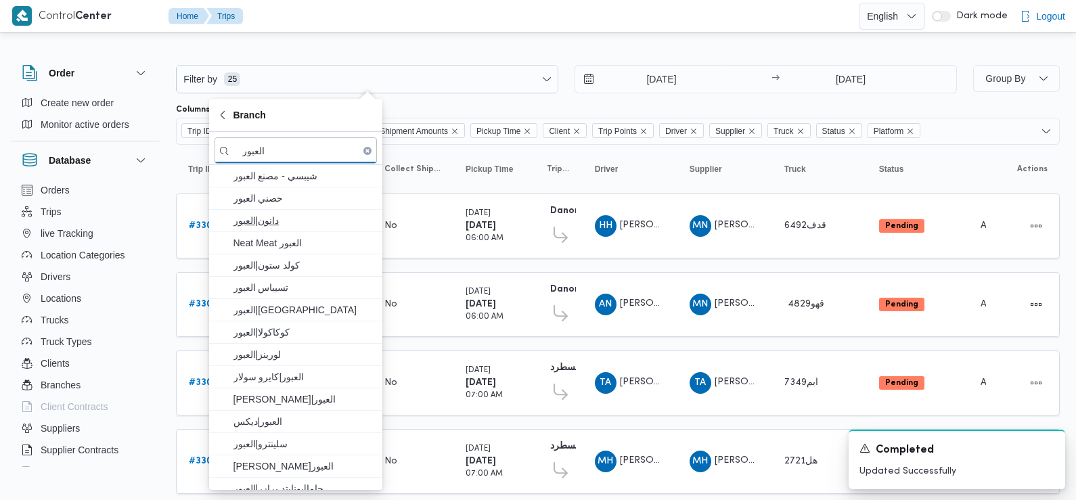
type input "العبور"
click at [290, 227] on span "دانون|العبور" at bounding box center [303, 220] width 141 height 16
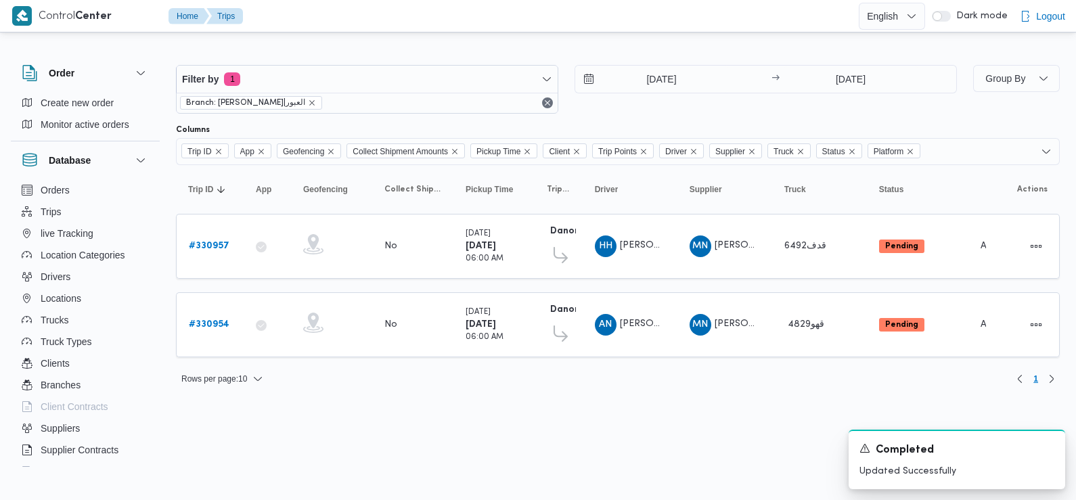
click at [607, 115] on div "Filter by 1 Branch: دانون|العبور 17/8/2025 → 17/8/2025" at bounding box center [566, 89] width 797 height 65
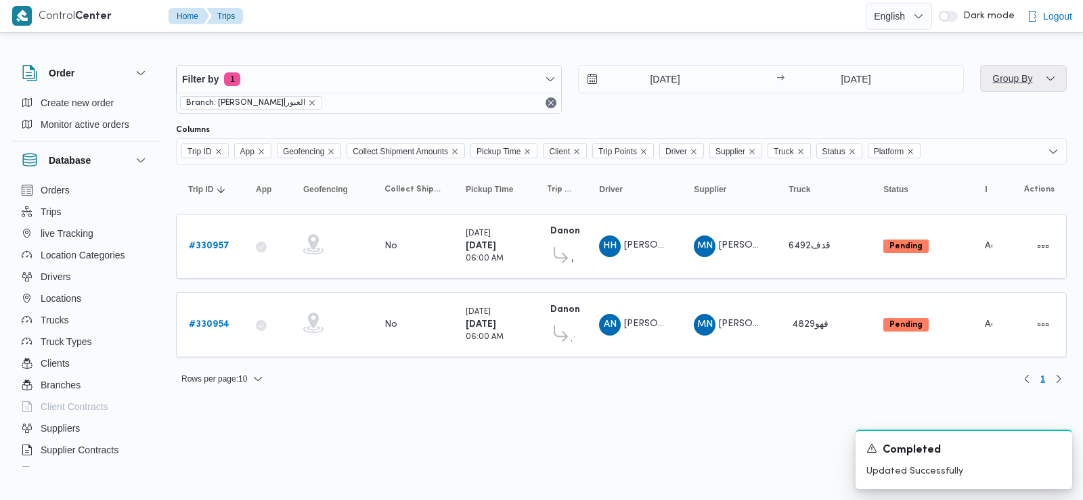
click at [1003, 73] on span "Group By" at bounding box center [1012, 78] width 40 height 11
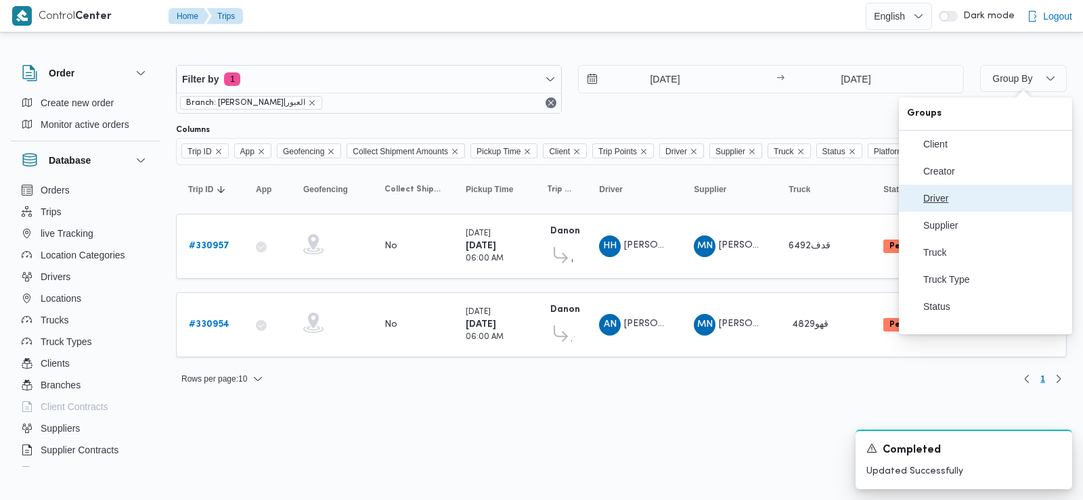
click at [965, 200] on span "Driver" at bounding box center [993, 198] width 141 height 11
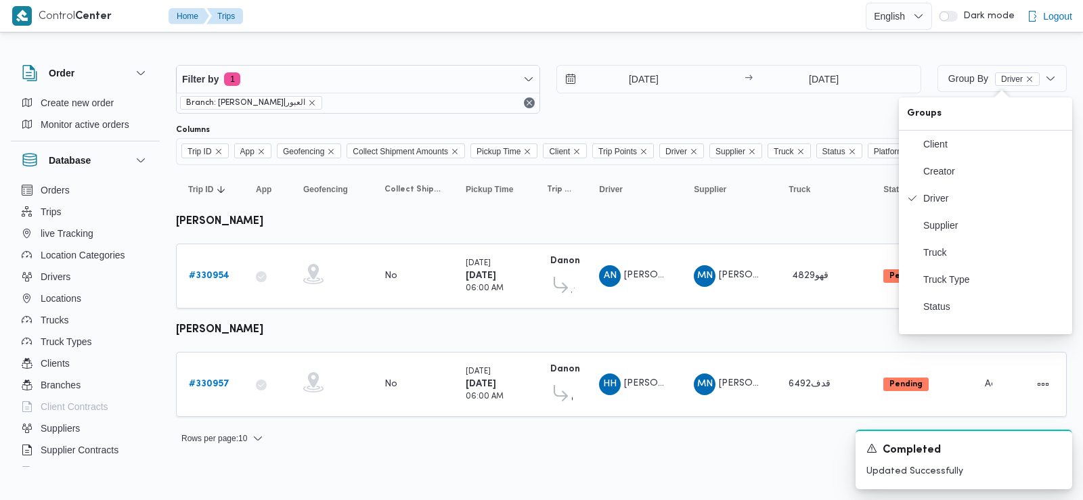
click at [858, 111] on div "17/8/2025 → 17/8/2025" at bounding box center [738, 89] width 364 height 49
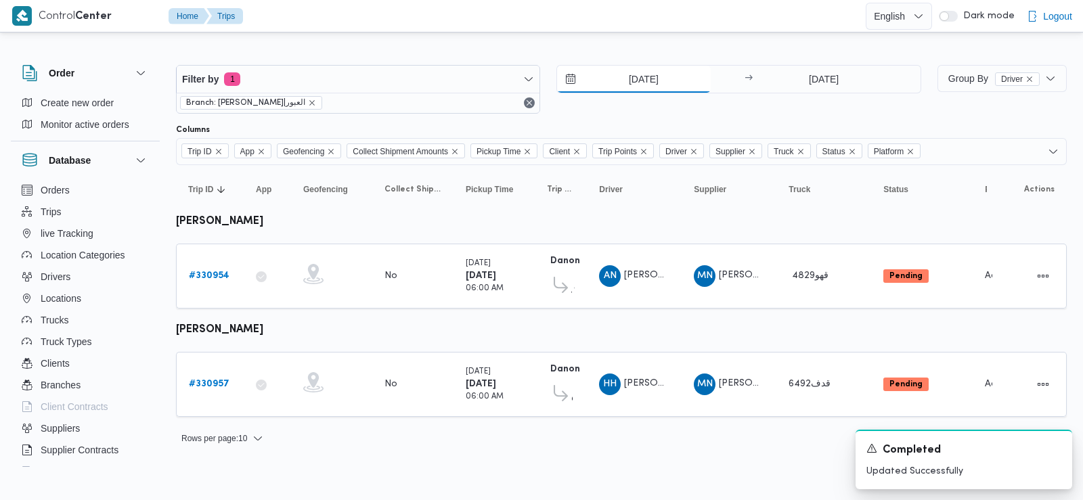
click at [666, 87] on input "17/8/2025" at bounding box center [634, 79] width 154 height 27
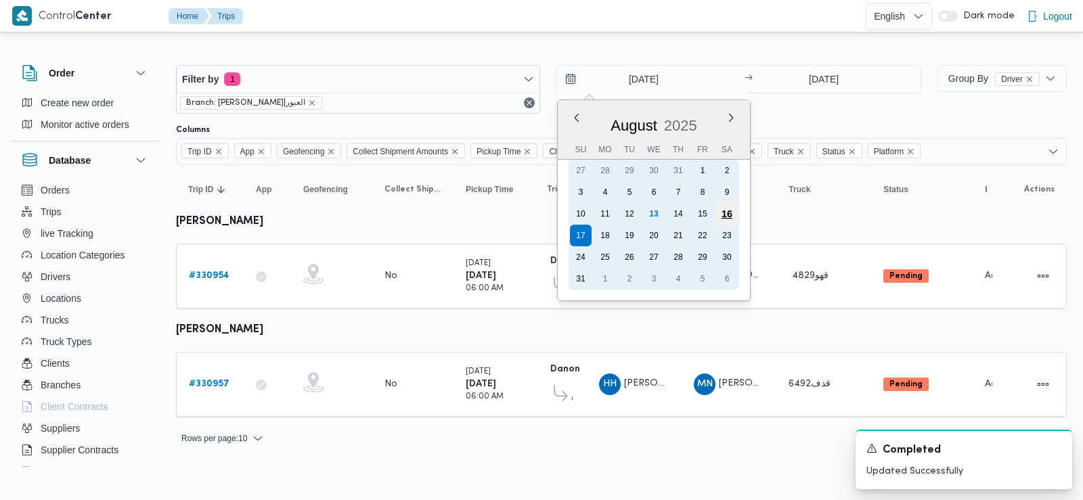
click at [735, 212] on div "16" at bounding box center [727, 214] width 26 height 26
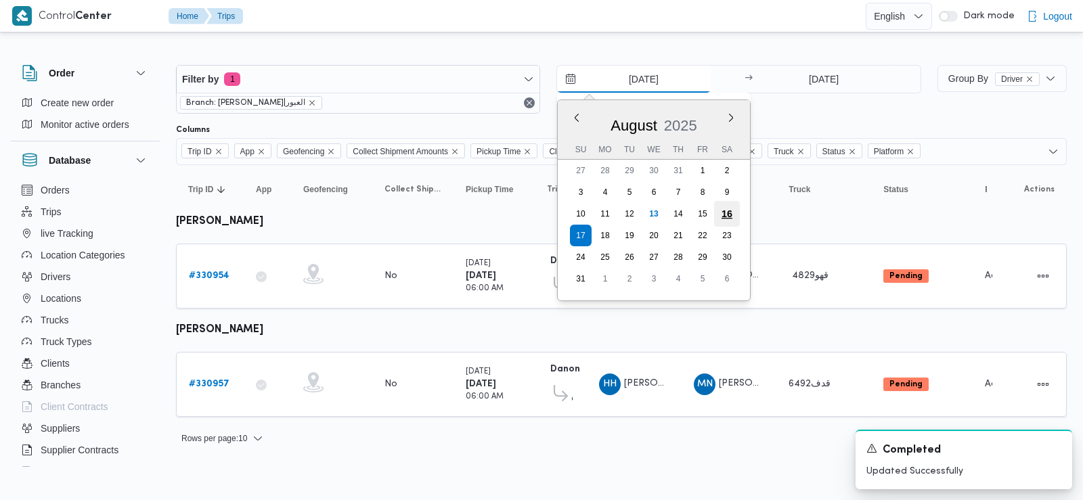
type input "16/8/2025"
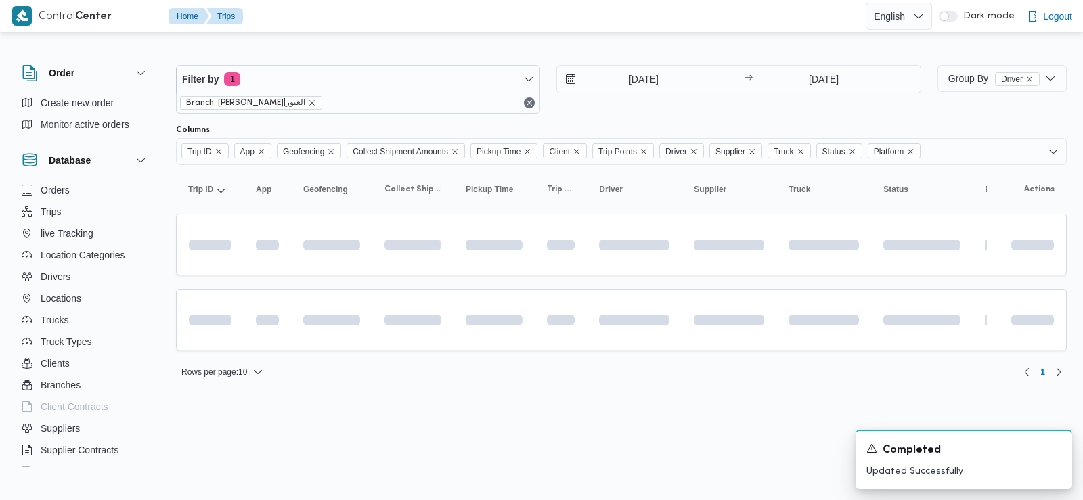
click at [829, 54] on div at bounding box center [621, 54] width 890 height 22
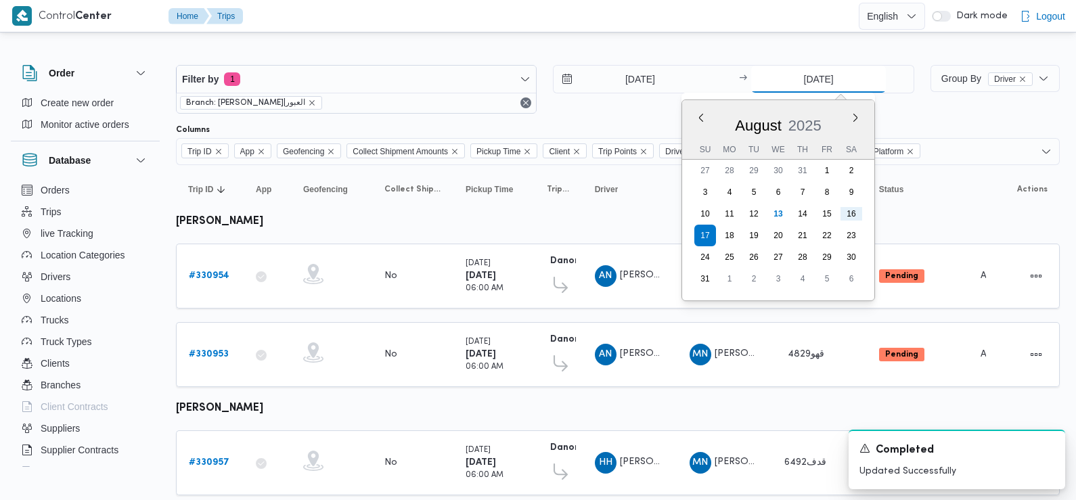
click at [829, 81] on input "17/8/2025" at bounding box center [818, 79] width 135 height 27
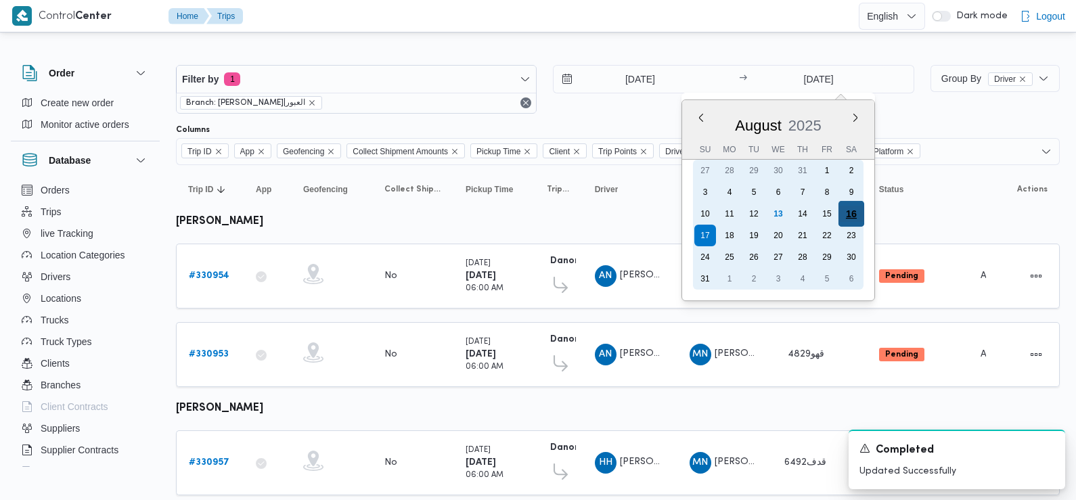
click at [852, 217] on div "16" at bounding box center [851, 214] width 26 height 26
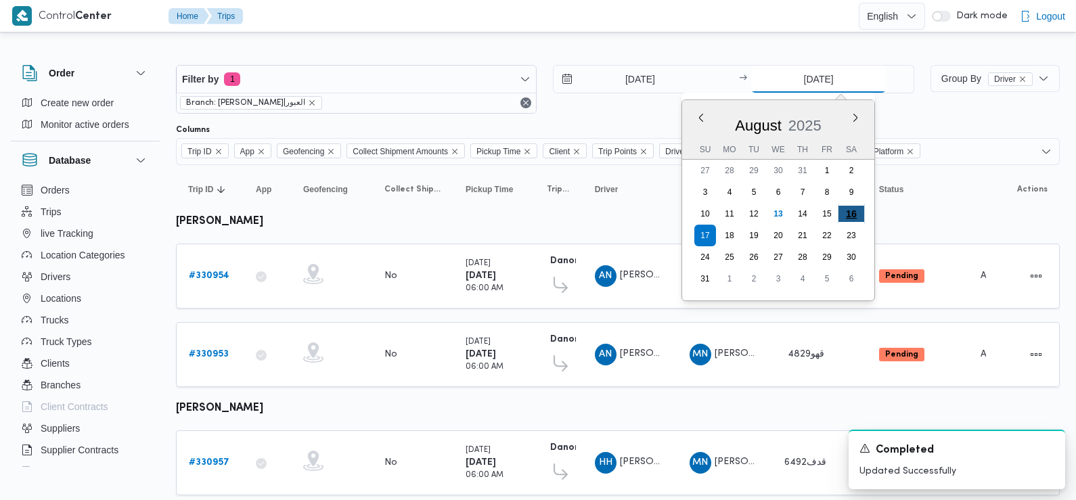
type input "16/8/2025"
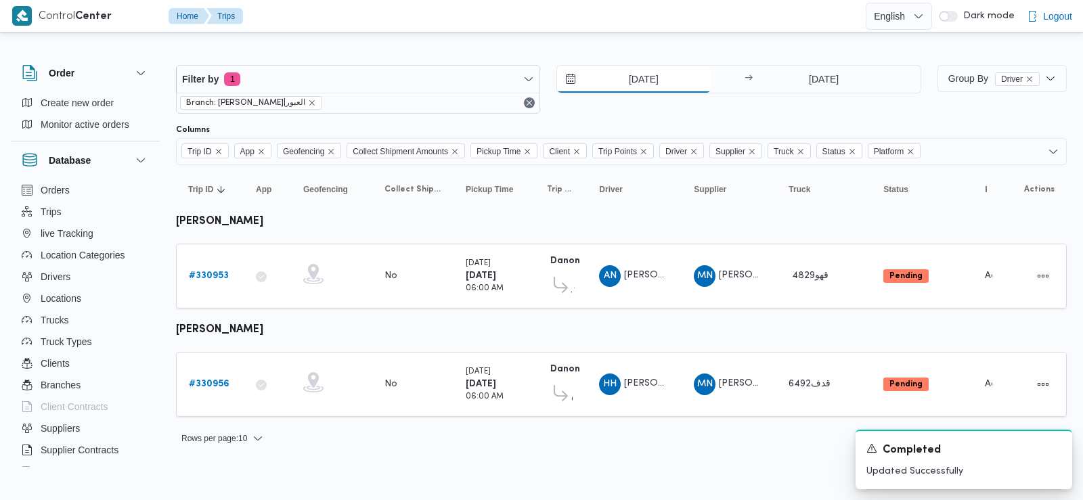
click at [643, 92] on input "16/8/2025" at bounding box center [634, 79] width 154 height 27
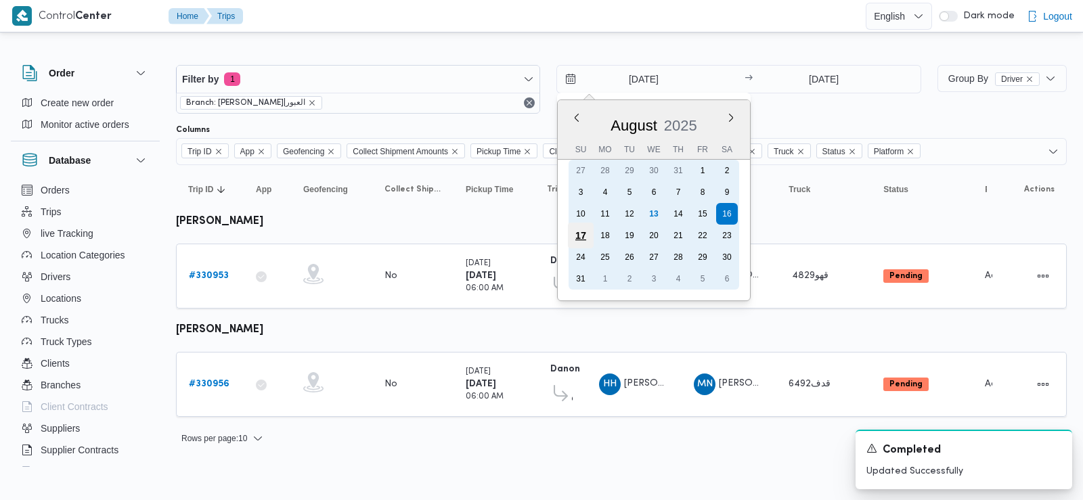
click at [578, 232] on div "17" at bounding box center [581, 236] width 26 height 26
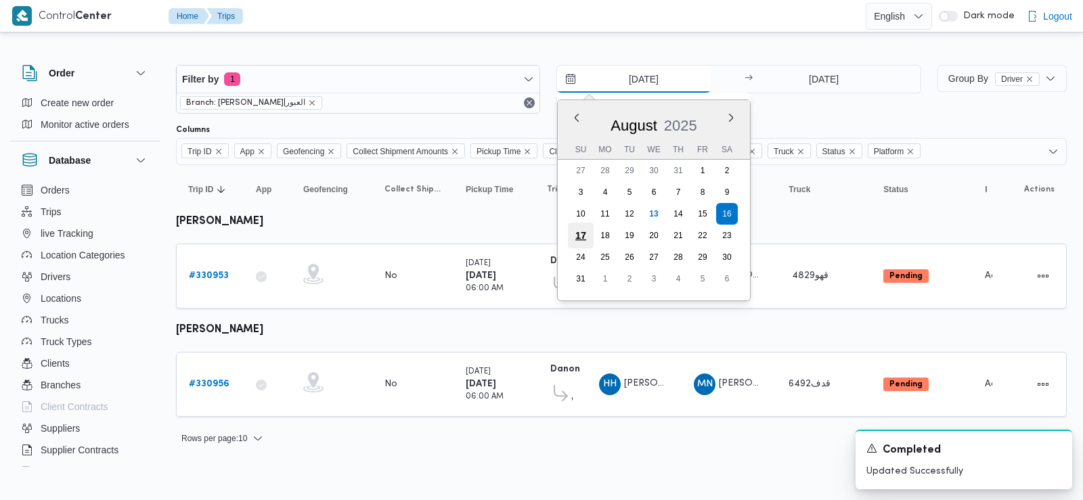
type input "17/8/2025"
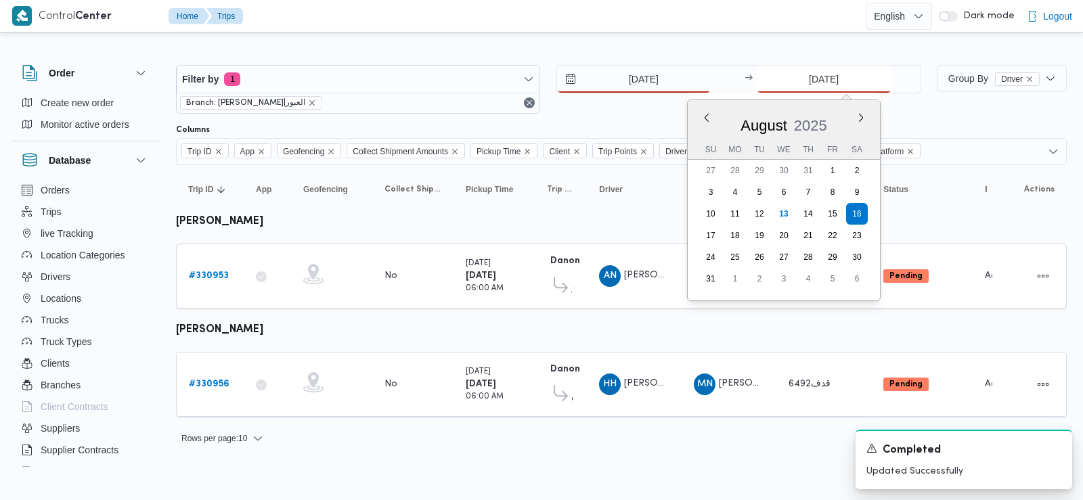
click at [850, 85] on input "16/8/2025" at bounding box center [823, 79] width 135 height 27
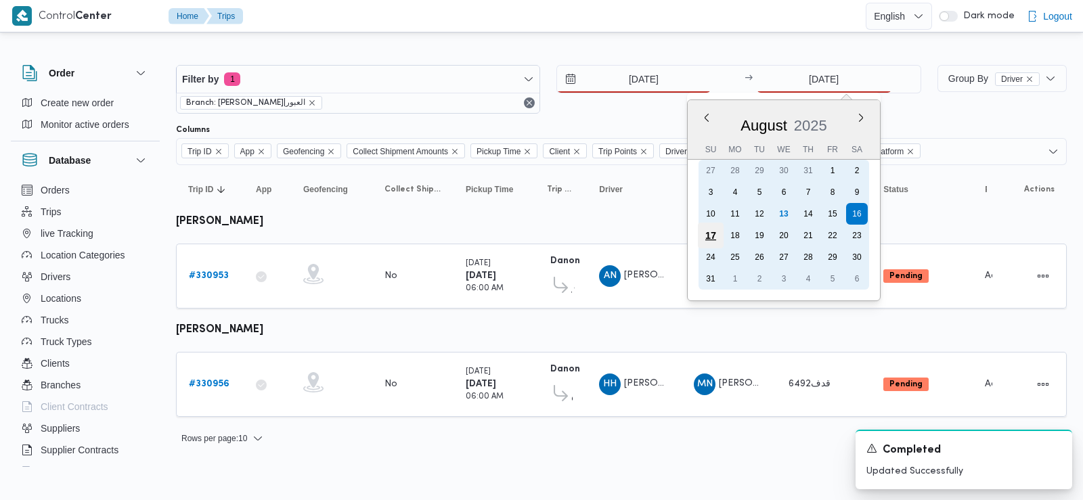
click at [706, 229] on div "17" at bounding box center [710, 236] width 26 height 26
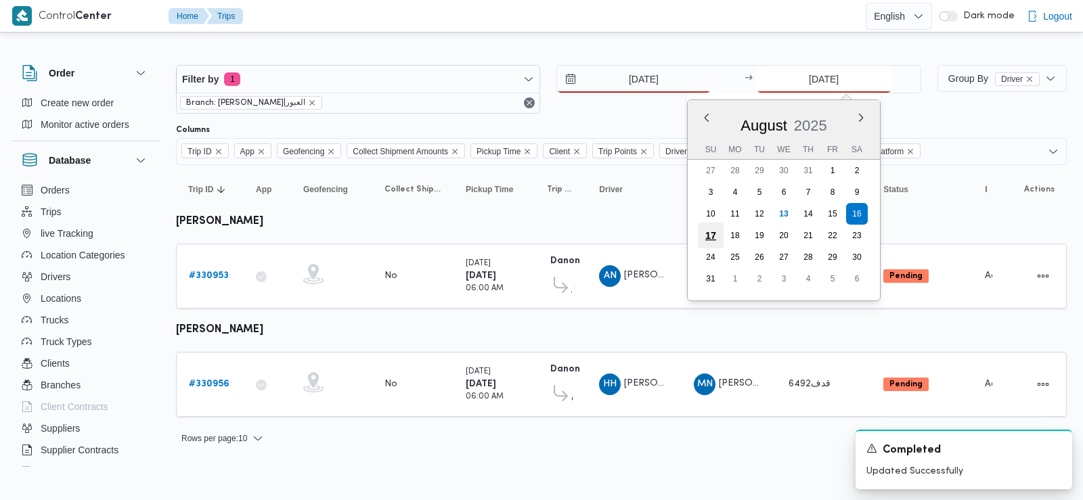
type input "17/8/2025"
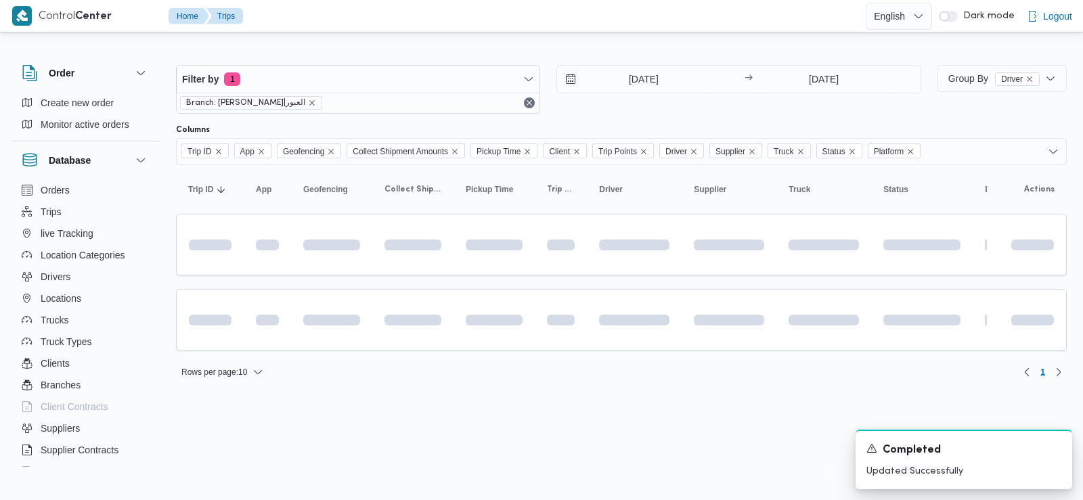
click at [605, 108] on div "17/8/2025 → 17/8/2025" at bounding box center [738, 89] width 364 height 49
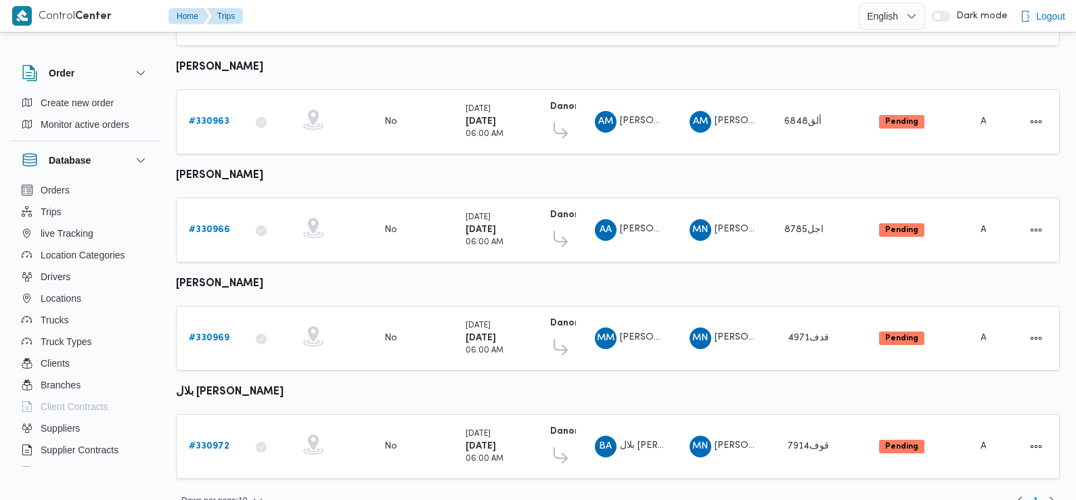
scroll to position [495, 0]
